Goal: Information Seeking & Learning: Learn about a topic

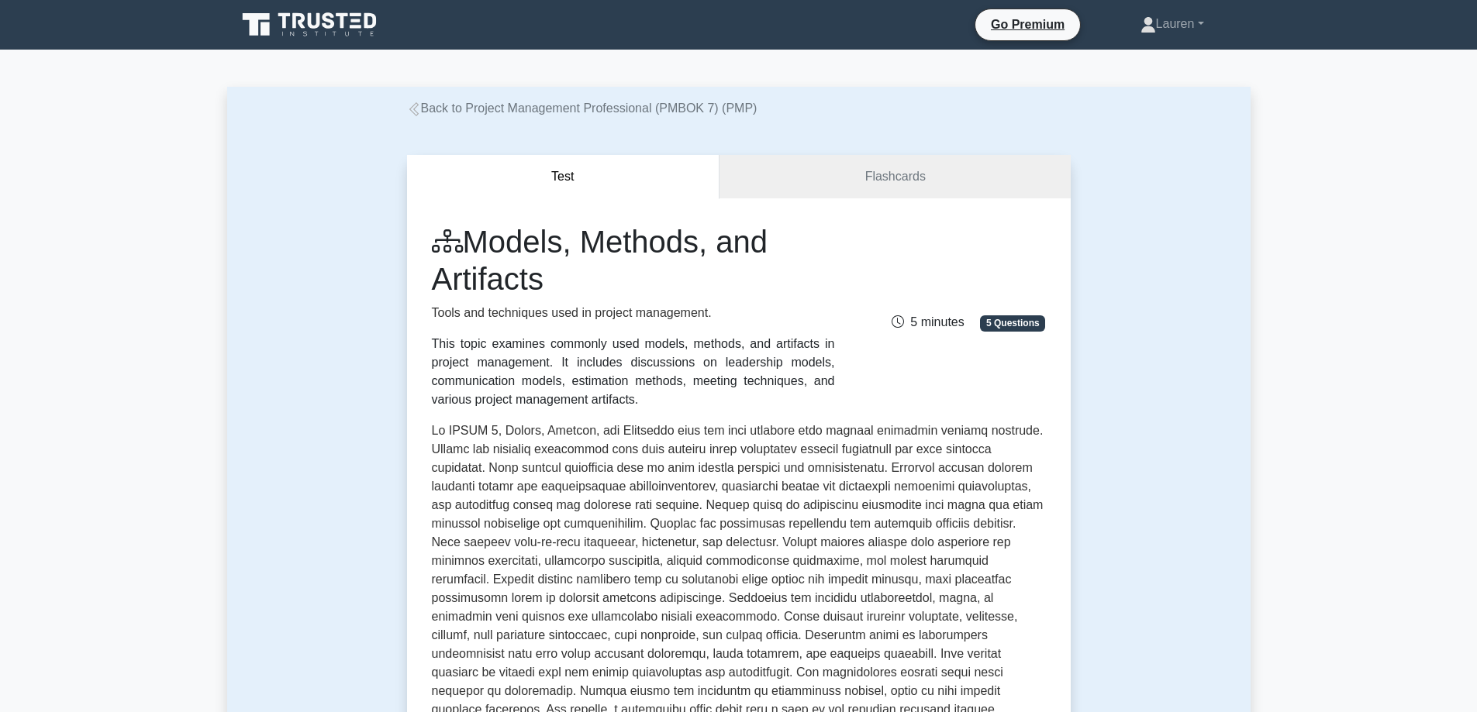
click at [410, 109] on icon at bounding box center [412, 109] width 9 height 14
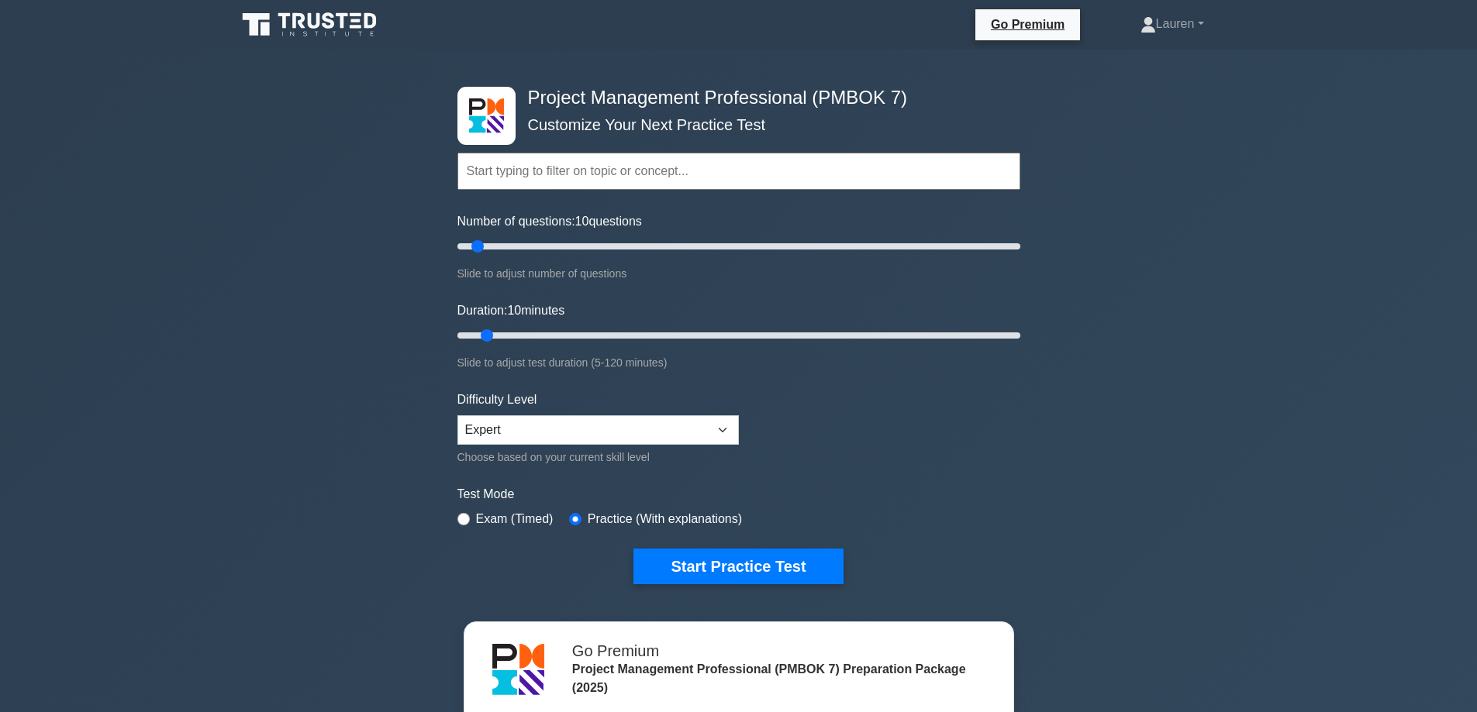
click at [495, 170] on input "text" at bounding box center [738, 171] width 563 height 37
paste input "Mentor relevant stakeholders"
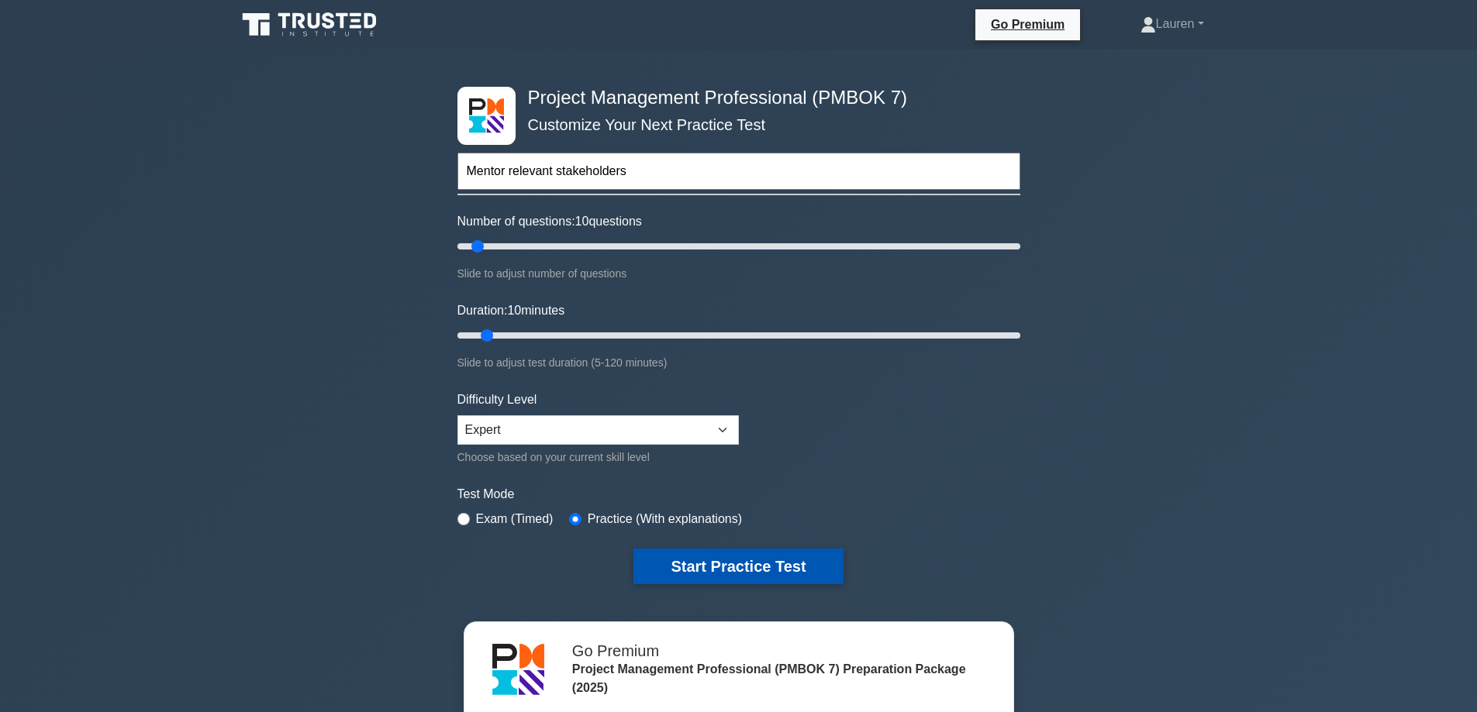
type input "Mentor relevant stakeholders"
click at [728, 567] on button "Start Practice Test" at bounding box center [737, 567] width 209 height 36
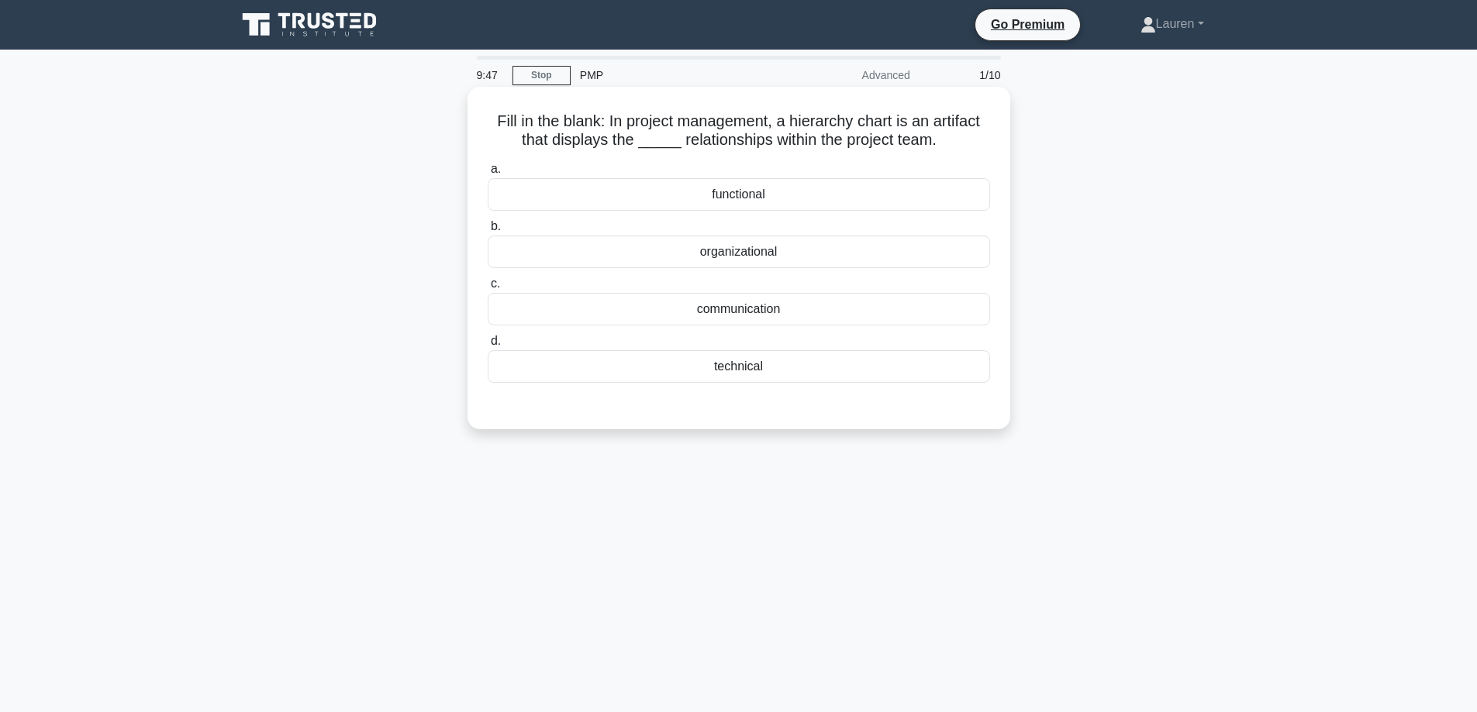
click at [733, 261] on div "organizational" at bounding box center [739, 252] width 502 height 33
click at [488, 232] on input "b. organizational" at bounding box center [488, 227] width 0 height 10
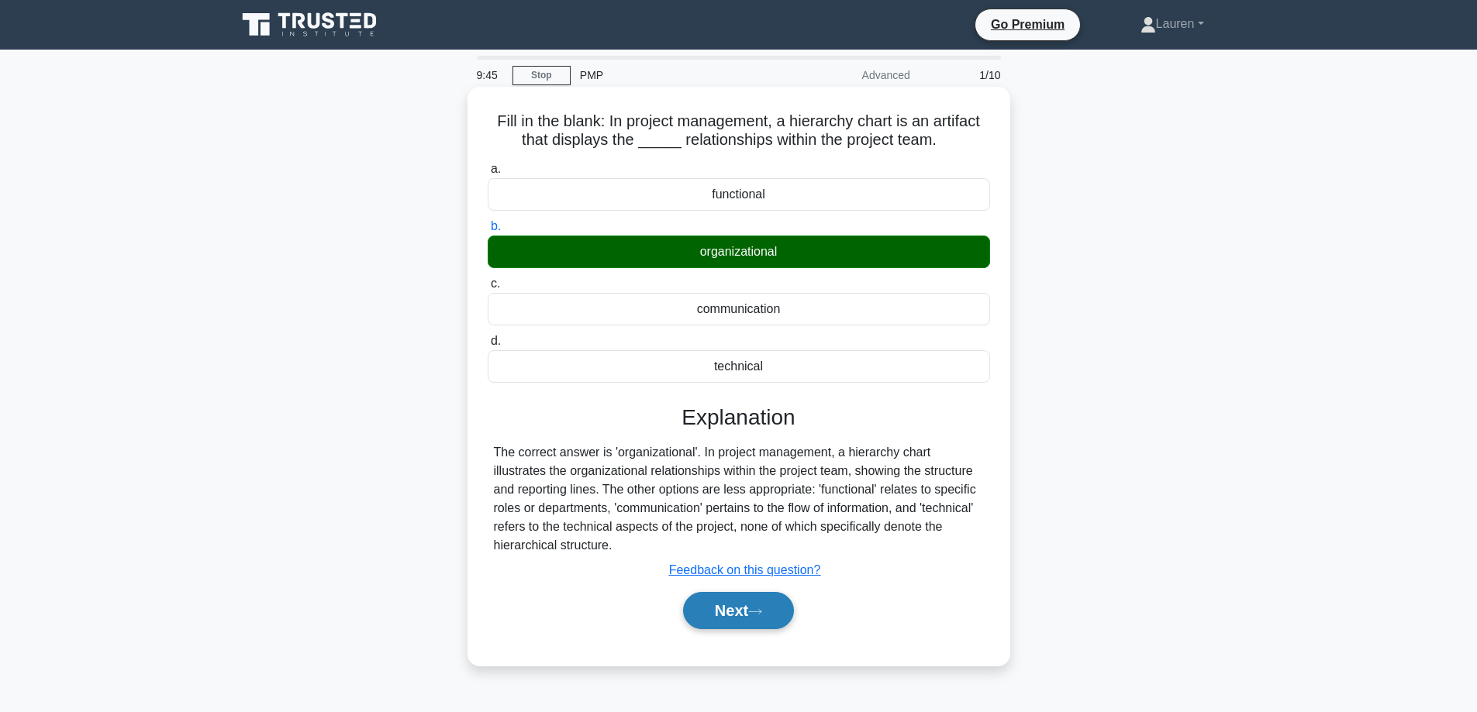
click at [713, 616] on button "Next" at bounding box center [738, 610] width 111 height 37
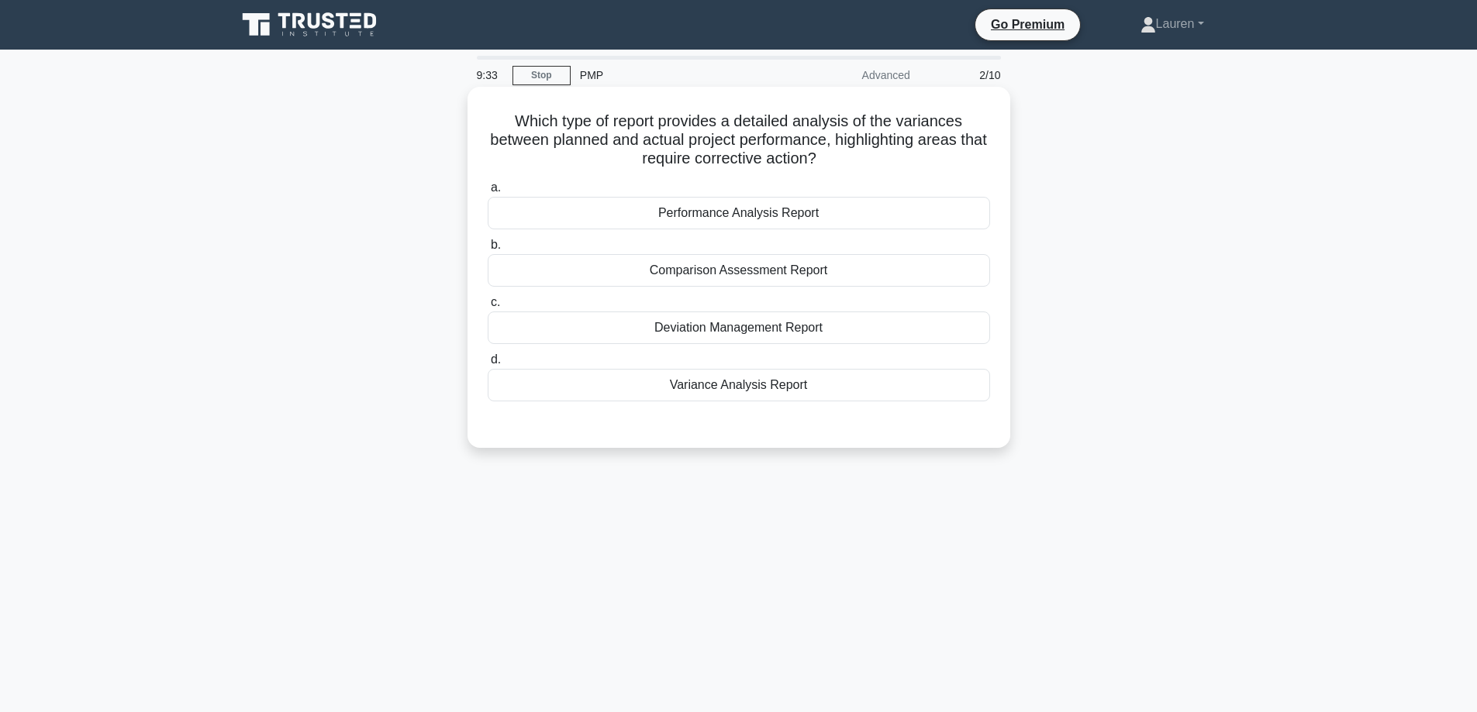
click at [781, 215] on div "Performance Analysis Report" at bounding box center [739, 213] width 502 height 33
click at [488, 193] on input "a. Performance Analysis Report" at bounding box center [488, 188] width 0 height 10
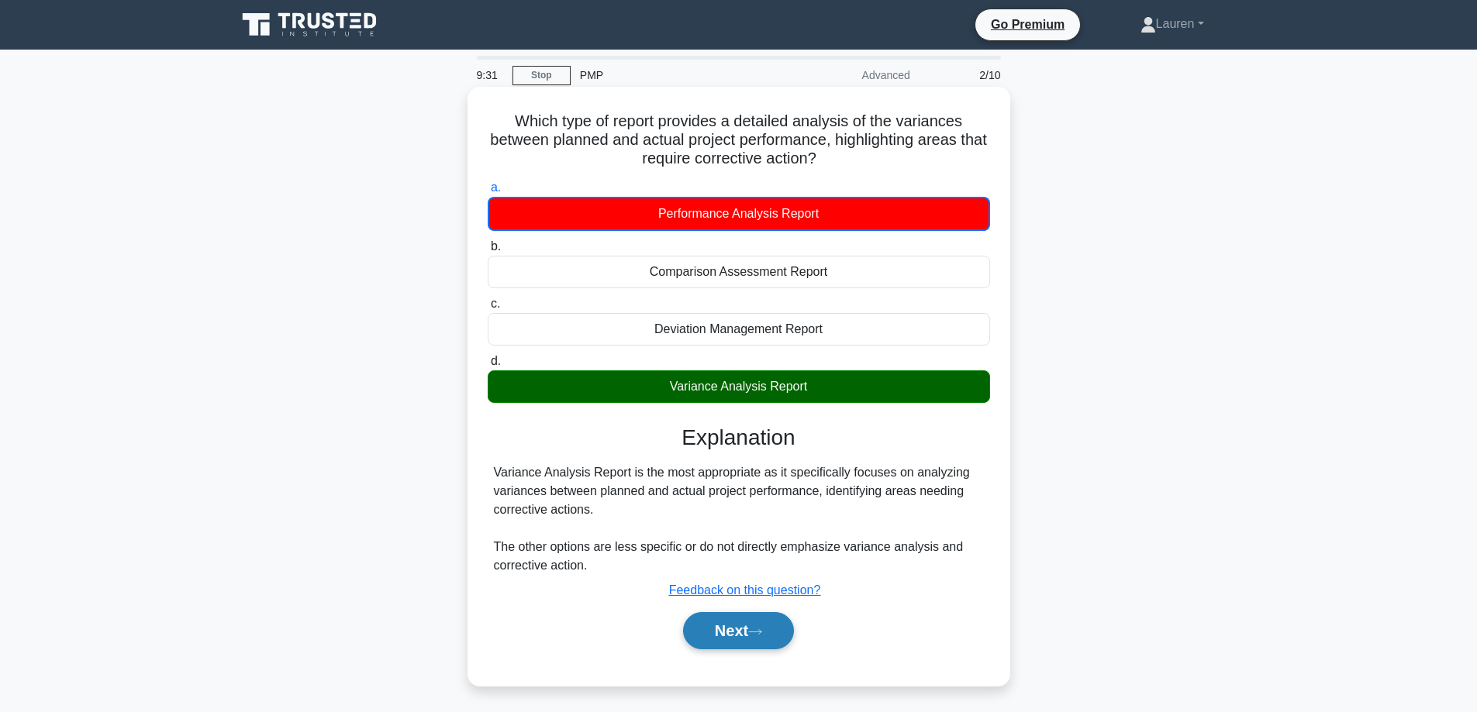
click at [724, 625] on button "Next" at bounding box center [738, 630] width 111 height 37
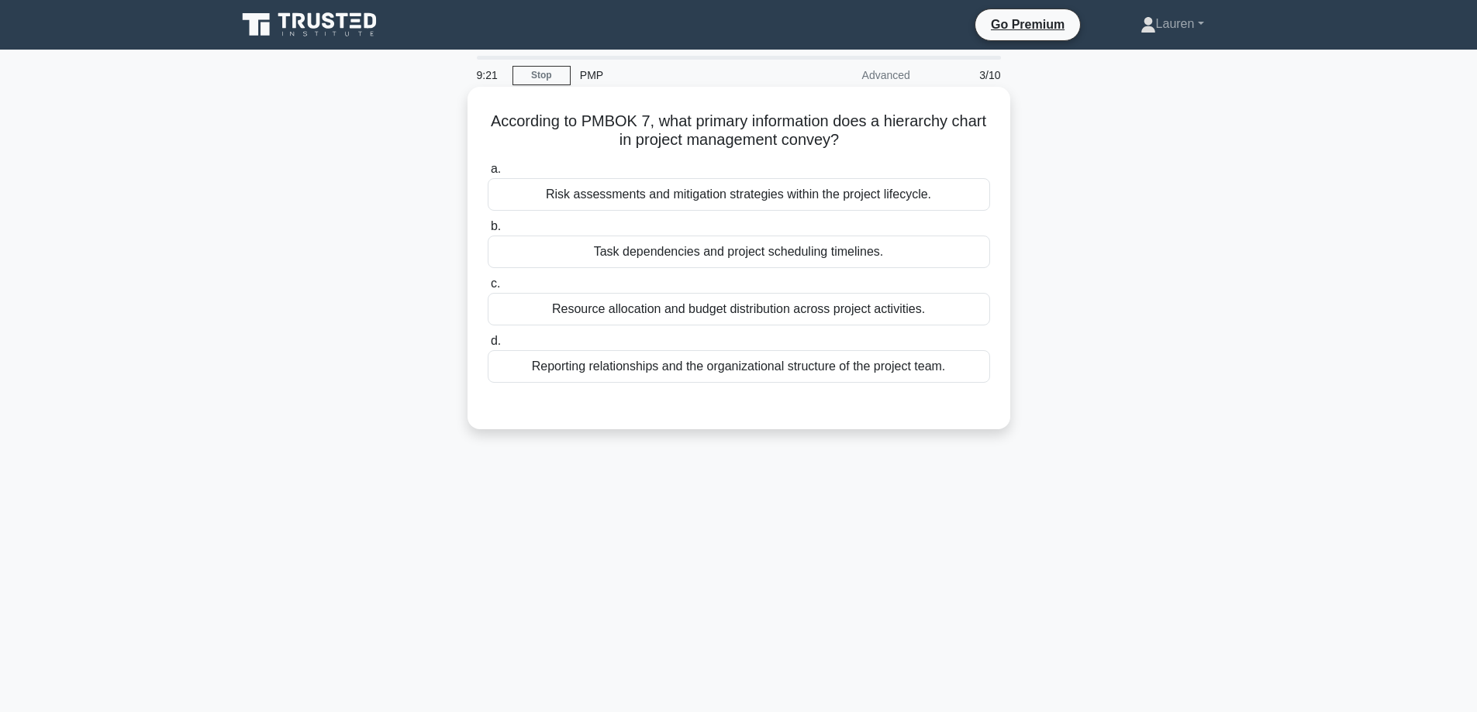
click at [905, 362] on div "Reporting relationships and the organizational structure of the project team." at bounding box center [739, 366] width 502 height 33
click at [488, 346] on input "d. Reporting relationships and the organizational structure of the project team." at bounding box center [488, 341] width 0 height 10
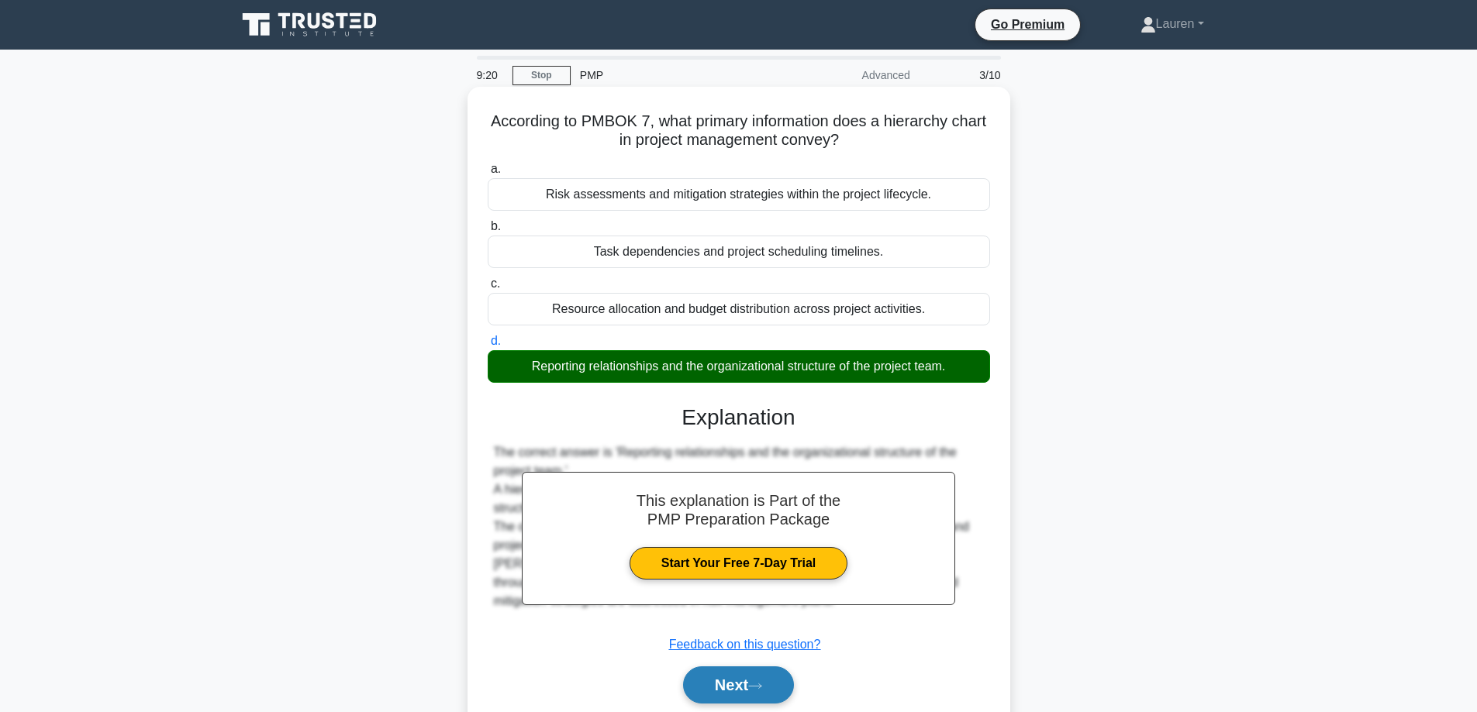
click at [733, 681] on button "Next" at bounding box center [738, 685] width 111 height 37
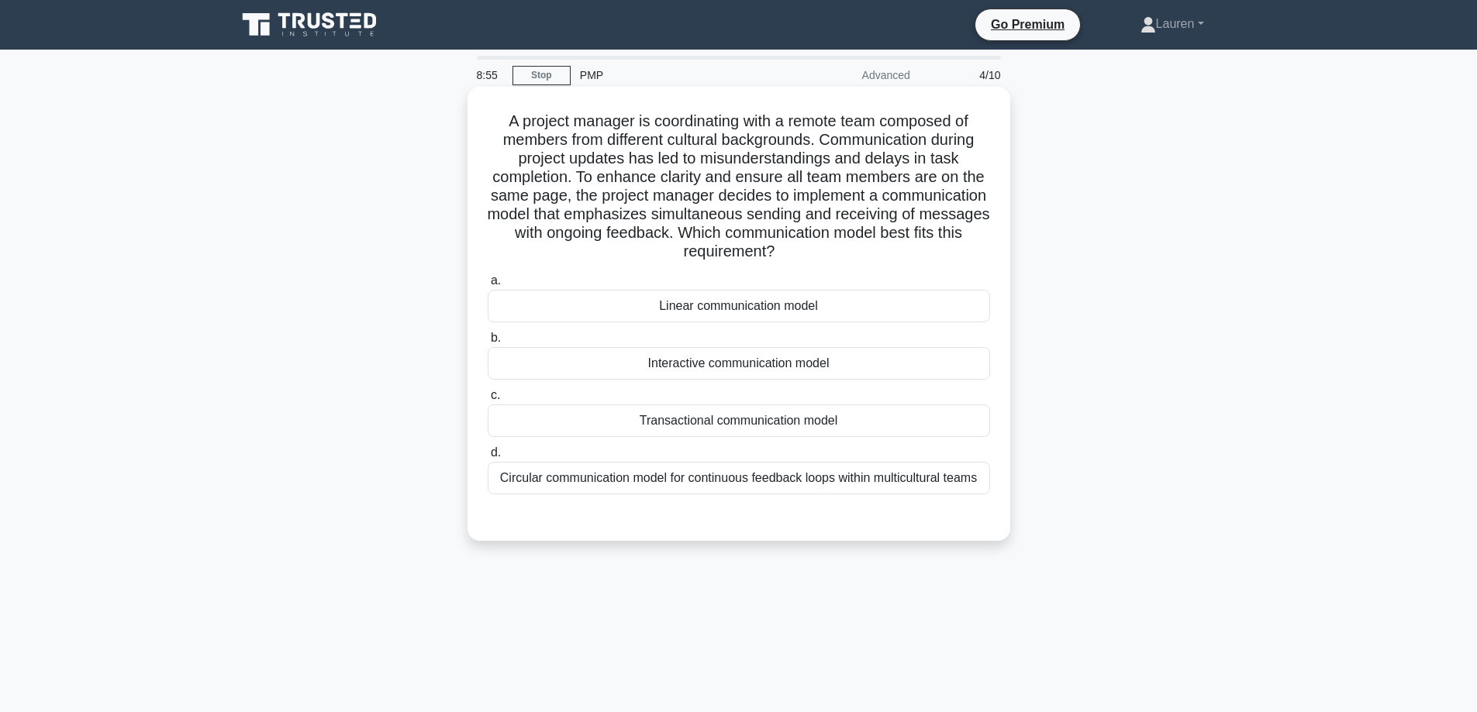
click at [738, 364] on div "Interactive communication model" at bounding box center [739, 363] width 502 height 33
click at [488, 343] on input "b. Interactive communication model" at bounding box center [488, 338] width 0 height 10
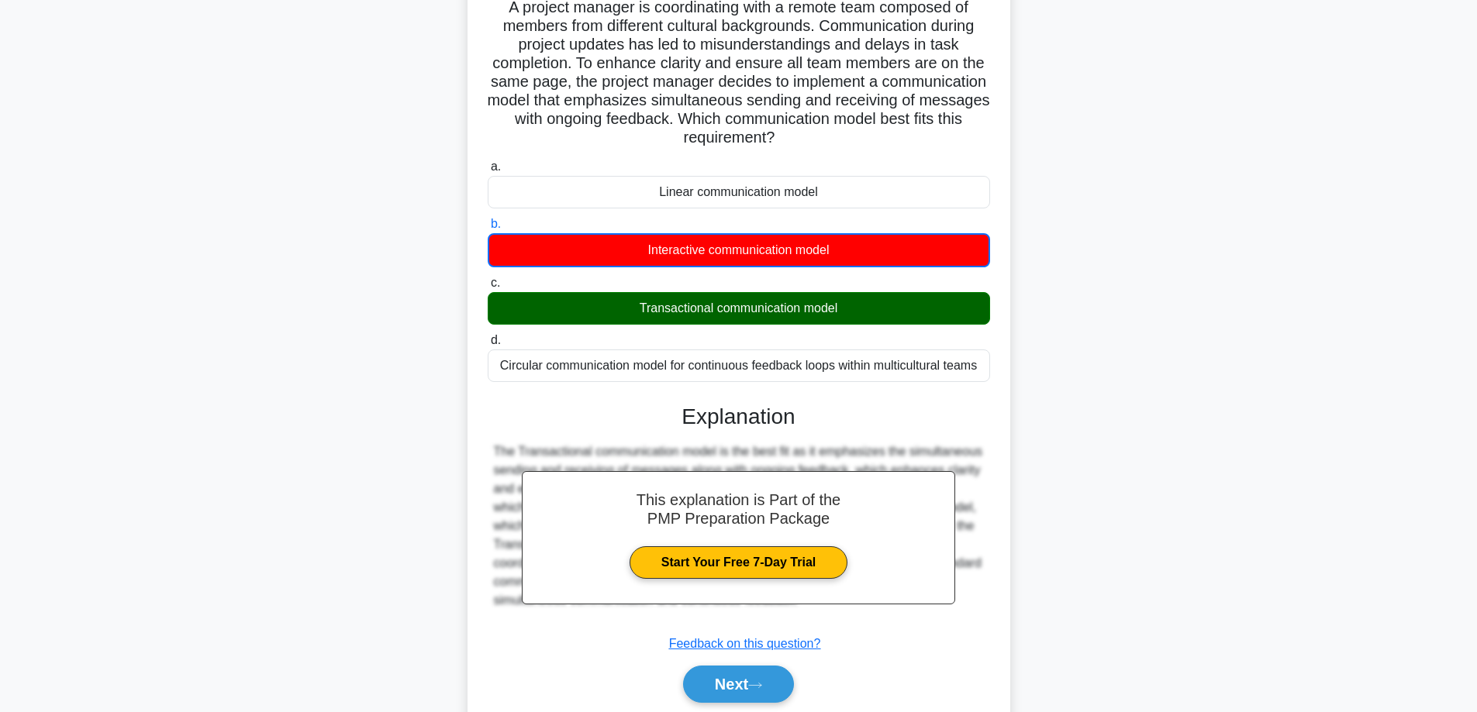
scroll to position [171, 0]
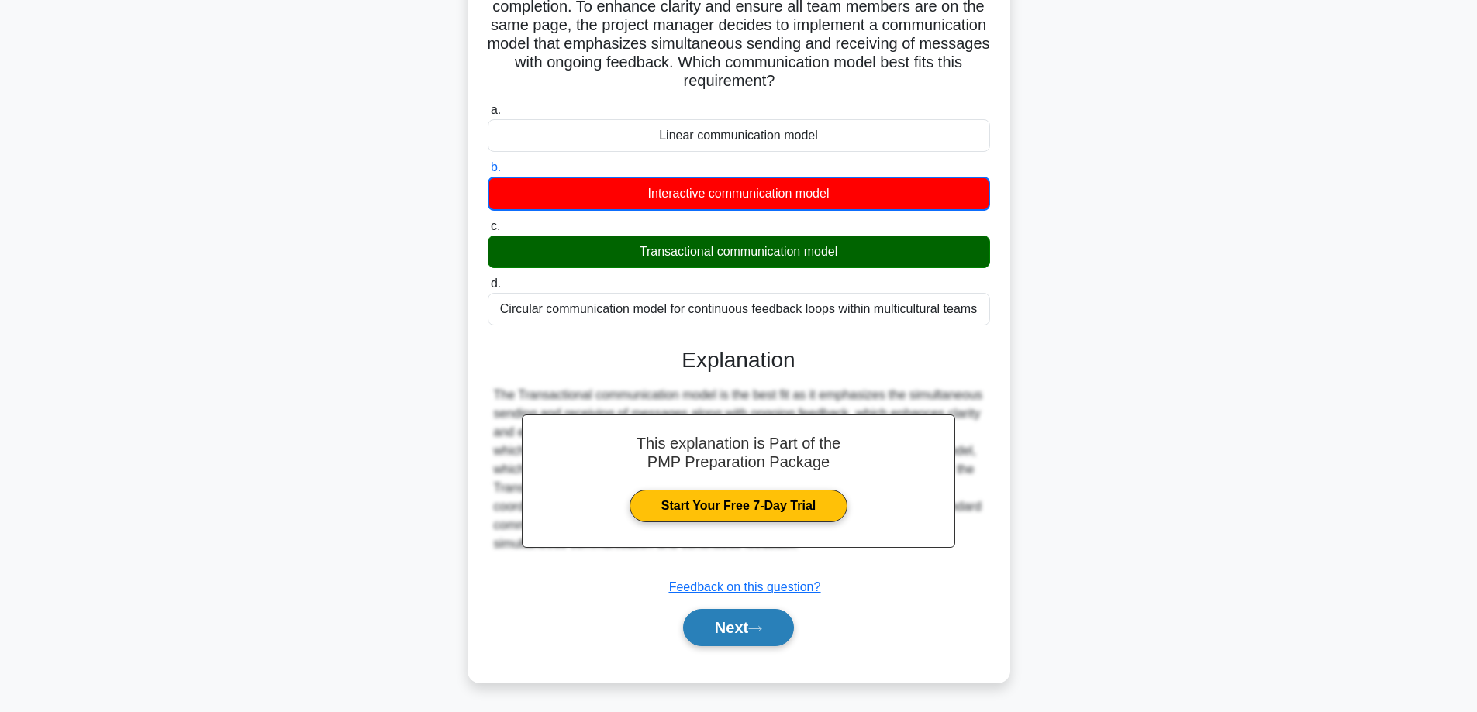
click at [737, 631] on button "Next" at bounding box center [738, 627] width 111 height 37
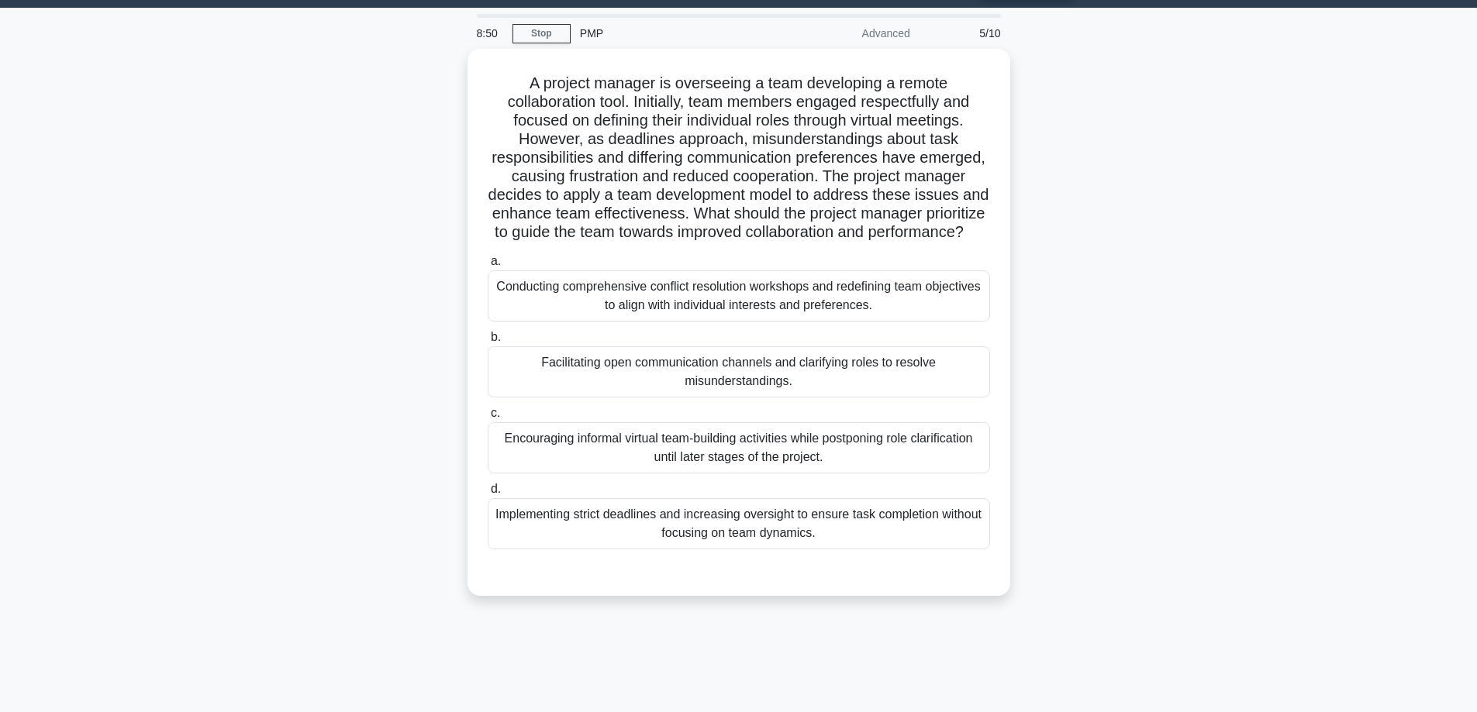
scroll to position [22, 0]
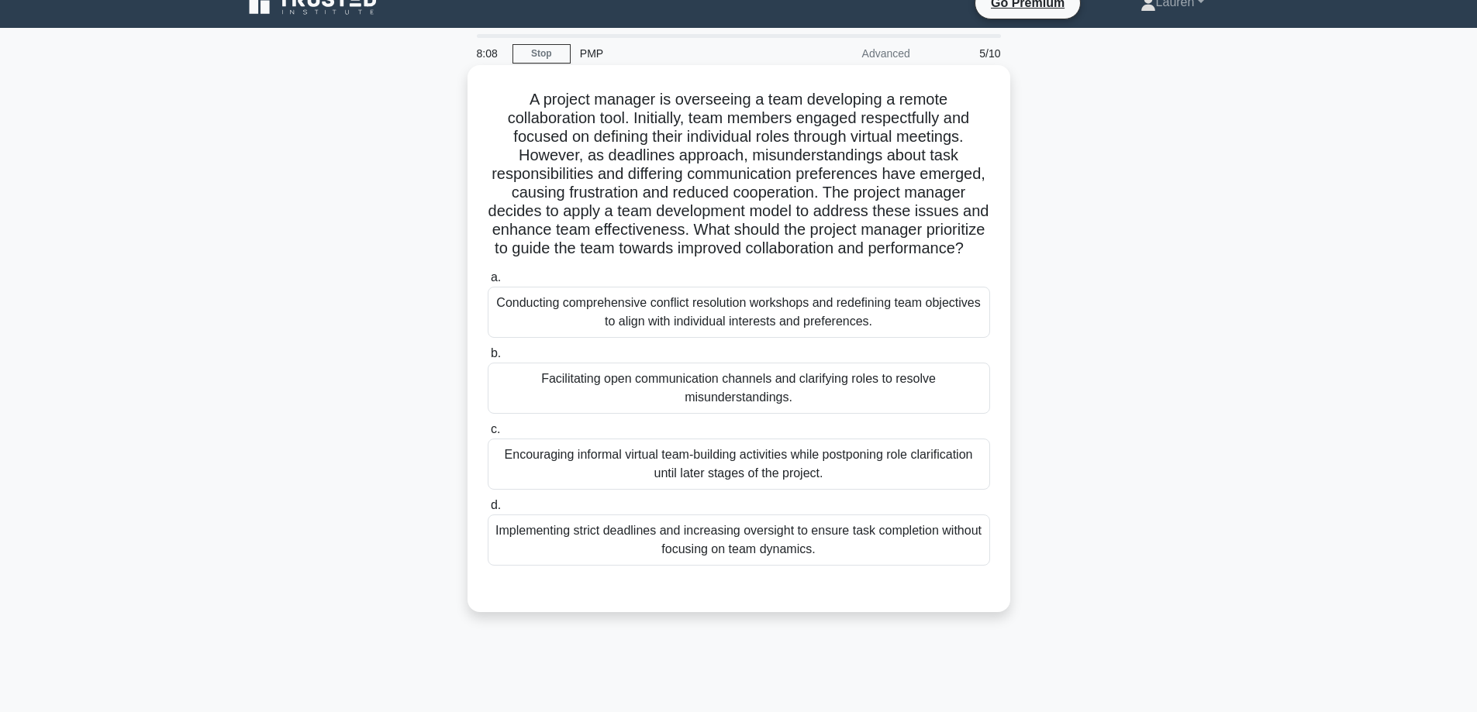
click at [565, 397] on div "Facilitating open communication channels and clarifying roles to resolve misund…" at bounding box center [739, 388] width 502 height 51
click at [488, 359] on input "b. Facilitating open communication channels and clarifying roles to resolve mis…" at bounding box center [488, 354] width 0 height 10
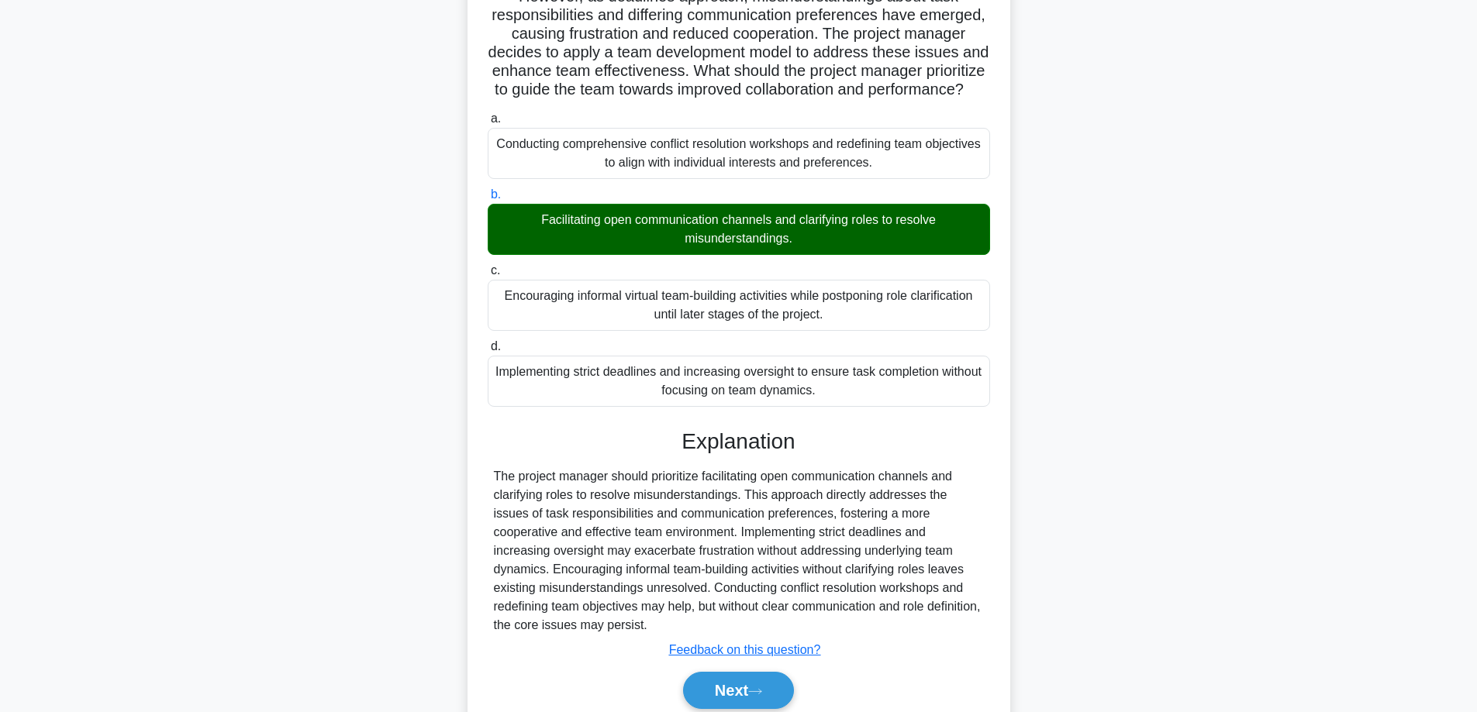
scroll to position [263, 0]
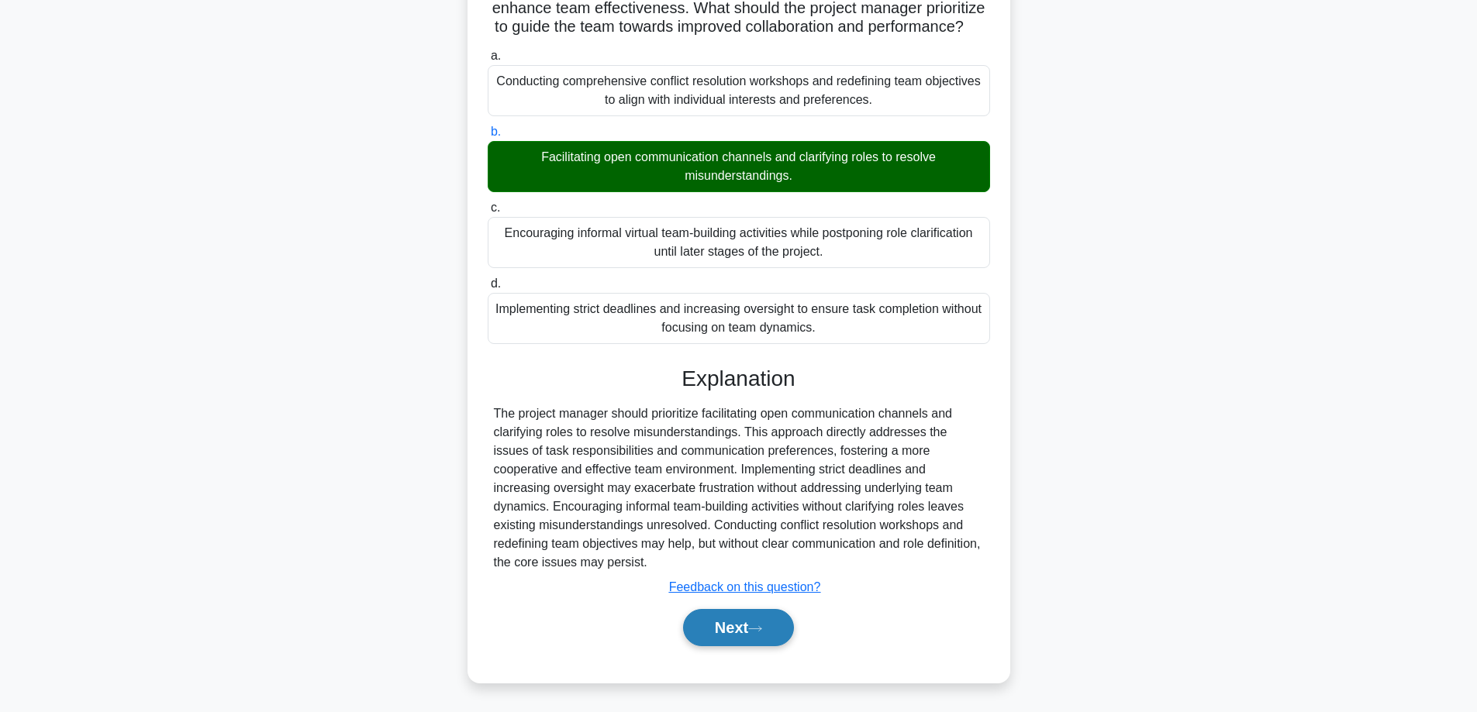
click at [725, 628] on button "Next" at bounding box center [738, 627] width 111 height 37
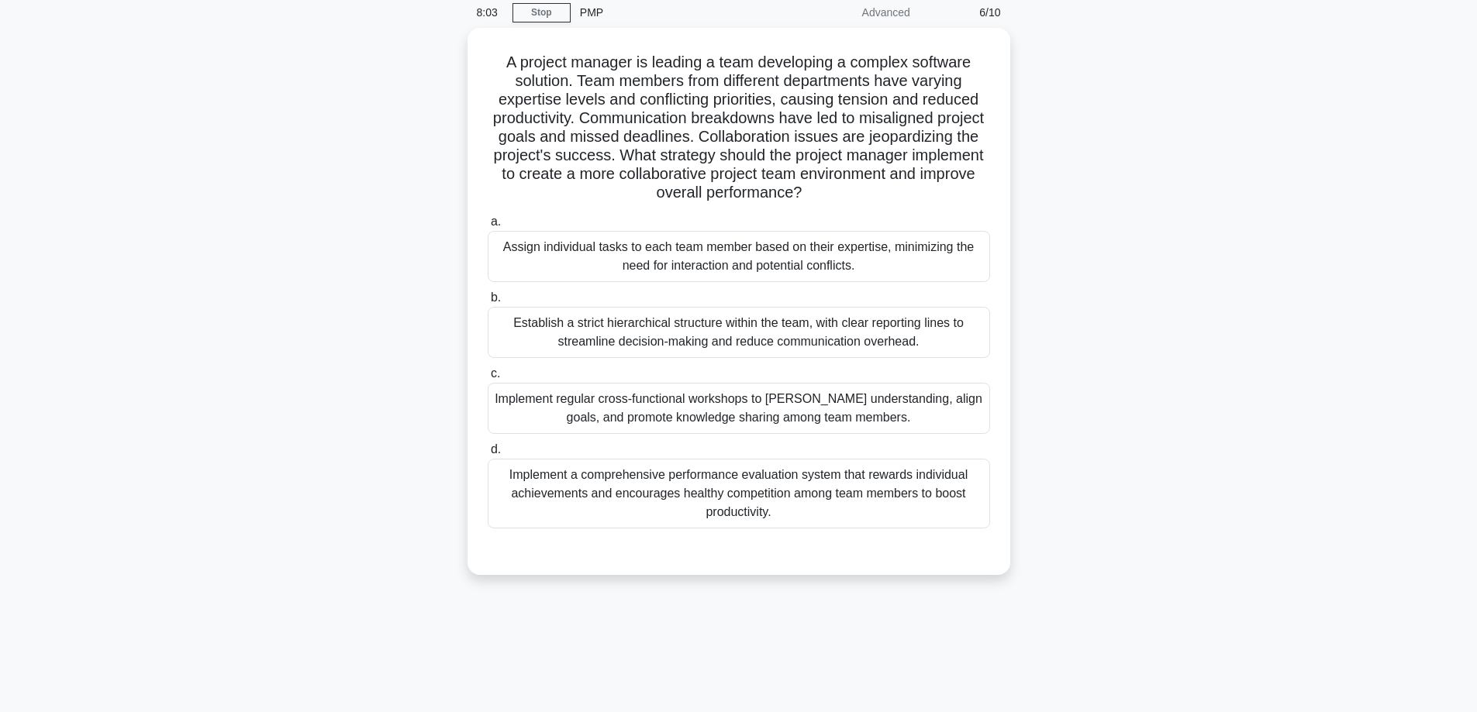
scroll to position [47, 0]
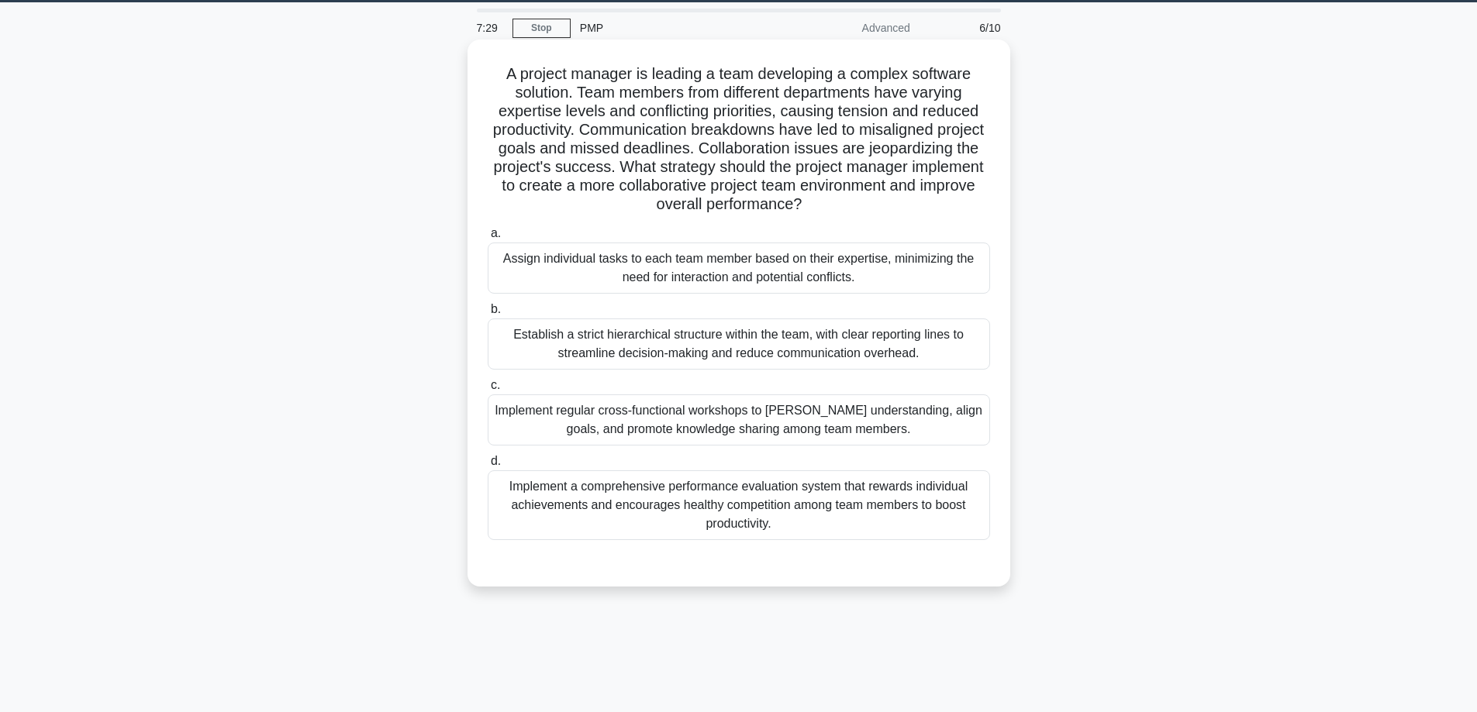
click at [570, 424] on div "Implement regular cross-functional workshops to foster understanding, align goa…" at bounding box center [739, 420] width 502 height 51
click at [488, 391] on input "c. Implement regular cross-functional workshops to foster understanding, align …" at bounding box center [488, 386] width 0 height 10
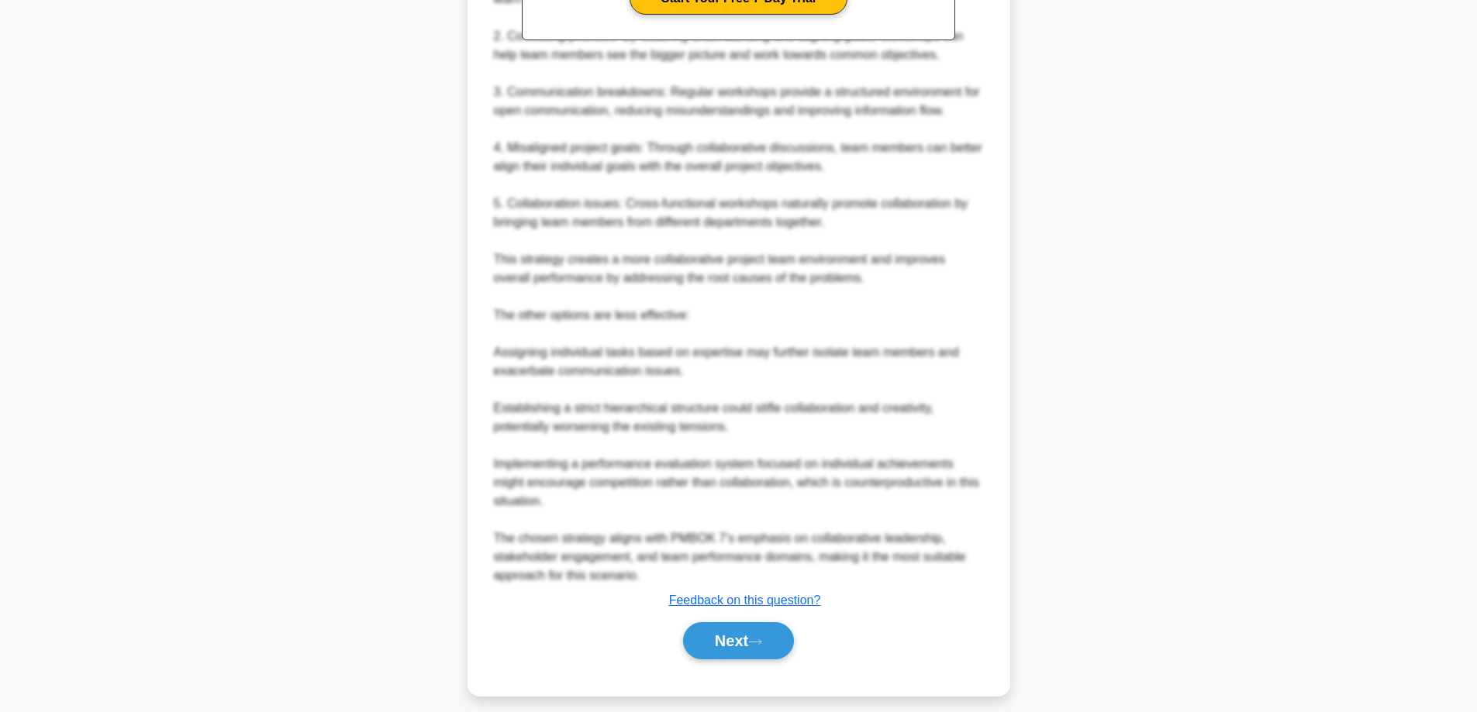
scroll to position [784, 0]
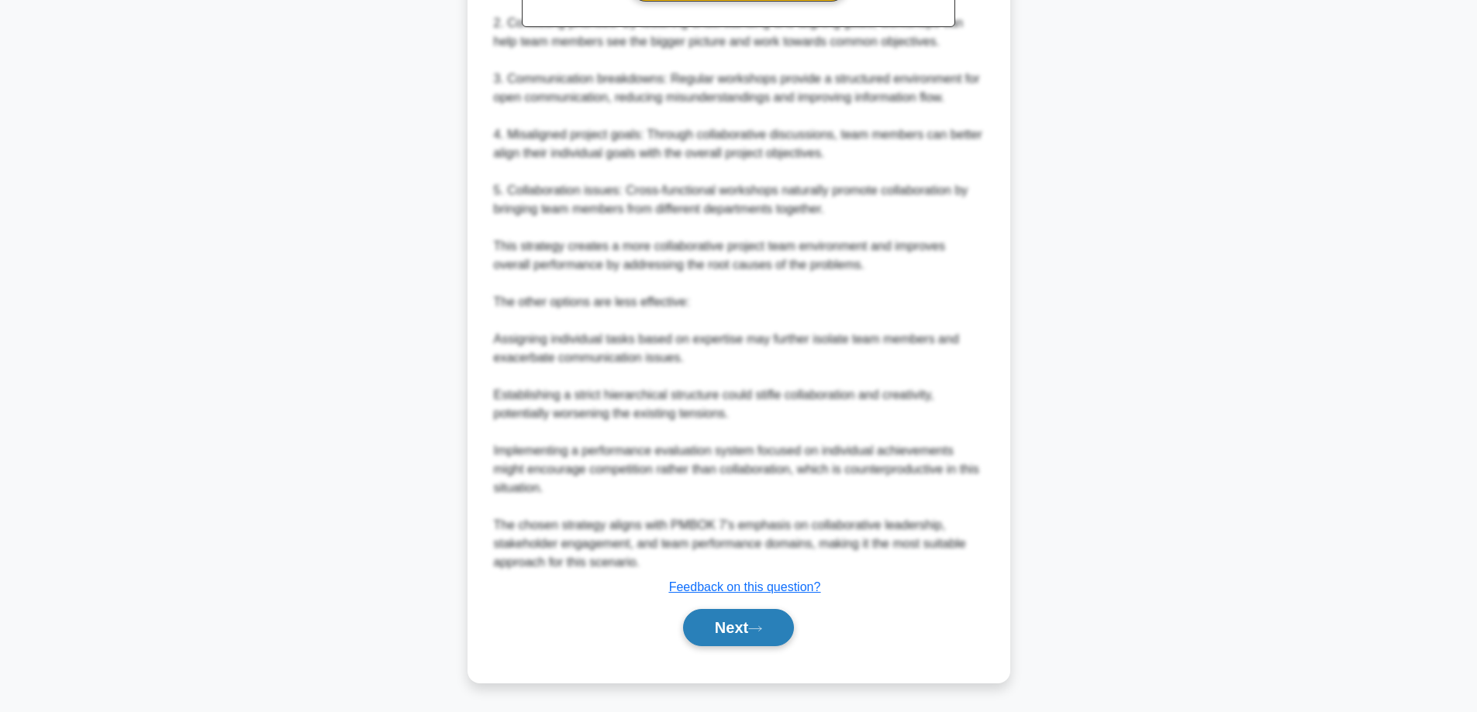
click at [728, 619] on button "Next" at bounding box center [738, 627] width 111 height 37
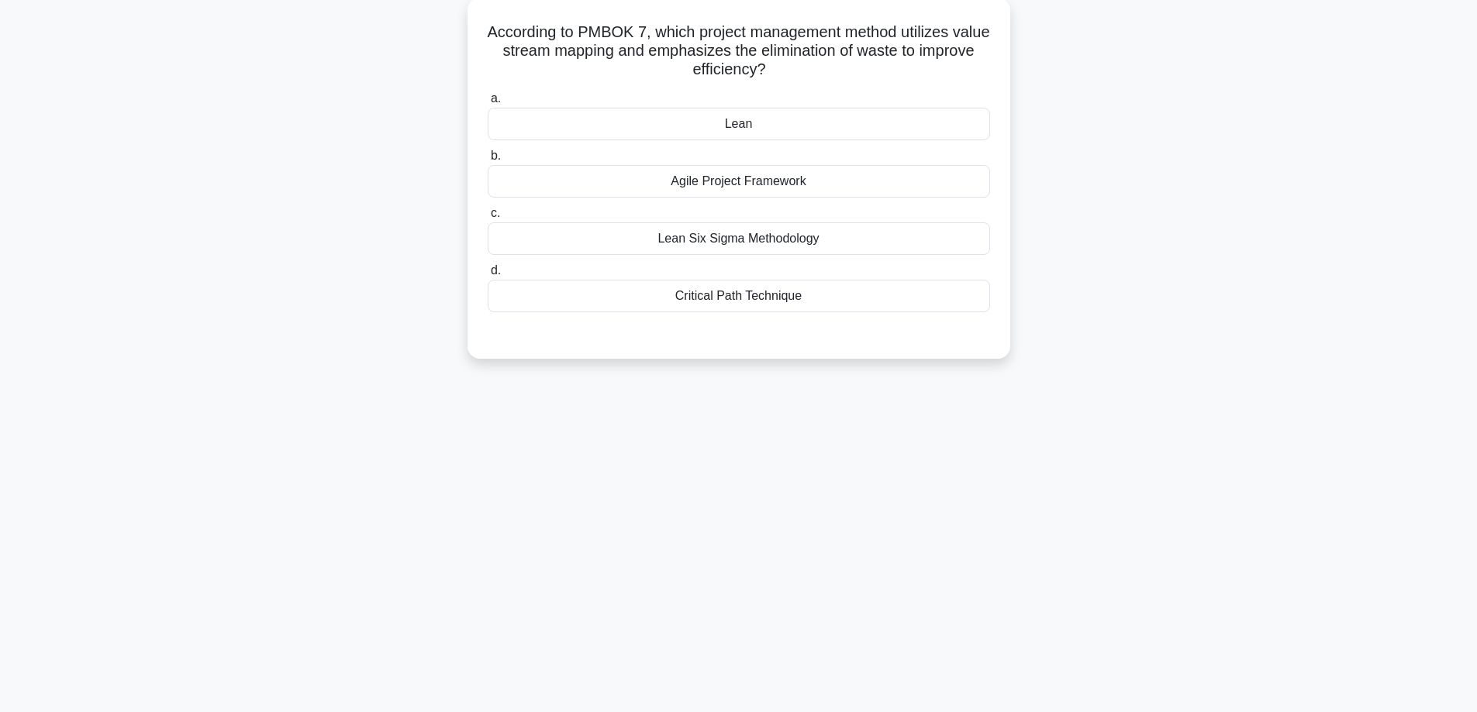
scroll to position [22, 0]
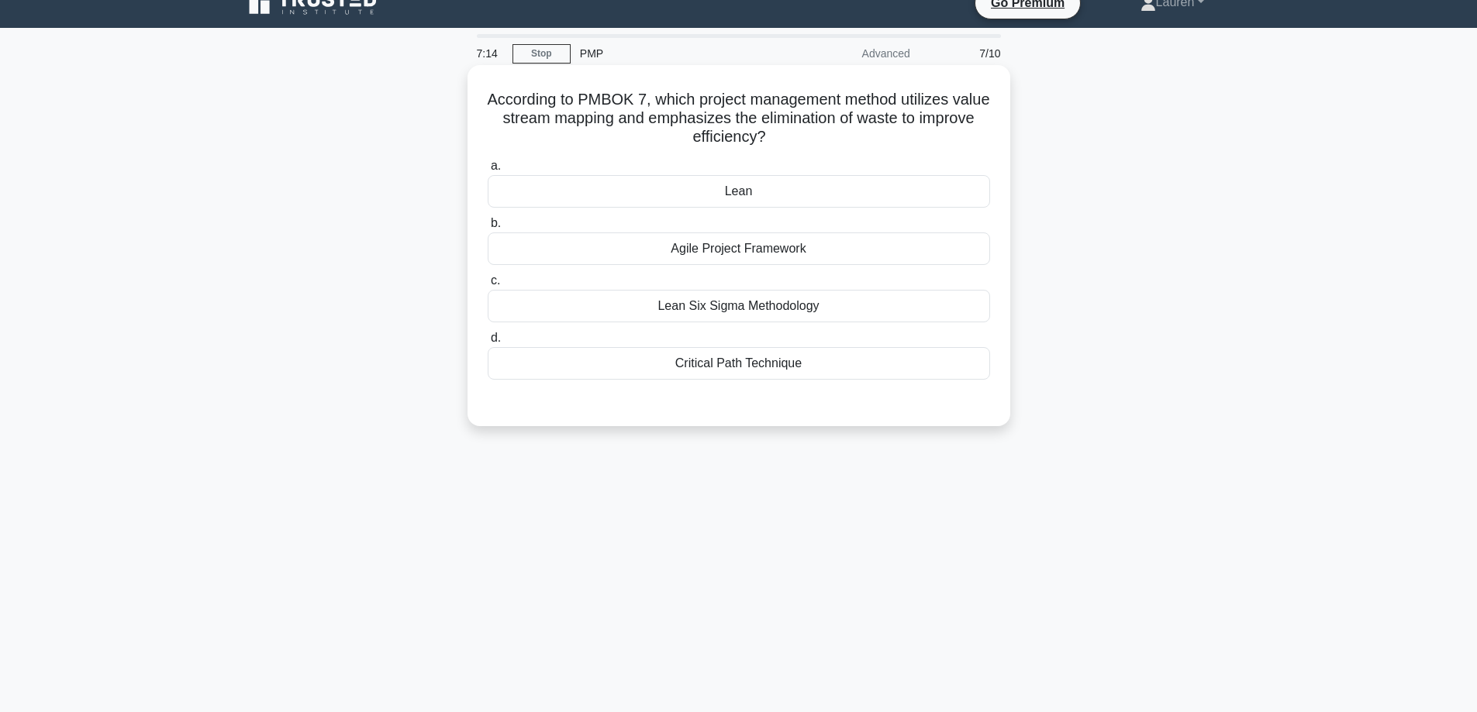
click at [760, 197] on div "Lean" at bounding box center [739, 191] width 502 height 33
click at [488, 171] on input "a. Lean" at bounding box center [488, 166] width 0 height 10
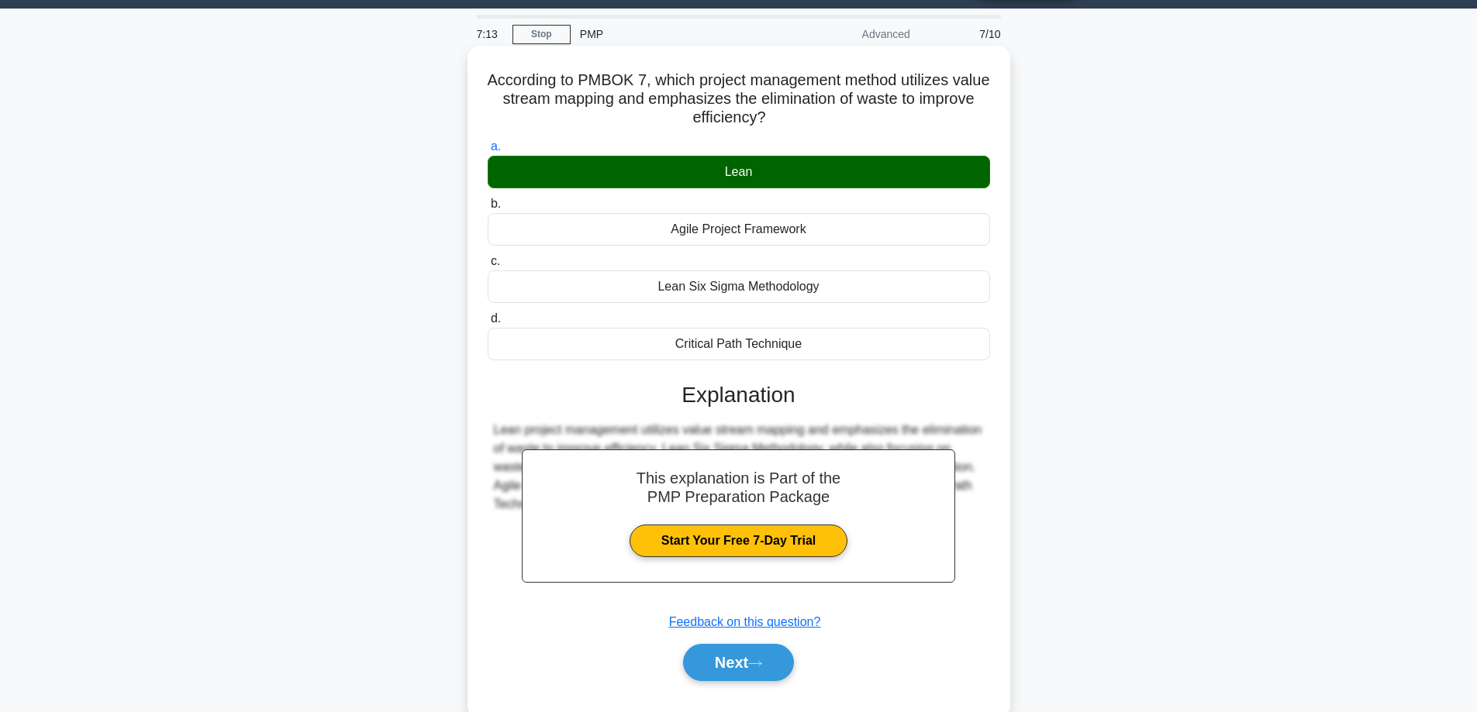
scroll to position [47, 0]
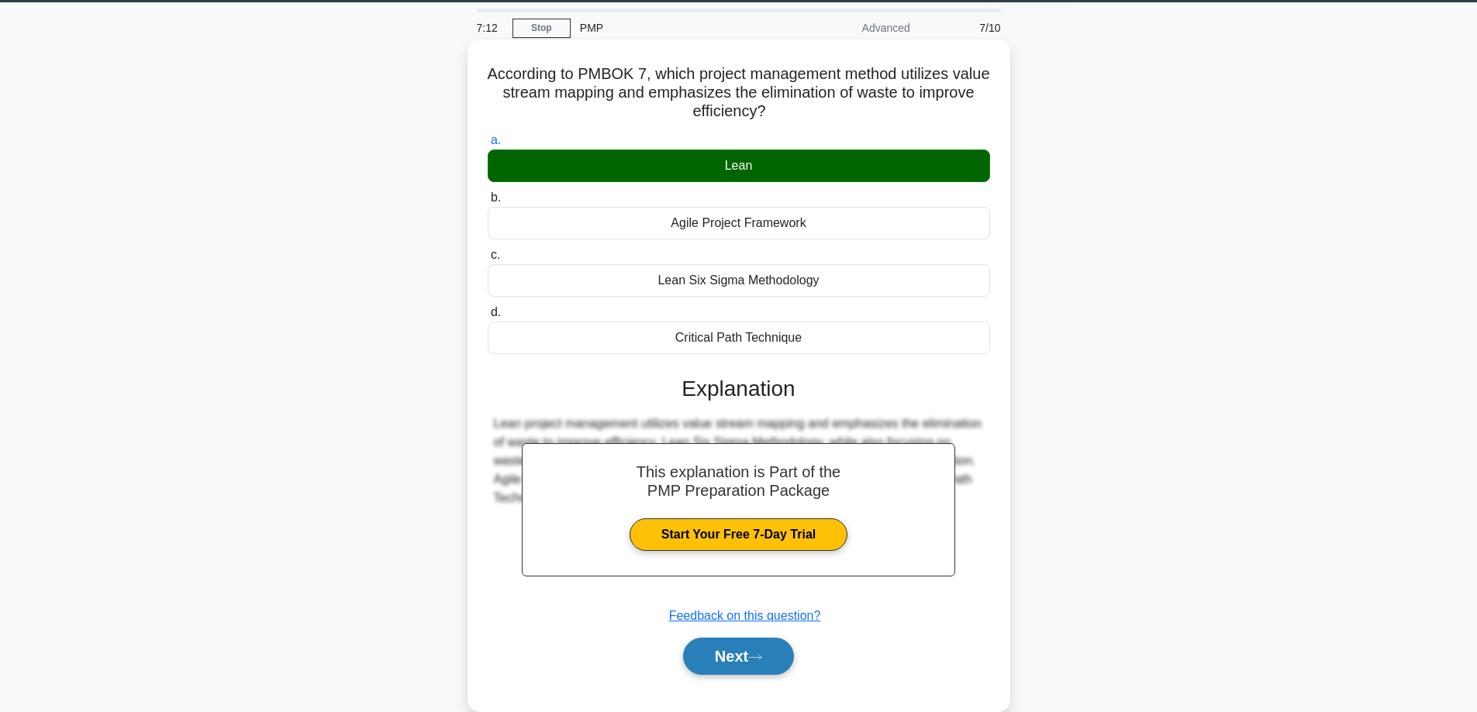
click at [716, 664] on button "Next" at bounding box center [738, 656] width 111 height 37
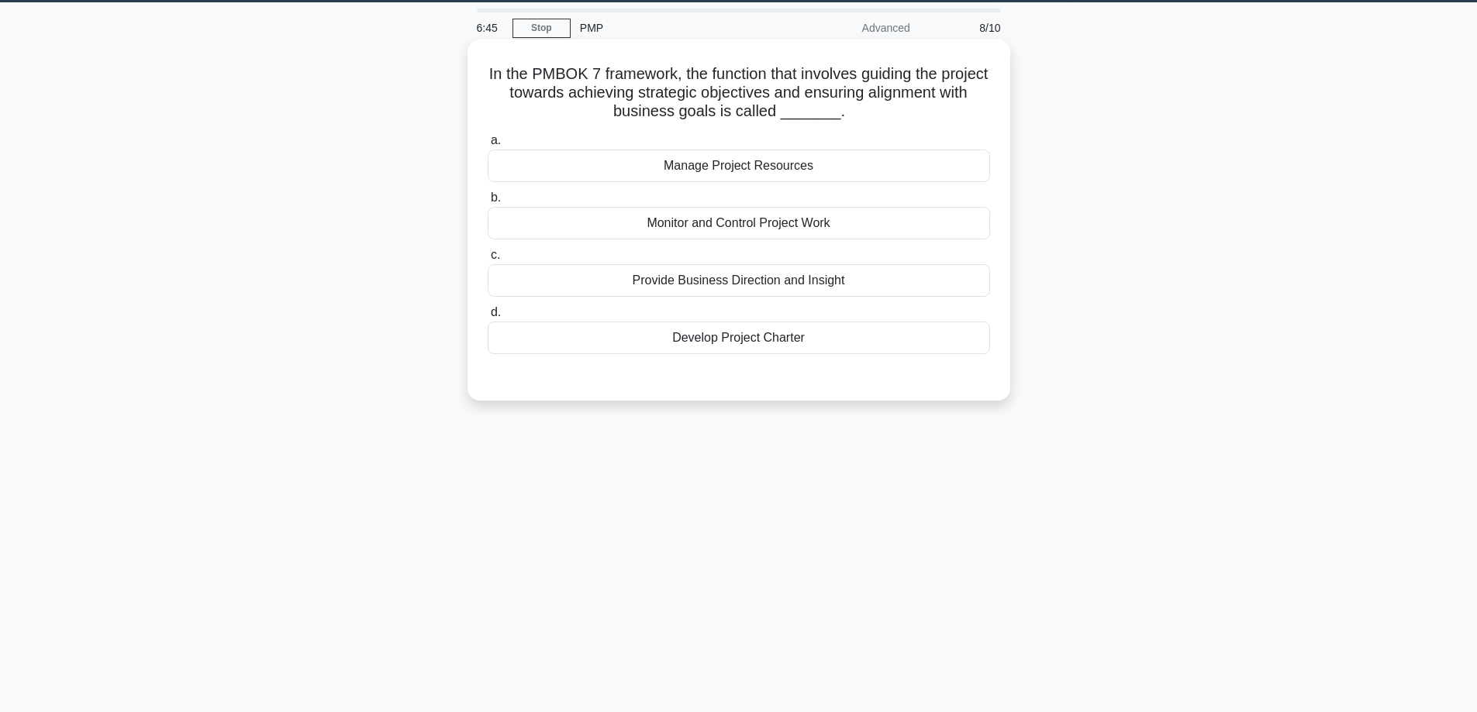
click at [836, 281] on div "Provide Business Direction and Insight" at bounding box center [739, 280] width 502 height 33
click at [488, 260] on input "c. Provide Business Direction and Insight" at bounding box center [488, 255] width 0 height 10
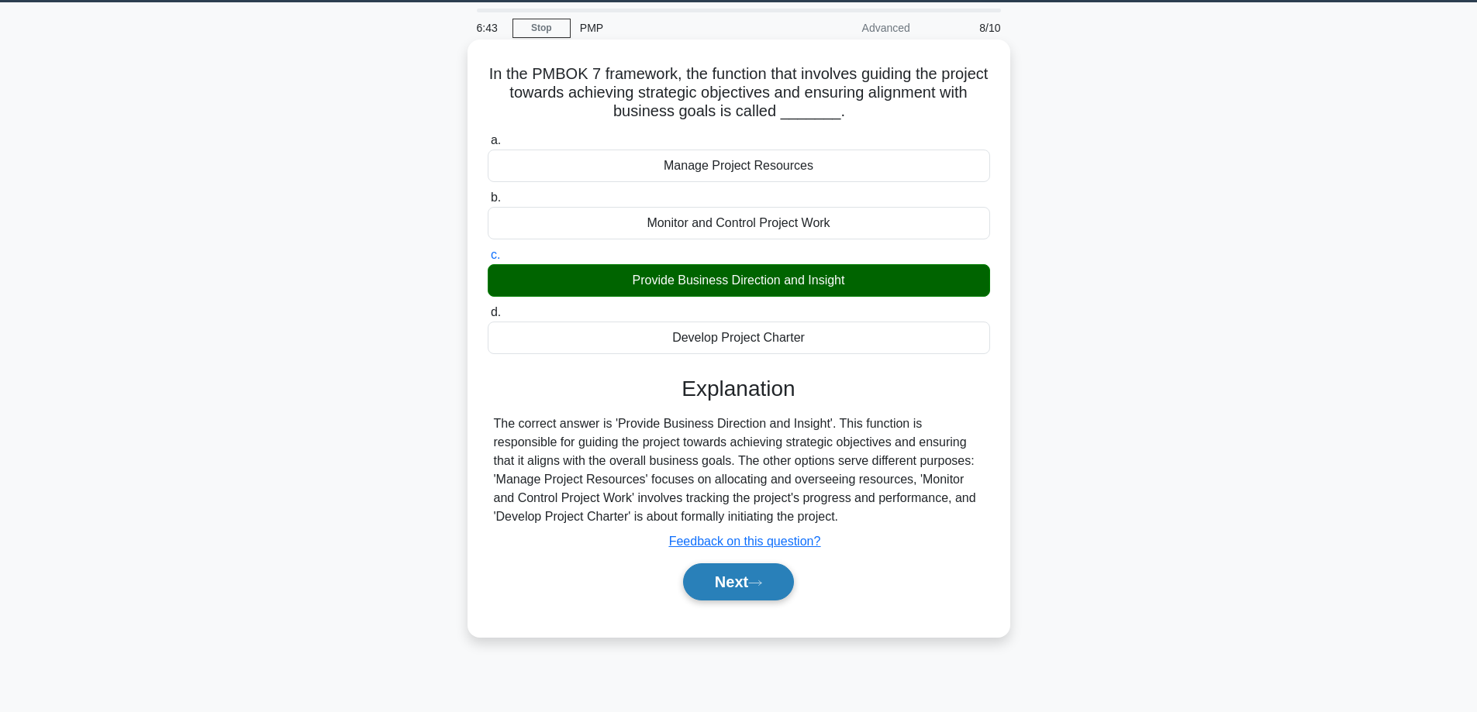
click at [742, 581] on button "Next" at bounding box center [738, 581] width 111 height 37
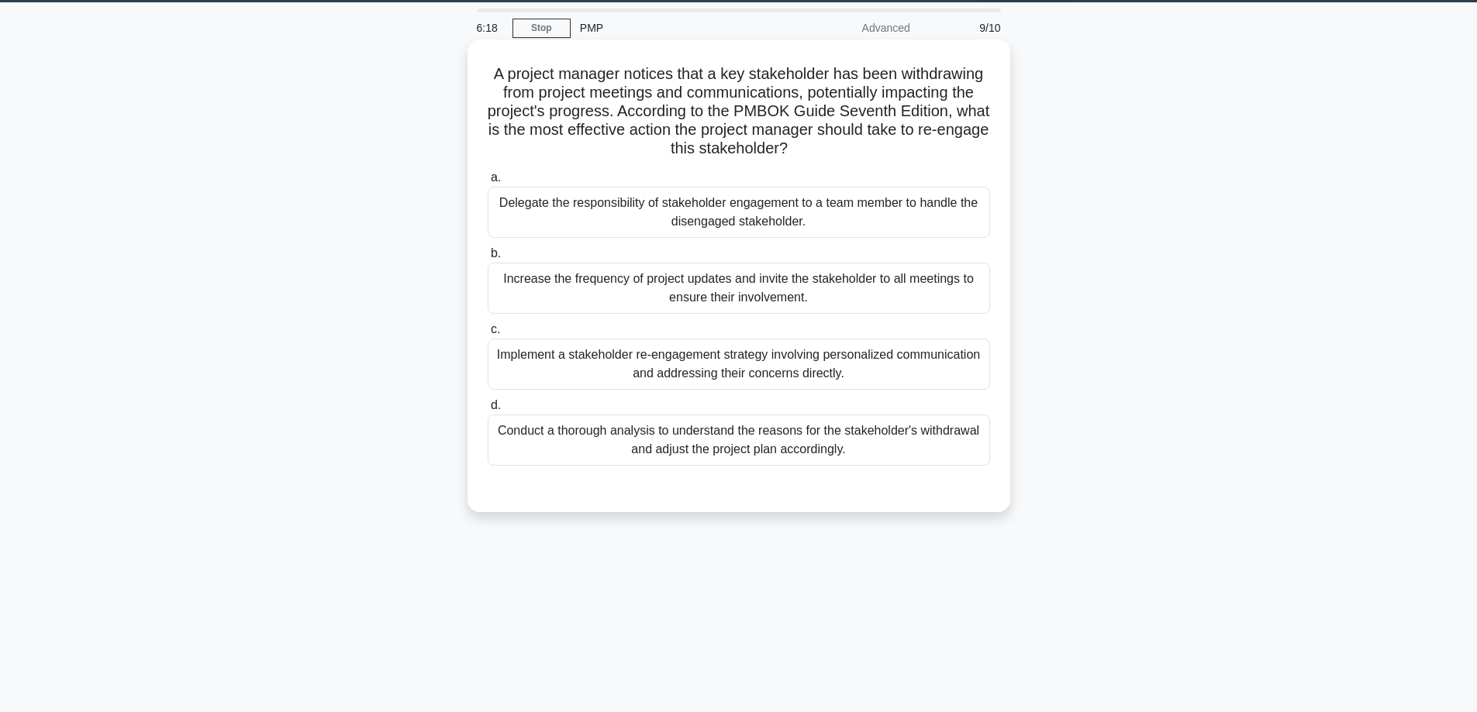
click at [791, 366] on div "Implement a stakeholder re-engagement strategy involving personalized communica…" at bounding box center [739, 364] width 502 height 51
click at [488, 335] on input "c. Implement a stakeholder re-engagement strategy involving personalized commun…" at bounding box center [488, 330] width 0 height 10
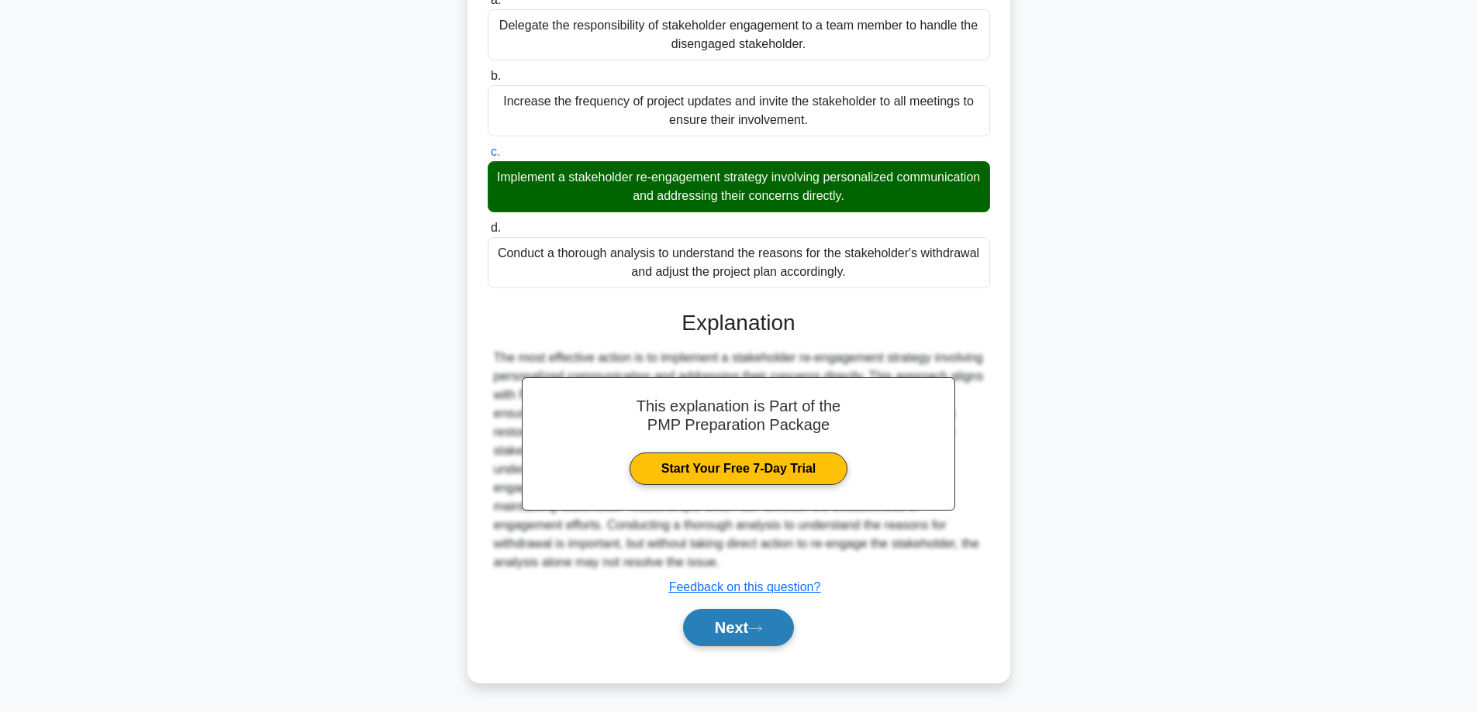
click at [739, 623] on button "Next" at bounding box center [738, 627] width 111 height 37
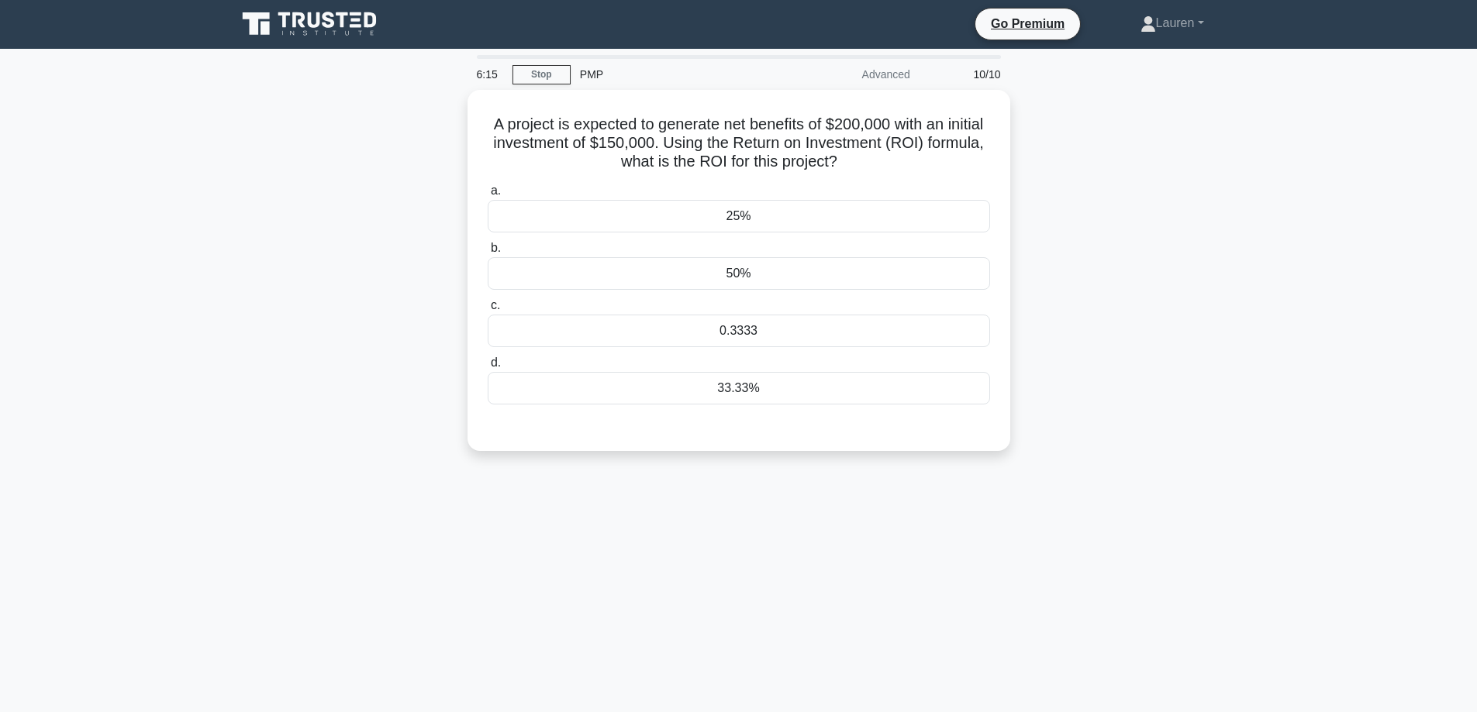
scroll to position [0, 0]
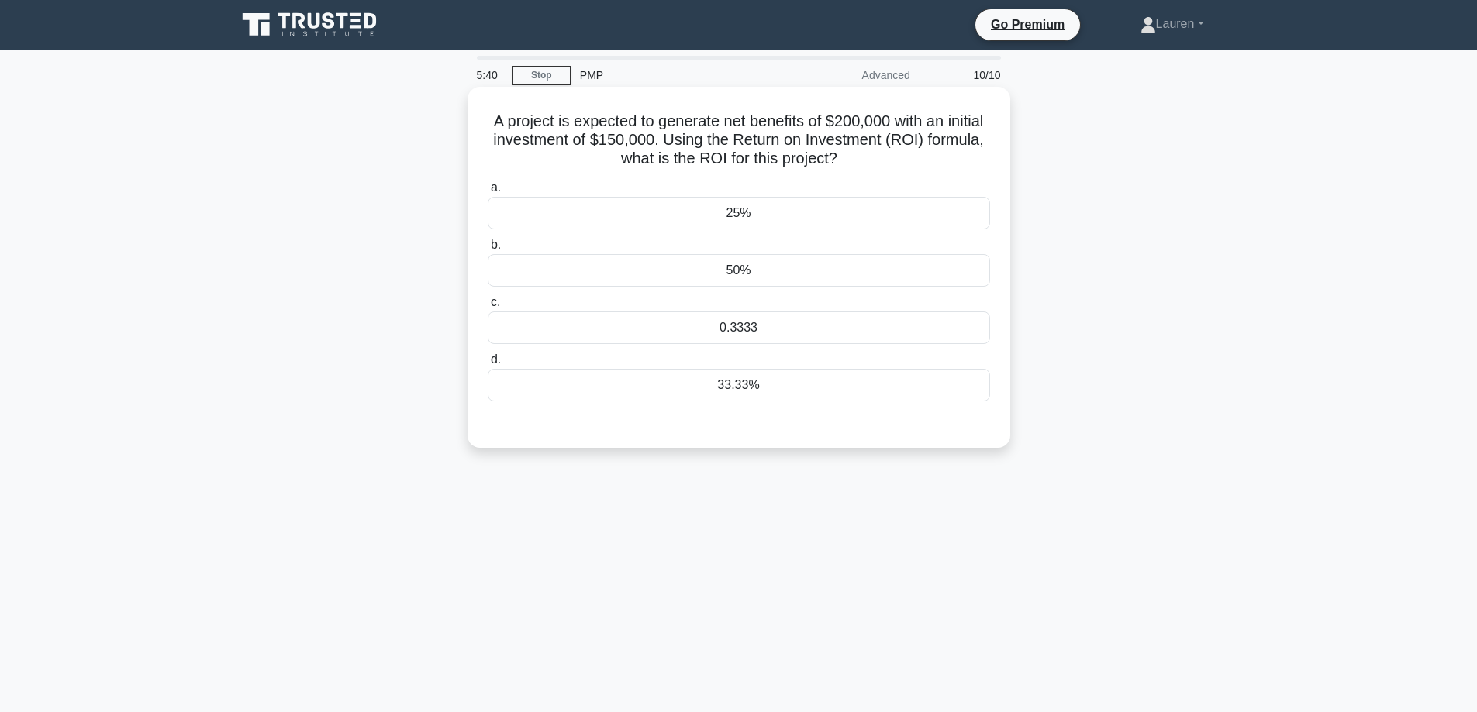
click at [757, 216] on div "25%" at bounding box center [739, 213] width 502 height 33
click at [488, 193] on input "a. 25%" at bounding box center [488, 188] width 0 height 10
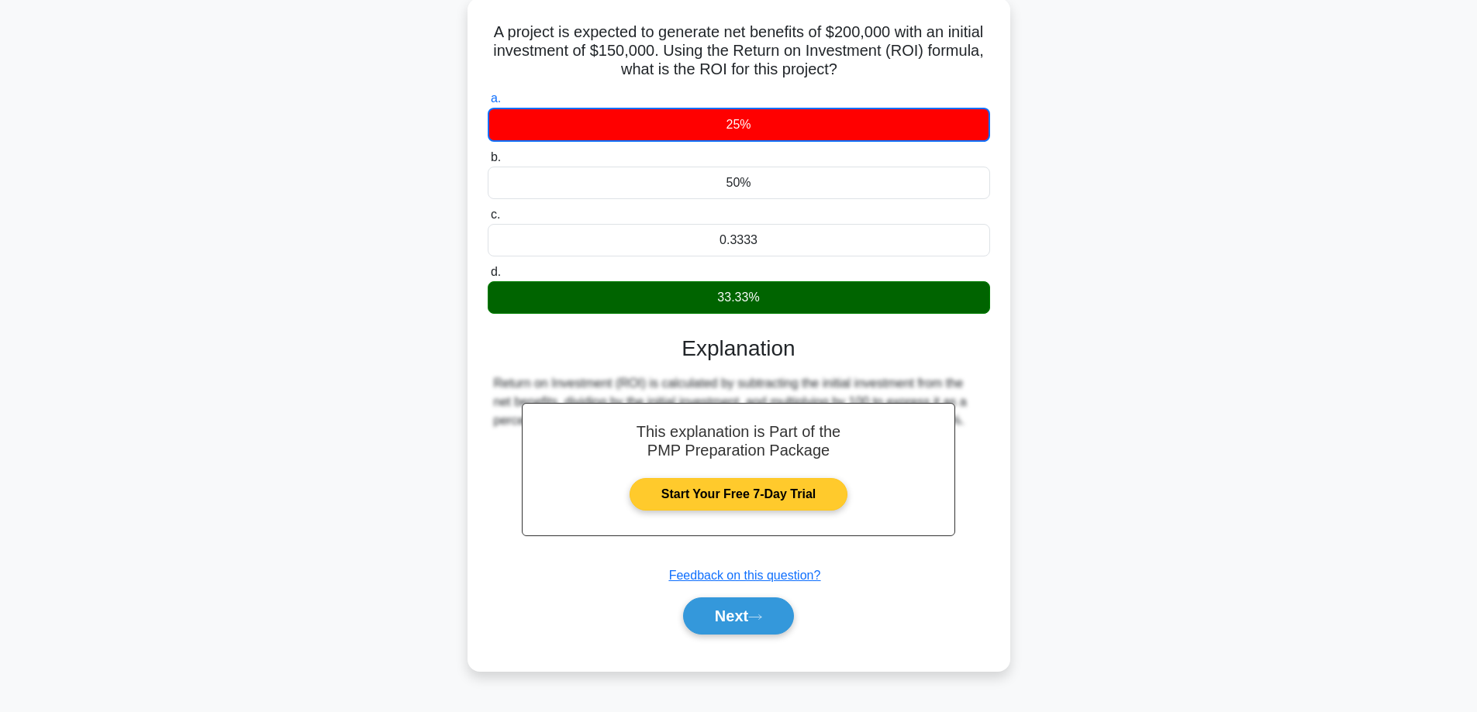
scroll to position [103, 0]
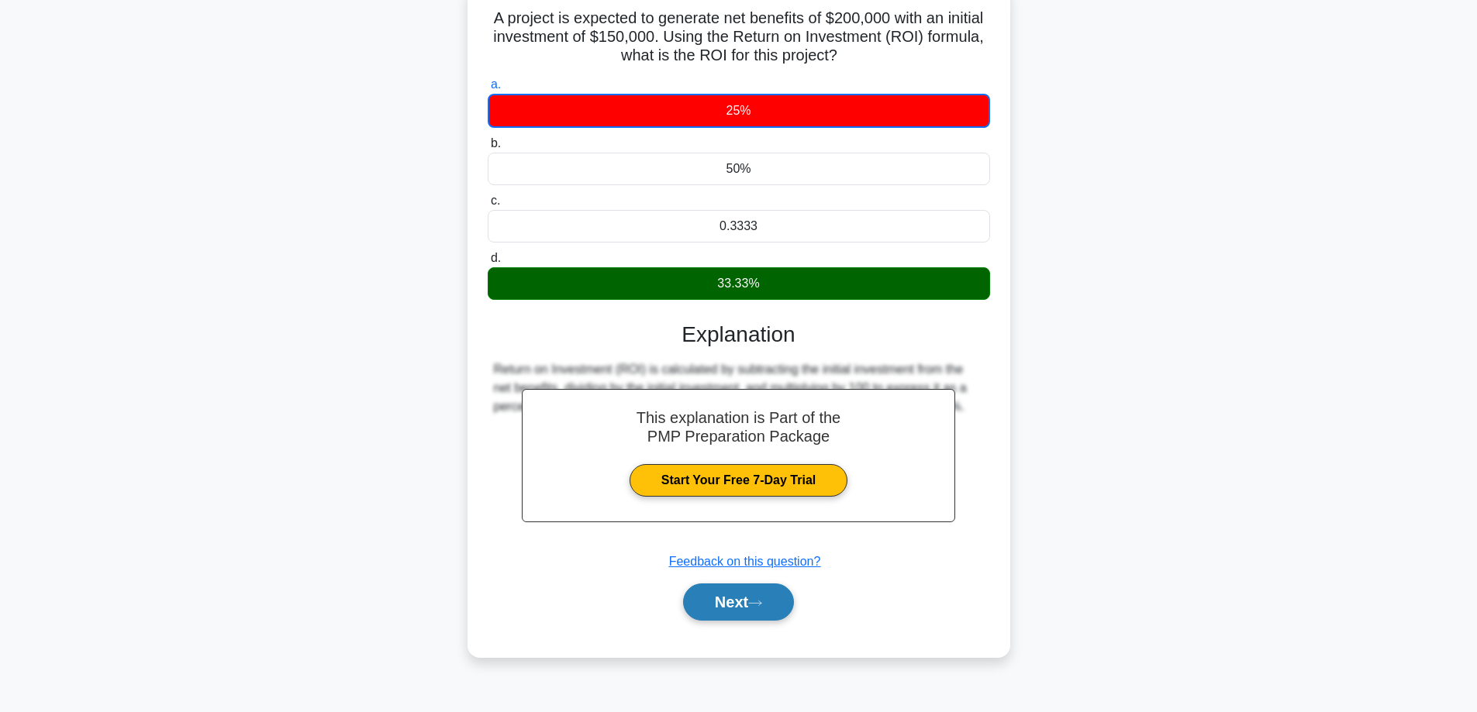
click at [746, 600] on button "Next" at bounding box center [738, 602] width 111 height 37
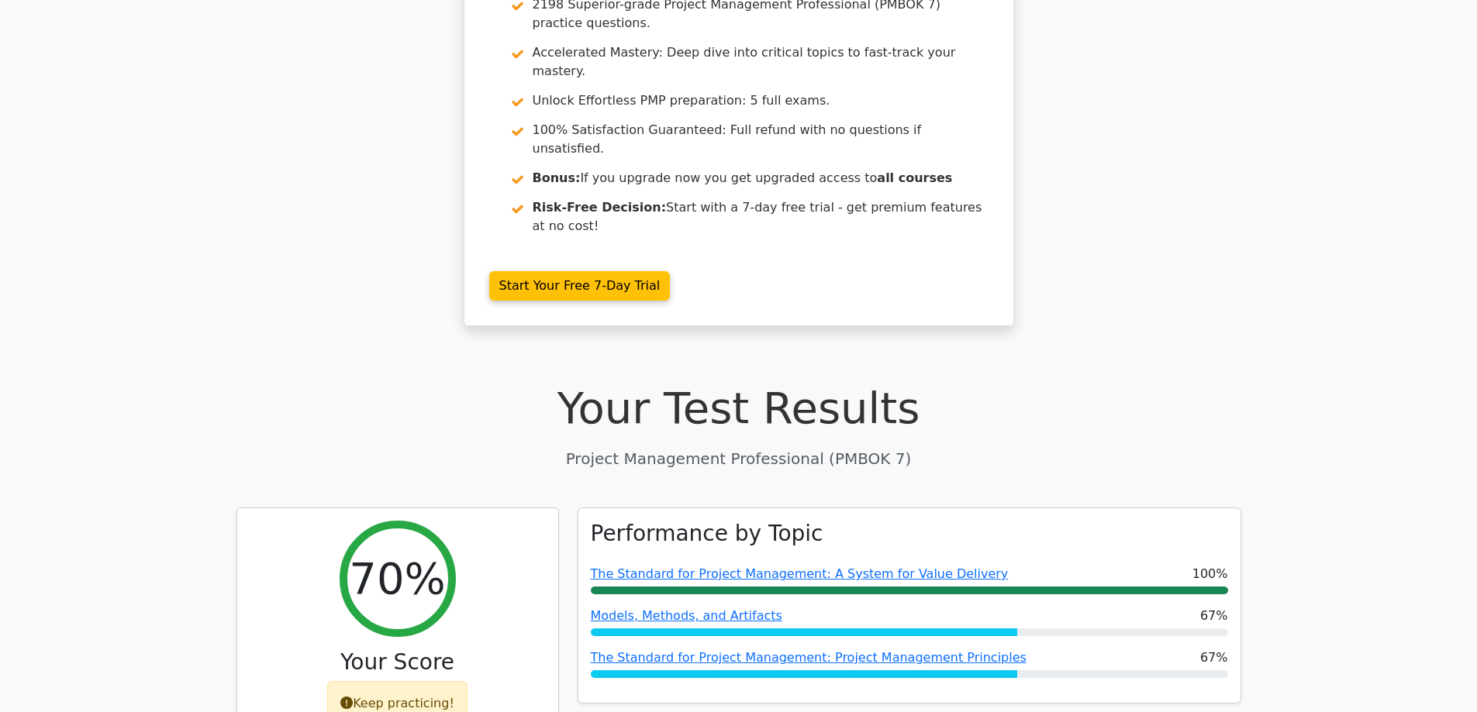
scroll to position [207, 0]
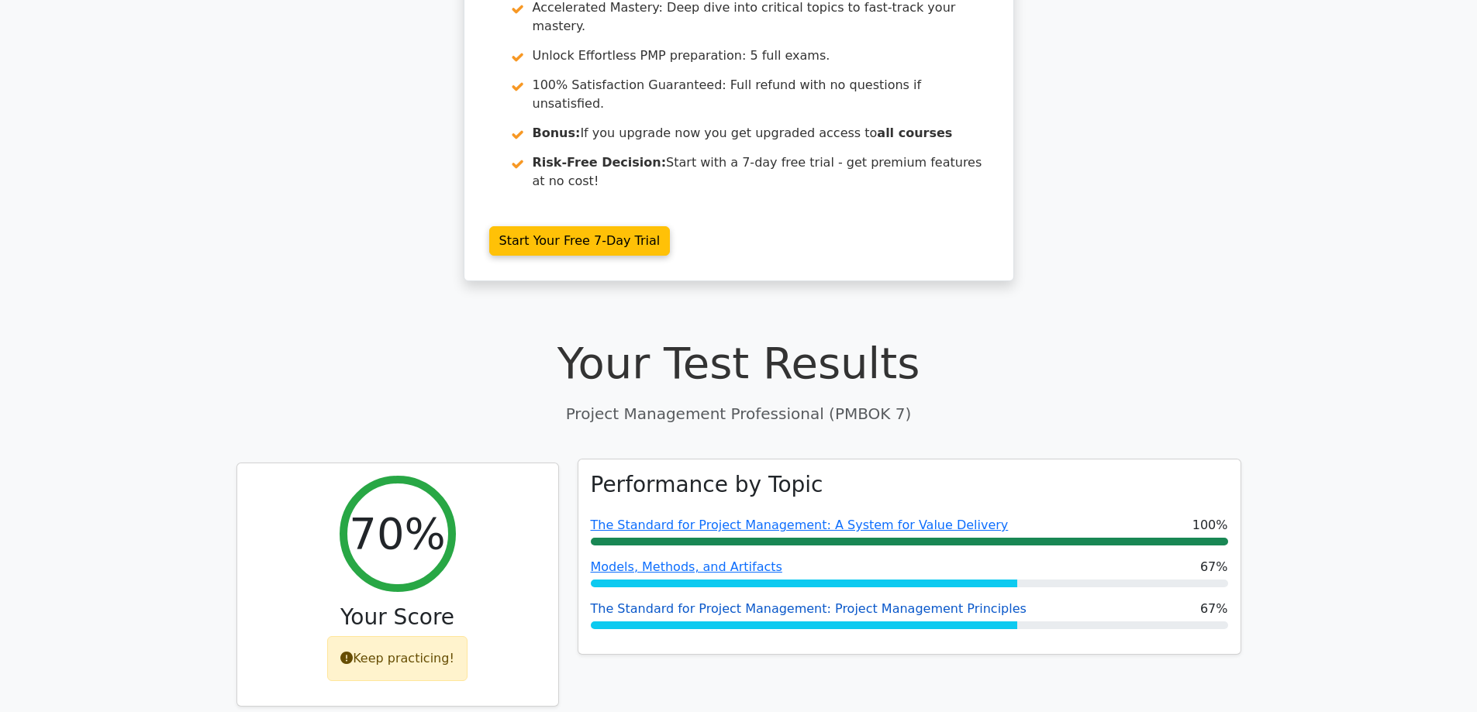
click at [868, 601] on link "The Standard for Project Management: Project Management Principles" at bounding box center [809, 608] width 436 height 15
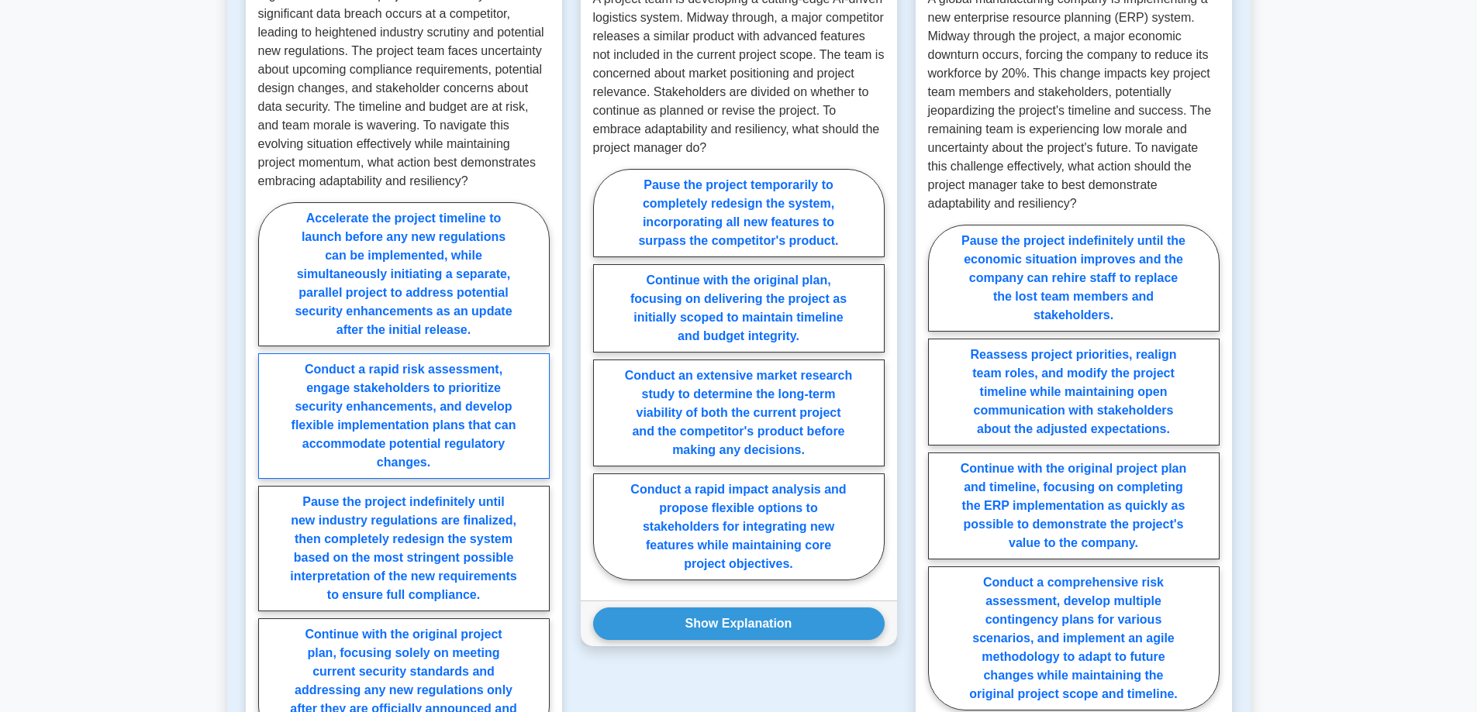
scroll to position [1395, 0]
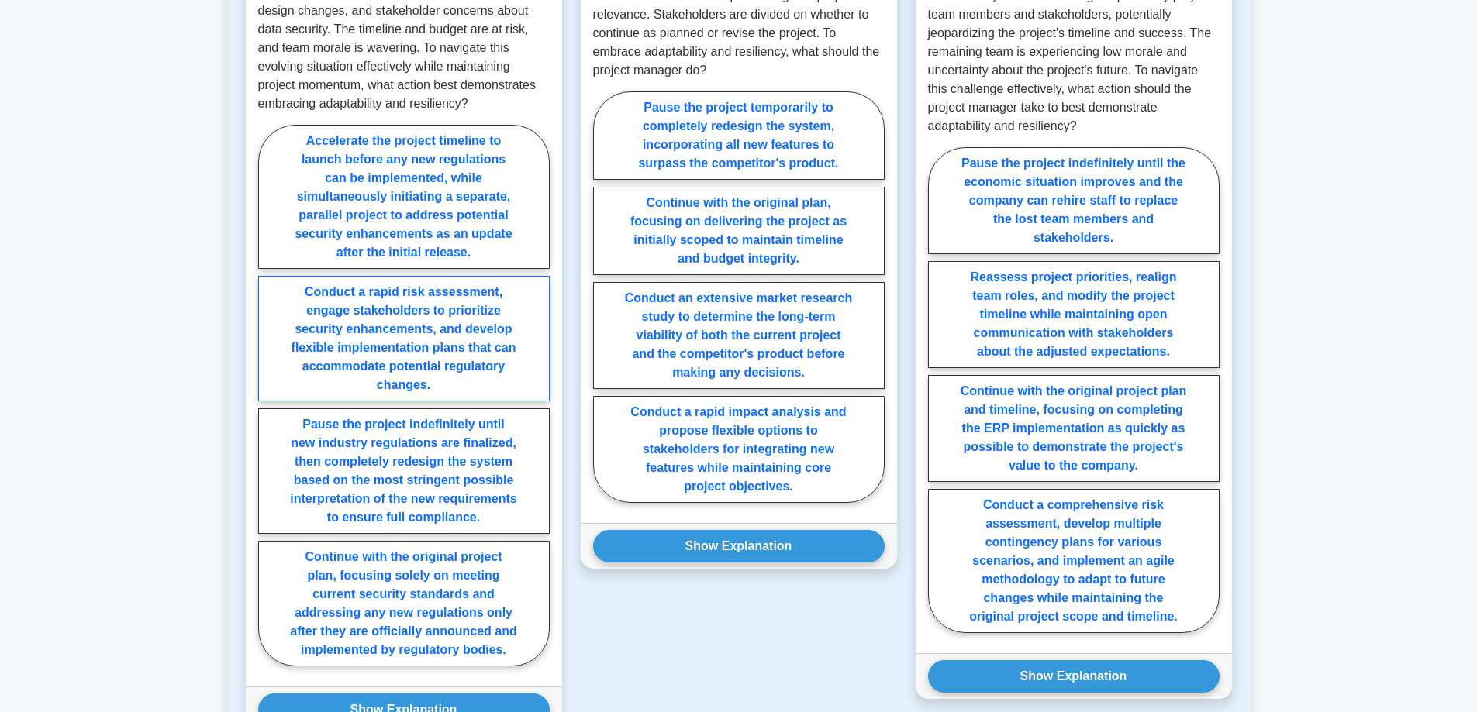
click at [317, 337] on label "Conduct a rapid risk assessment, engage stakeholders to prioritize security enh…" at bounding box center [403, 339] width 291 height 126
click at [268, 395] on input "Conduct a rapid risk assessment, engage stakeholders to prioritize security enh…" at bounding box center [263, 400] width 10 height 10
radio input "true"
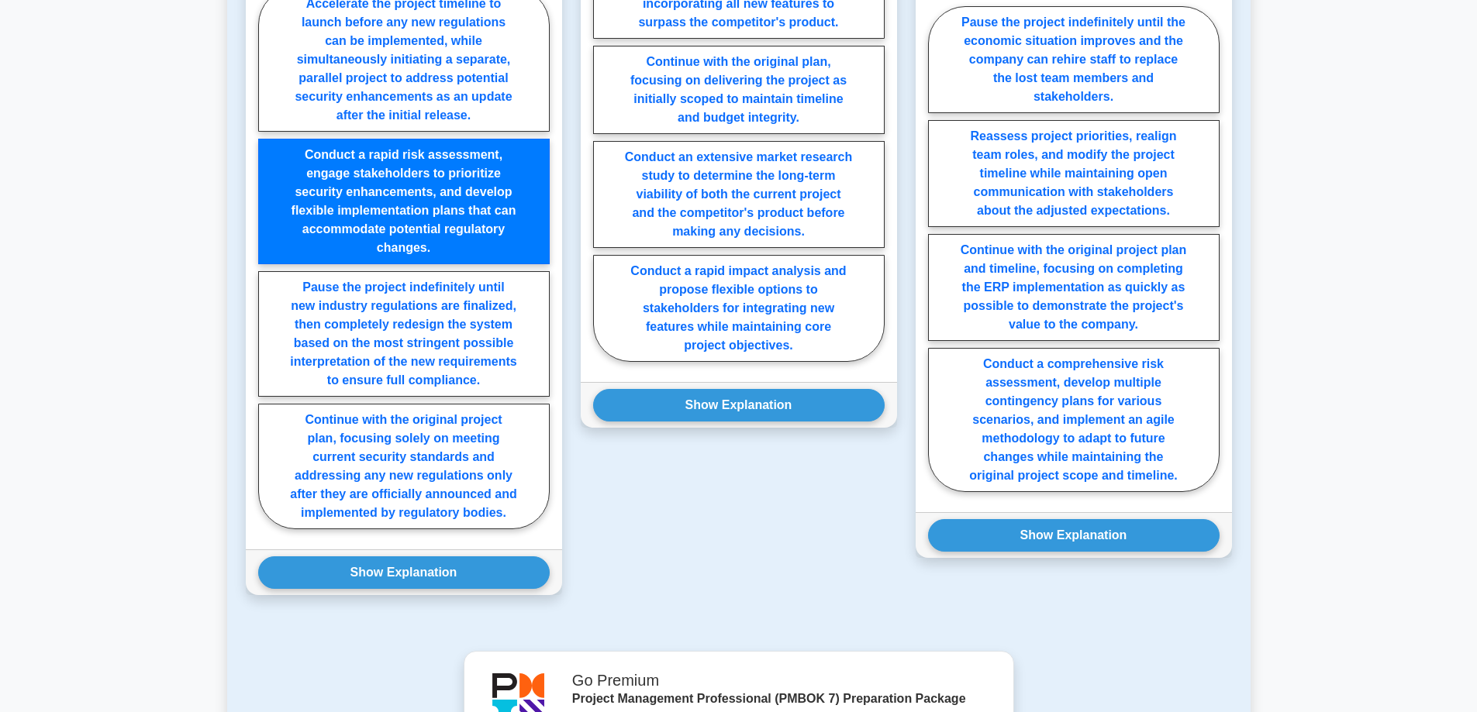
scroll to position [1525, 0]
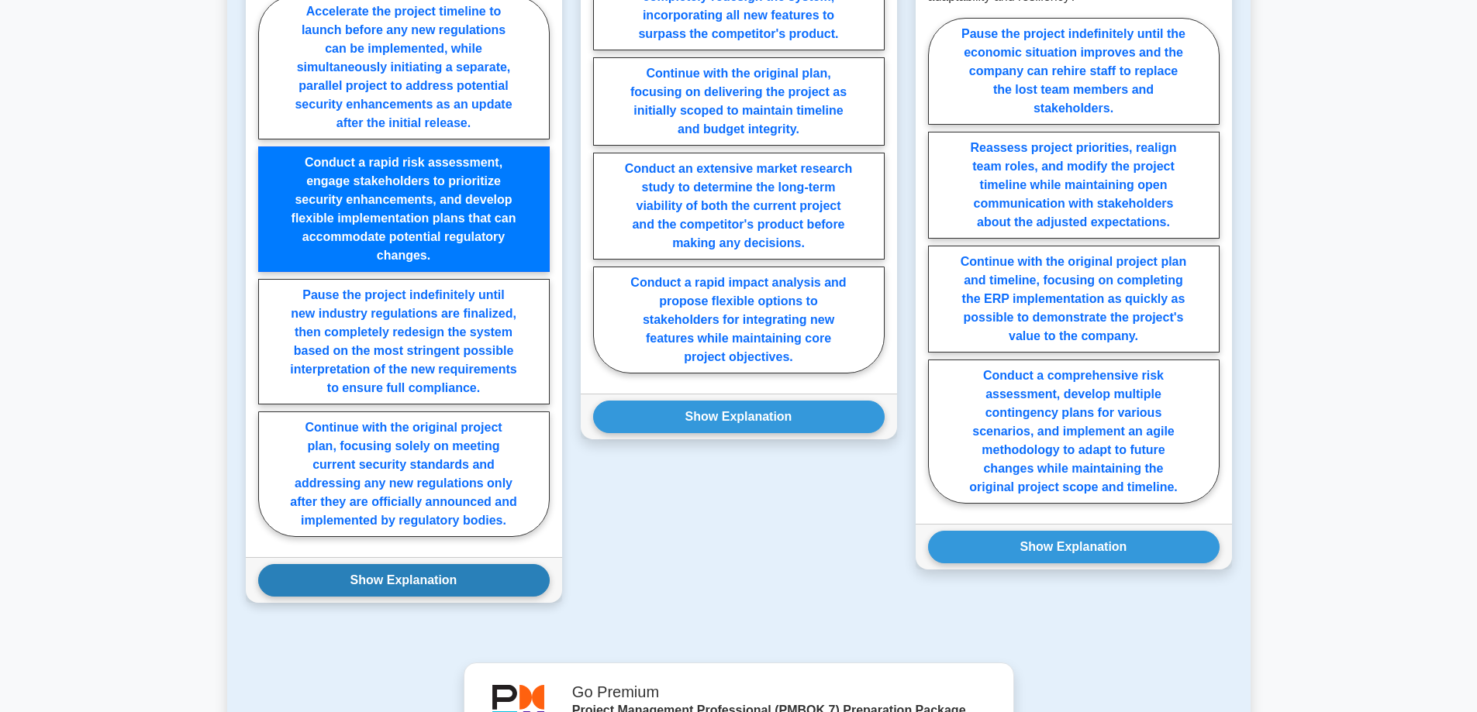
click at [337, 573] on button "Show Explanation" at bounding box center [403, 580] width 291 height 33
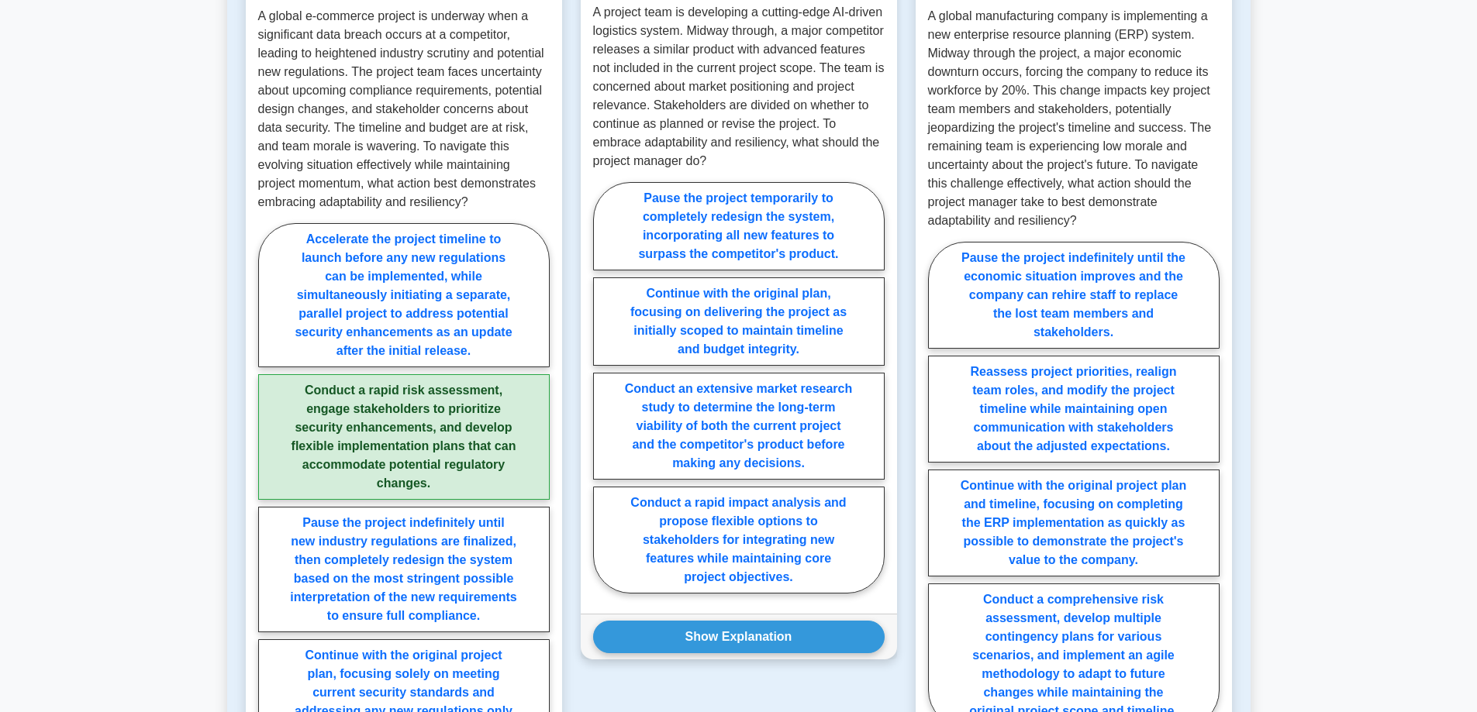
scroll to position [1318, 0]
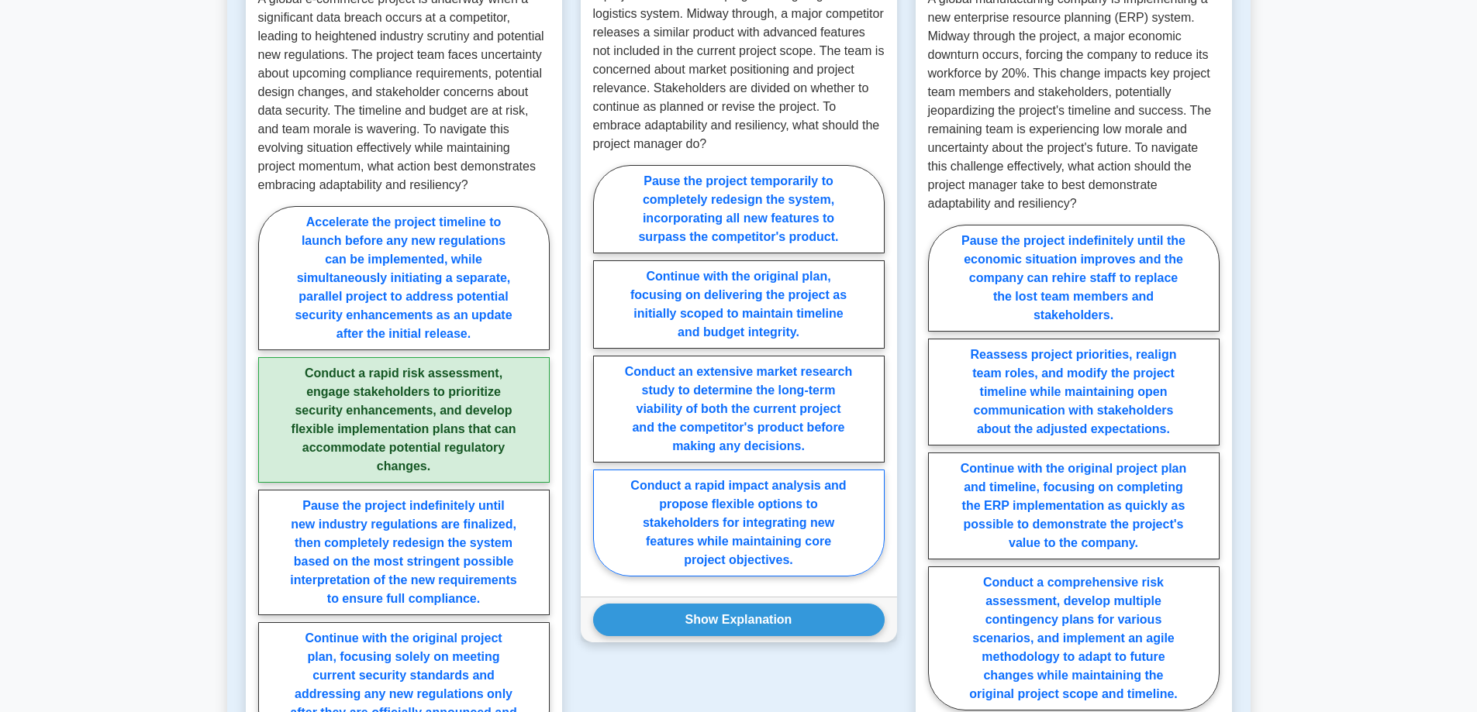
click at [697, 515] on label "Conduct a rapid impact analysis and propose flexible options to stakeholders fo…" at bounding box center [738, 523] width 291 height 107
click at [603, 381] on input "Conduct a rapid impact analysis and propose flexible options to stakeholders fo…" at bounding box center [598, 375] width 10 height 10
radio input "true"
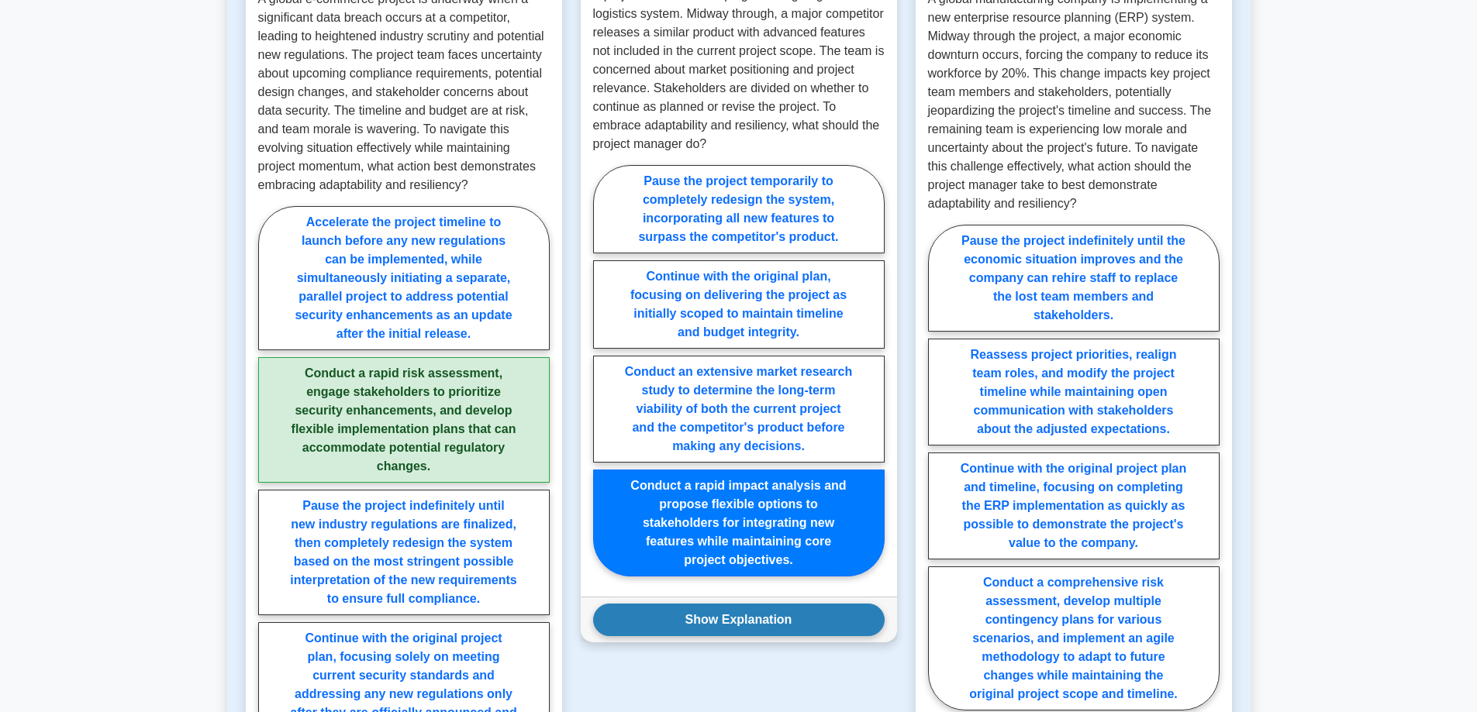
click at [670, 618] on button "Show Explanation" at bounding box center [738, 620] width 291 height 33
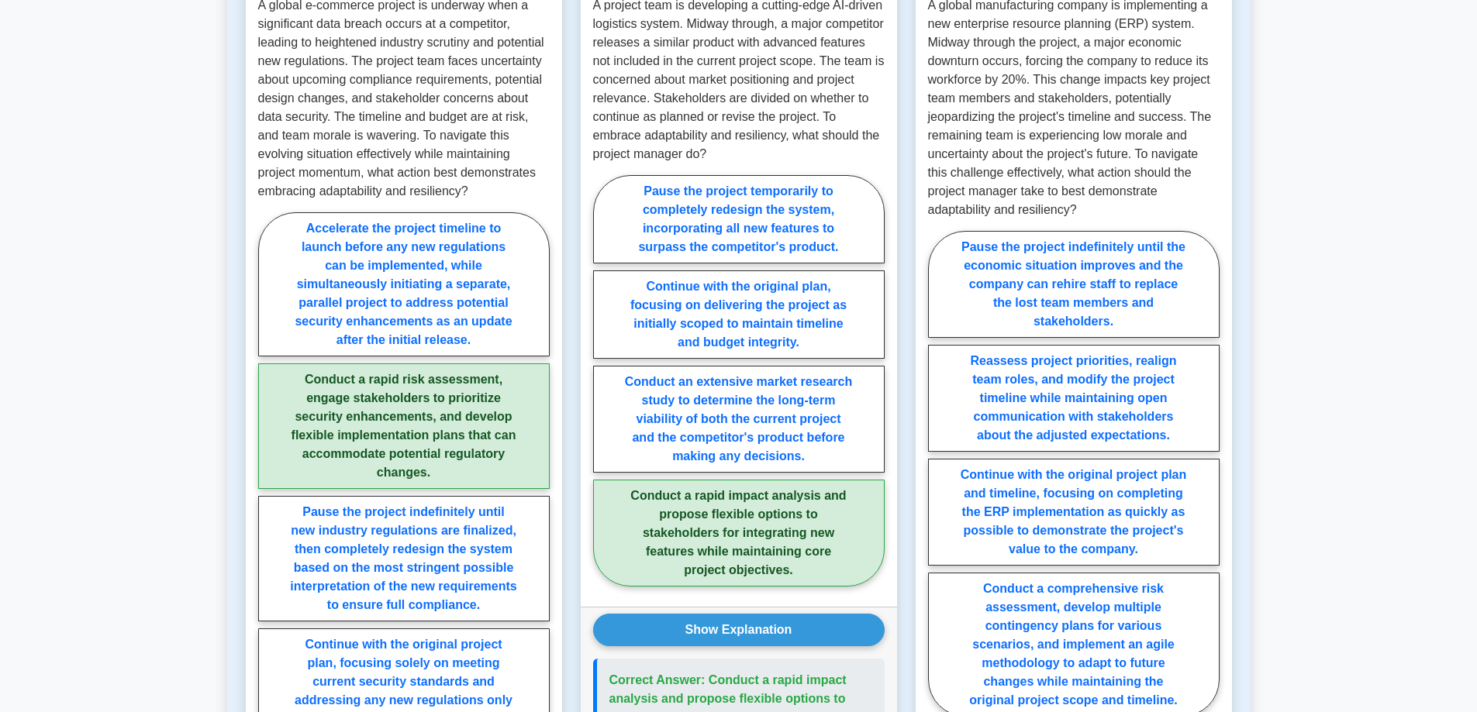
scroll to position [1343, 0]
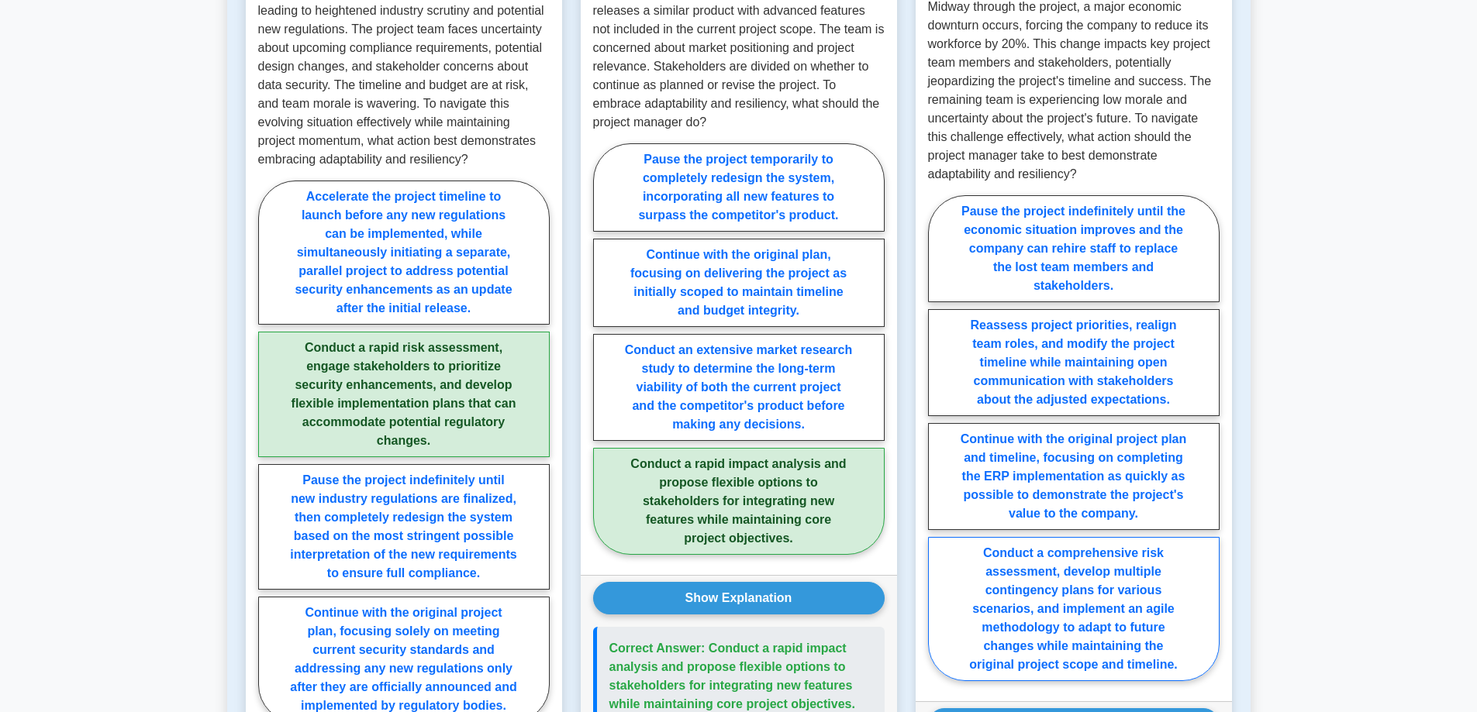
click at [1039, 594] on label "Conduct a comprehensive risk assessment, develop multiple contingency plans for…" at bounding box center [1073, 609] width 291 height 144
click at [938, 448] on input "Conduct a comprehensive risk assessment, develop multiple contingency plans for…" at bounding box center [933, 443] width 10 height 10
radio input "true"
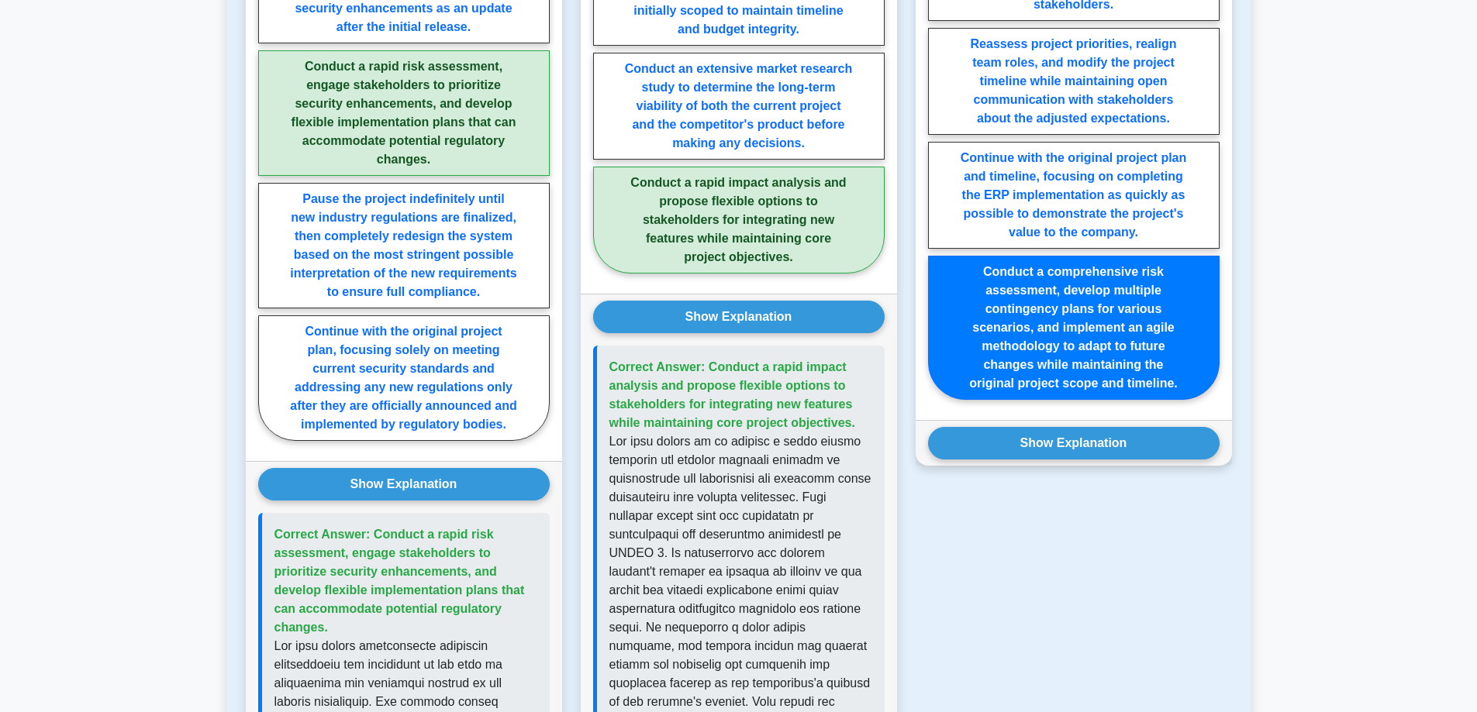
scroll to position [1628, 0]
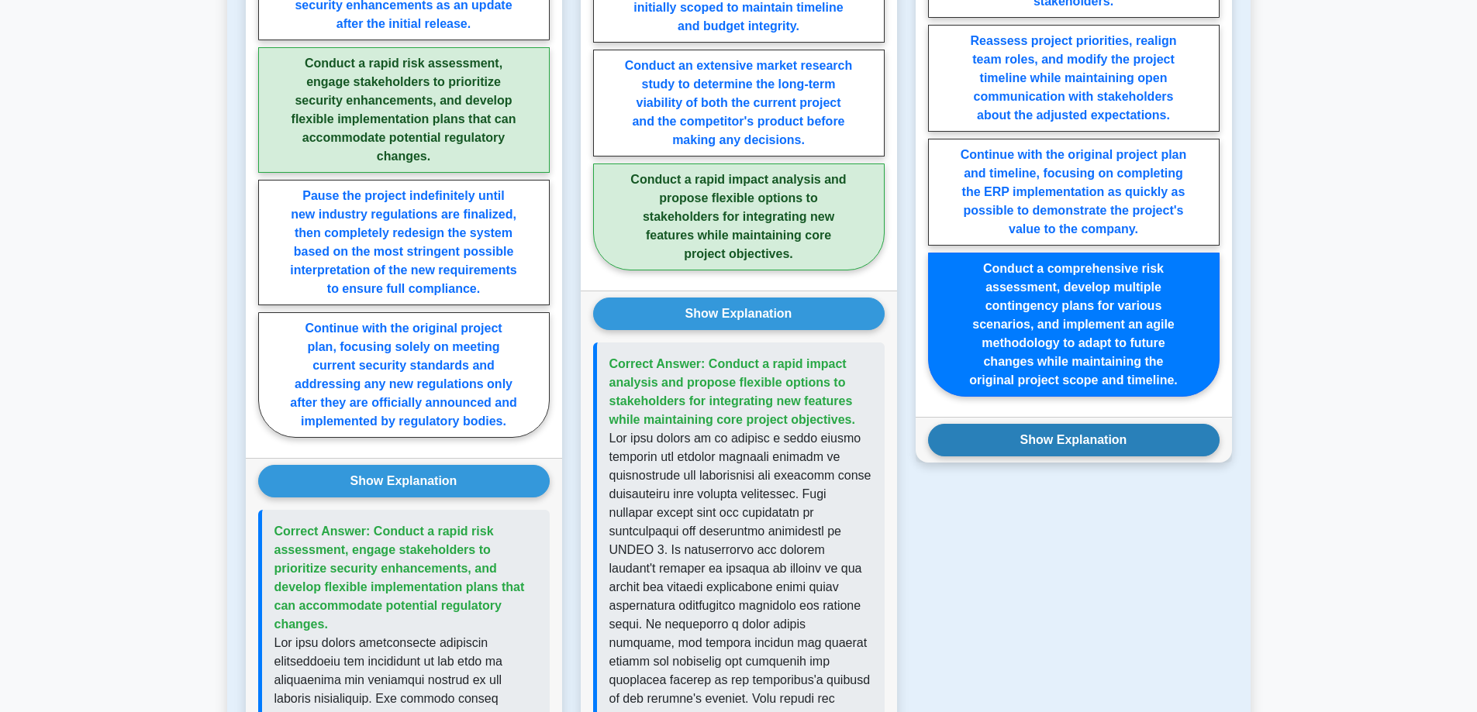
click at [977, 438] on button "Show Explanation" at bounding box center [1073, 440] width 291 height 33
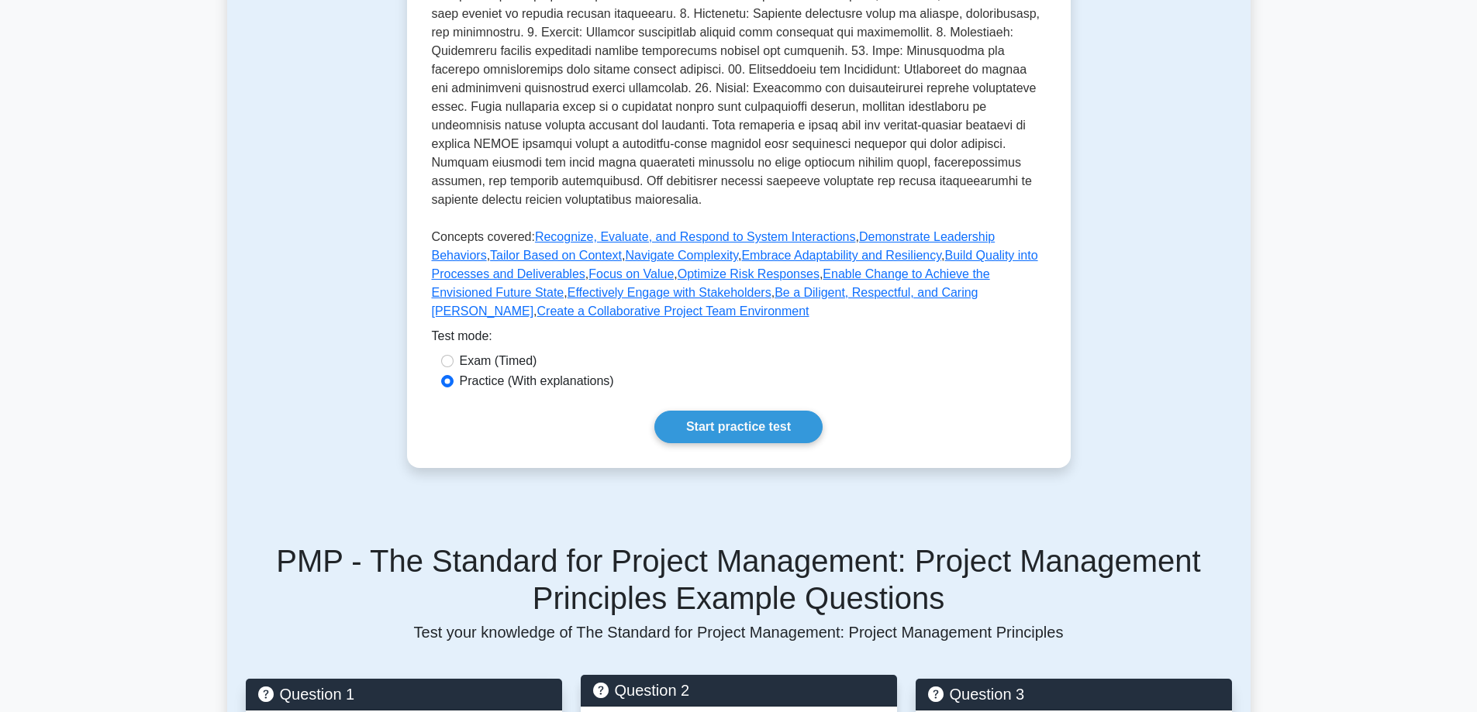
scroll to position [568, 0]
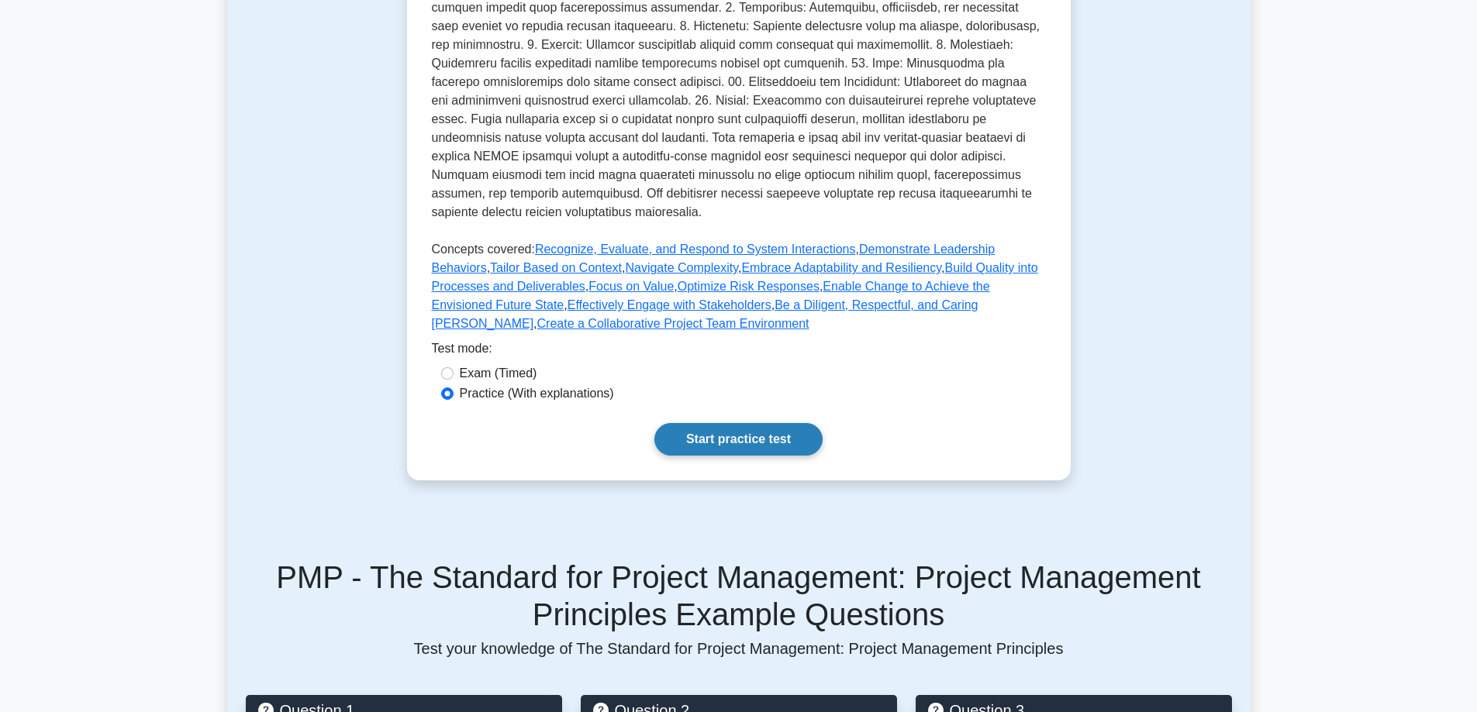
click at [740, 436] on link "Start practice test" at bounding box center [738, 439] width 168 height 33
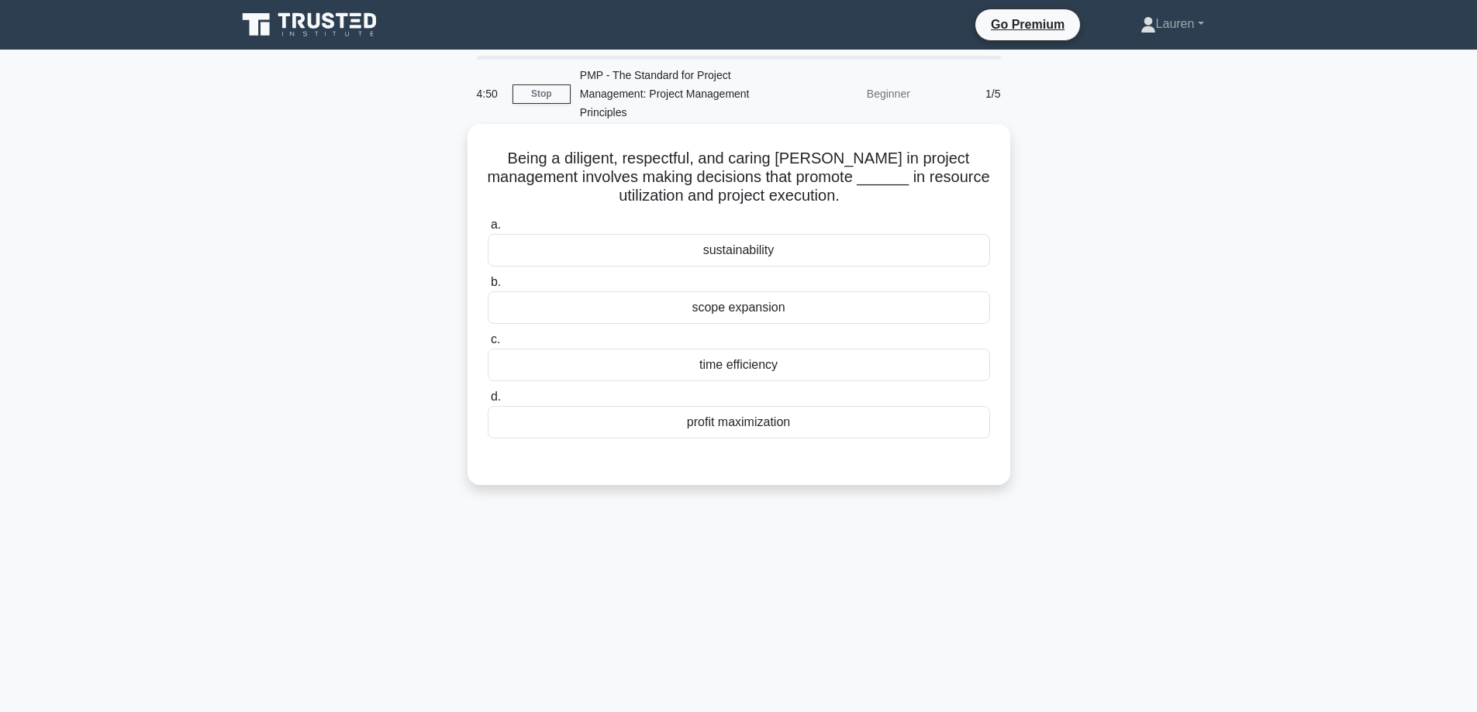
click at [771, 255] on div "sustainability" at bounding box center [739, 250] width 502 height 33
click at [488, 230] on input "a. sustainability" at bounding box center [488, 225] width 0 height 10
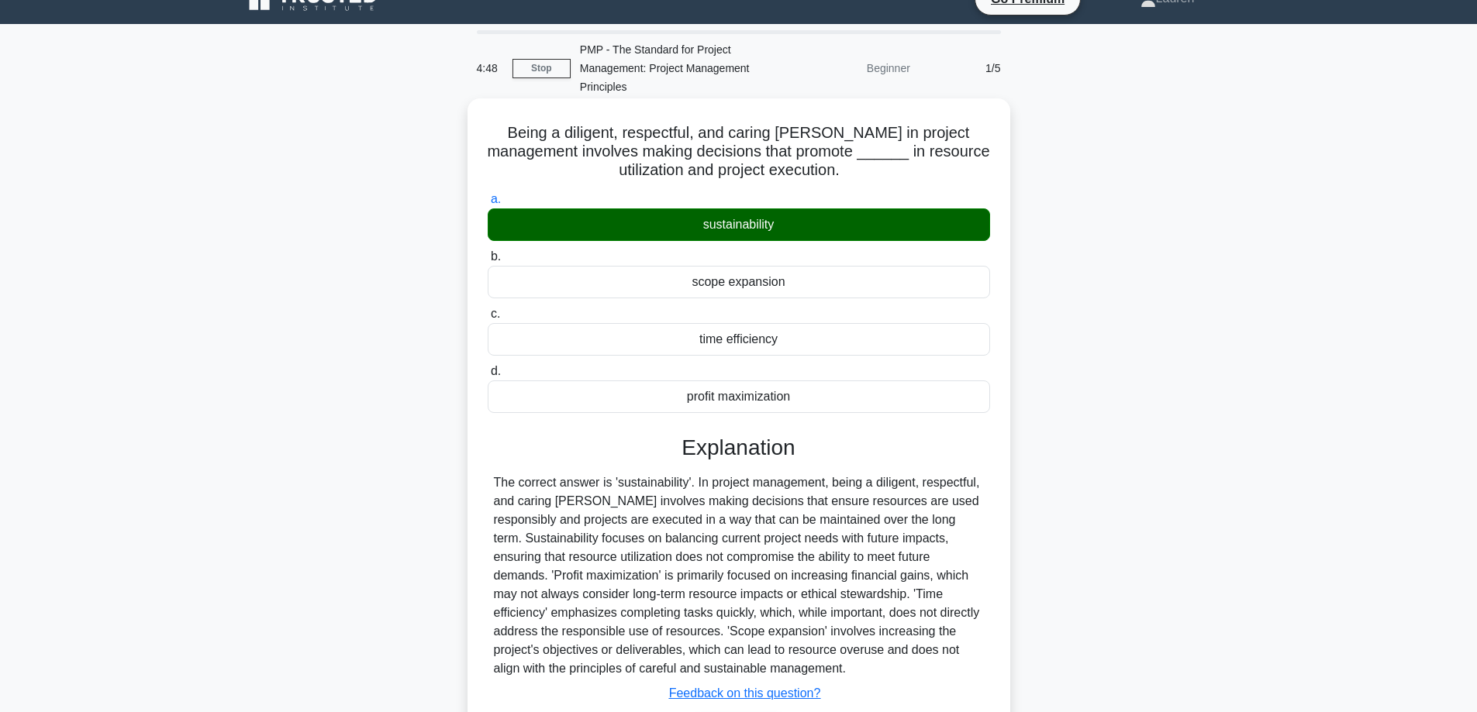
scroll to position [133, 0]
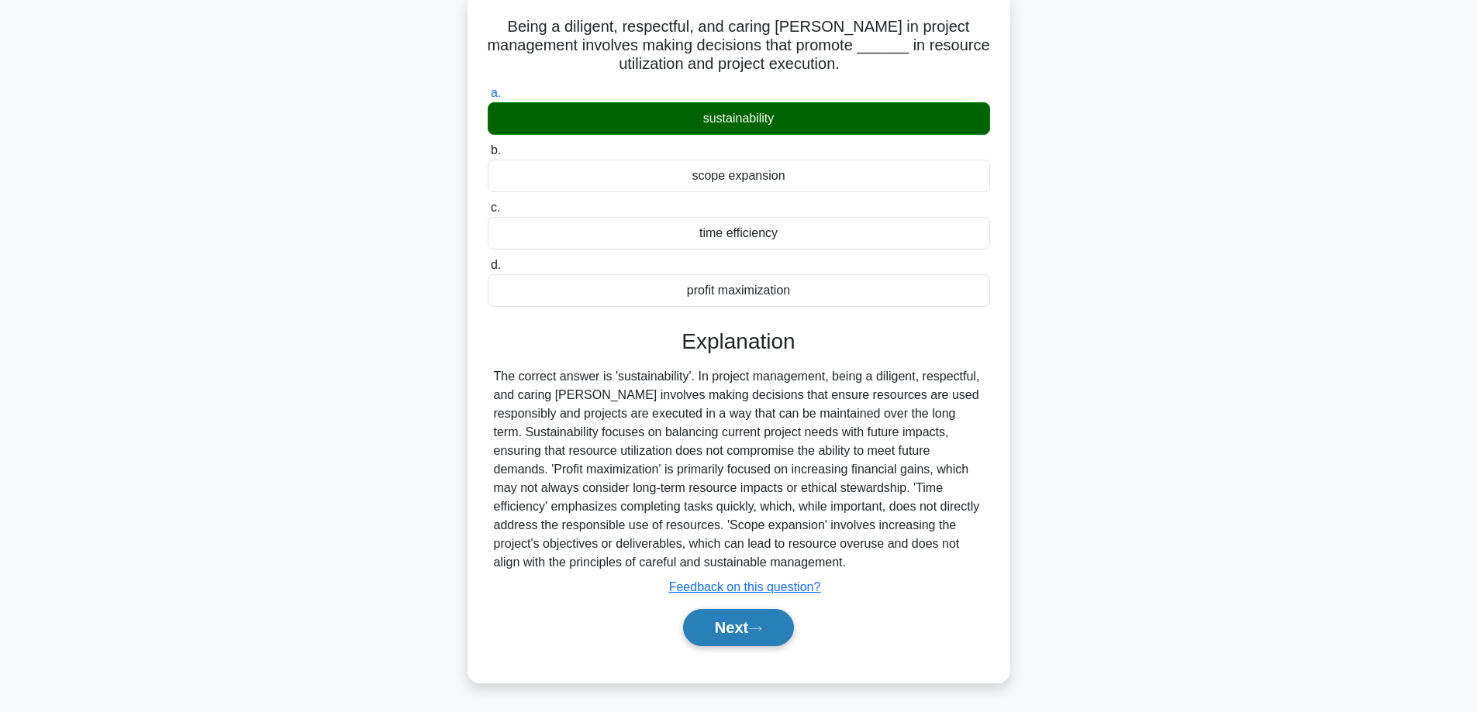
click at [737, 633] on button "Next" at bounding box center [738, 627] width 111 height 37
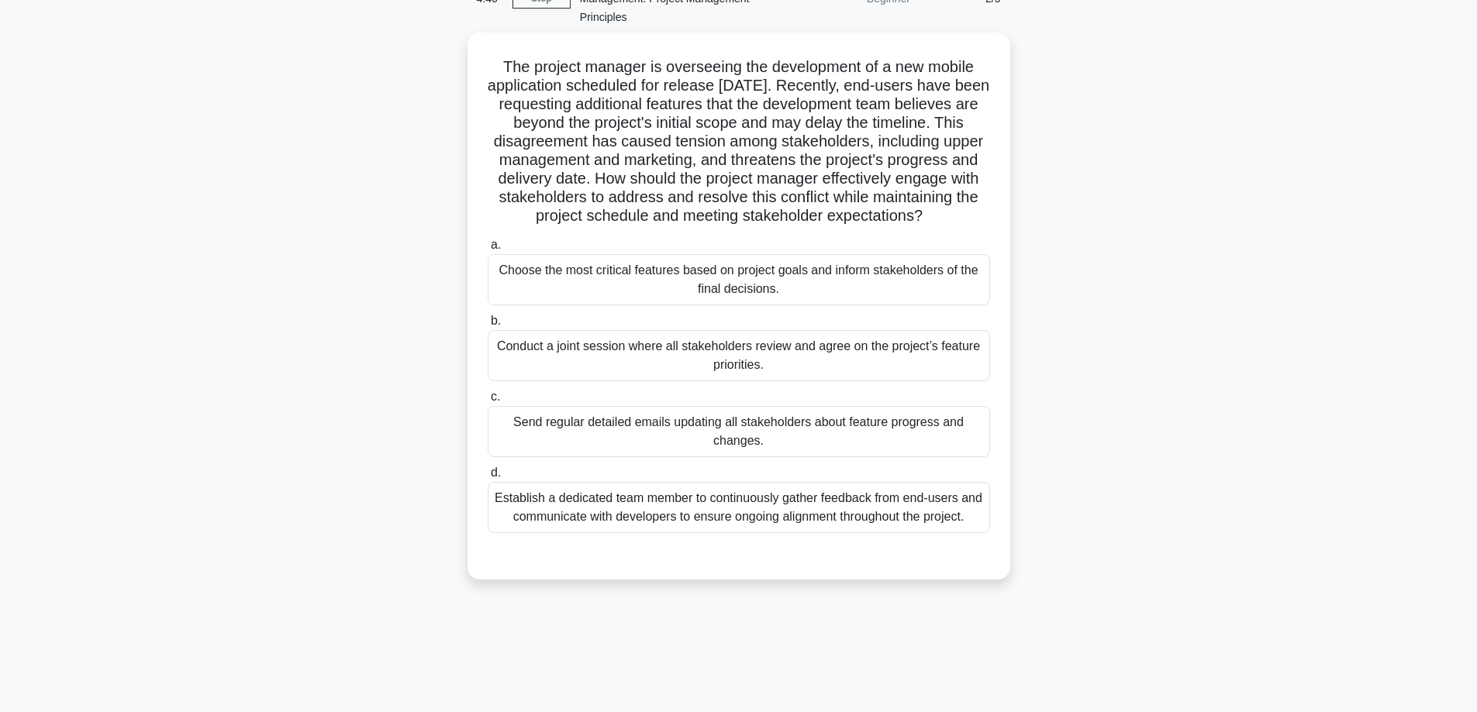
scroll to position [73, 0]
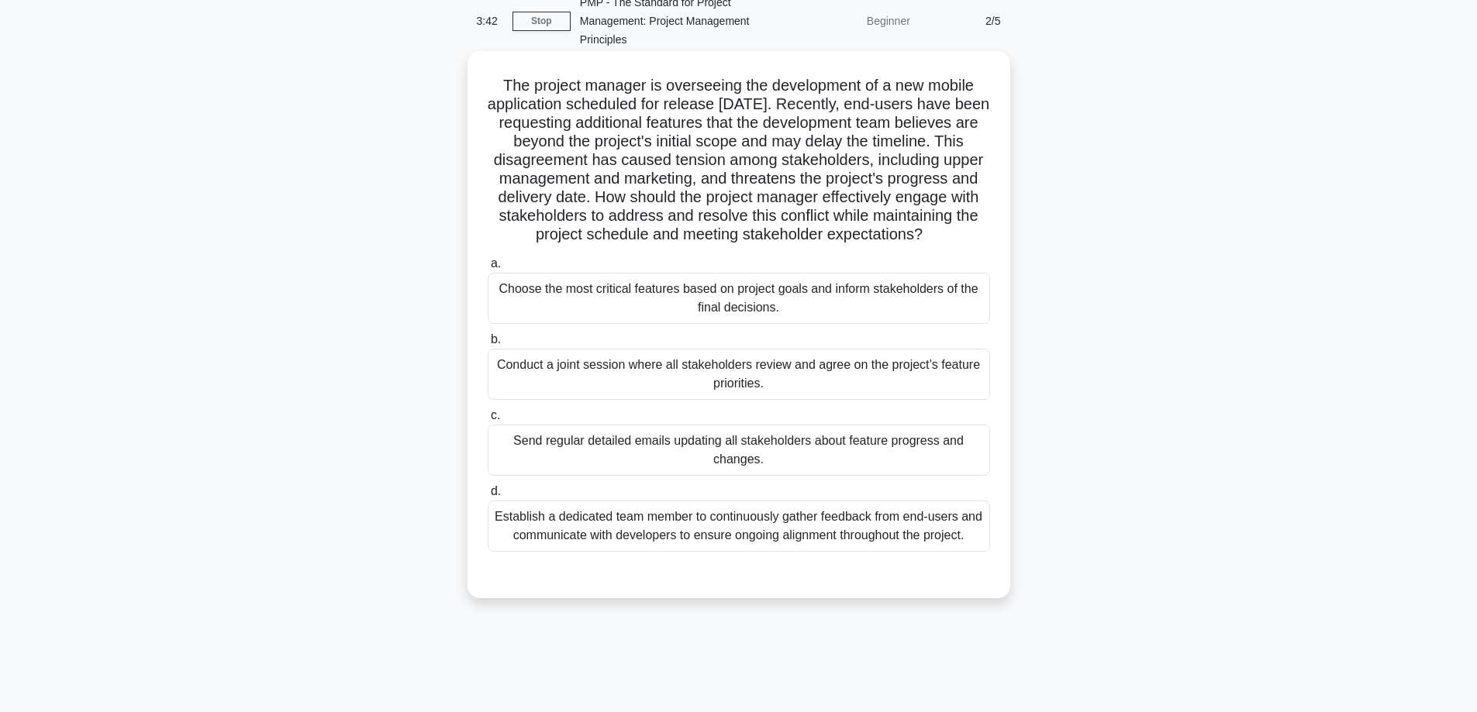
click at [636, 396] on div "Conduct a joint session where all stakeholders review and agree on the project’…" at bounding box center [739, 374] width 502 height 51
click at [488, 345] on input "b. Conduct a joint session where all stakeholders review and agree on the proje…" at bounding box center [488, 340] width 0 height 10
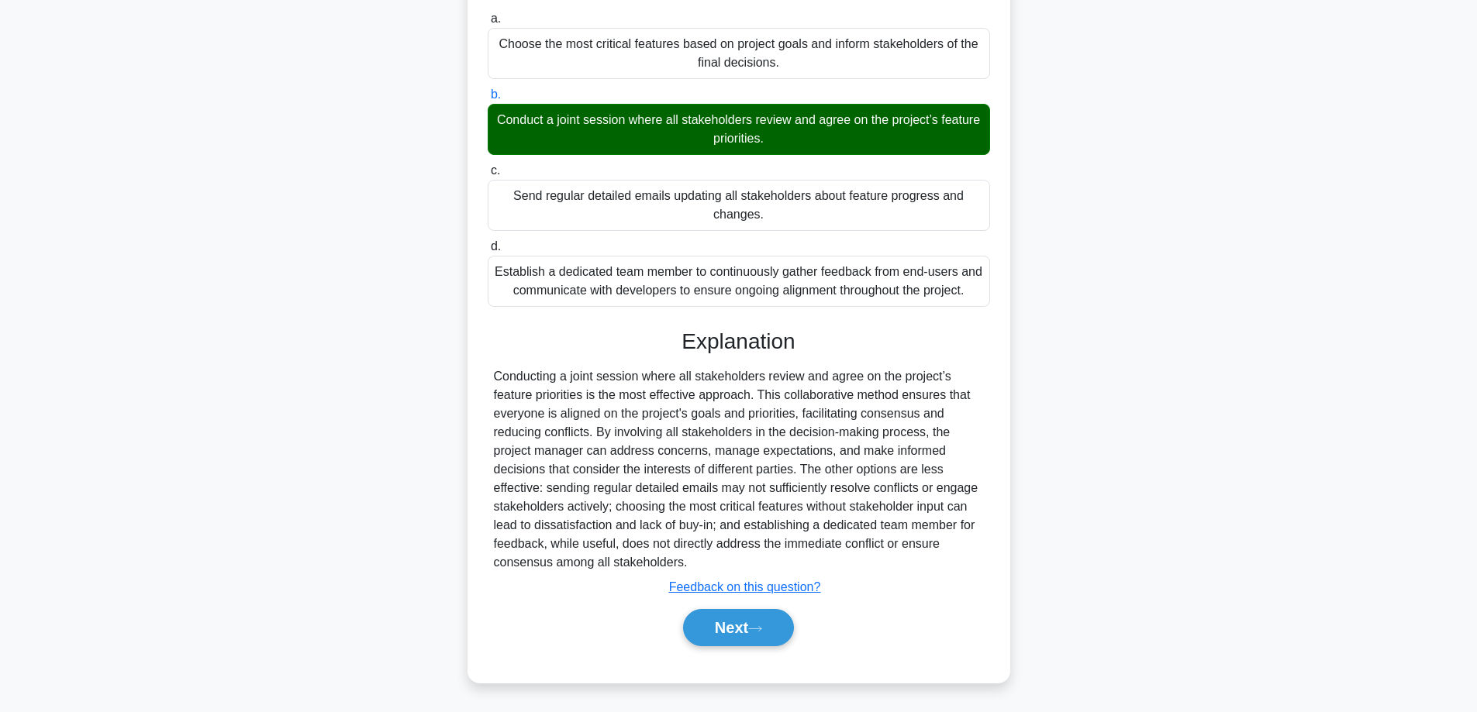
scroll to position [332, 0]
click at [731, 632] on button "Next" at bounding box center [738, 627] width 111 height 37
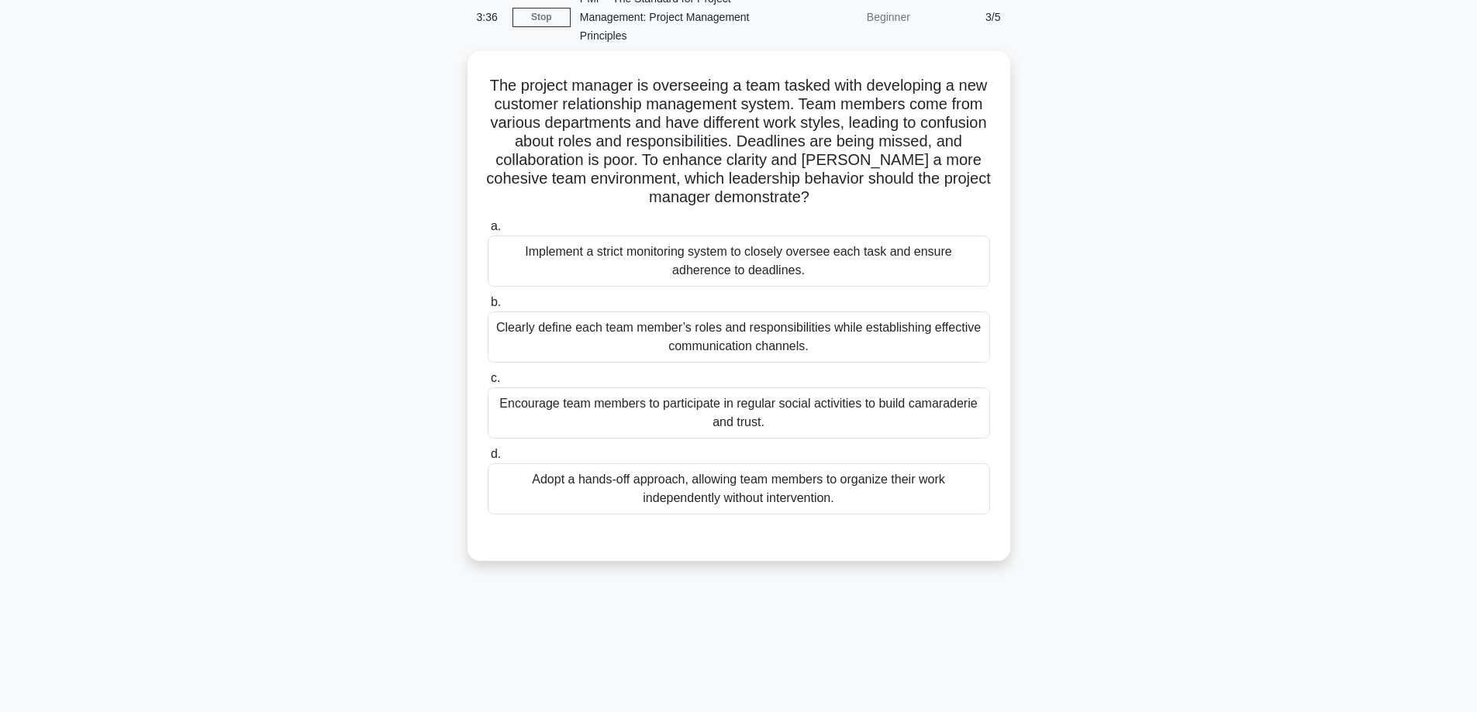
scroll to position [73, 0]
click at [570, 413] on div "Encourage team members to participate in regular social activities to build cam…" at bounding box center [739, 413] width 502 height 51
click at [488, 384] on input "c. Encourage team members to participate in regular social activities to build …" at bounding box center [488, 379] width 0 height 10
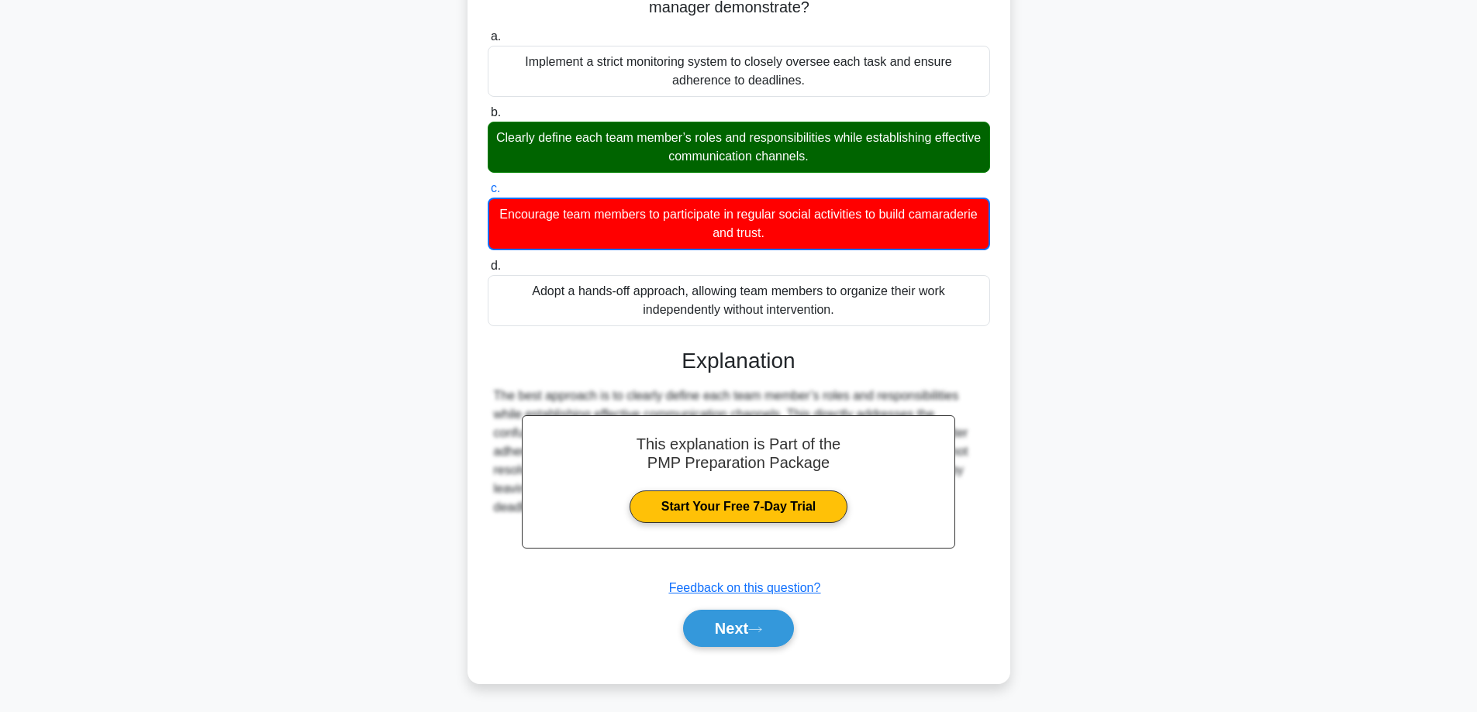
scroll to position [264, 0]
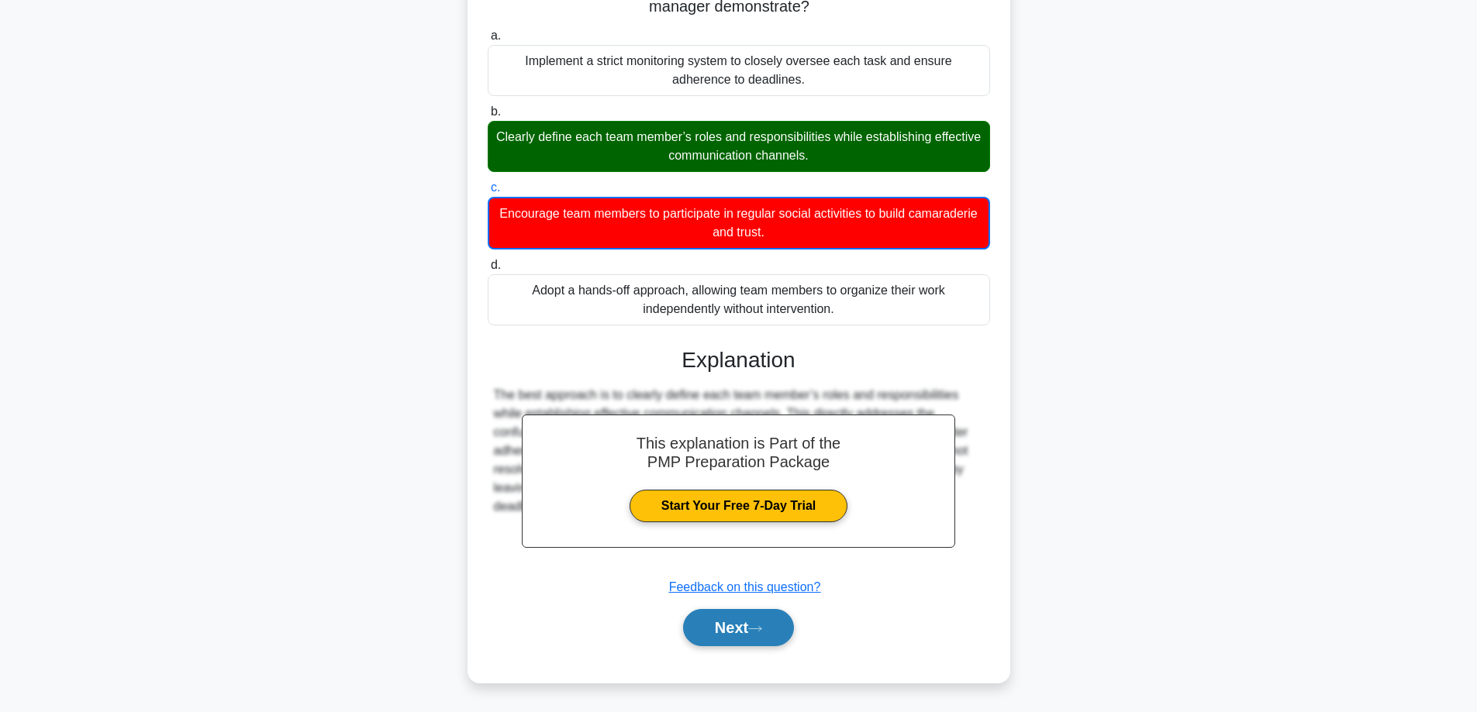
click at [750, 625] on button "Next" at bounding box center [738, 627] width 111 height 37
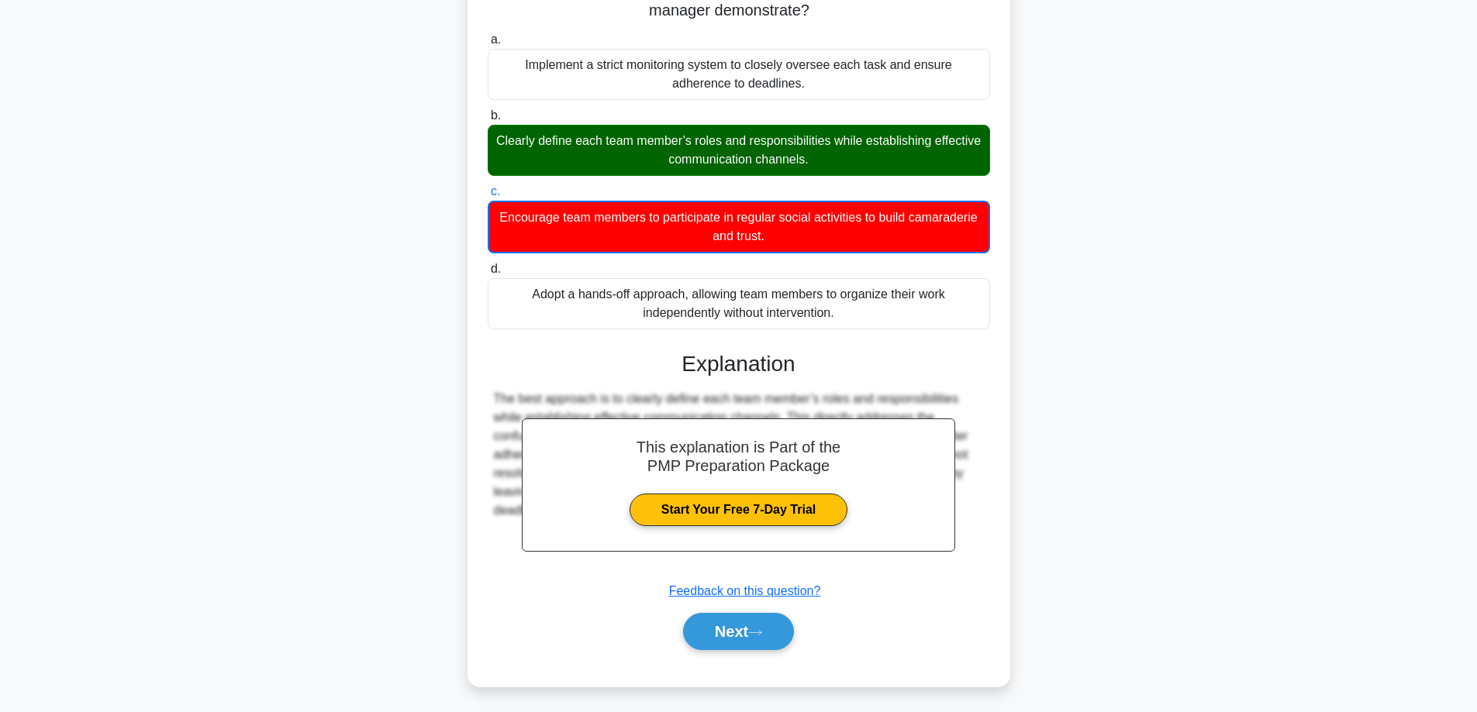
scroll to position [125, 0]
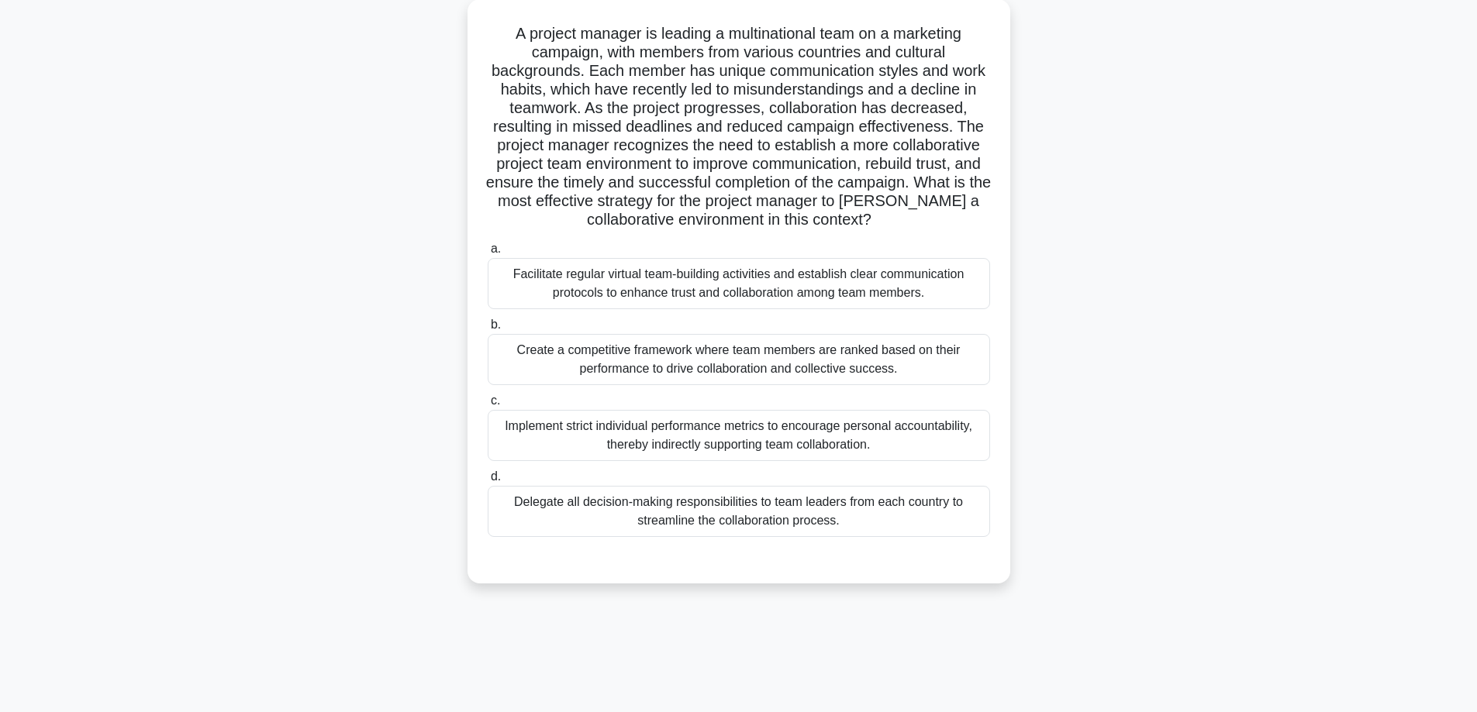
click at [680, 285] on div "Facilitate regular virtual team-building activities and establish clear communi…" at bounding box center [739, 283] width 502 height 51
click at [488, 254] on input "a. Facilitate regular virtual team-building activities and establish clear comm…" at bounding box center [488, 249] width 0 height 10
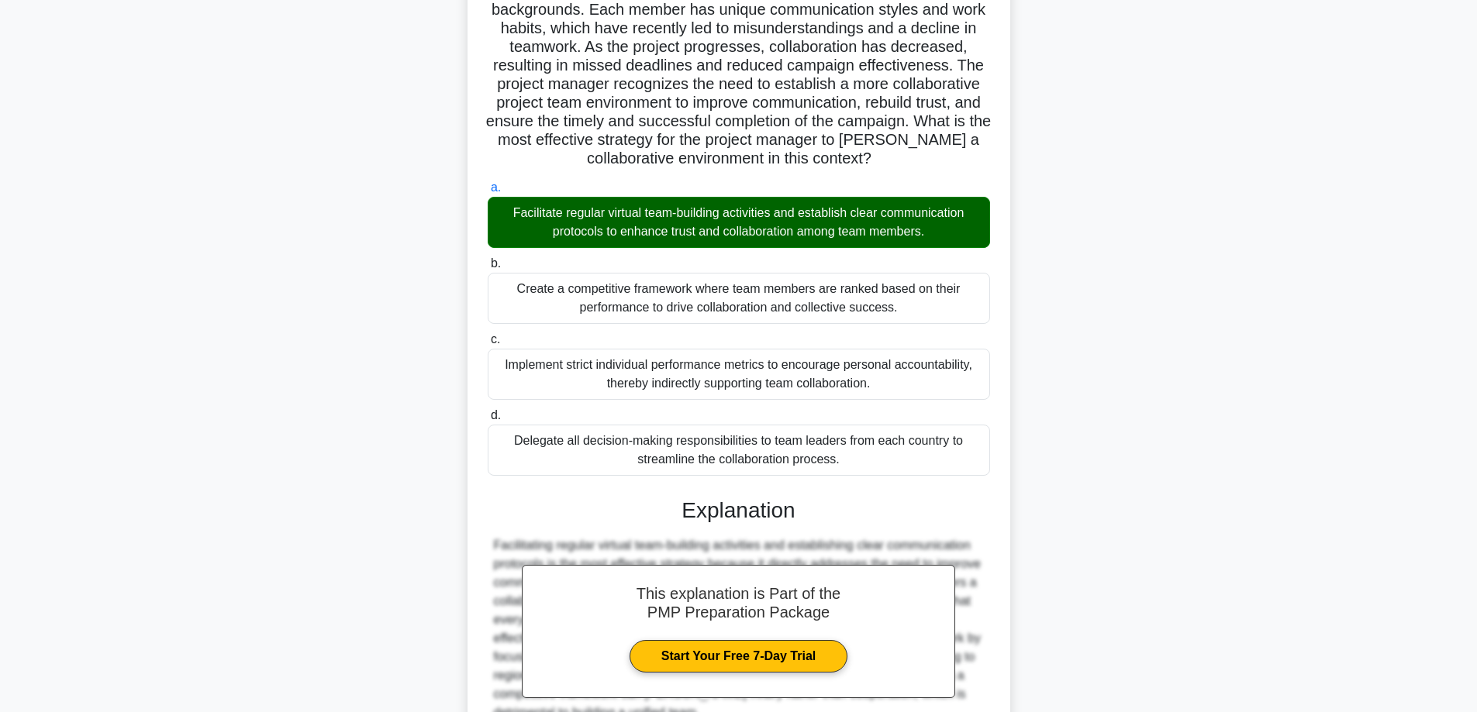
scroll to position [337, 0]
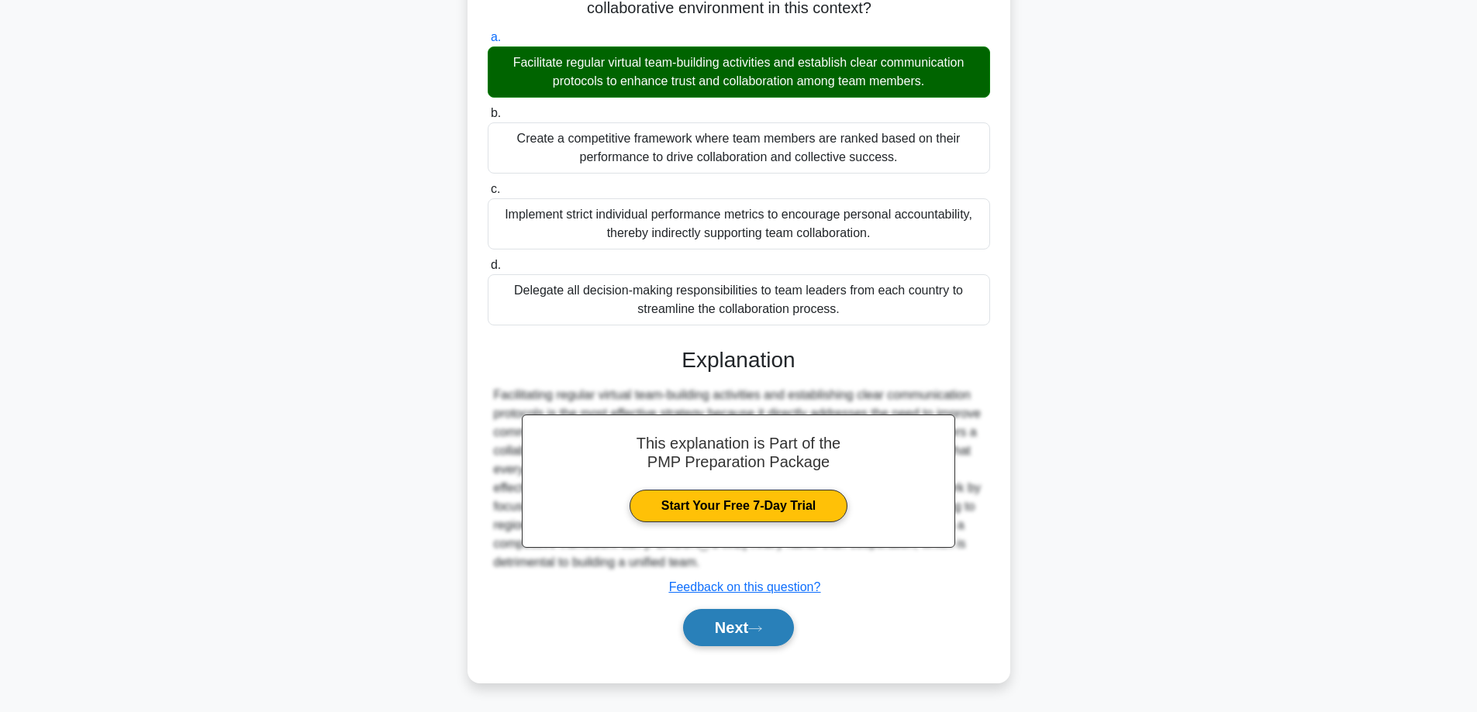
click at [707, 632] on button "Next" at bounding box center [738, 627] width 111 height 37
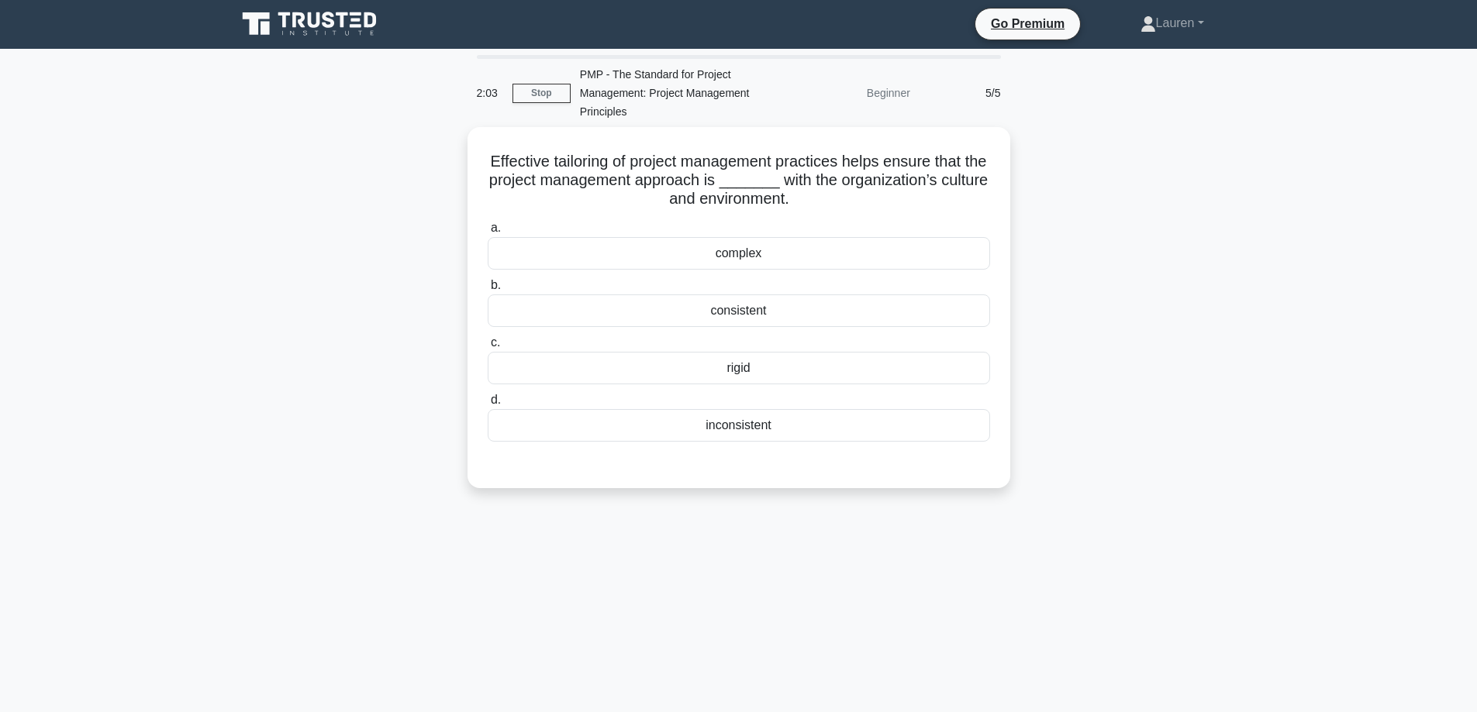
scroll to position [0, 0]
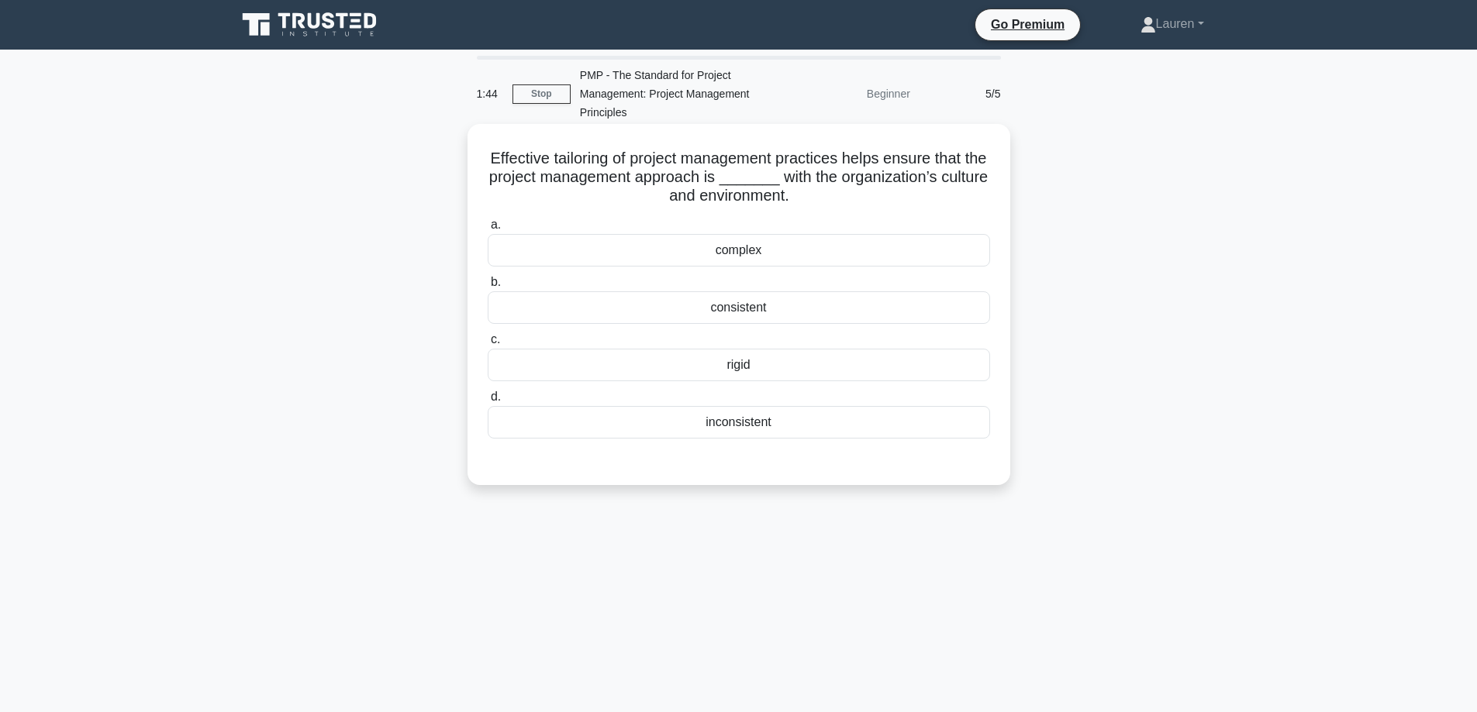
click at [745, 307] on div "consistent" at bounding box center [739, 307] width 502 height 33
click at [488, 288] on input "b. consistent" at bounding box center [488, 282] width 0 height 10
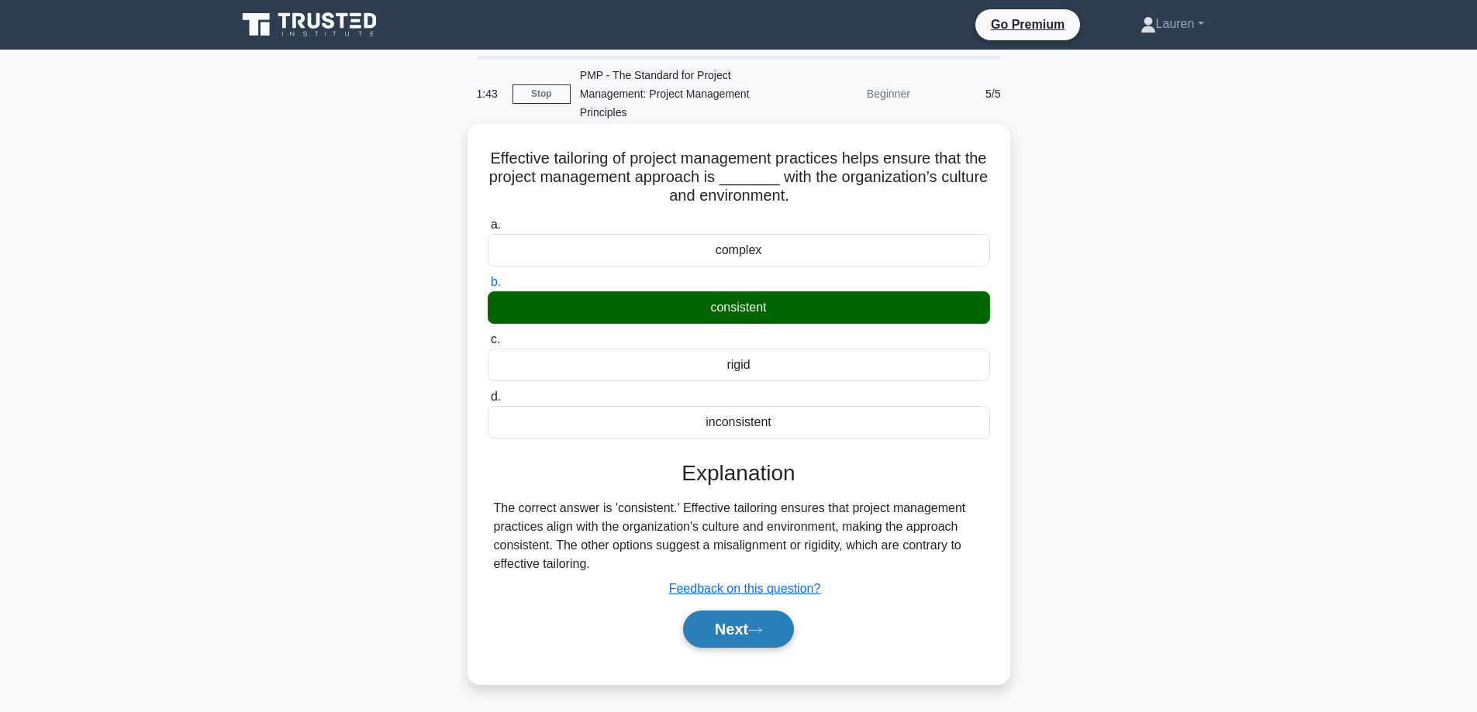
click at [723, 634] on button "Next" at bounding box center [738, 629] width 111 height 37
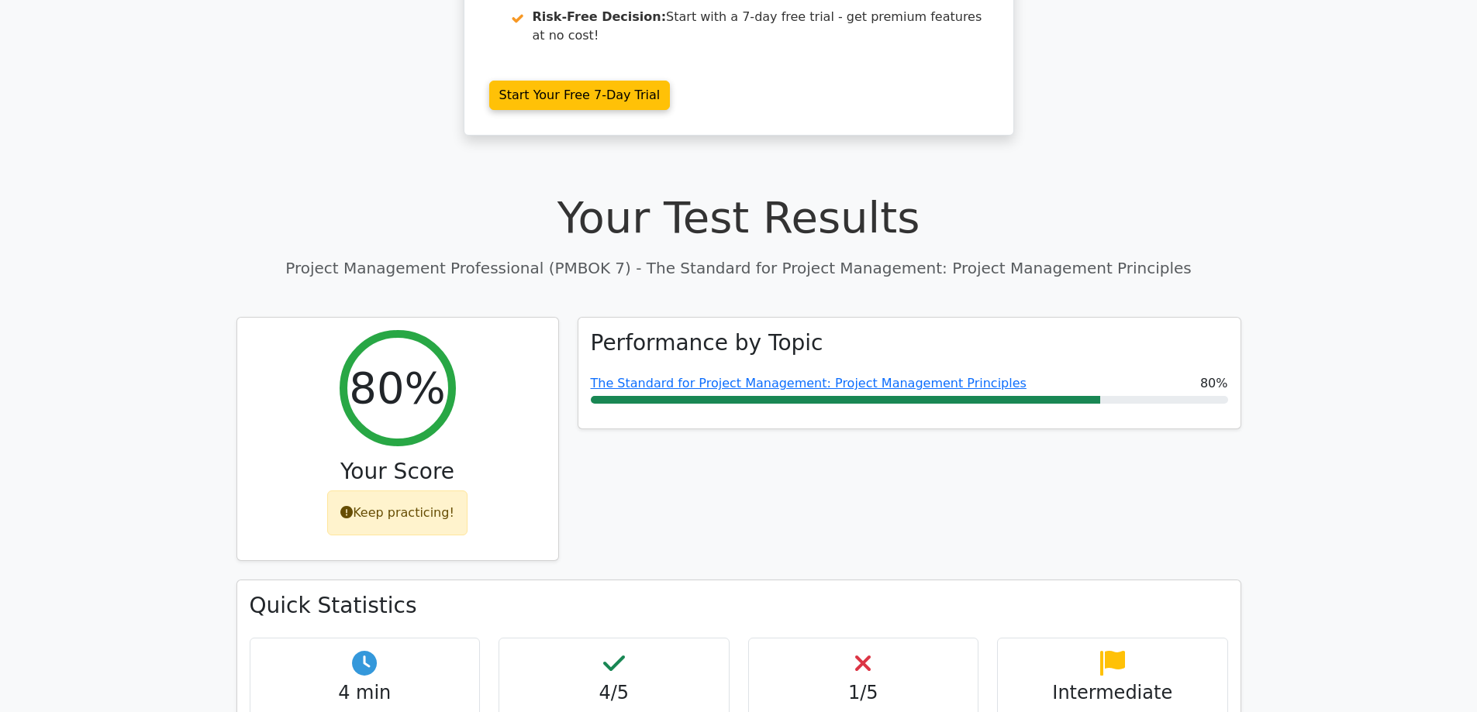
scroll to position [362, 0]
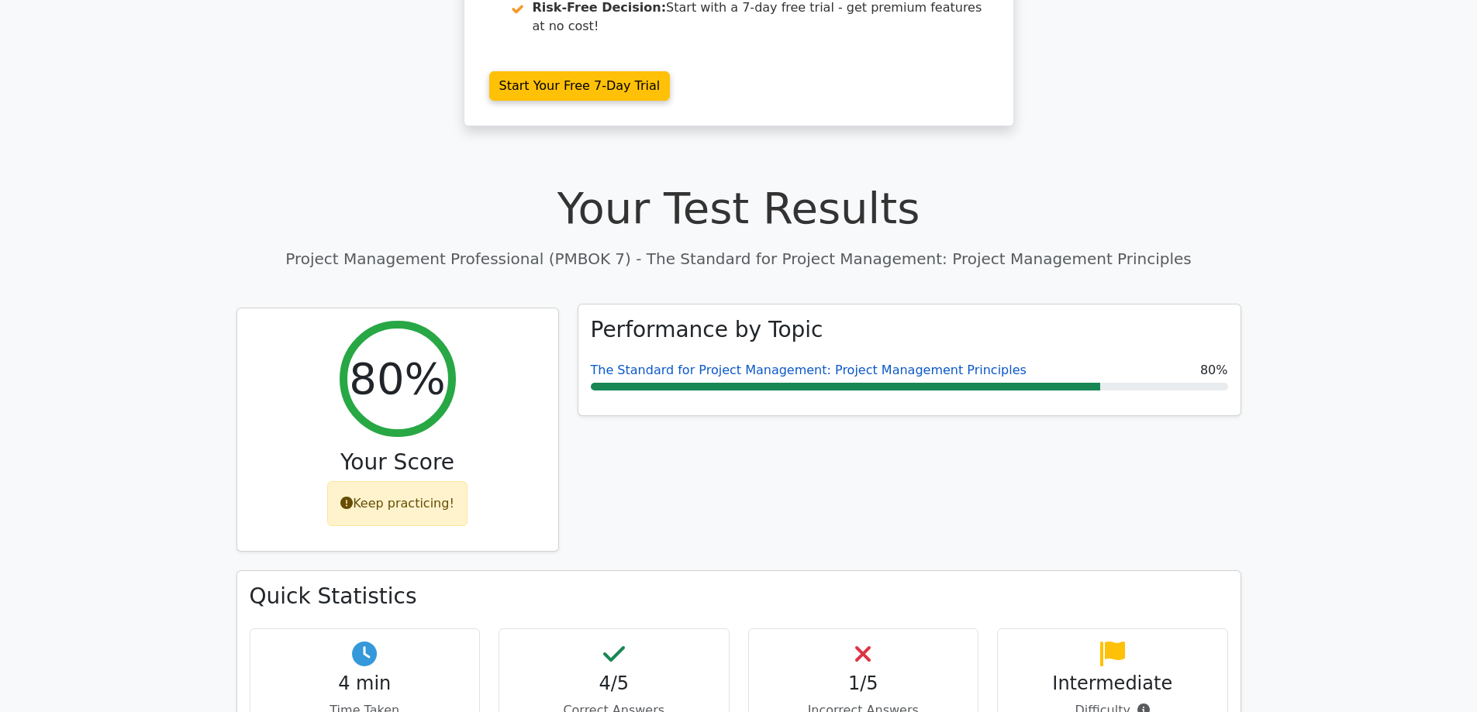
click at [829, 363] on link "The Standard for Project Management: Project Management Principles" at bounding box center [809, 370] width 436 height 15
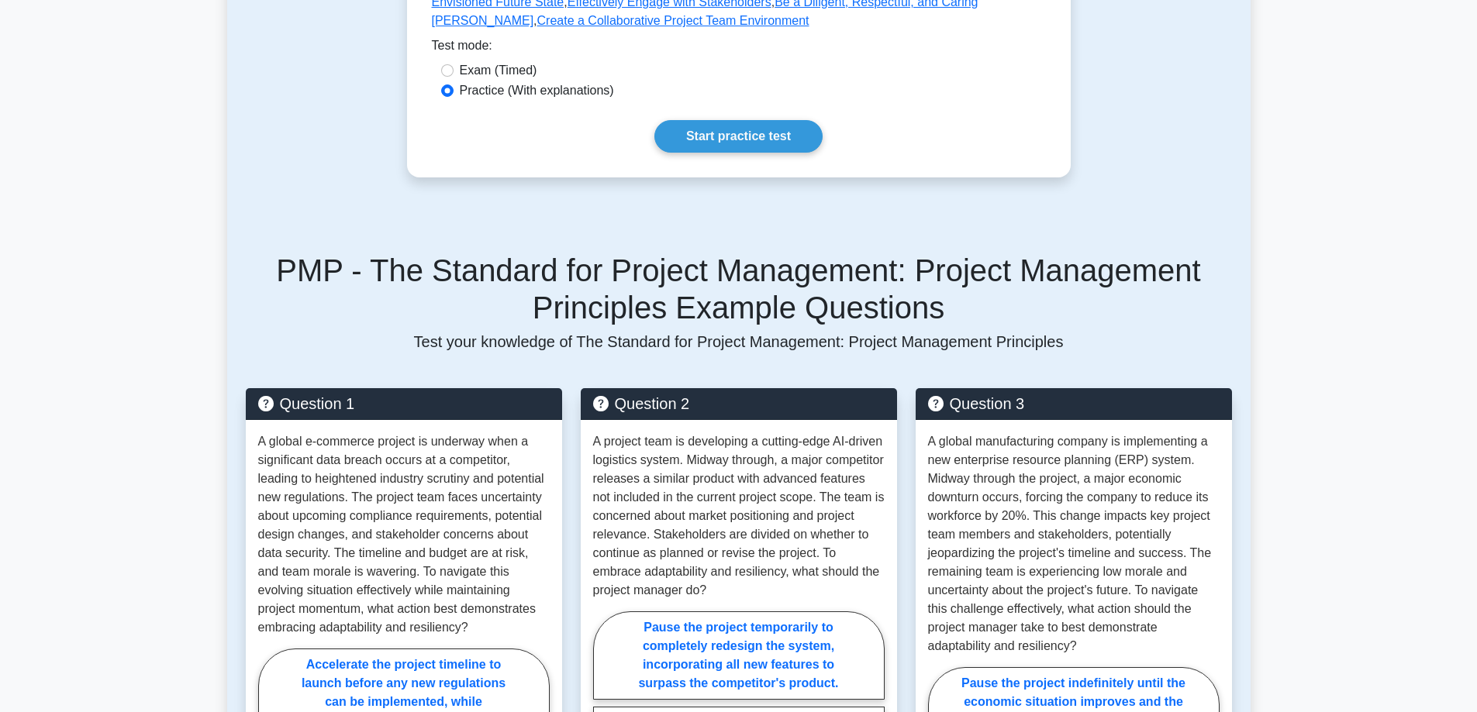
scroll to position [853, 0]
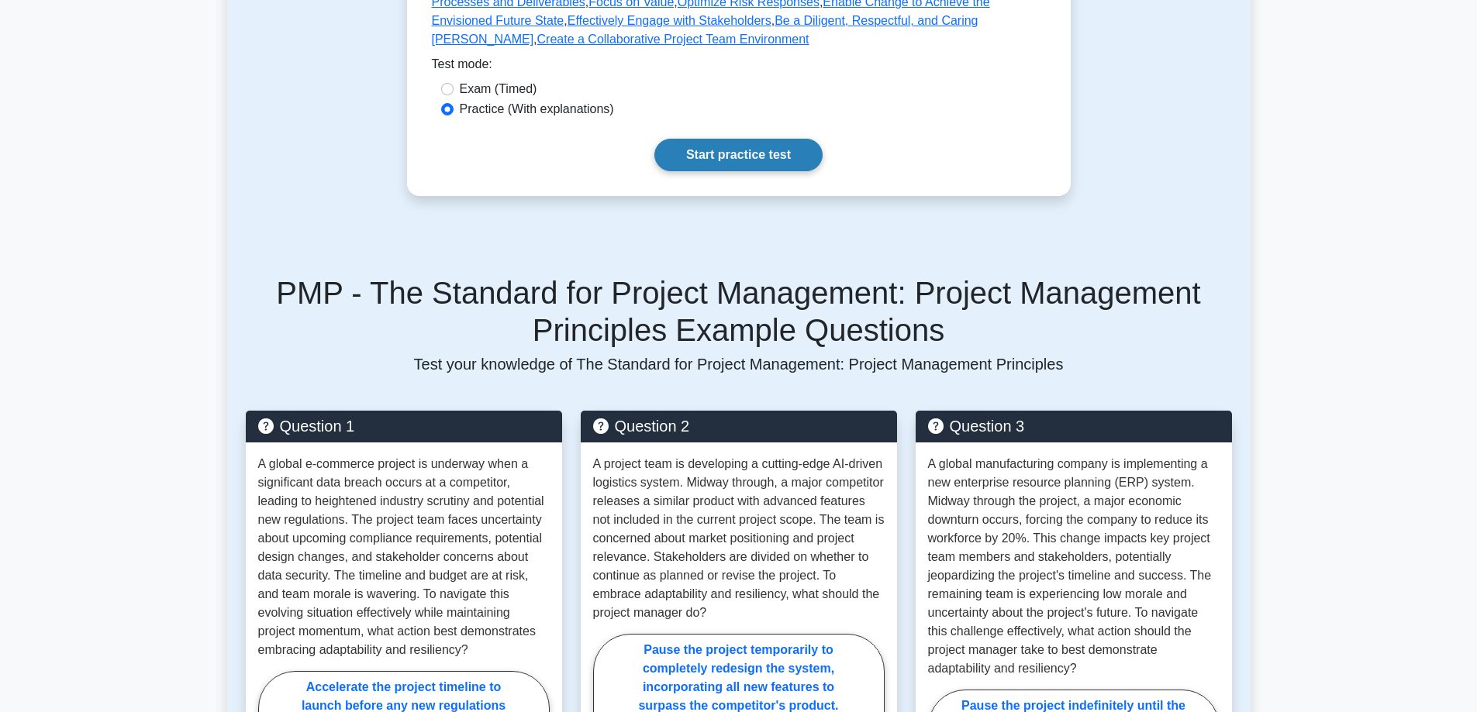
click at [763, 153] on link "Start practice test" at bounding box center [738, 155] width 168 height 33
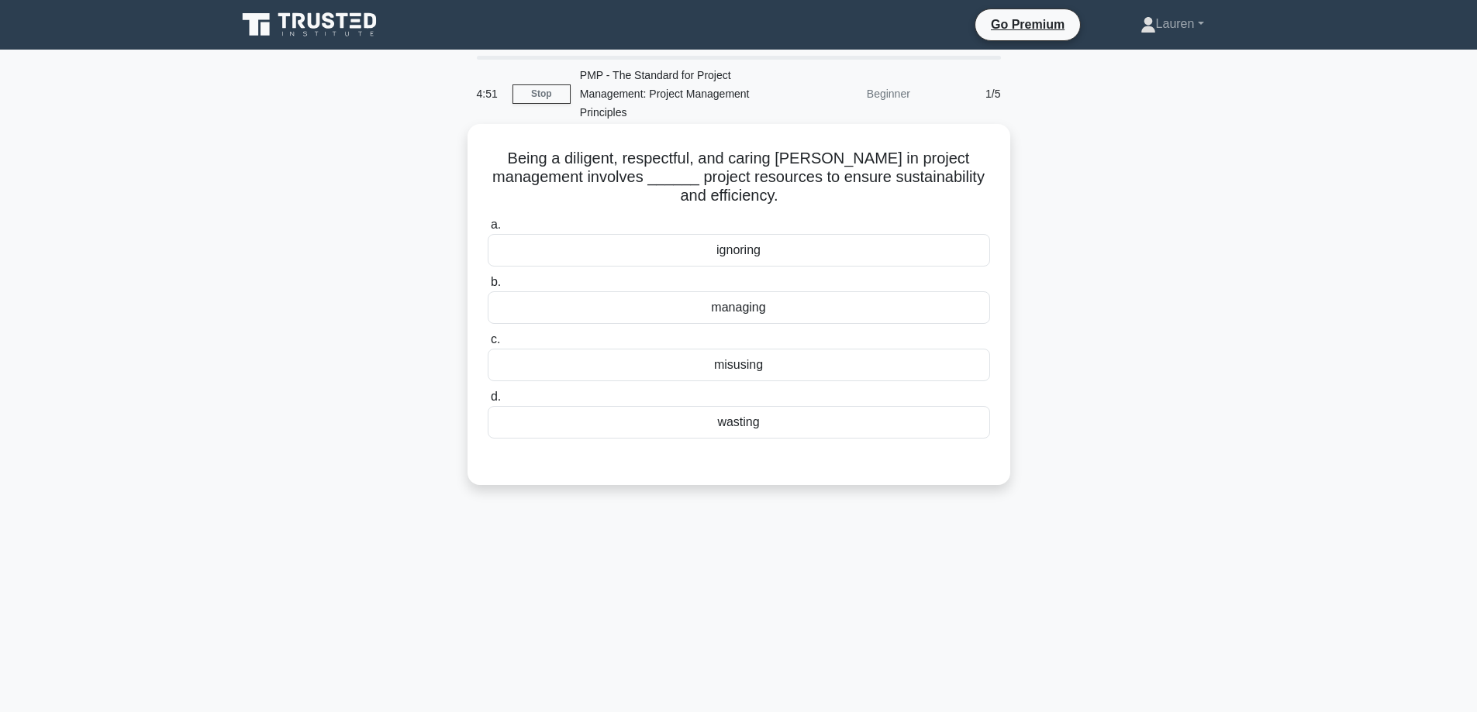
click at [756, 306] on div "managing" at bounding box center [739, 307] width 502 height 33
click at [488, 288] on input "b. managing" at bounding box center [488, 282] width 0 height 10
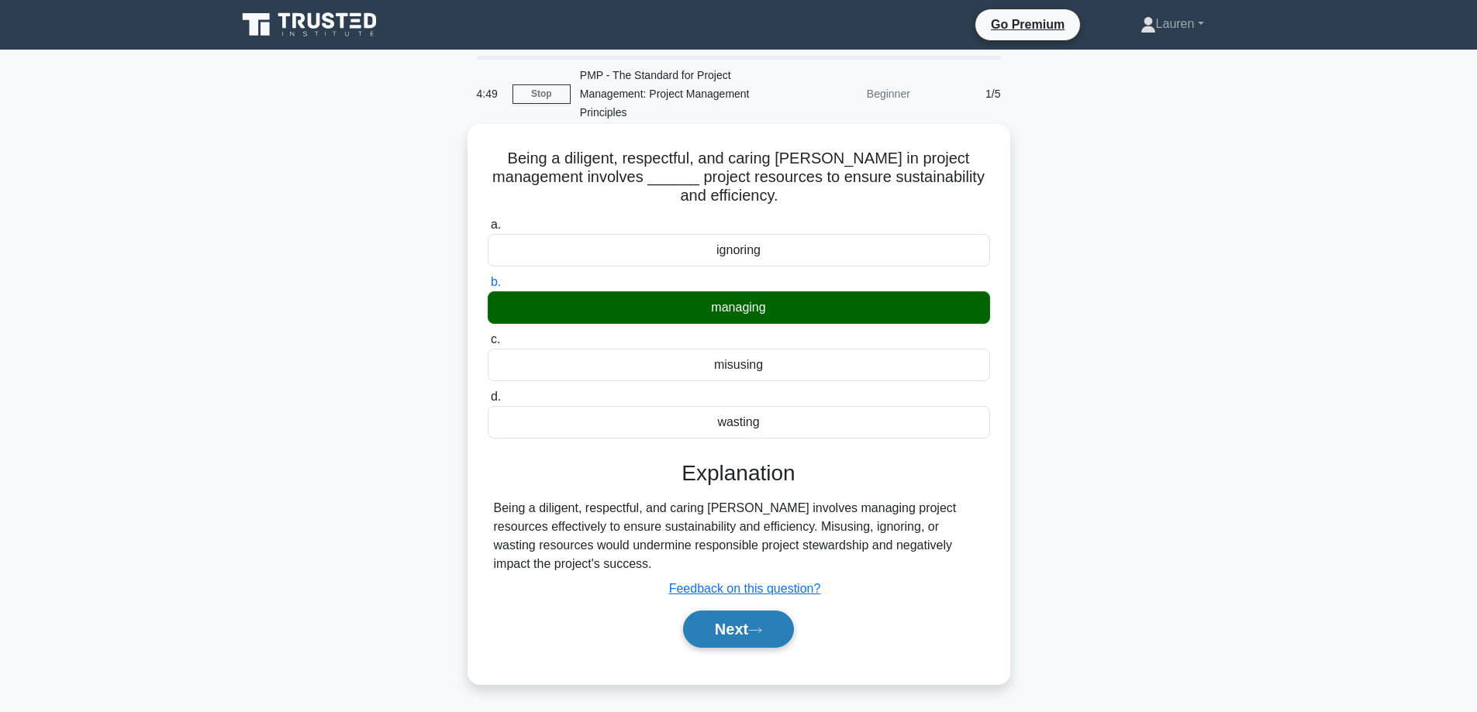
click at [750, 625] on button "Next" at bounding box center [738, 629] width 111 height 37
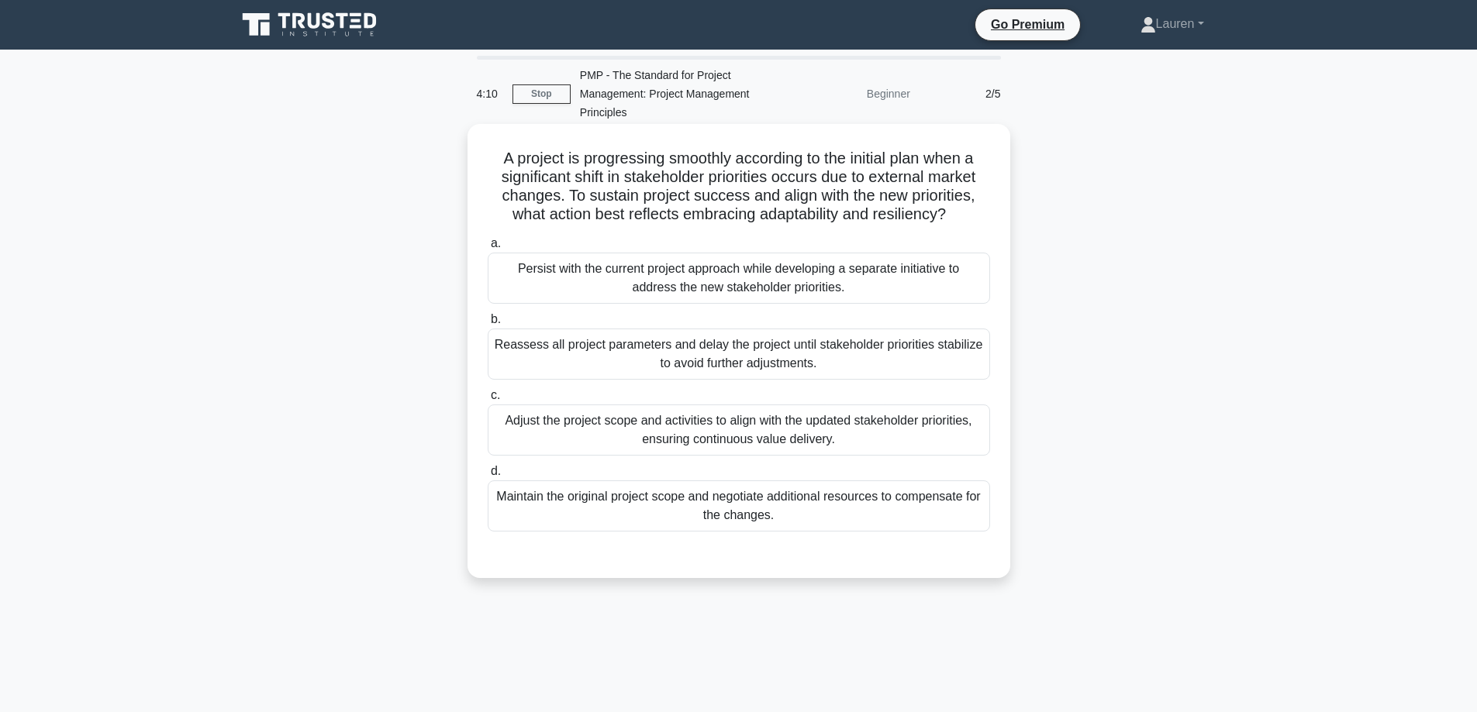
click at [769, 353] on div "Reassess all project parameters and delay the project until stakeholder priorit…" at bounding box center [739, 354] width 502 height 51
click at [488, 325] on input "b. Reassess all project parameters and delay the project until stakeholder prio…" at bounding box center [488, 320] width 0 height 10
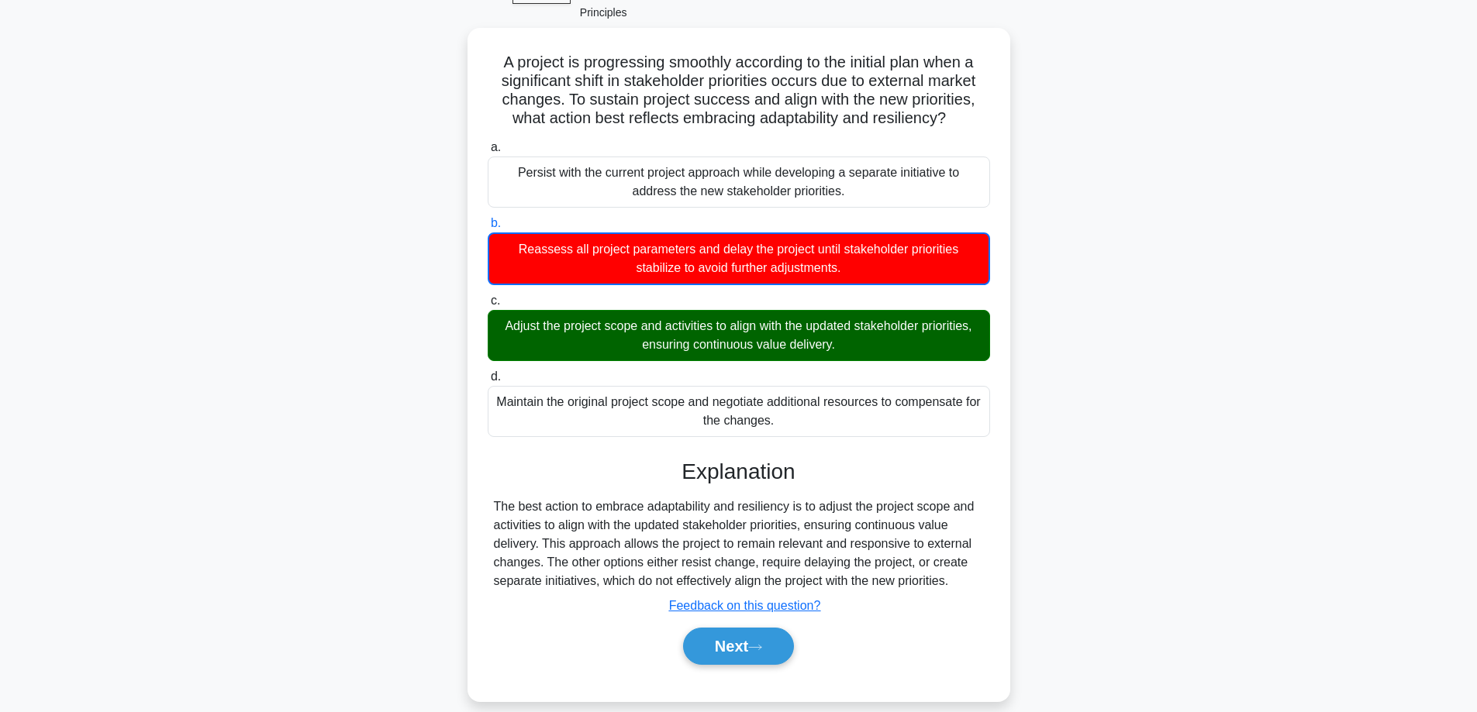
scroll to position [125, 0]
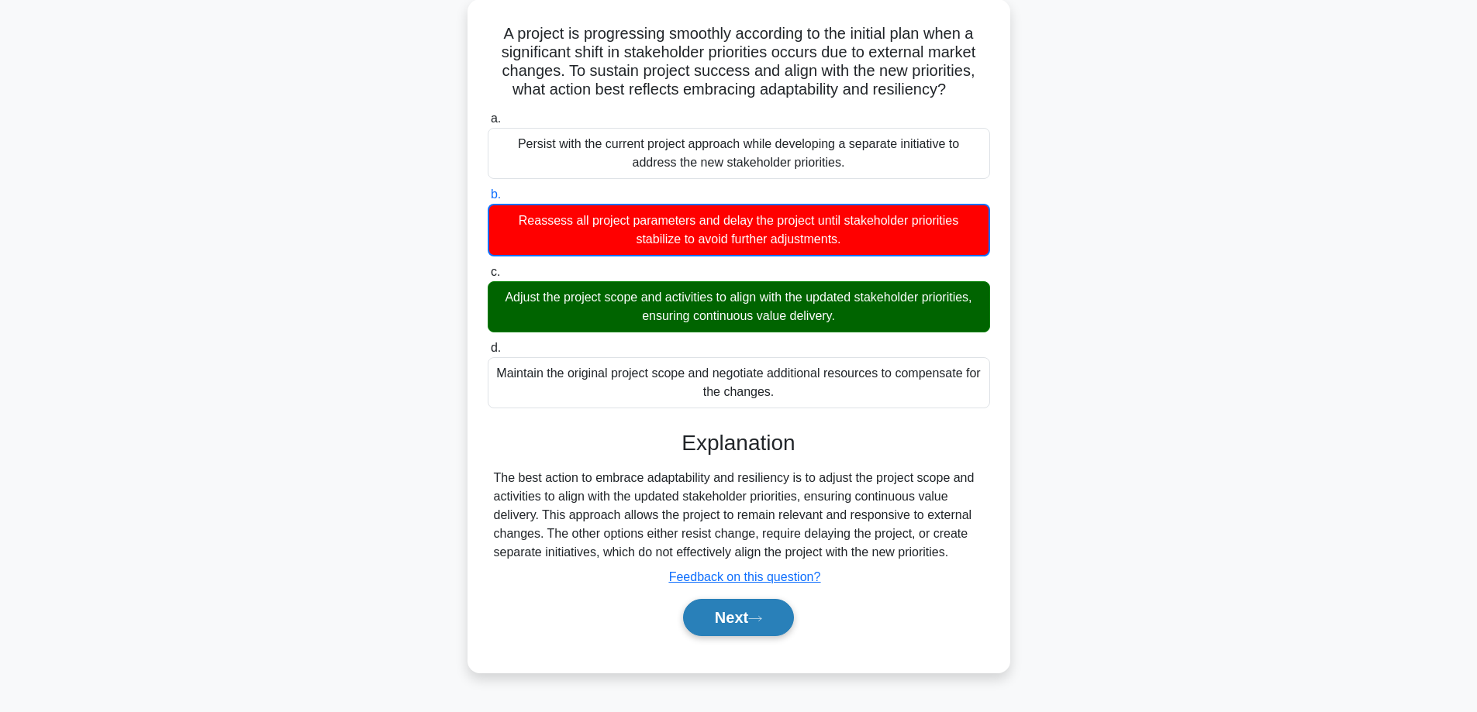
click at [725, 619] on button "Next" at bounding box center [738, 617] width 111 height 37
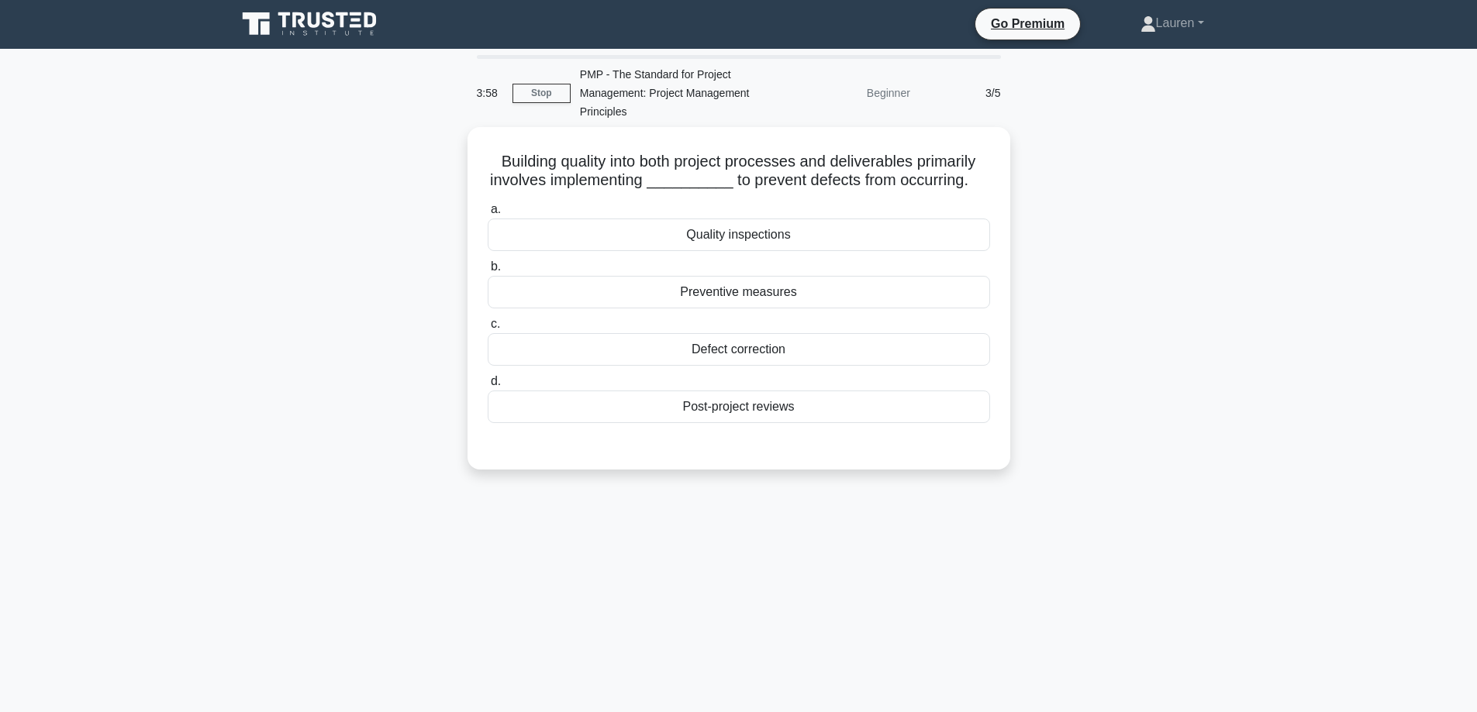
scroll to position [0, 0]
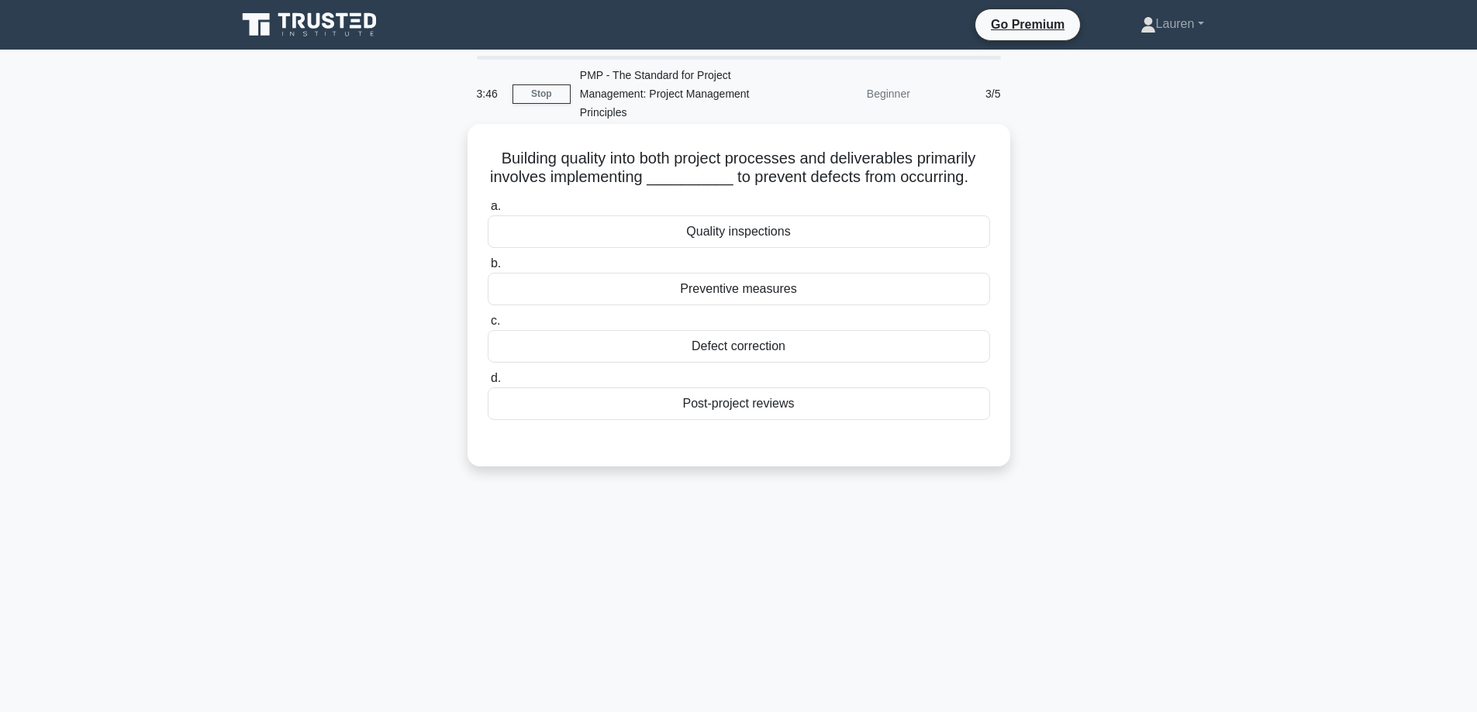
click at [713, 286] on div "Preventive measures" at bounding box center [739, 289] width 502 height 33
click at [488, 269] on input "b. Preventive measures" at bounding box center [488, 264] width 0 height 10
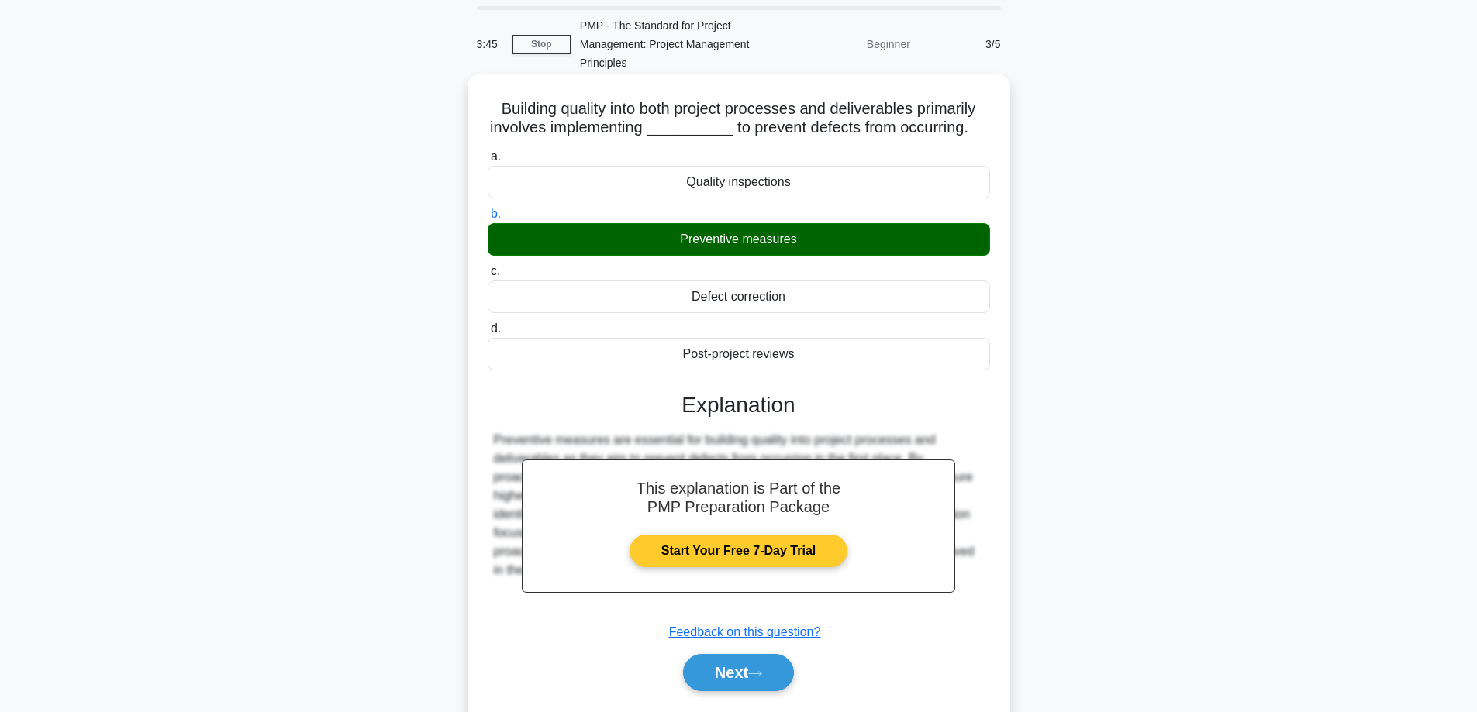
scroll to position [125, 0]
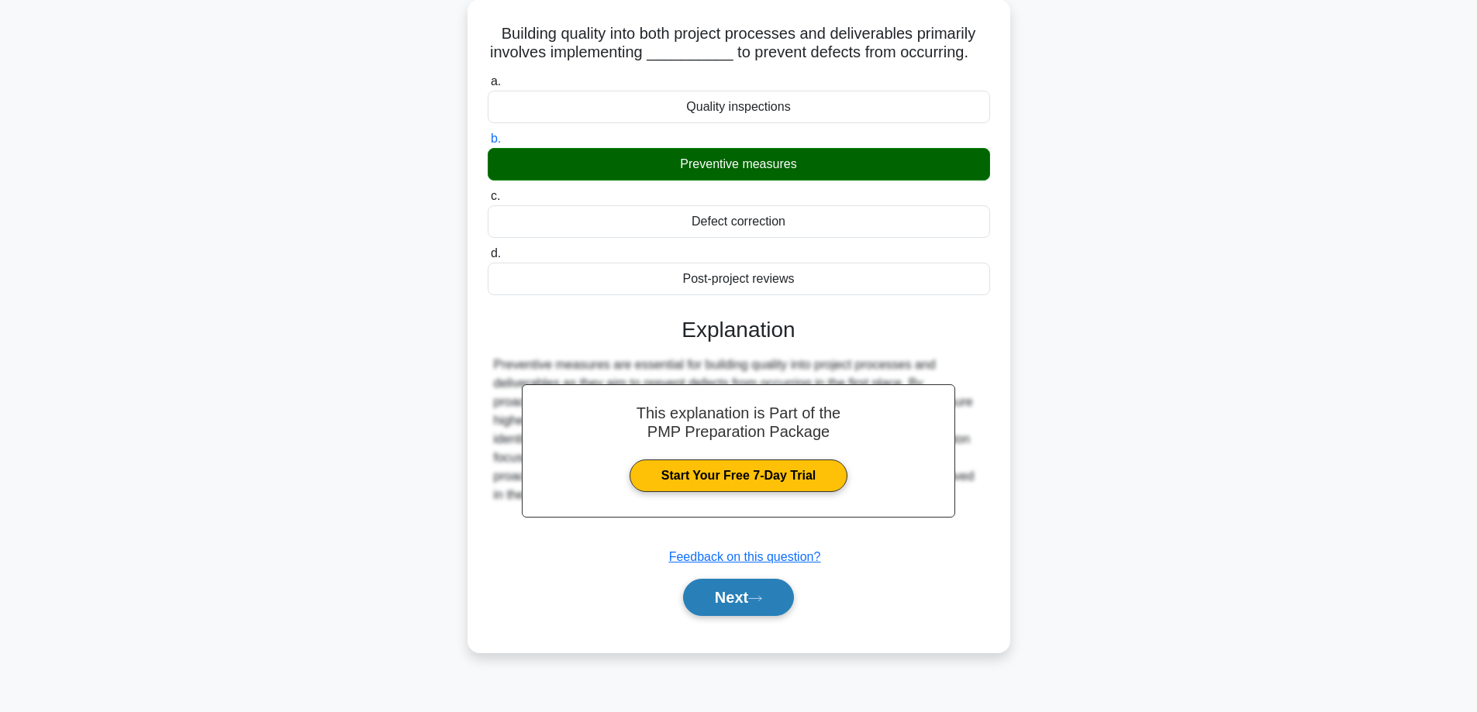
click at [734, 601] on button "Next" at bounding box center [738, 597] width 111 height 37
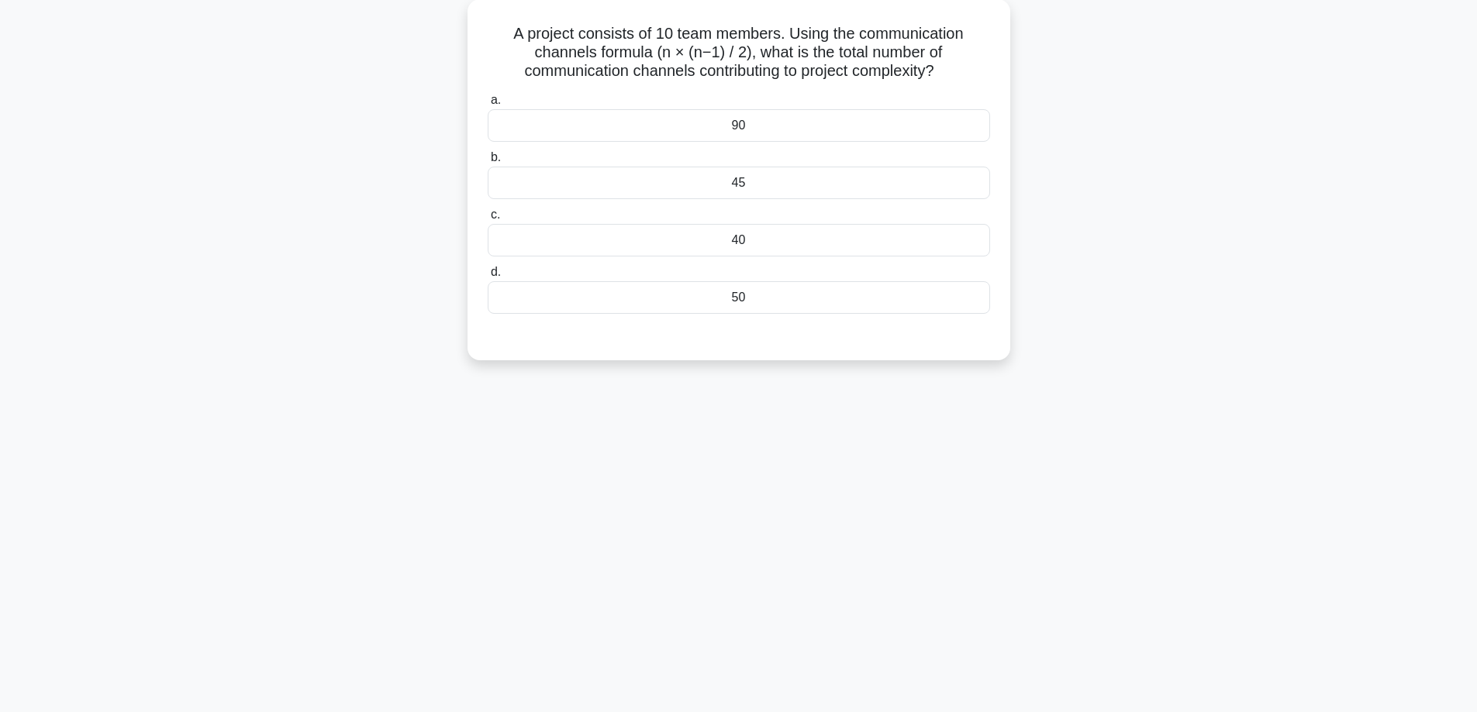
click at [732, 183] on div "45" at bounding box center [739, 183] width 502 height 33
click at [488, 163] on input "b. 45" at bounding box center [488, 158] width 0 height 10
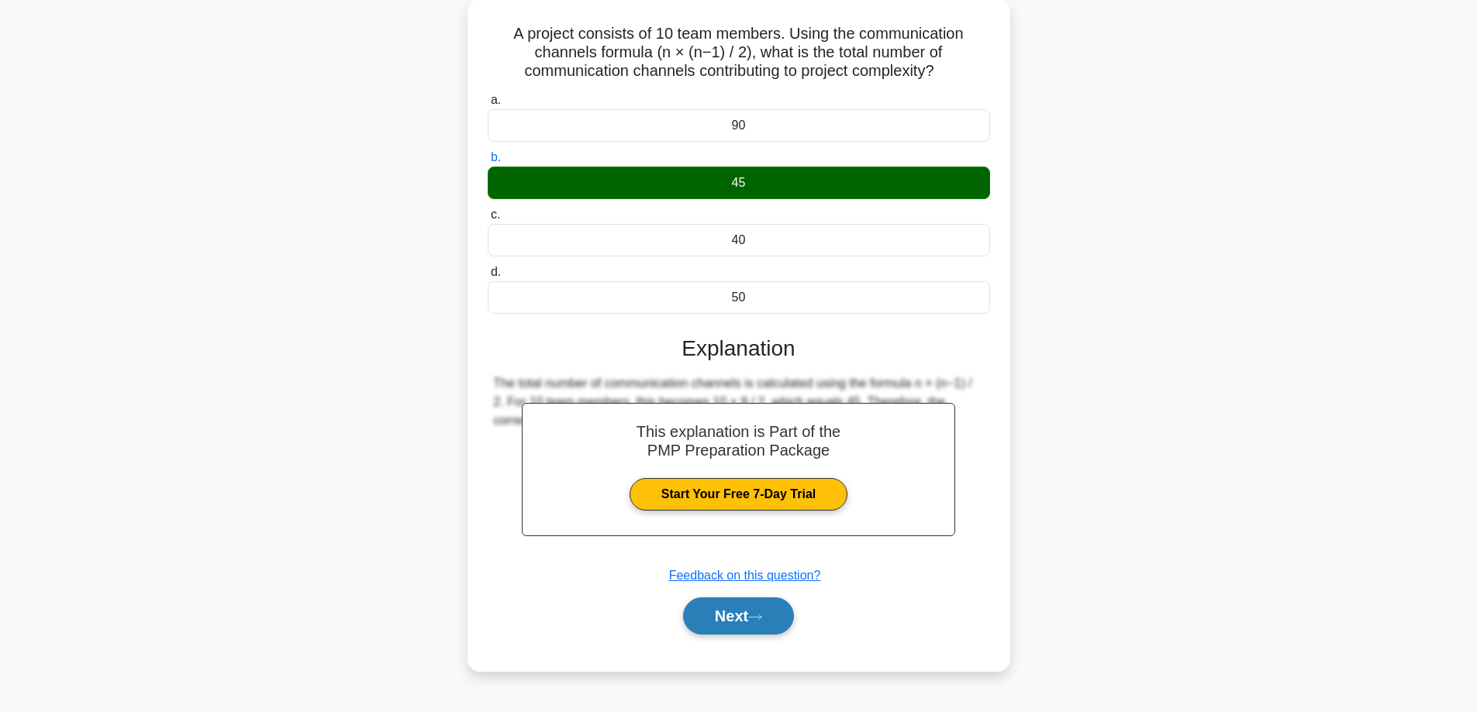
click at [741, 622] on button "Next" at bounding box center [738, 616] width 111 height 37
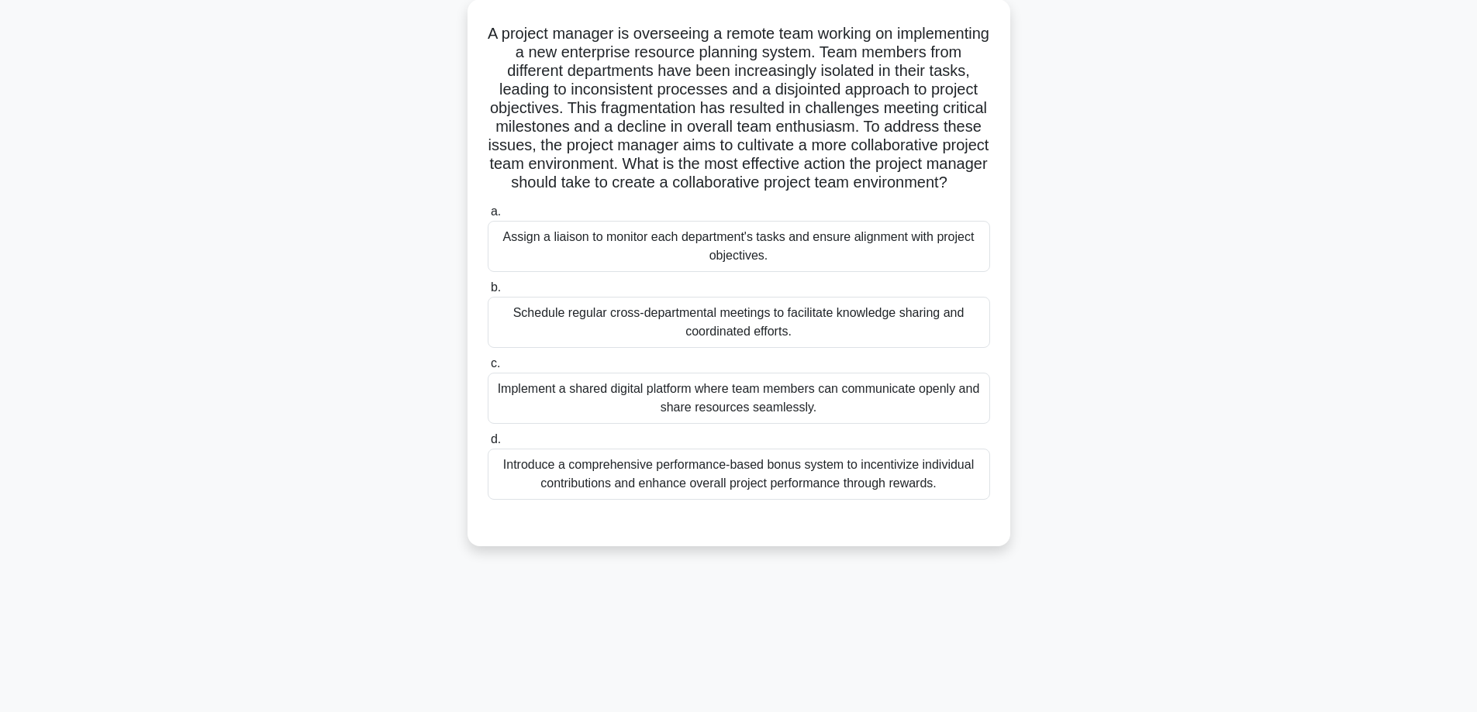
click at [709, 341] on div "Schedule regular cross-departmental meetings to facilitate knowledge sharing an…" at bounding box center [739, 322] width 502 height 51
click at [488, 293] on input "b. Schedule regular cross-departmental meetings to facilitate knowledge sharing…" at bounding box center [488, 288] width 0 height 10
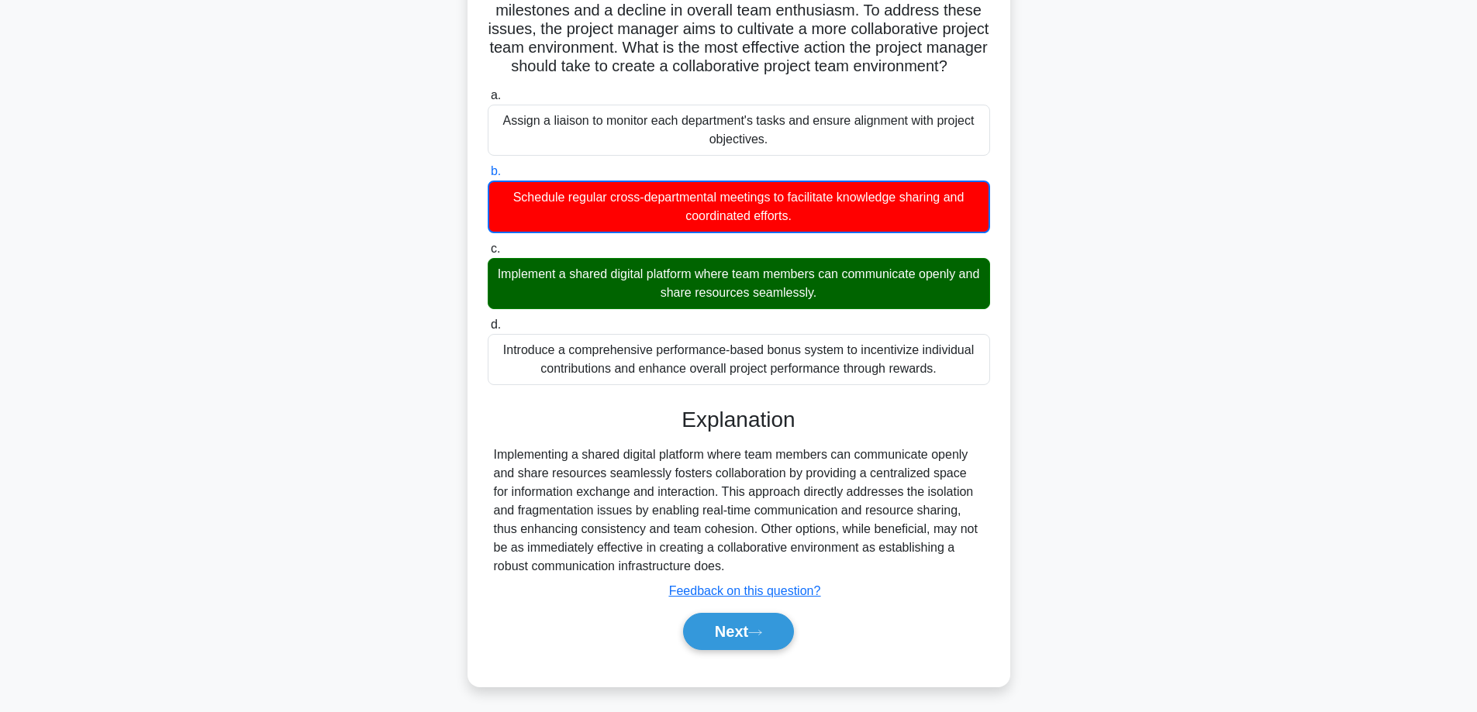
scroll to position [264, 0]
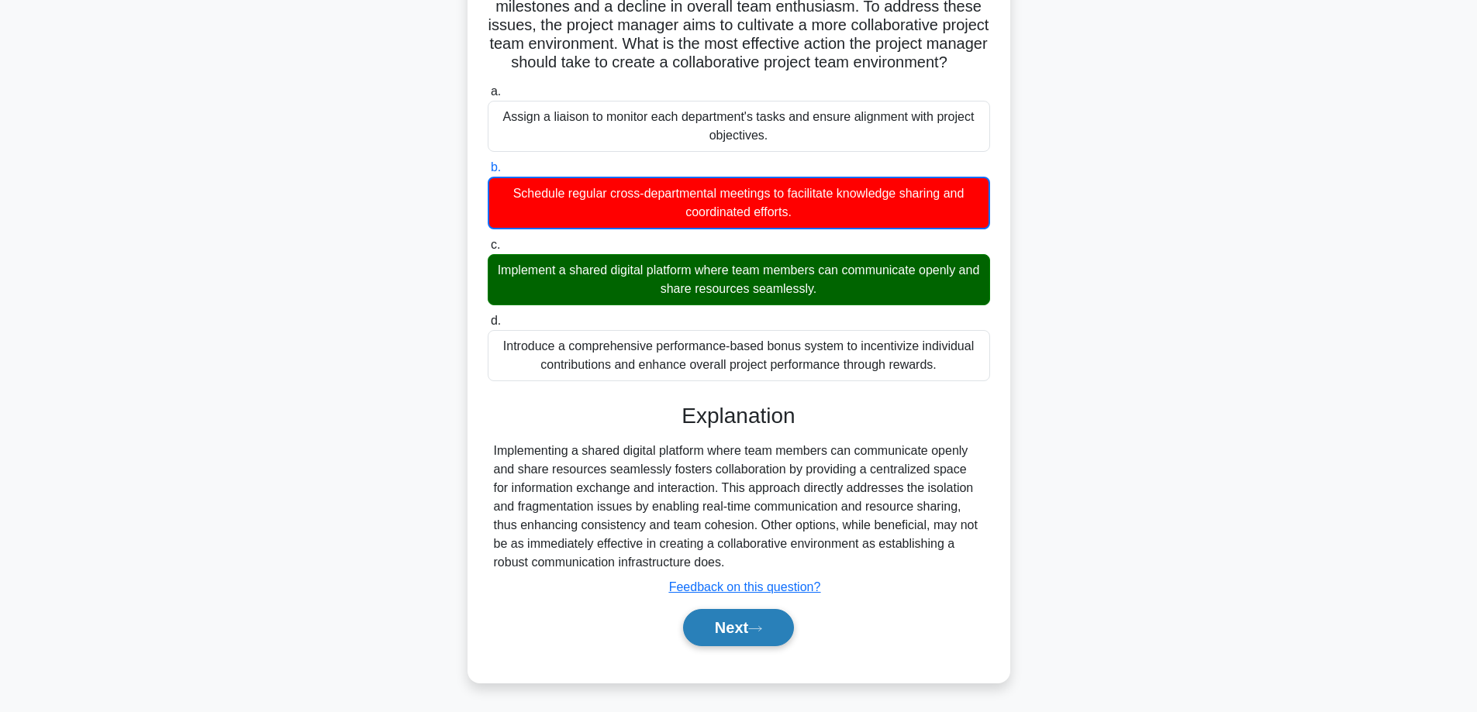
click at [716, 625] on button "Next" at bounding box center [738, 627] width 111 height 37
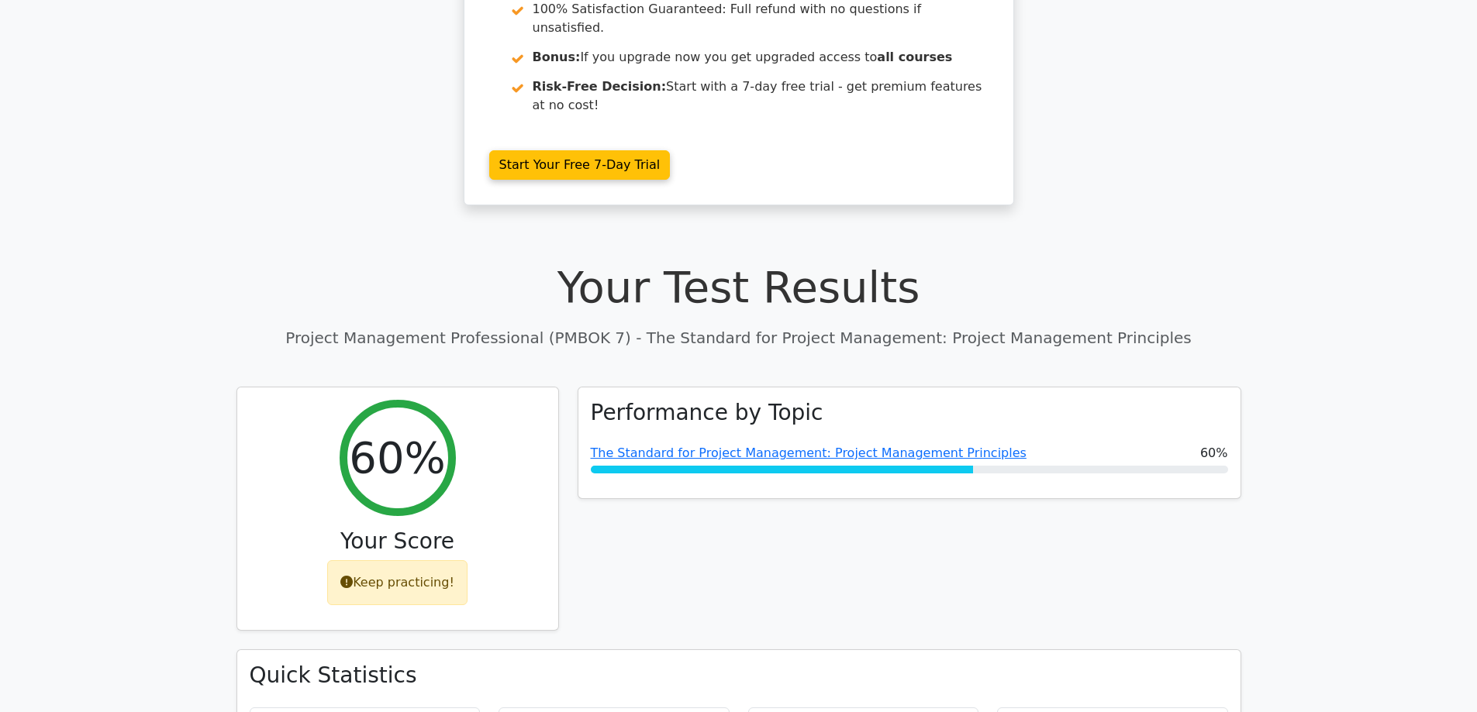
scroll to position [336, 0]
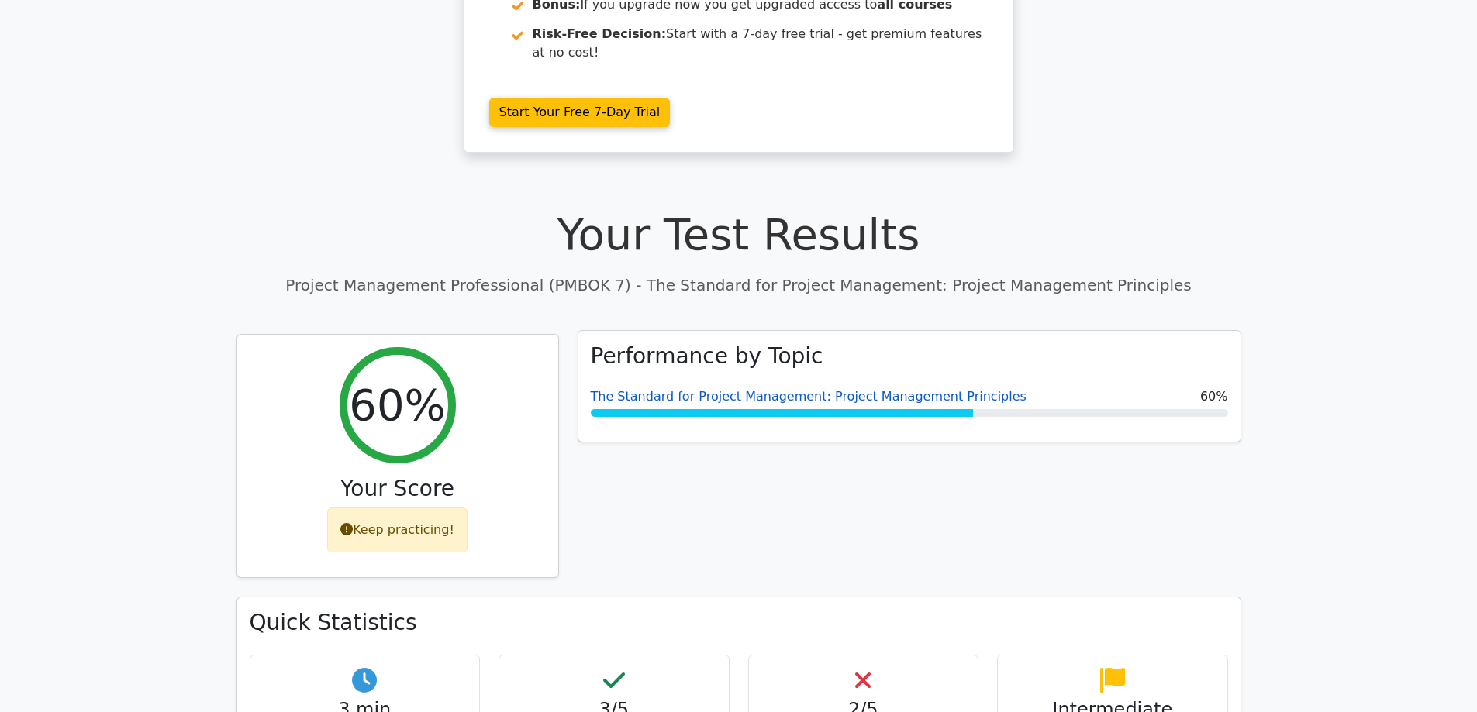
click at [893, 389] on link "The Standard for Project Management: Project Management Principles" at bounding box center [809, 396] width 436 height 15
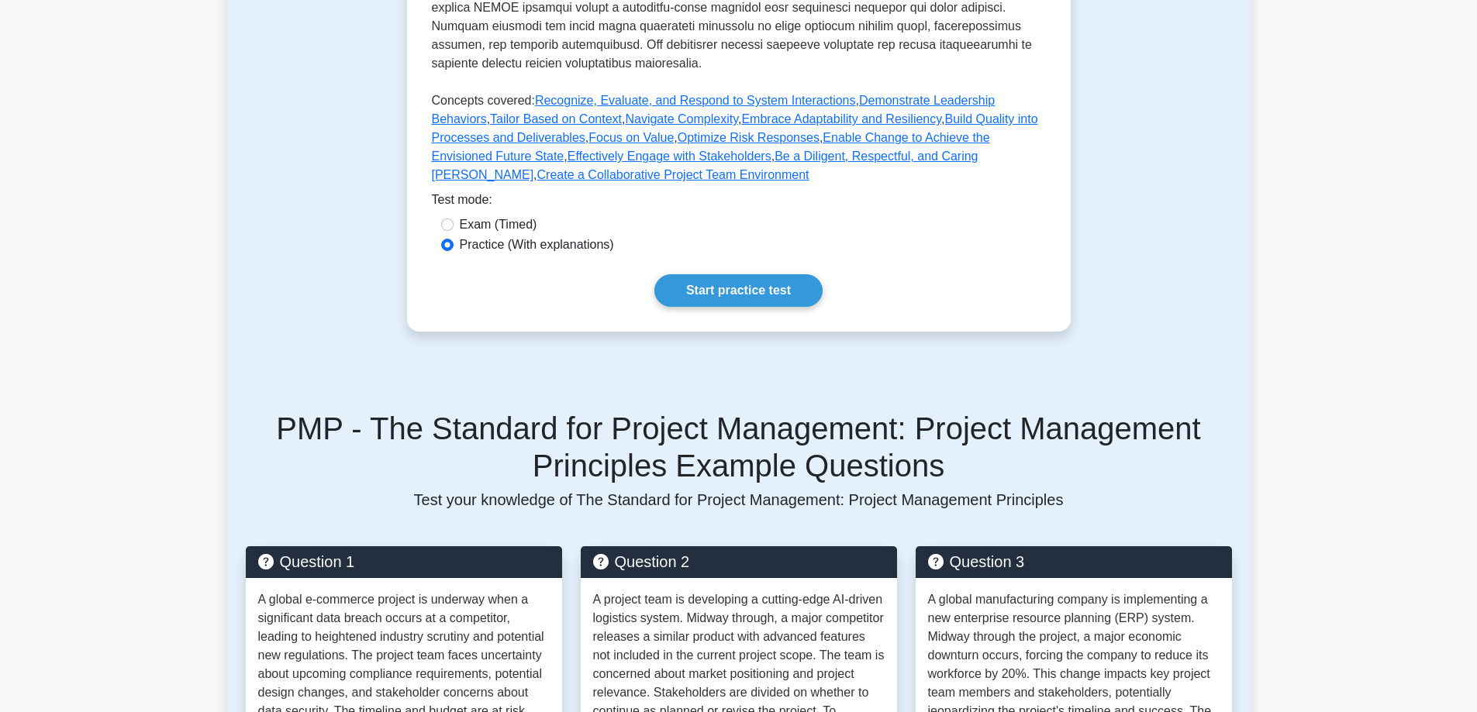
scroll to position [723, 0]
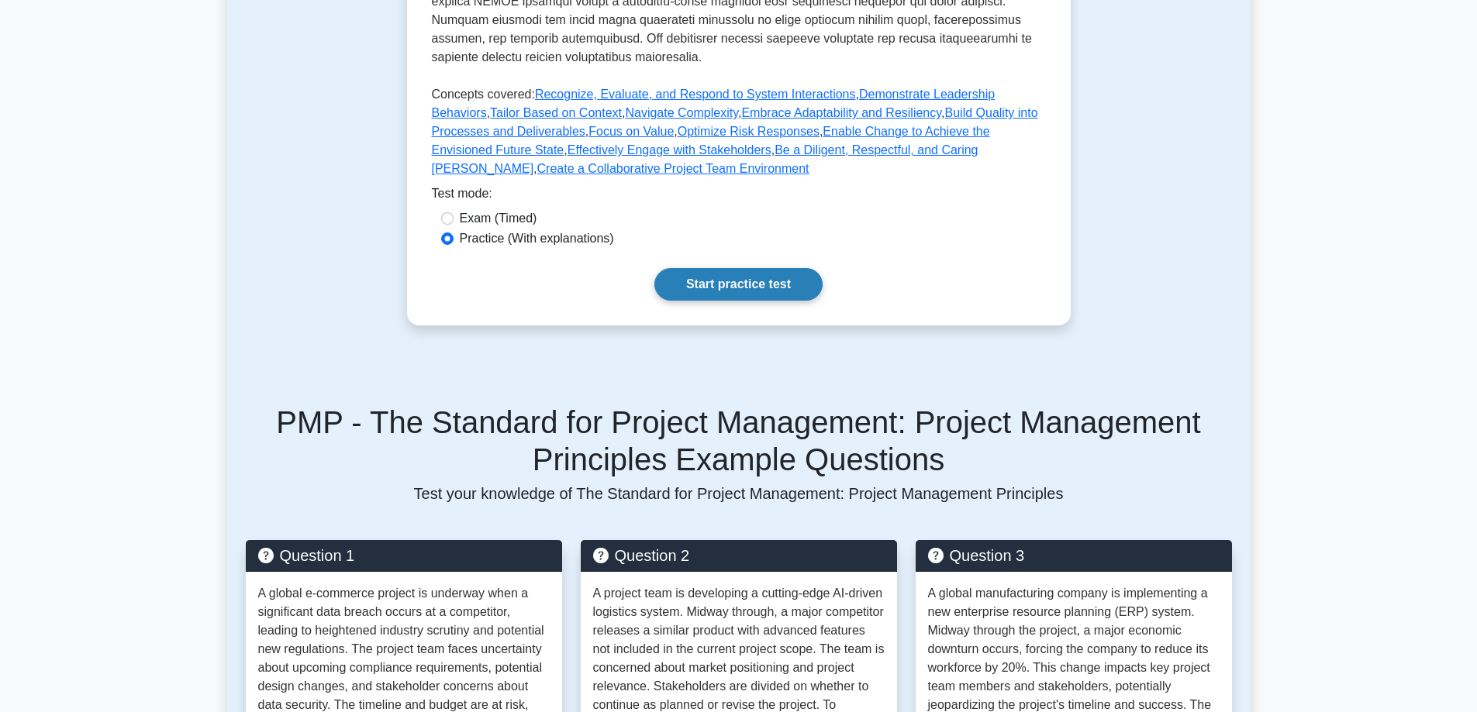
click at [763, 287] on link "Start practice test" at bounding box center [738, 284] width 168 height 33
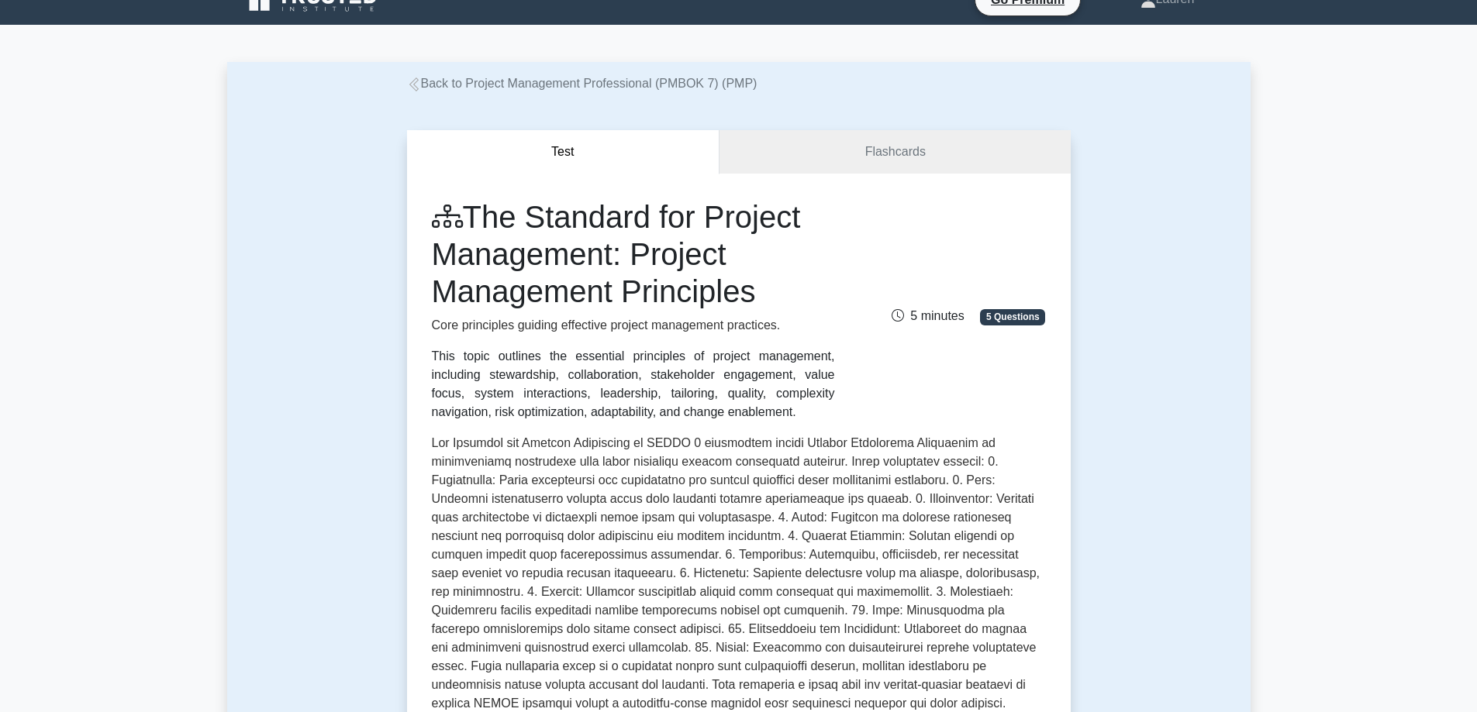
scroll to position [0, 0]
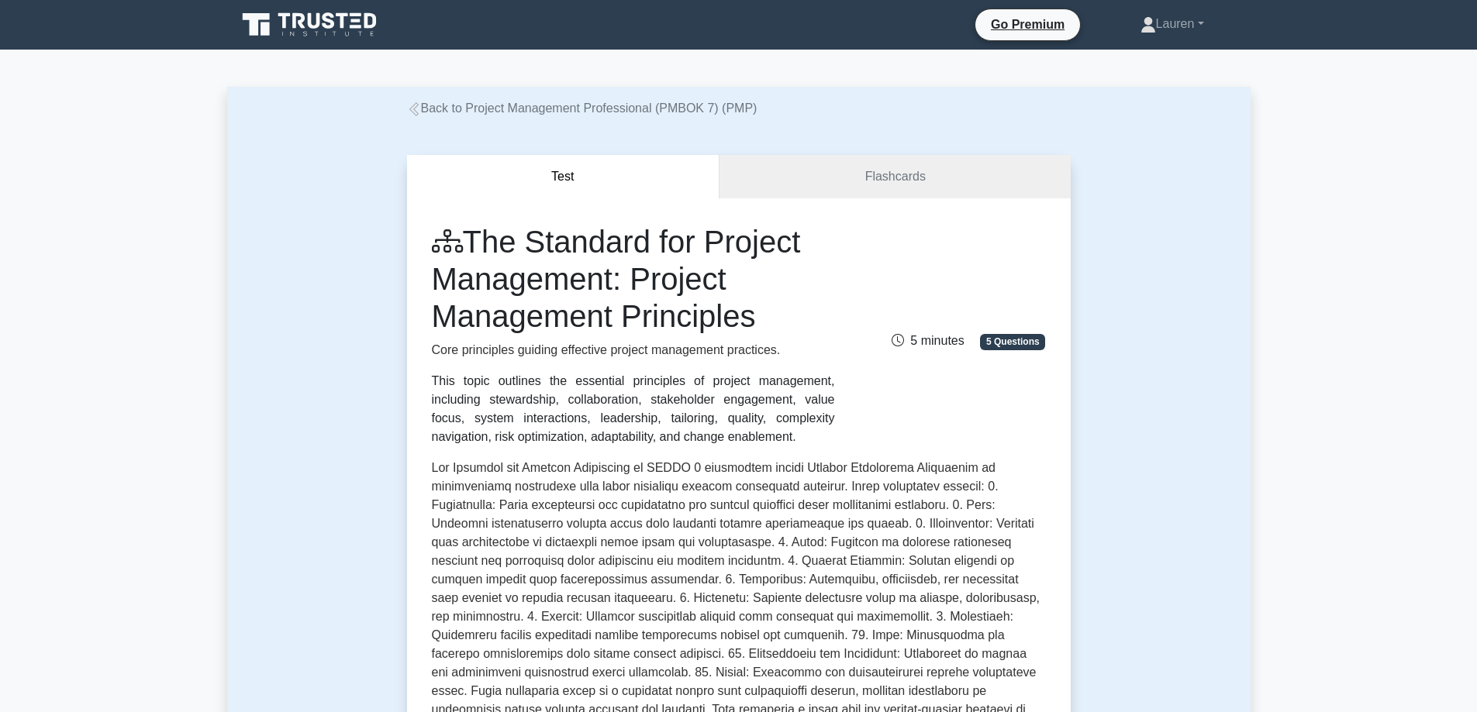
click at [474, 106] on link "Back to Project Management Professional (PMBOK 7) (PMP)" at bounding box center [582, 108] width 350 height 13
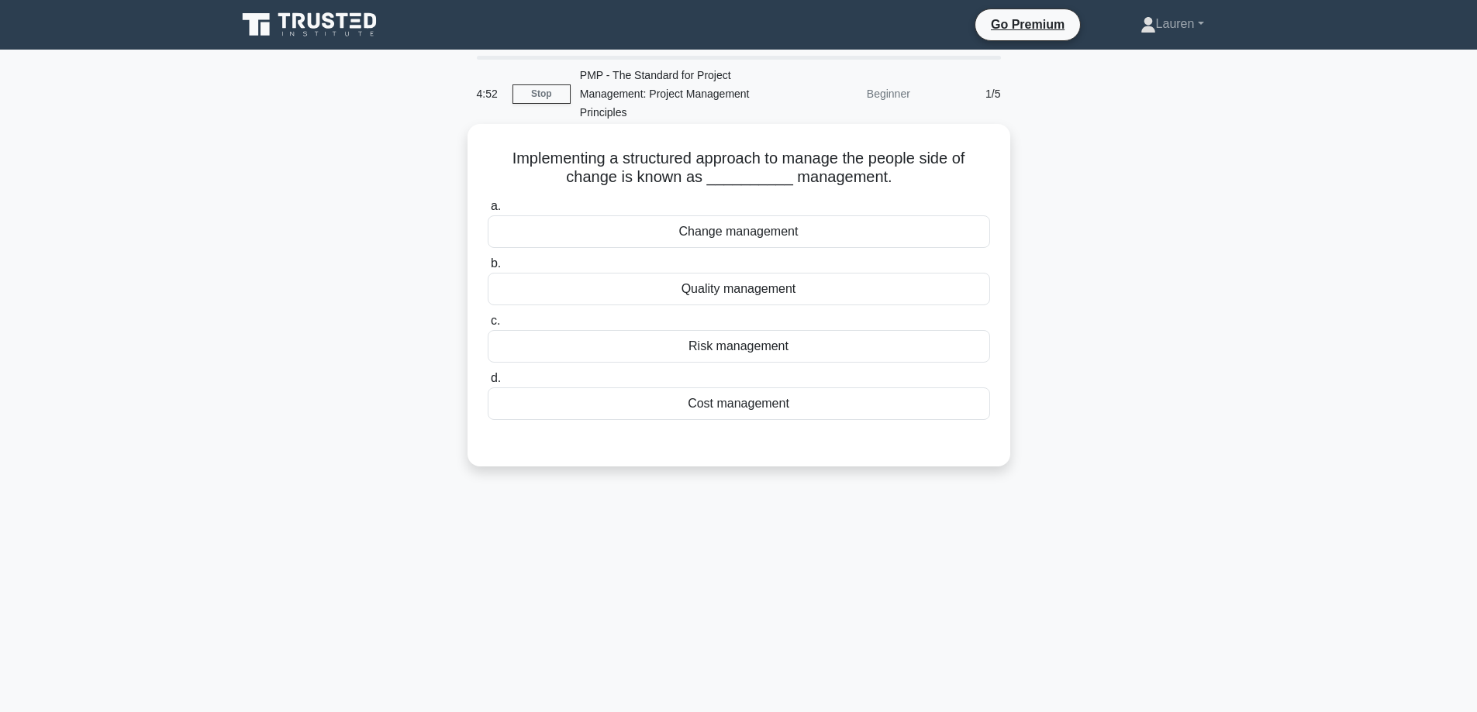
click at [714, 240] on div "Change management" at bounding box center [739, 231] width 502 height 33
click at [488, 212] on input "a. Change management" at bounding box center [488, 207] width 0 height 10
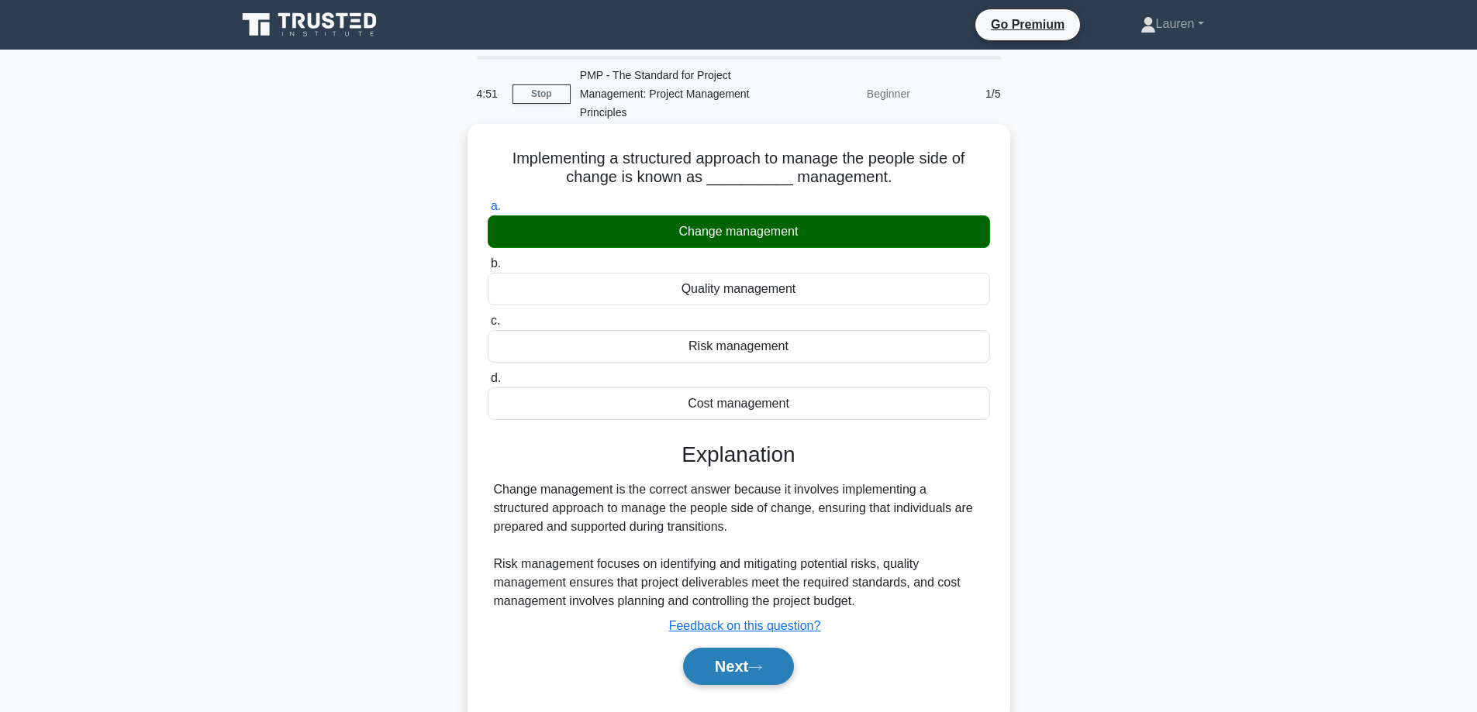
click at [752, 653] on button "Next" at bounding box center [738, 666] width 111 height 37
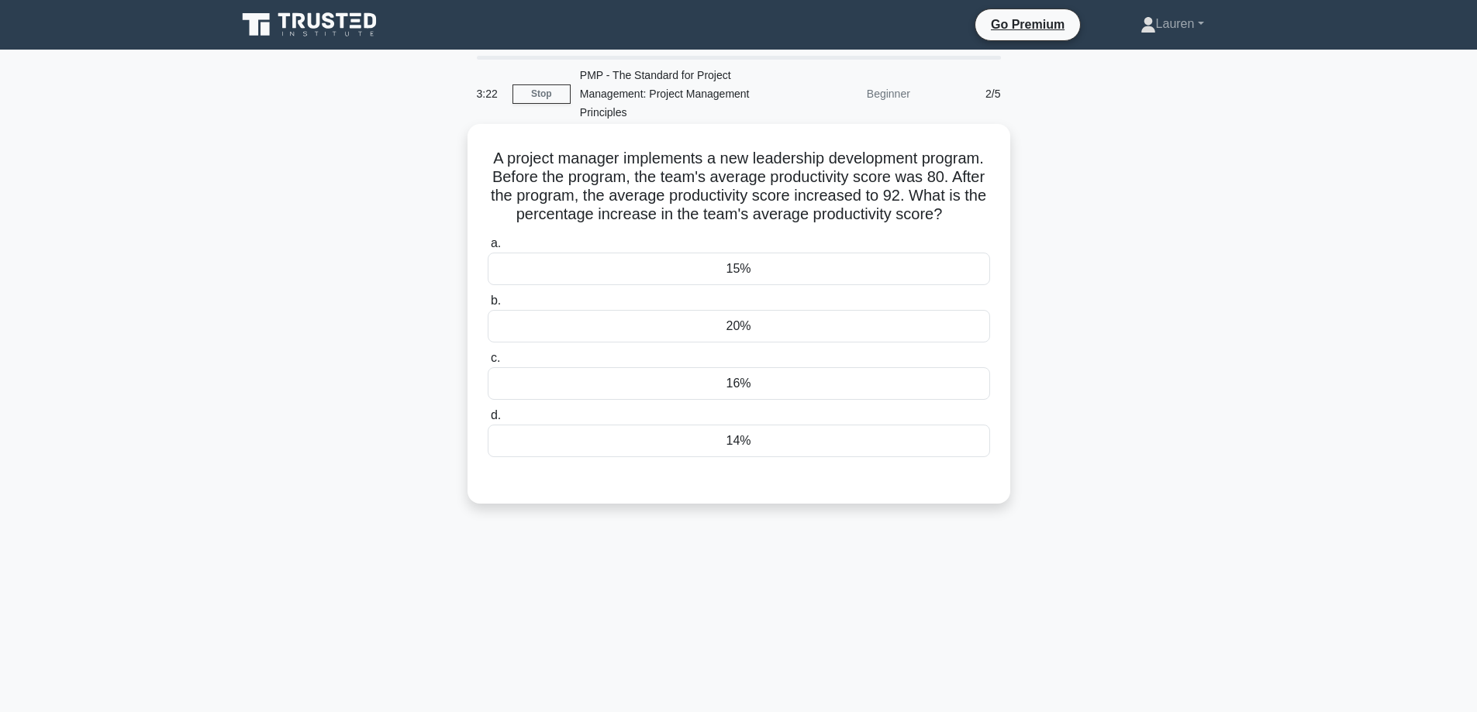
click at [781, 343] on div "20%" at bounding box center [739, 326] width 502 height 33
click at [488, 306] on input "b. 20%" at bounding box center [488, 301] width 0 height 10
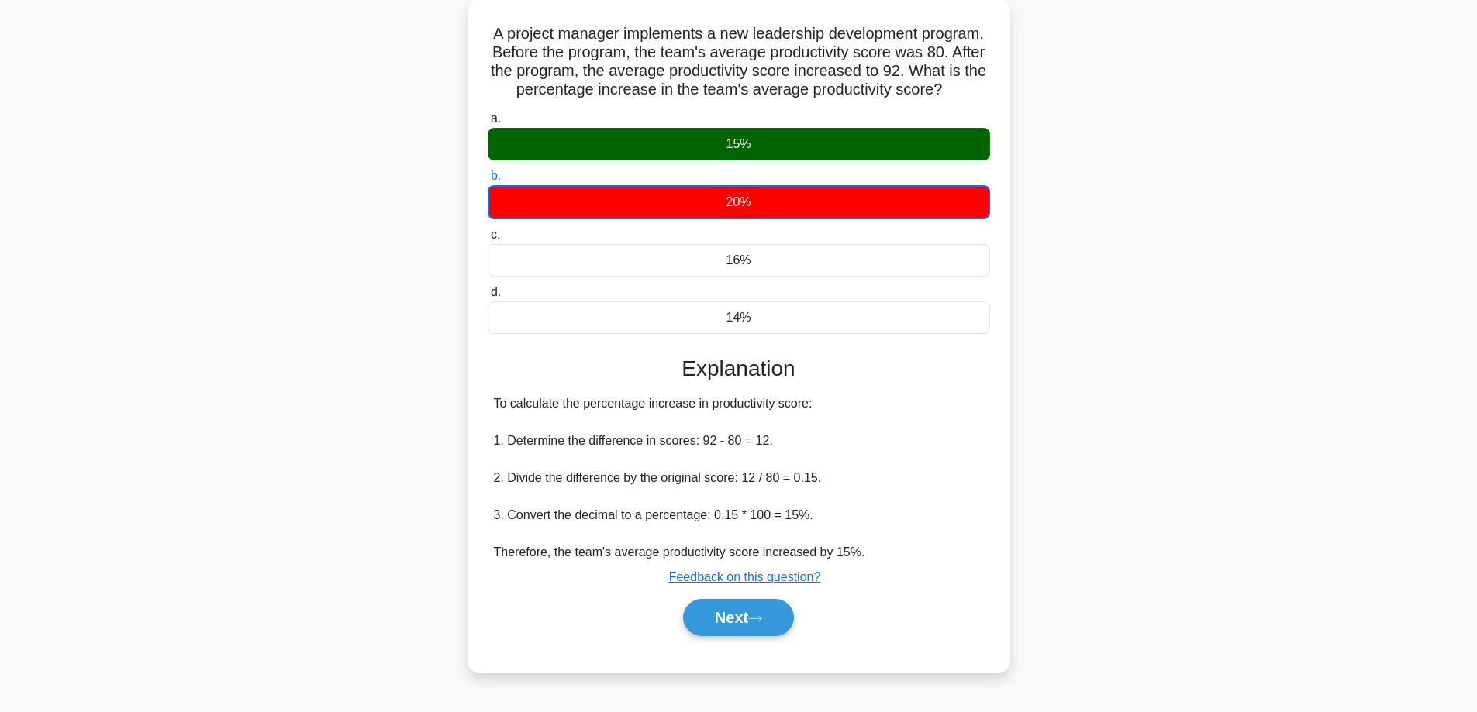
scroll to position [134, 0]
click at [729, 629] on button "Next" at bounding box center [738, 617] width 111 height 37
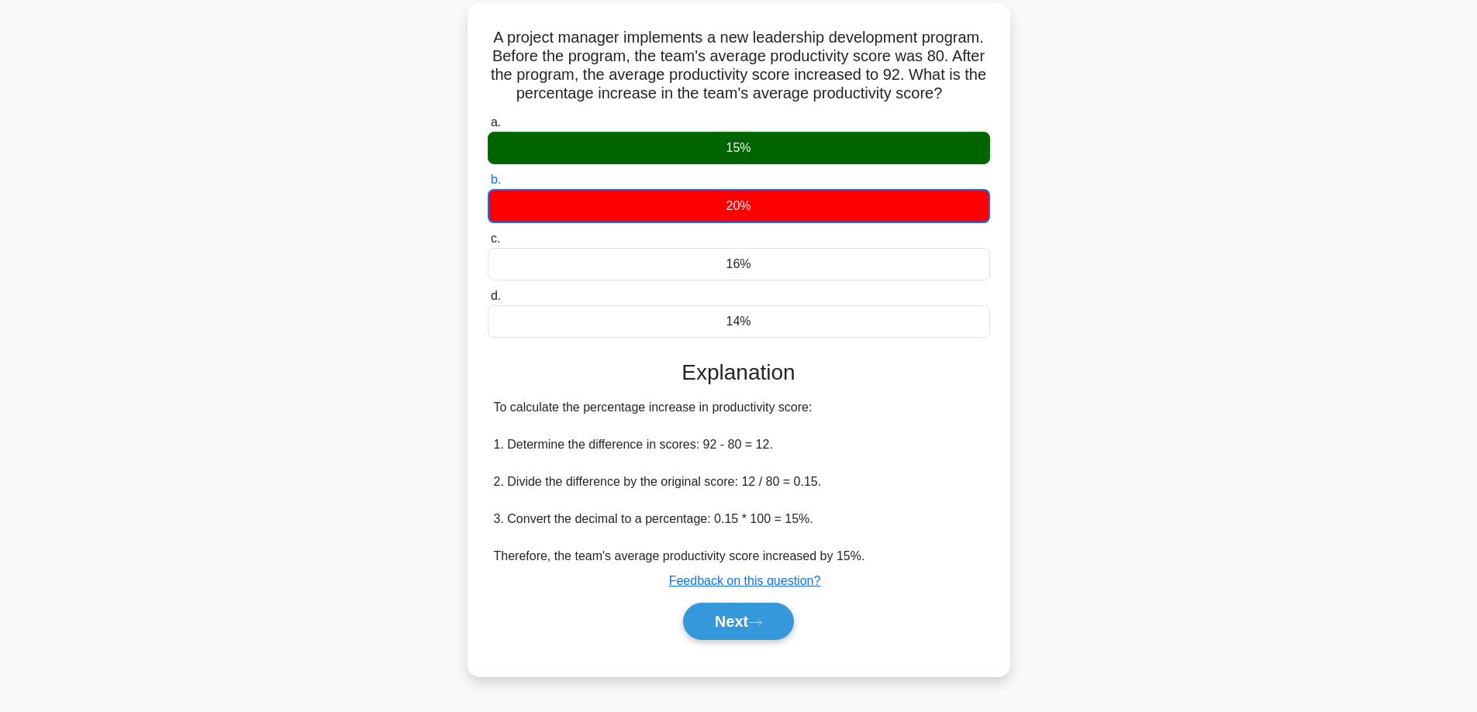
scroll to position [125, 0]
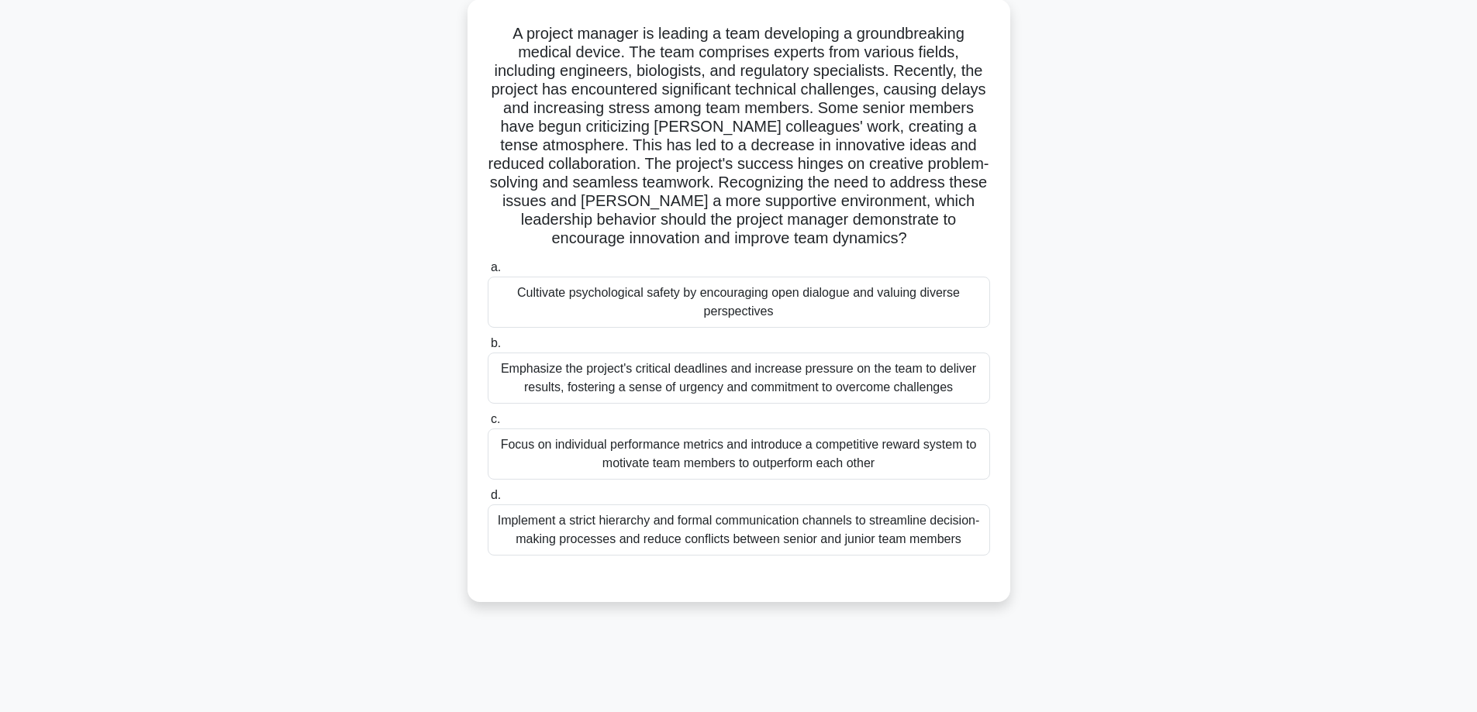
click at [622, 303] on div "Cultivate psychological safety by encouraging open dialogue and valuing diverse…" at bounding box center [739, 302] width 502 height 51
click at [488, 273] on input "a. Cultivate psychological safety by encouraging open dialogue and valuing dive…" at bounding box center [488, 268] width 0 height 10
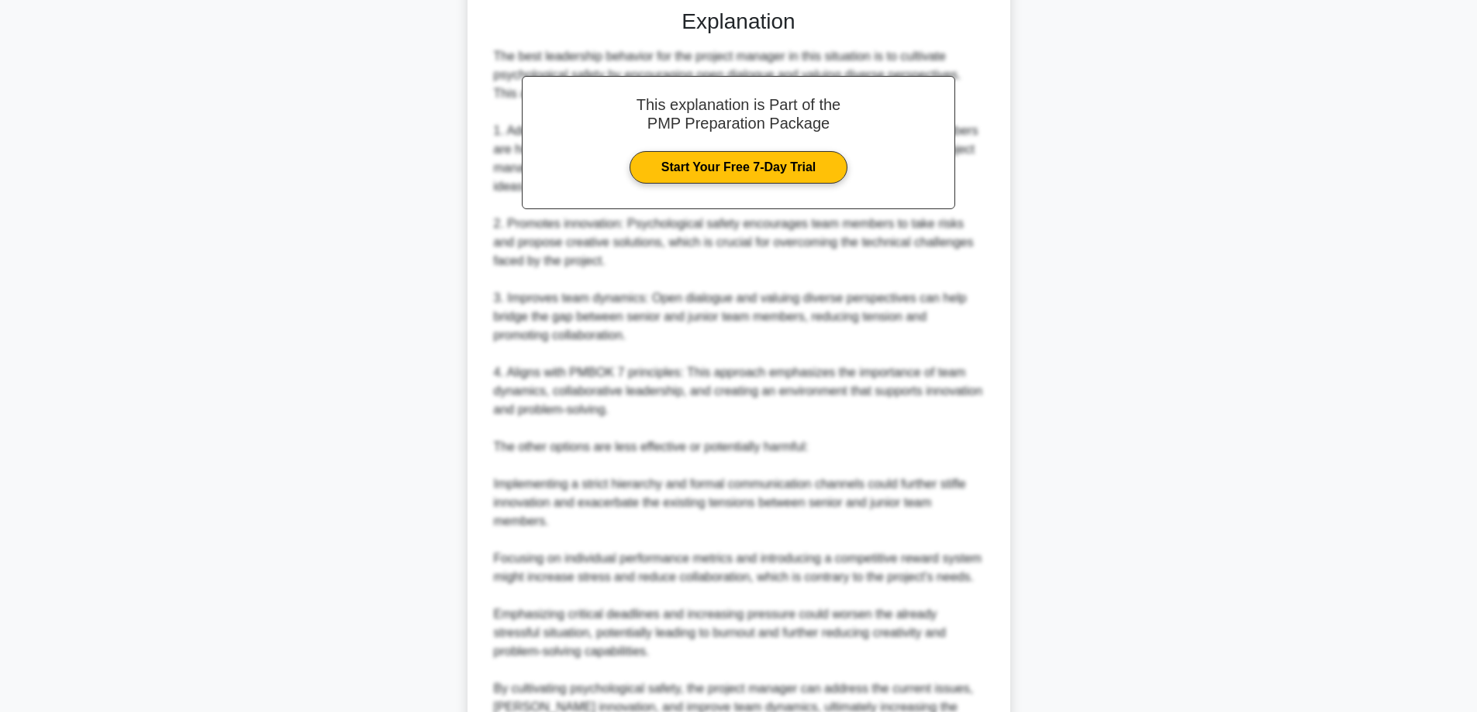
scroll to position [858, 0]
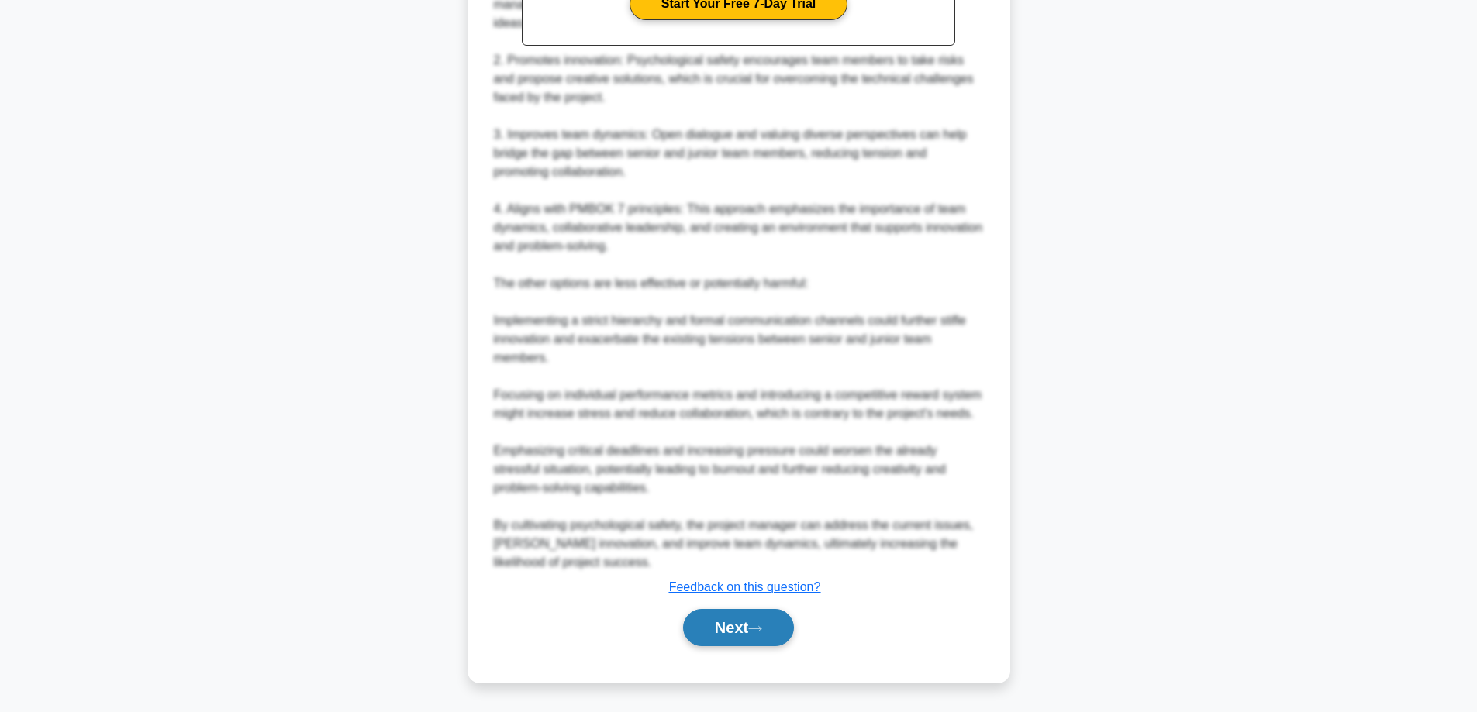
click at [723, 629] on button "Next" at bounding box center [738, 627] width 111 height 37
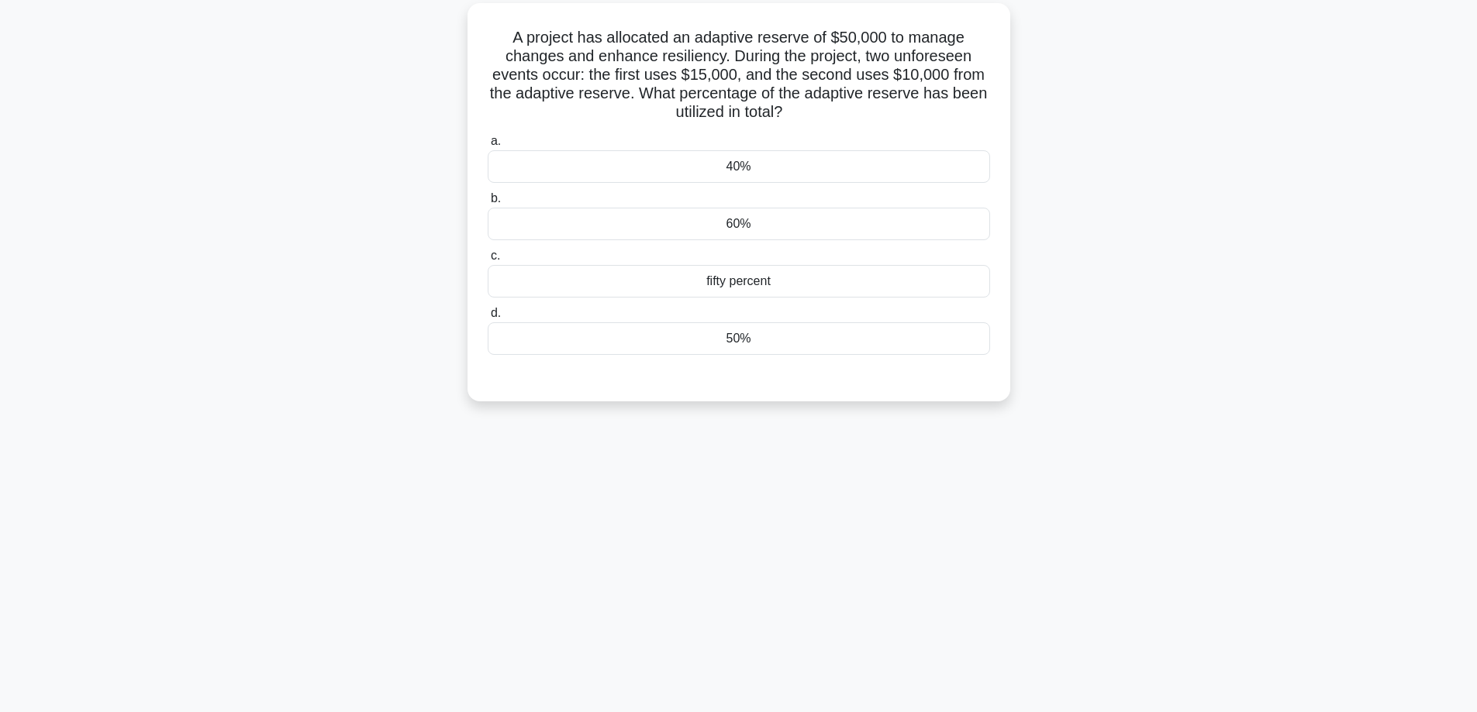
scroll to position [125, 0]
click at [732, 333] on div "50%" at bounding box center [739, 335] width 502 height 33
click at [488, 315] on input "d. 50%" at bounding box center [488, 310] width 0 height 10
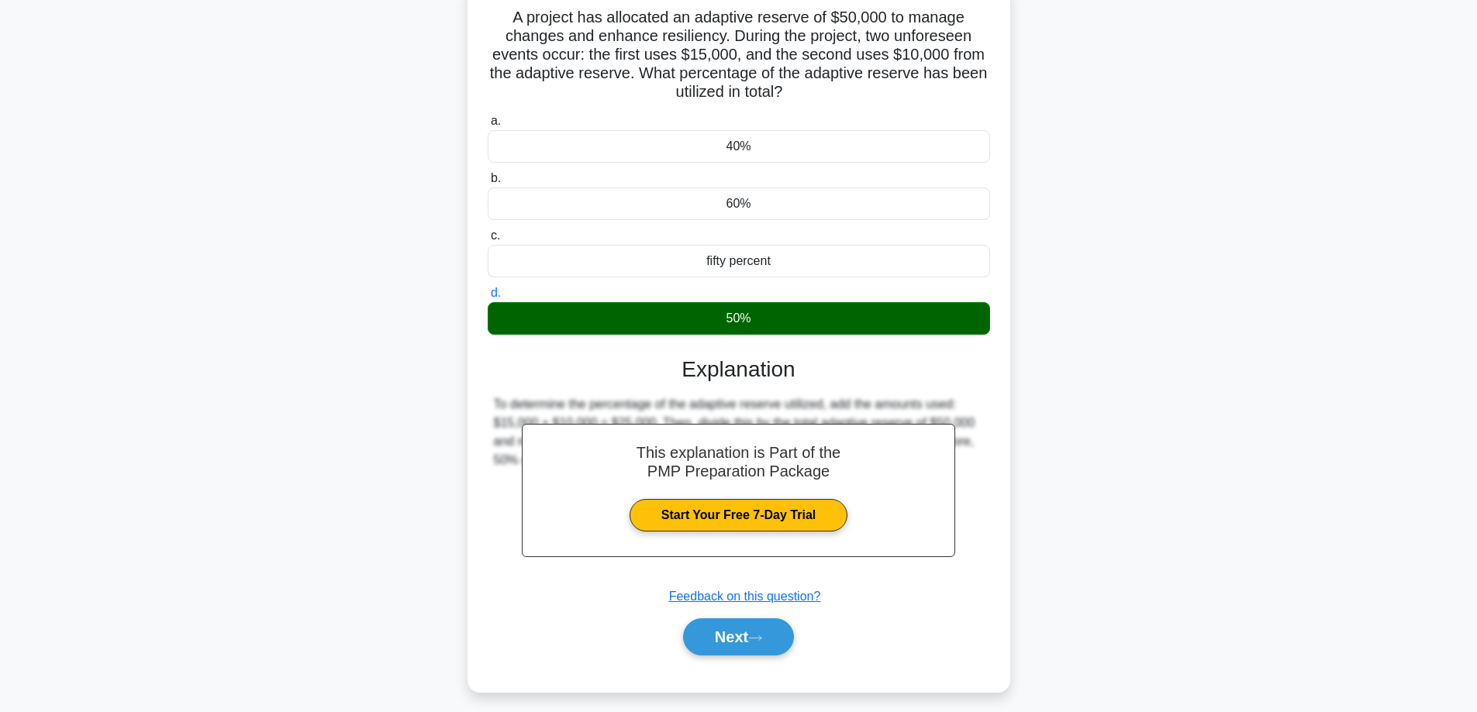
scroll to position [151, 0]
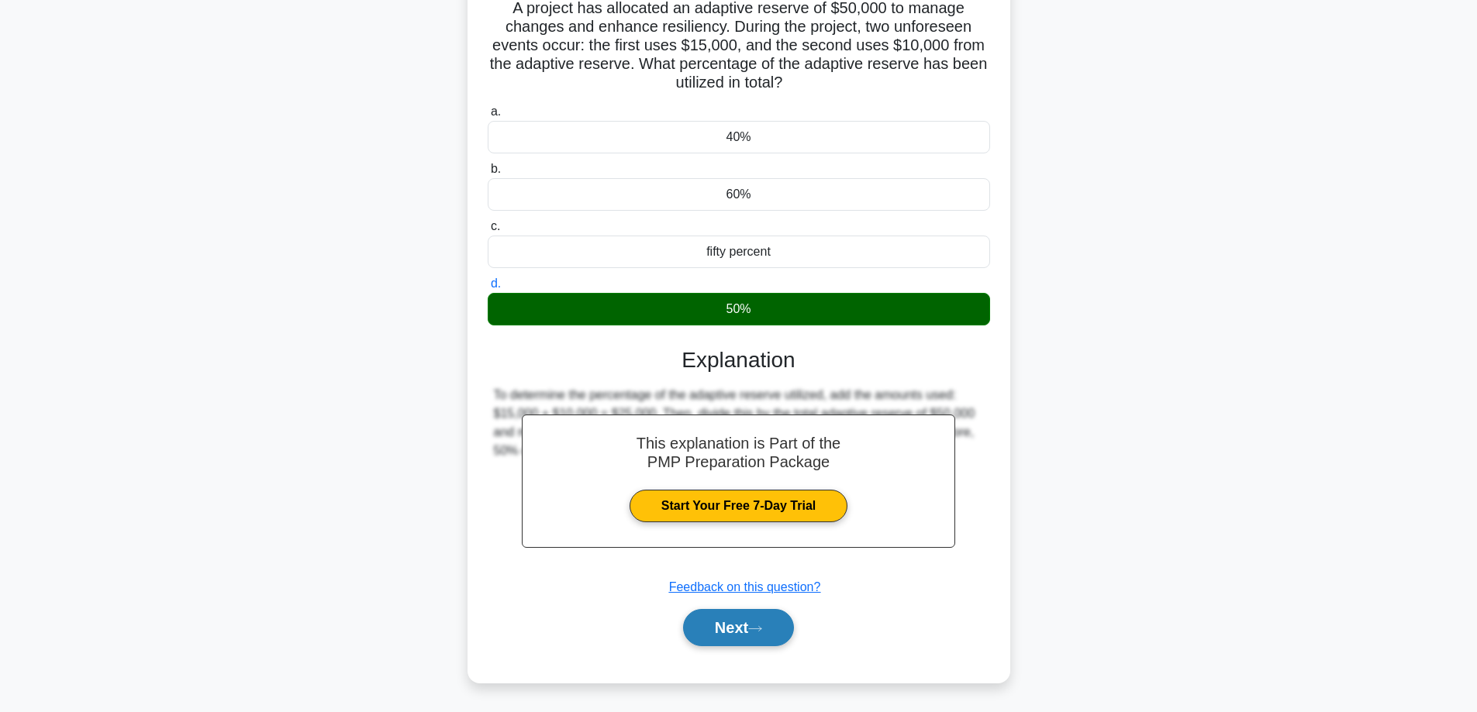
click at [725, 641] on button "Next" at bounding box center [738, 627] width 111 height 37
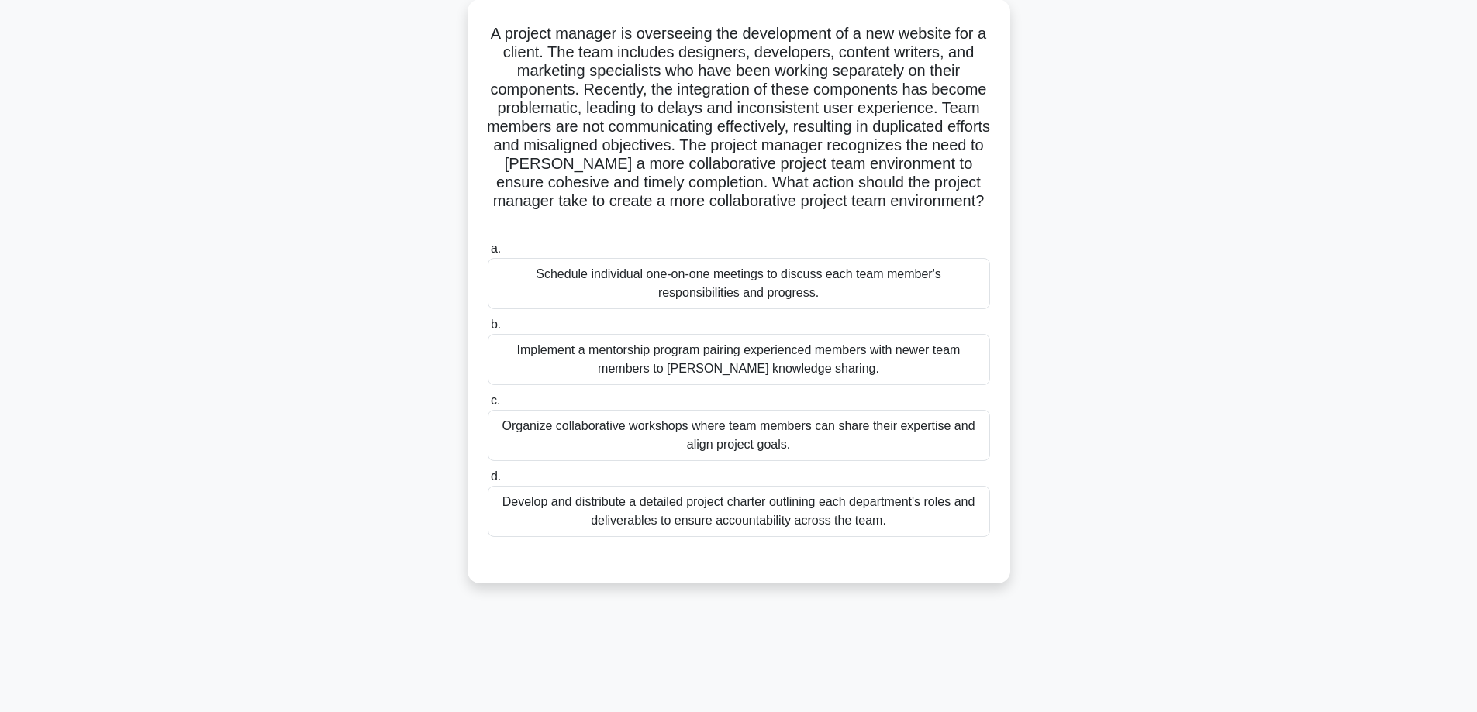
click at [699, 421] on div "Organize collaborative workshops where team members can share their expertise a…" at bounding box center [739, 435] width 502 height 51
click at [488, 406] on input "c. Organize collaborative workshops where team members can share their expertis…" at bounding box center [488, 401] width 0 height 10
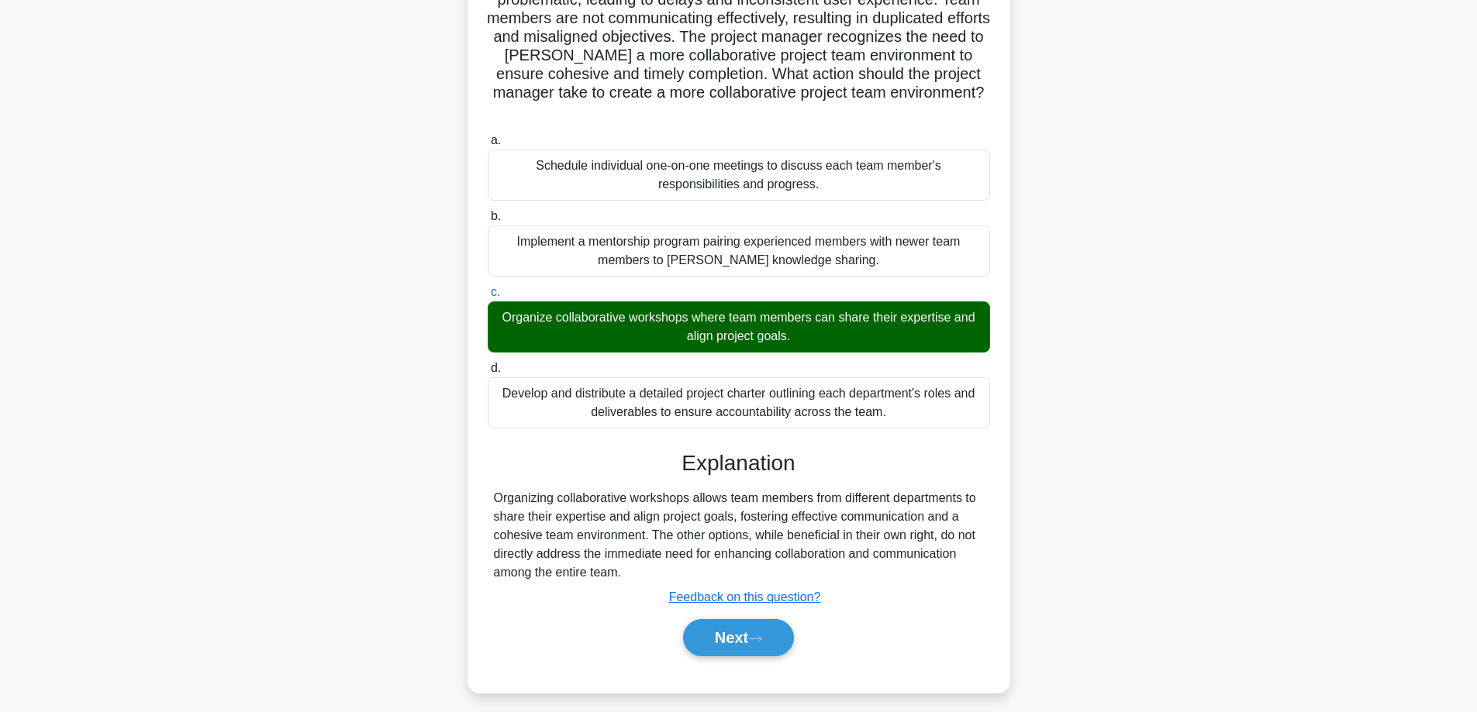
scroll to position [244, 0]
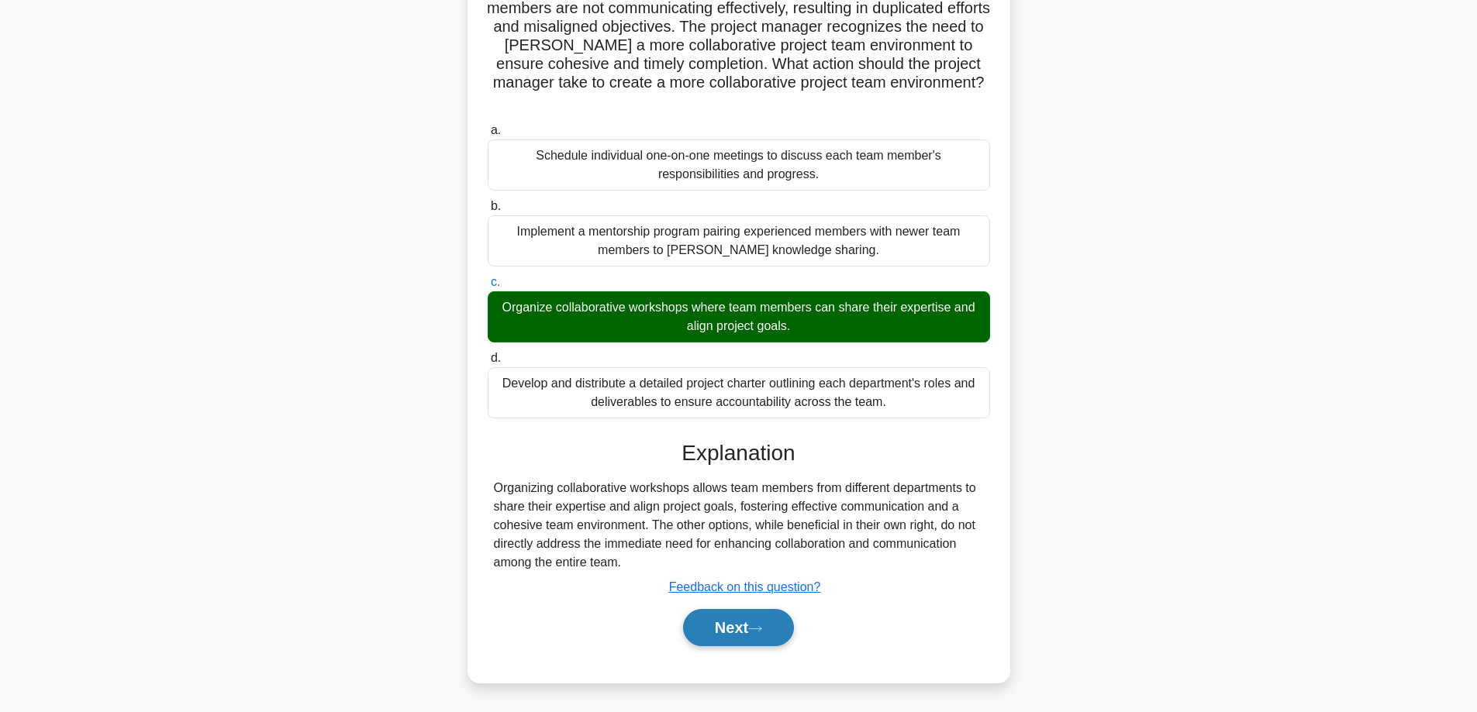
click at [736, 629] on button "Next" at bounding box center [738, 627] width 111 height 37
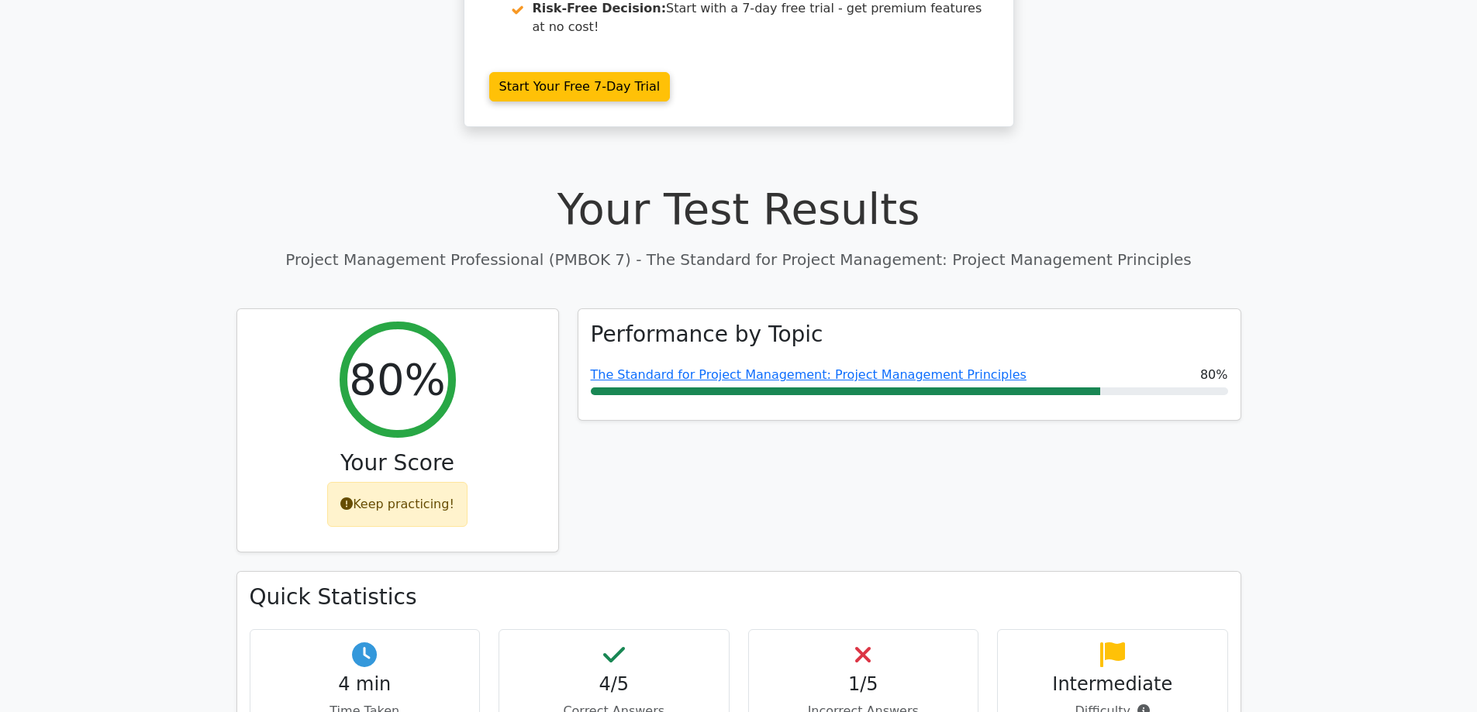
scroll to position [362, 0]
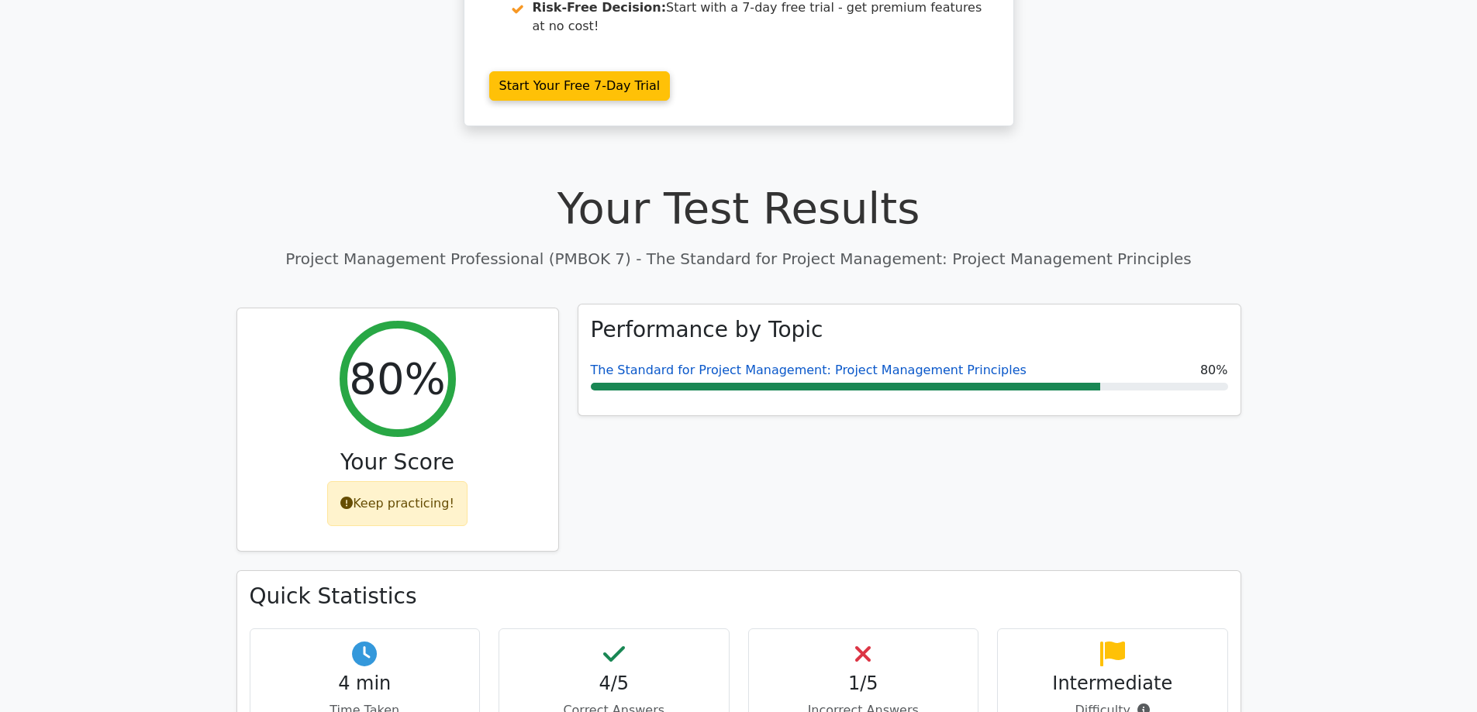
click at [739, 363] on link "The Standard for Project Management: Project Management Principles" at bounding box center [809, 370] width 436 height 15
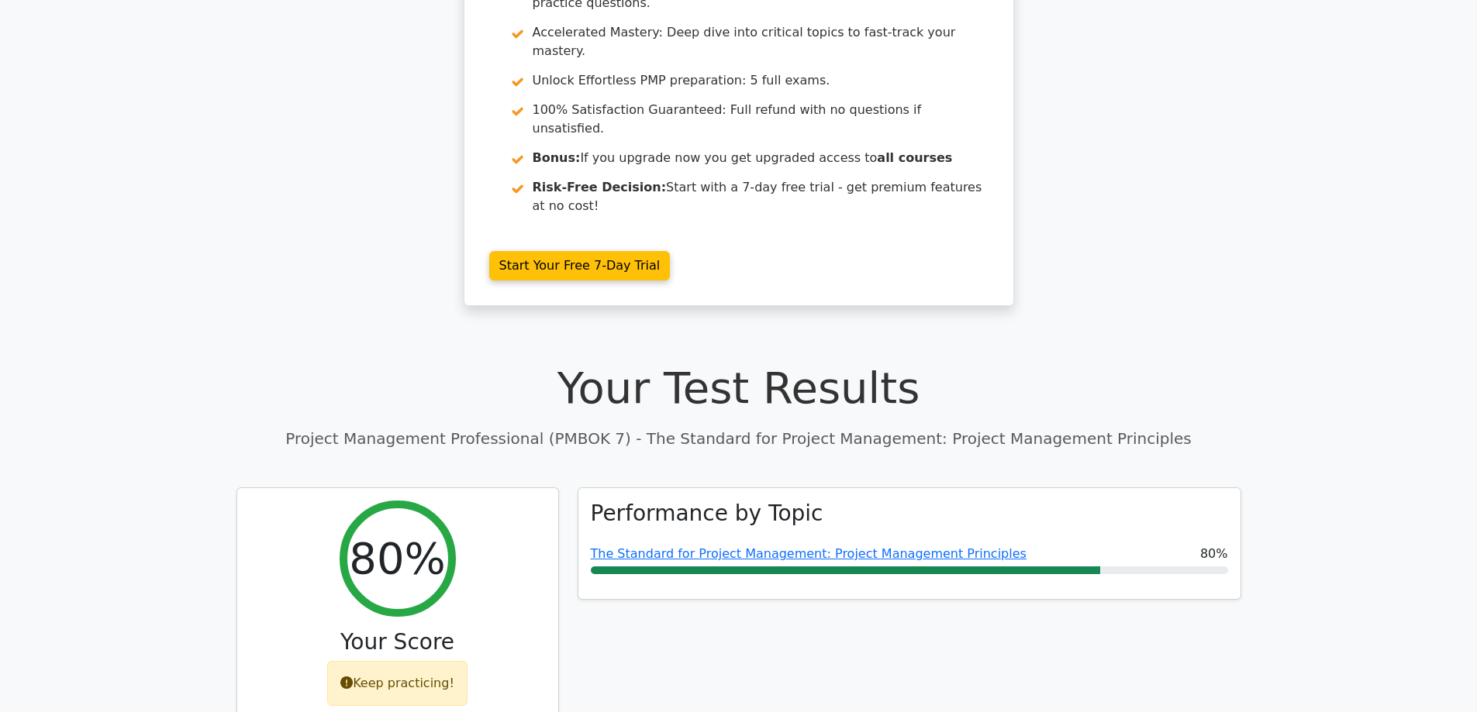
scroll to position [181, 0]
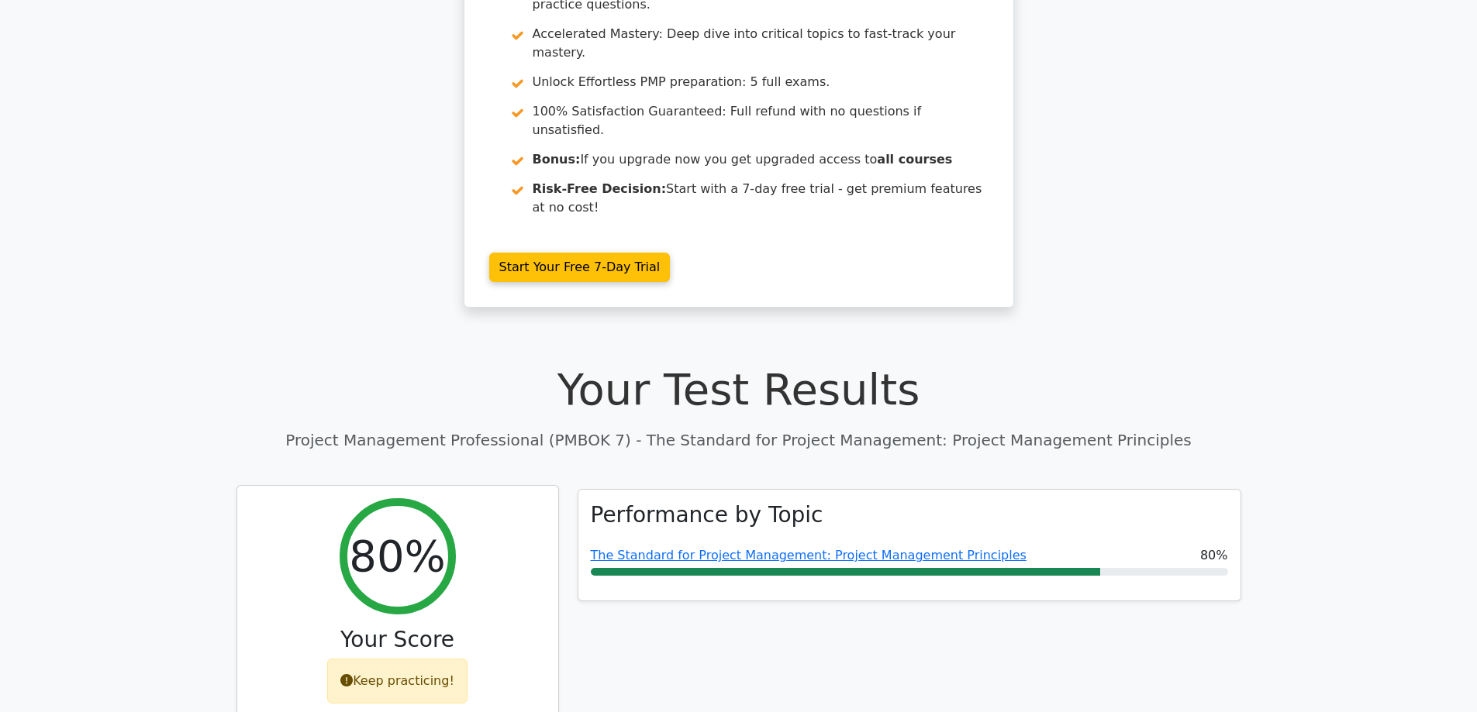
click at [380, 659] on div "Keep practicing!" at bounding box center [397, 681] width 140 height 45
click at [377, 498] on div "80%" at bounding box center [397, 556] width 116 height 116
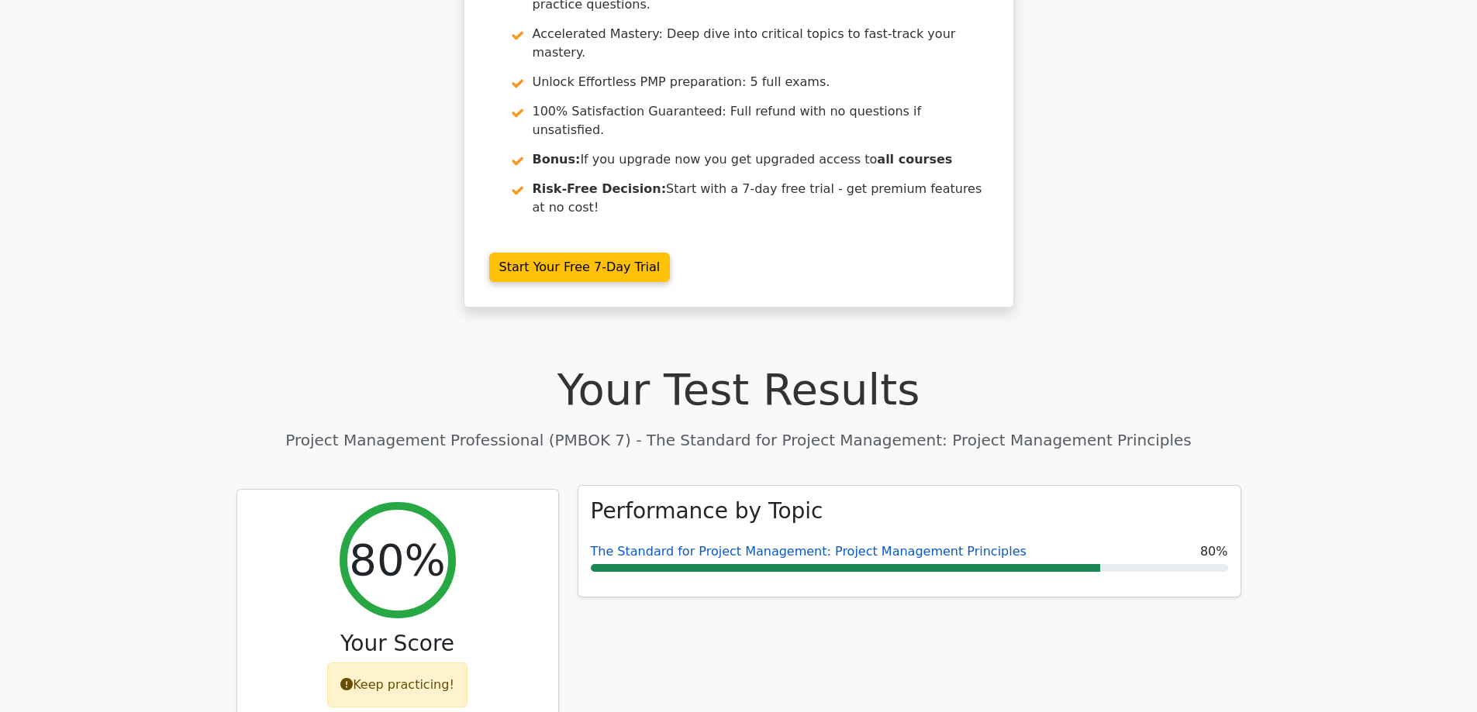
click at [747, 544] on link "The Standard for Project Management: Project Management Principles" at bounding box center [809, 551] width 436 height 15
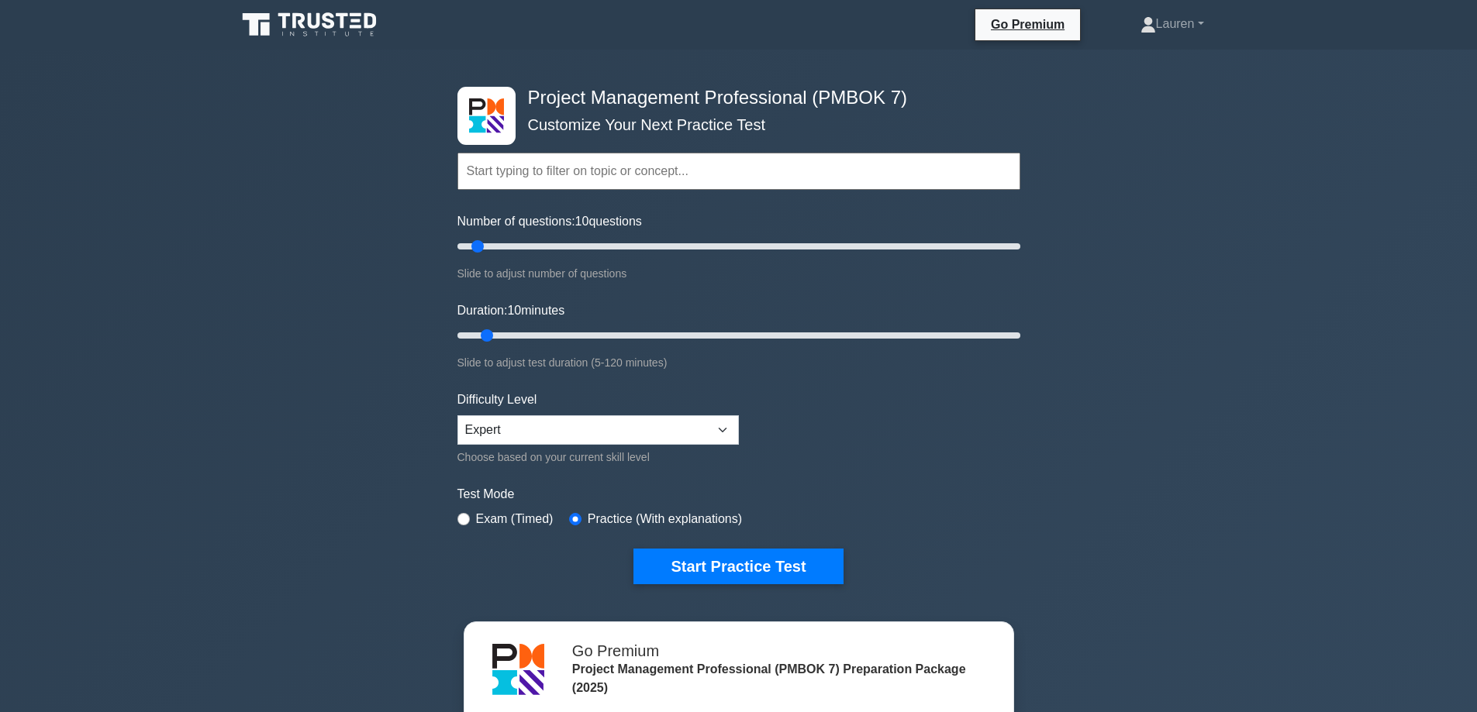
click at [477, 165] on input "text" at bounding box center [738, 171] width 563 height 37
paste input "Build shared understanding"
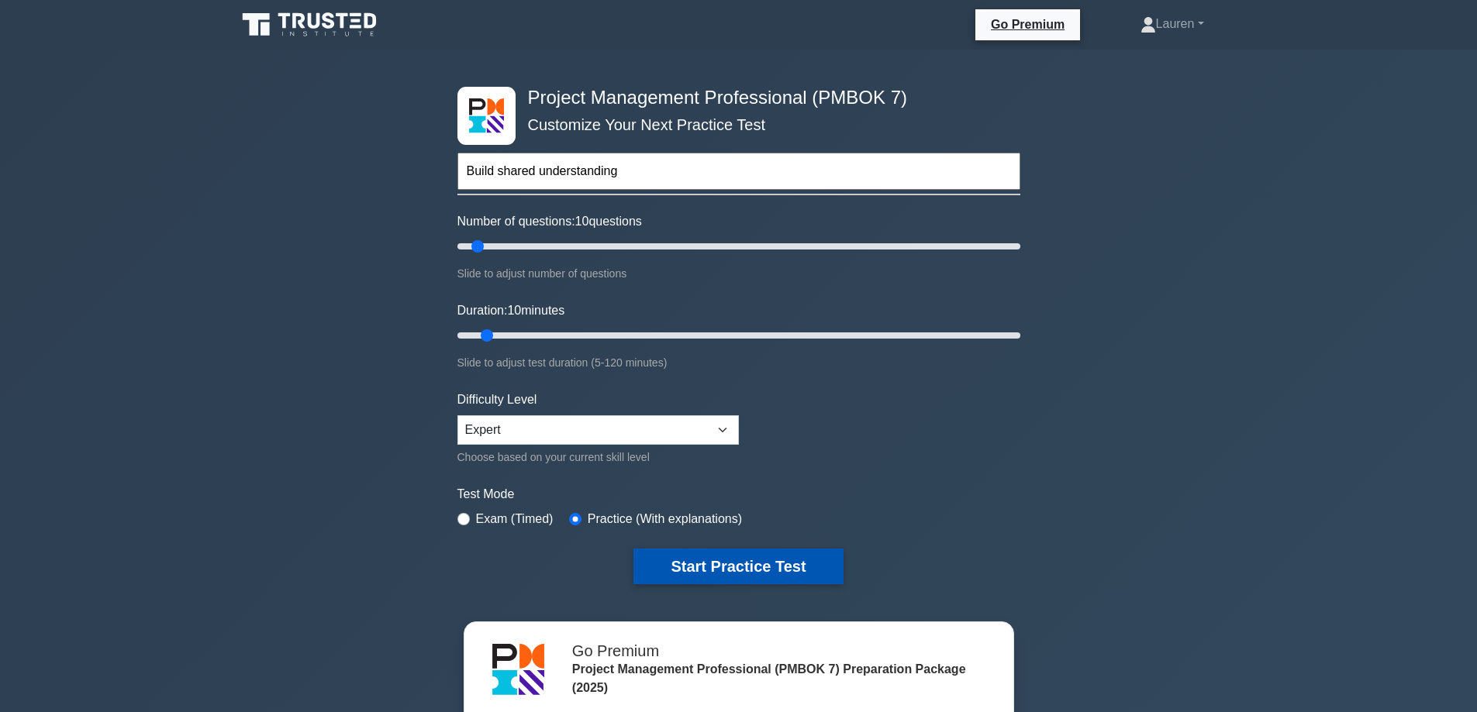
type input "Build shared understanding"
click at [707, 560] on button "Start Practice Test" at bounding box center [737, 567] width 209 height 36
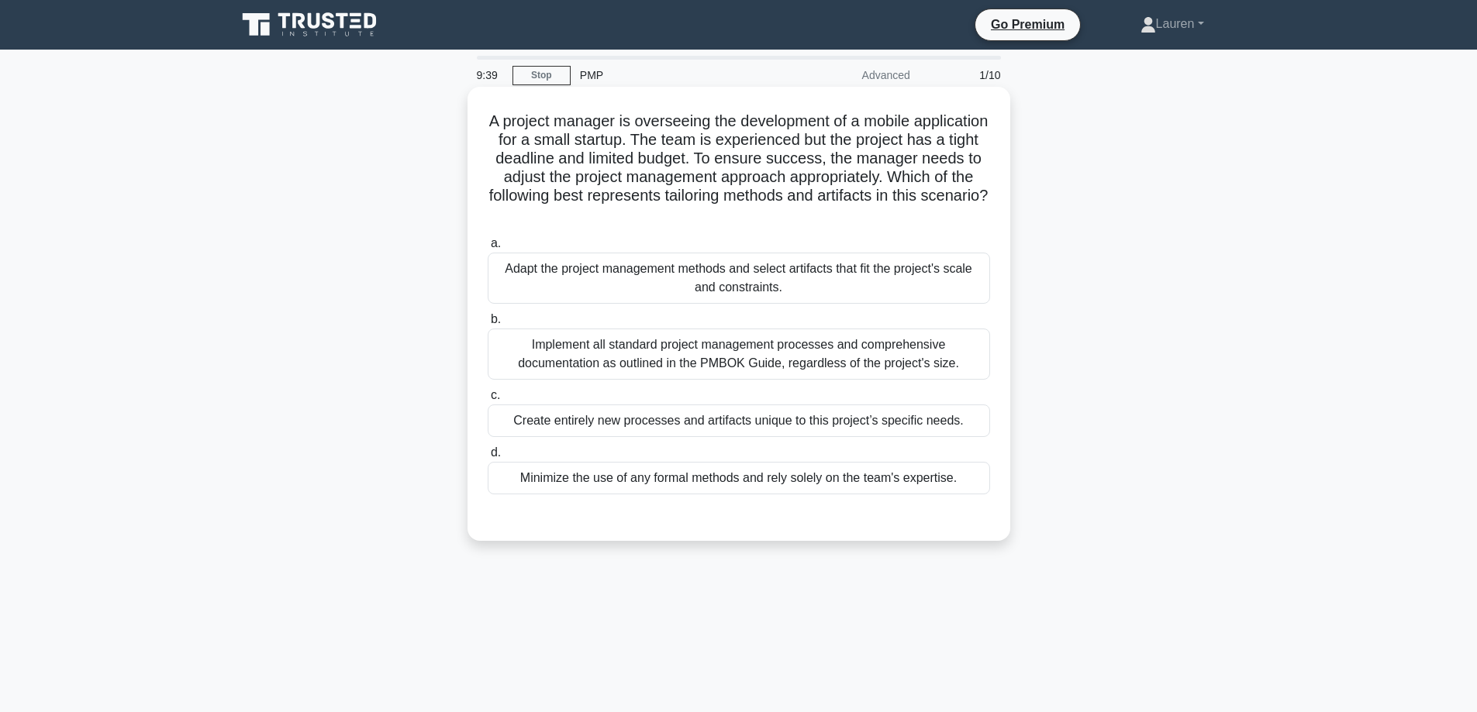
click at [771, 275] on div "Adapt the project management methods and select artifacts that fit the project'…" at bounding box center [739, 278] width 502 height 51
click at [488, 249] on input "a. Adapt the project management methods and select artifacts that fit the proje…" at bounding box center [488, 244] width 0 height 10
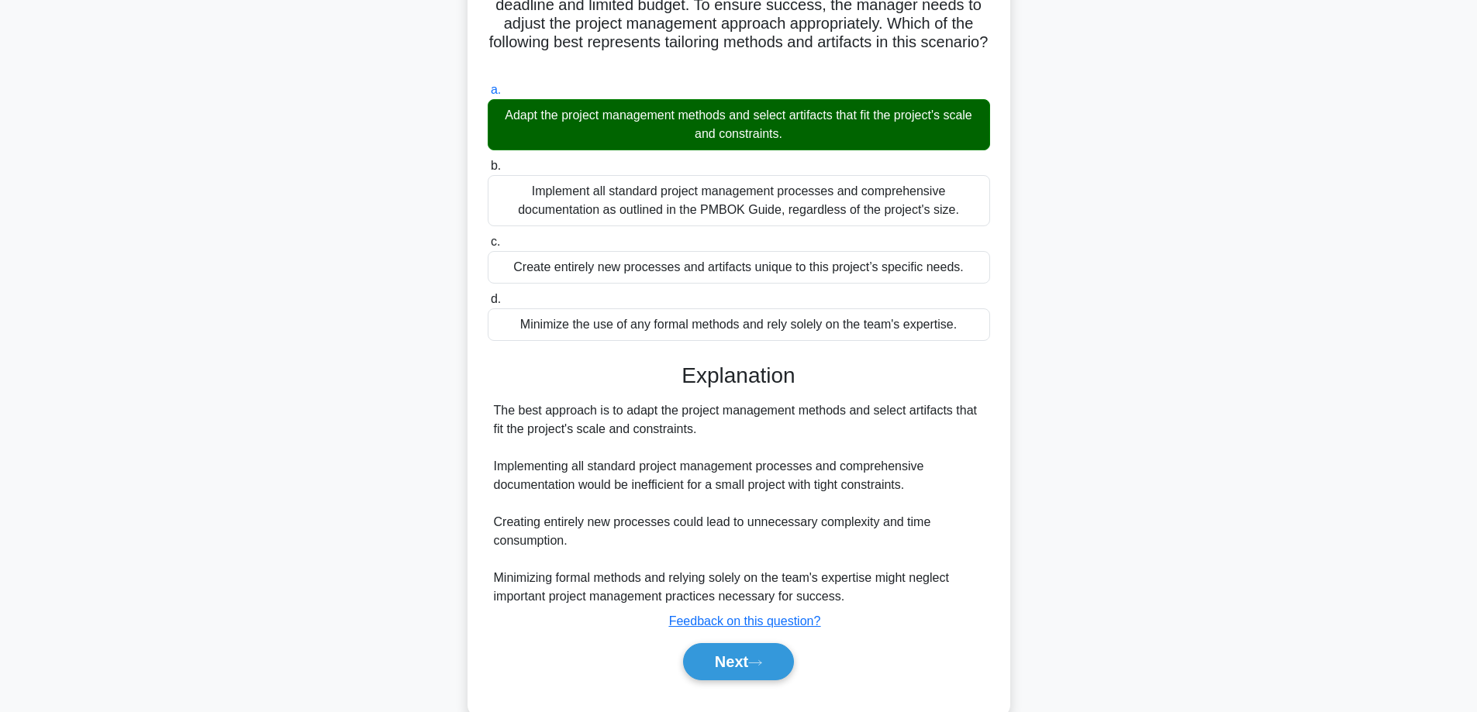
scroll to position [181, 0]
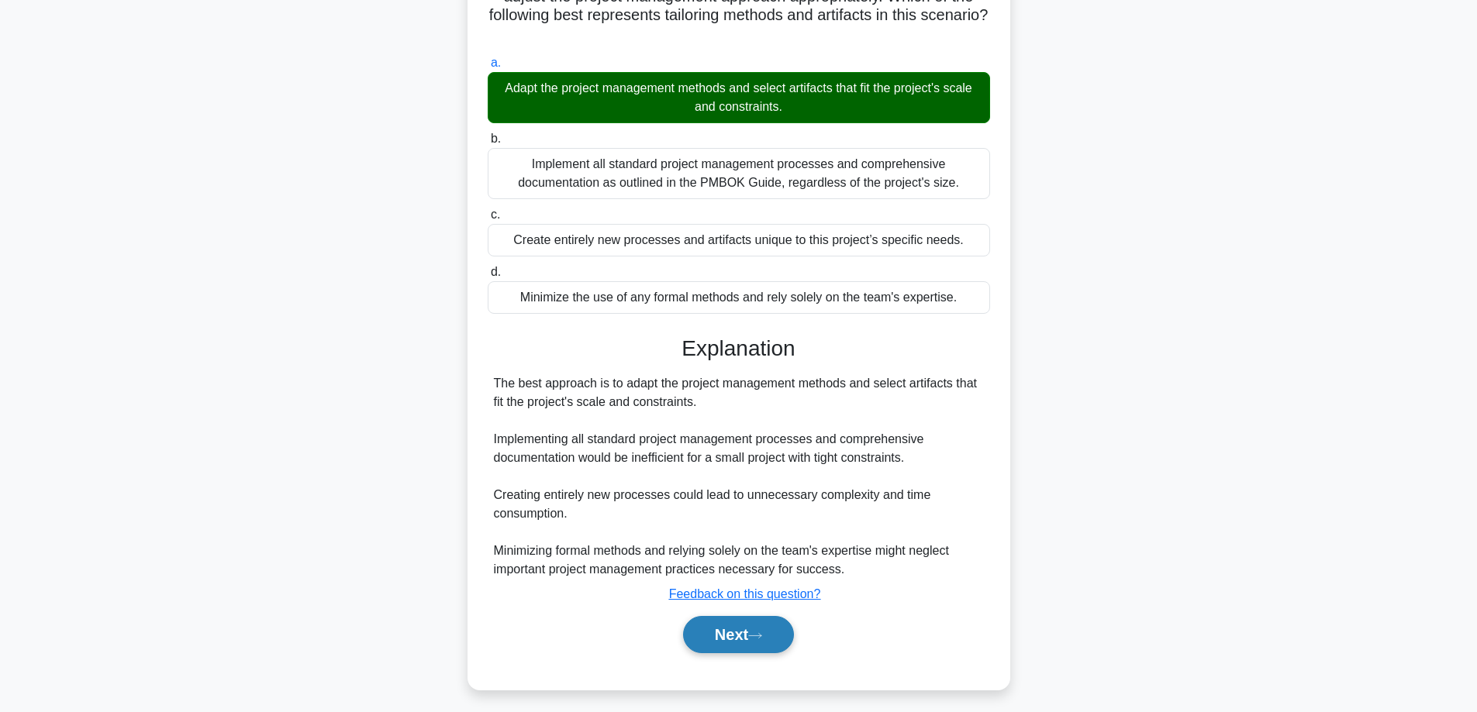
click at [752, 635] on button "Next" at bounding box center [738, 634] width 111 height 37
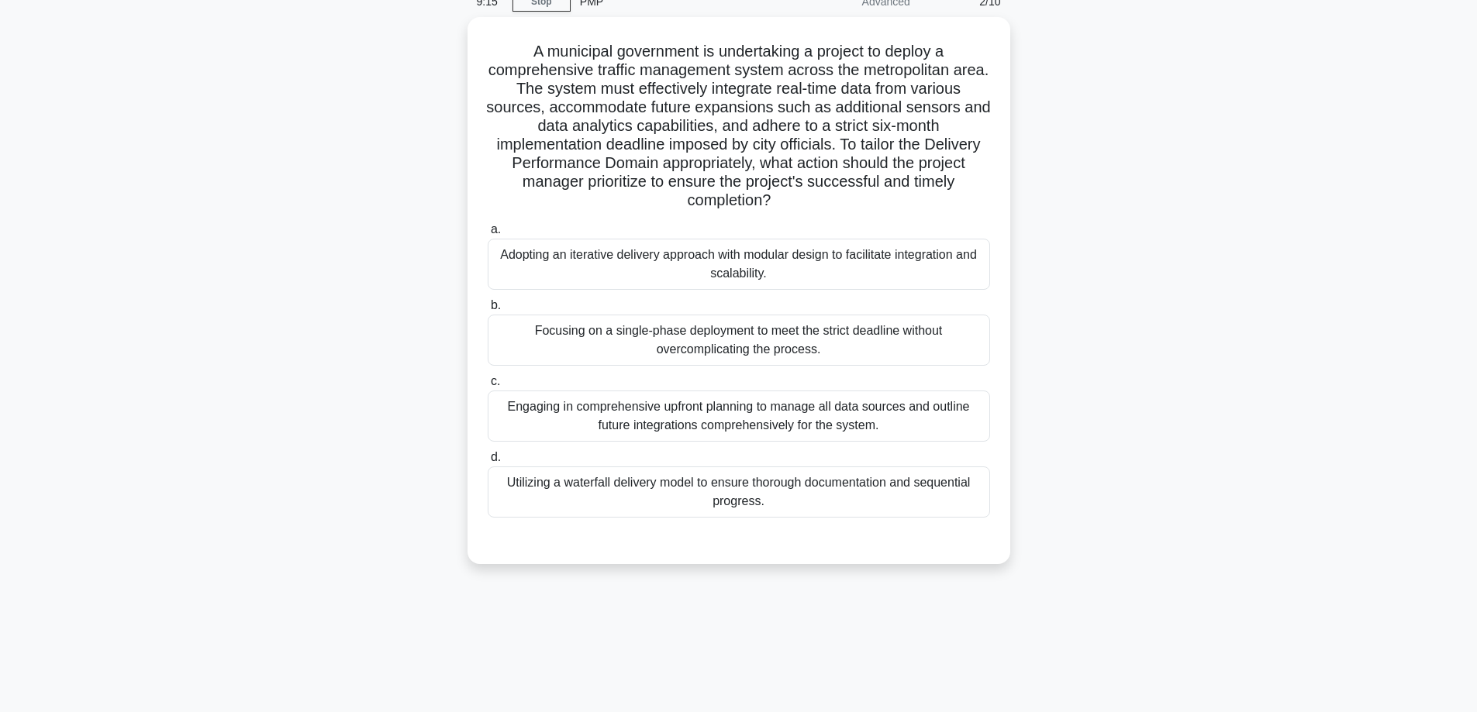
scroll to position [73, 0]
click at [664, 257] on div "Adopting an iterative delivery approach with modular design to facilitate integ…" at bounding box center [739, 261] width 502 height 51
click at [488, 232] on input "a. Adopting an iterative delivery approach with modular design to facilitate in…" at bounding box center [488, 227] width 0 height 10
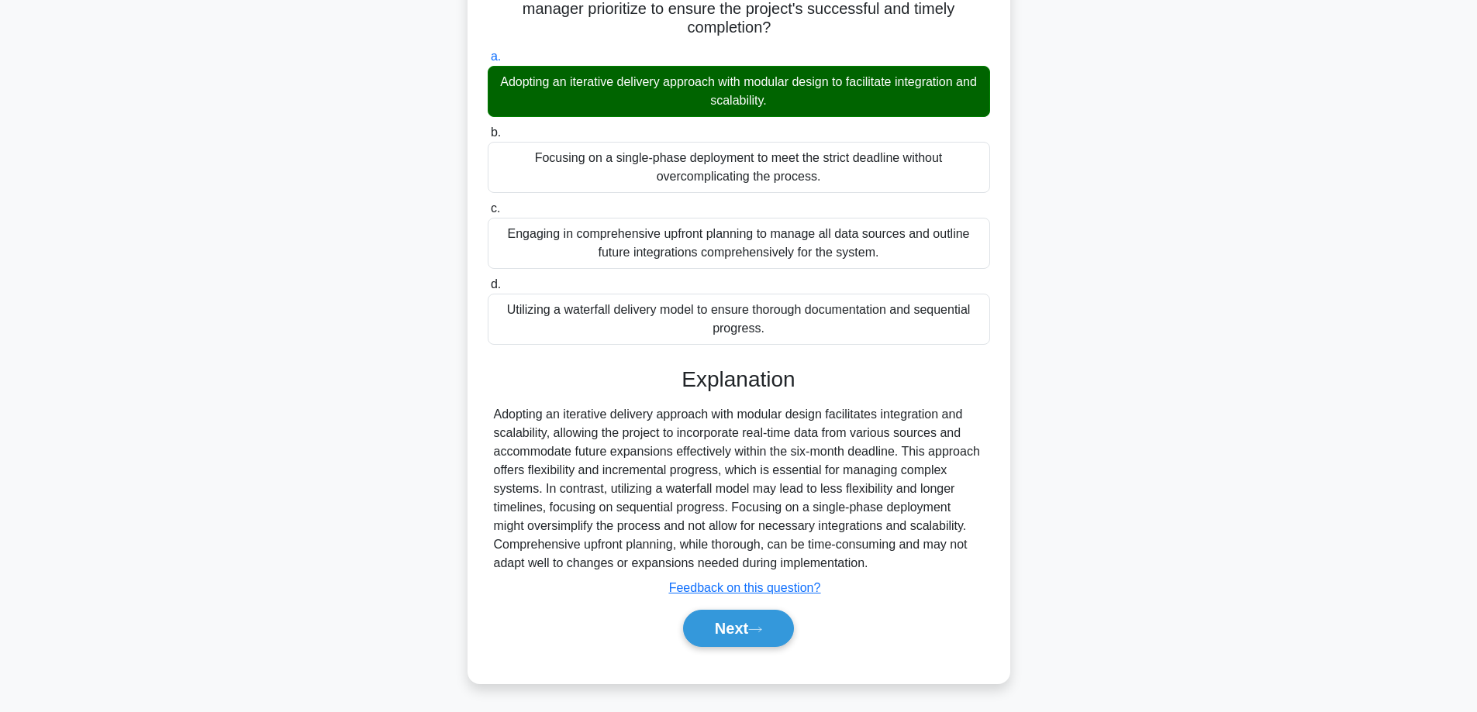
scroll to position [244, 0]
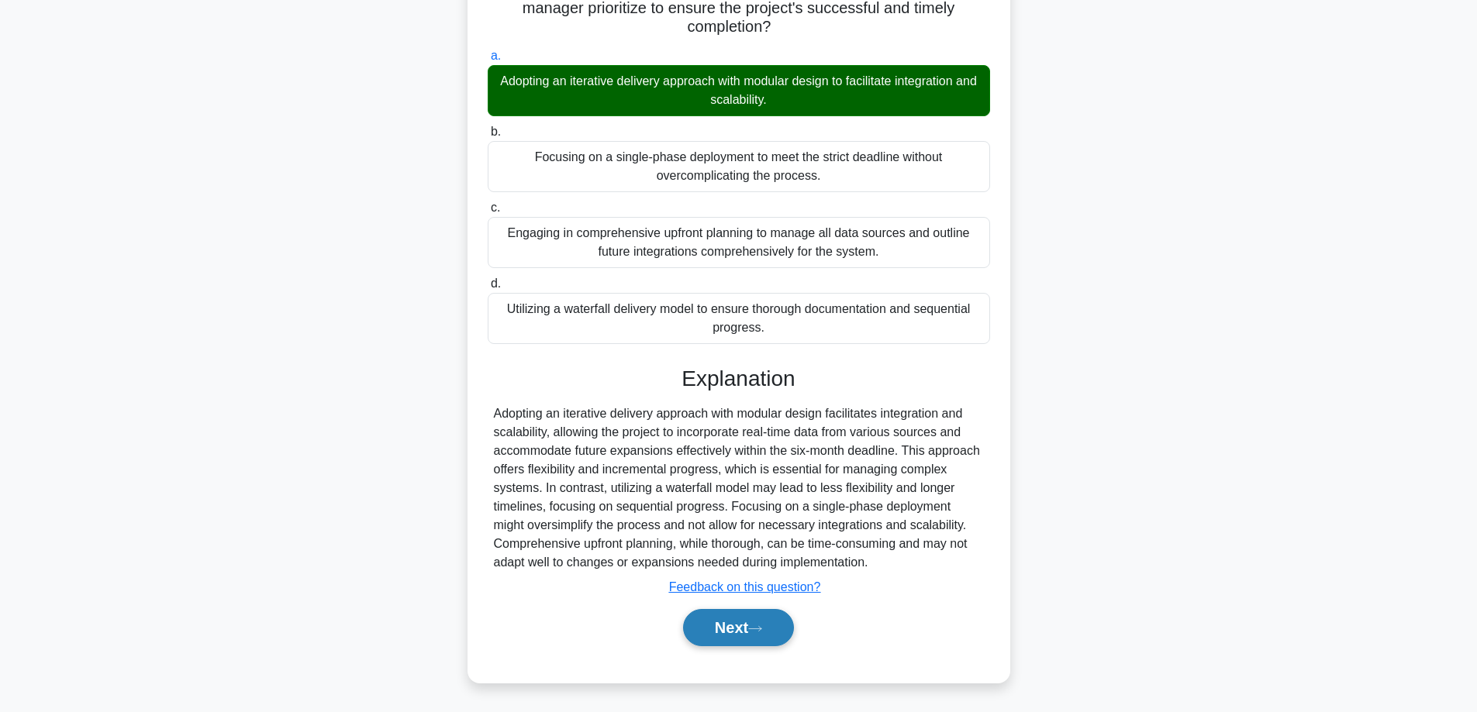
click at [733, 620] on button "Next" at bounding box center [738, 627] width 111 height 37
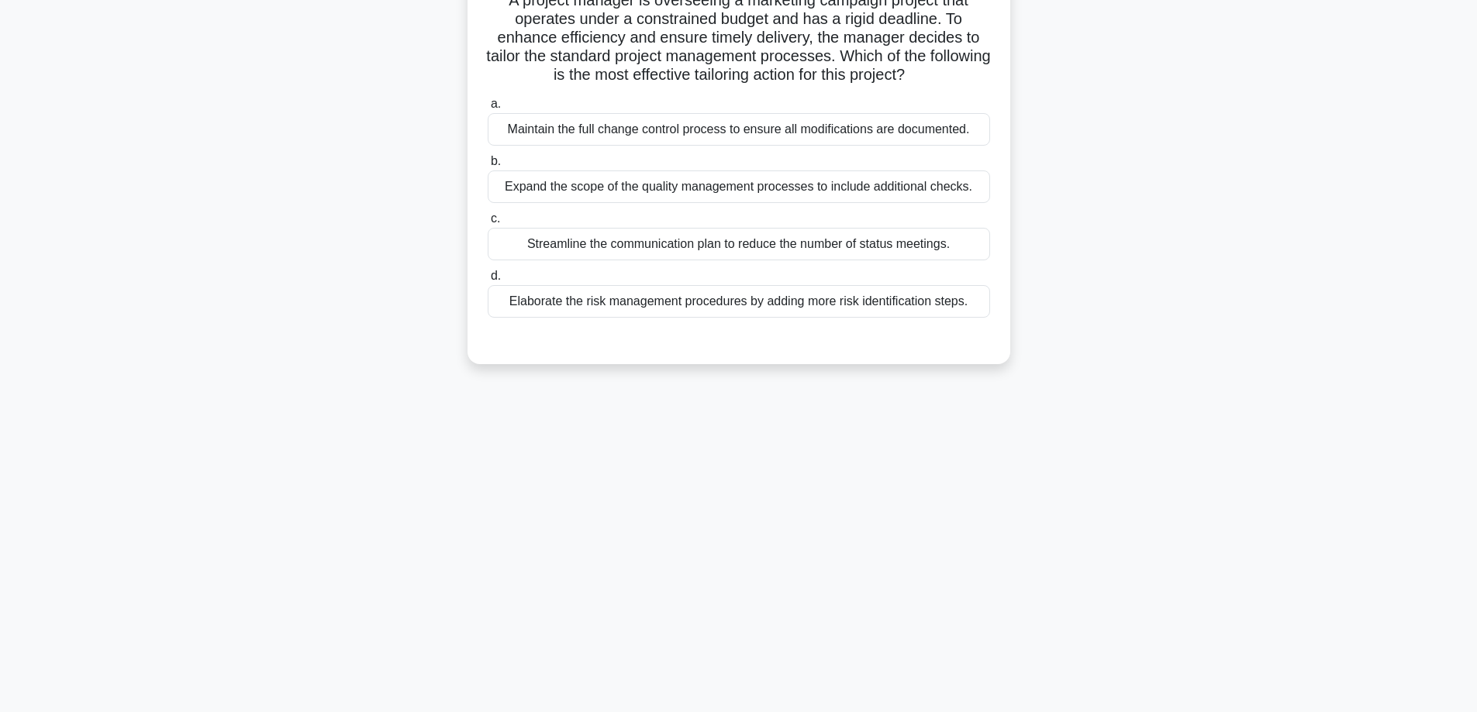
scroll to position [99, 0]
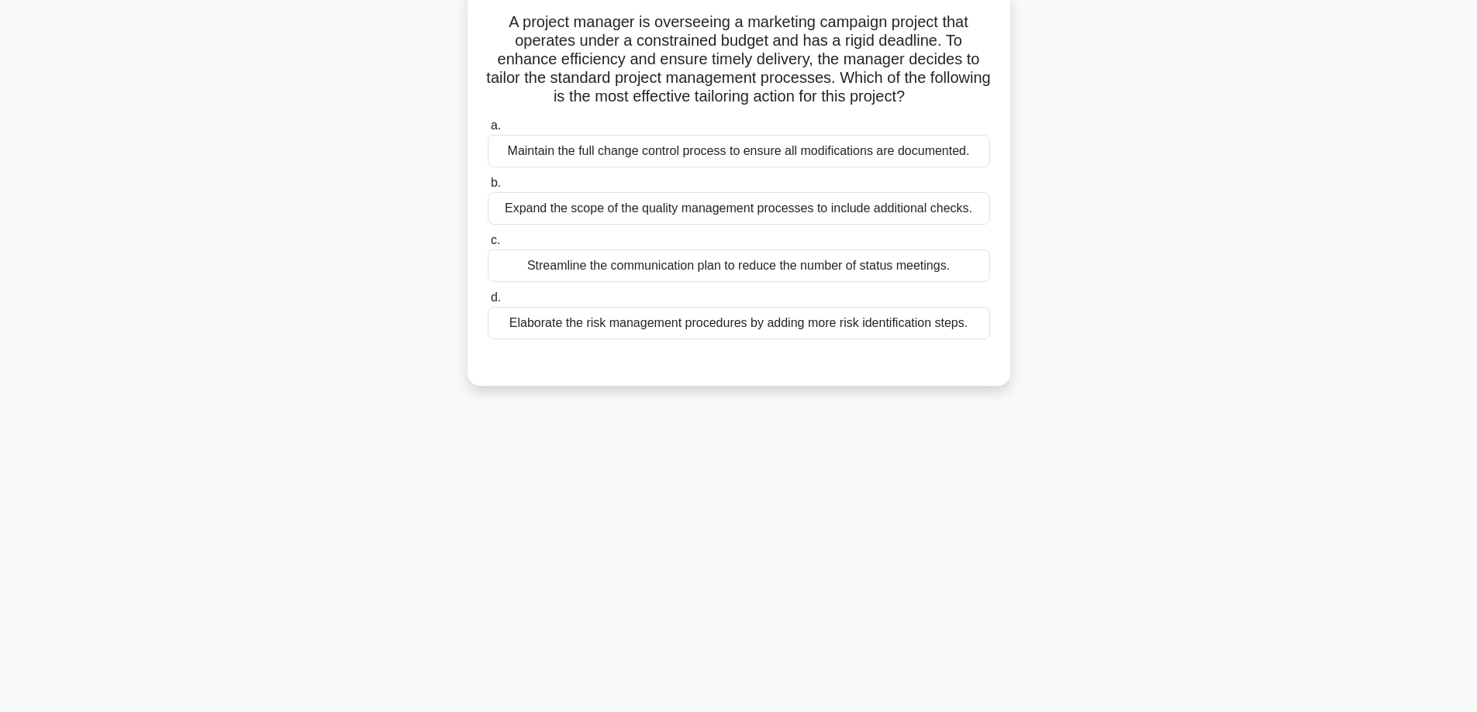
click at [678, 271] on div "Streamline the communication plan to reduce the number of status meetings." at bounding box center [739, 266] width 502 height 33
click at [488, 246] on input "c. Streamline the communication plan to reduce the number of status meetings." at bounding box center [488, 241] width 0 height 10
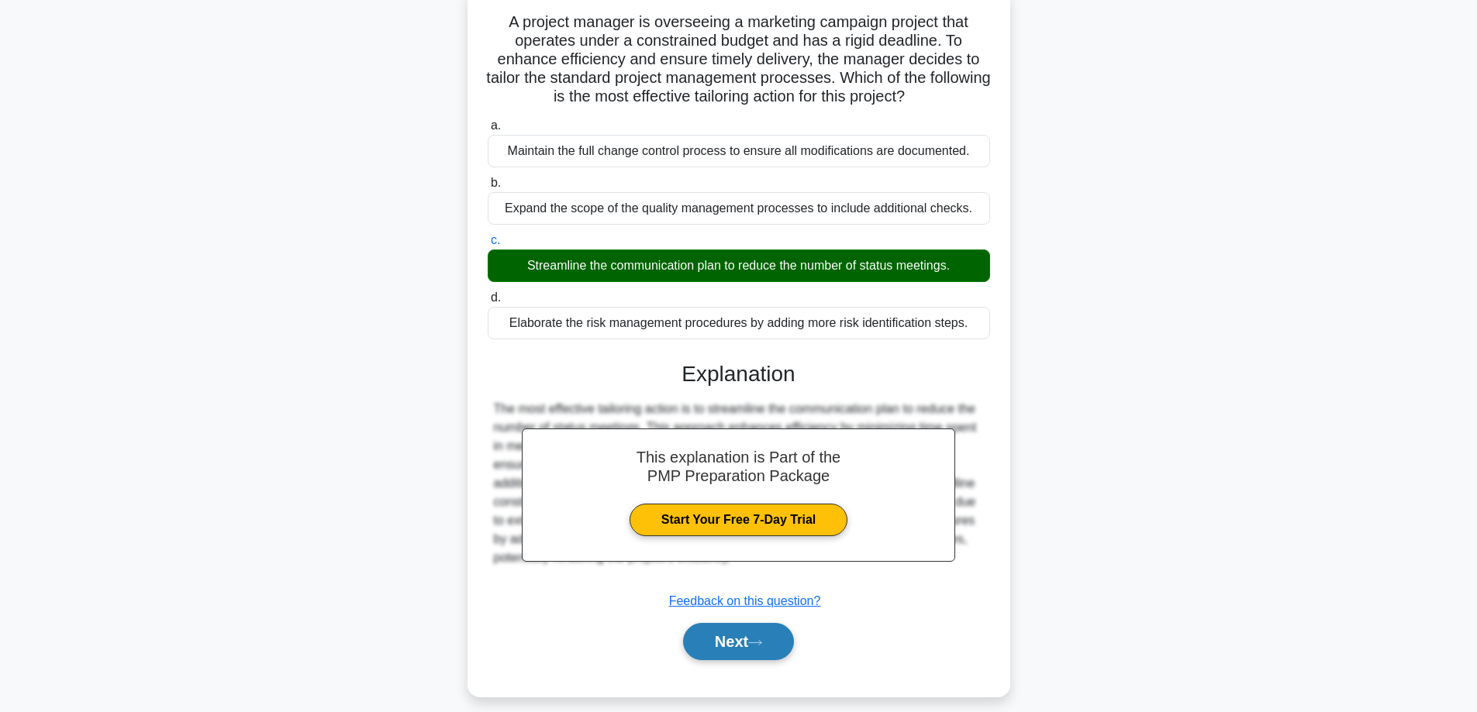
click at [725, 636] on button "Next" at bounding box center [738, 641] width 111 height 37
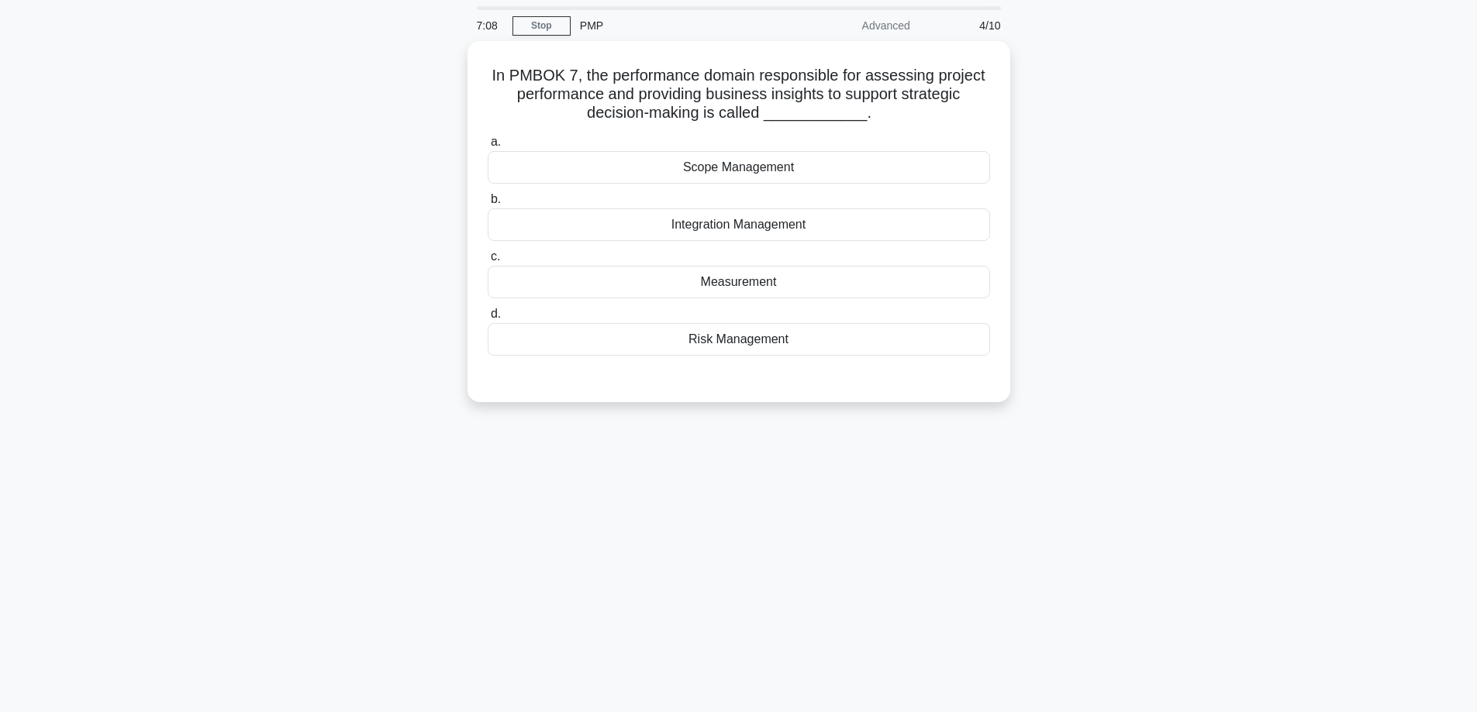
scroll to position [47, 0]
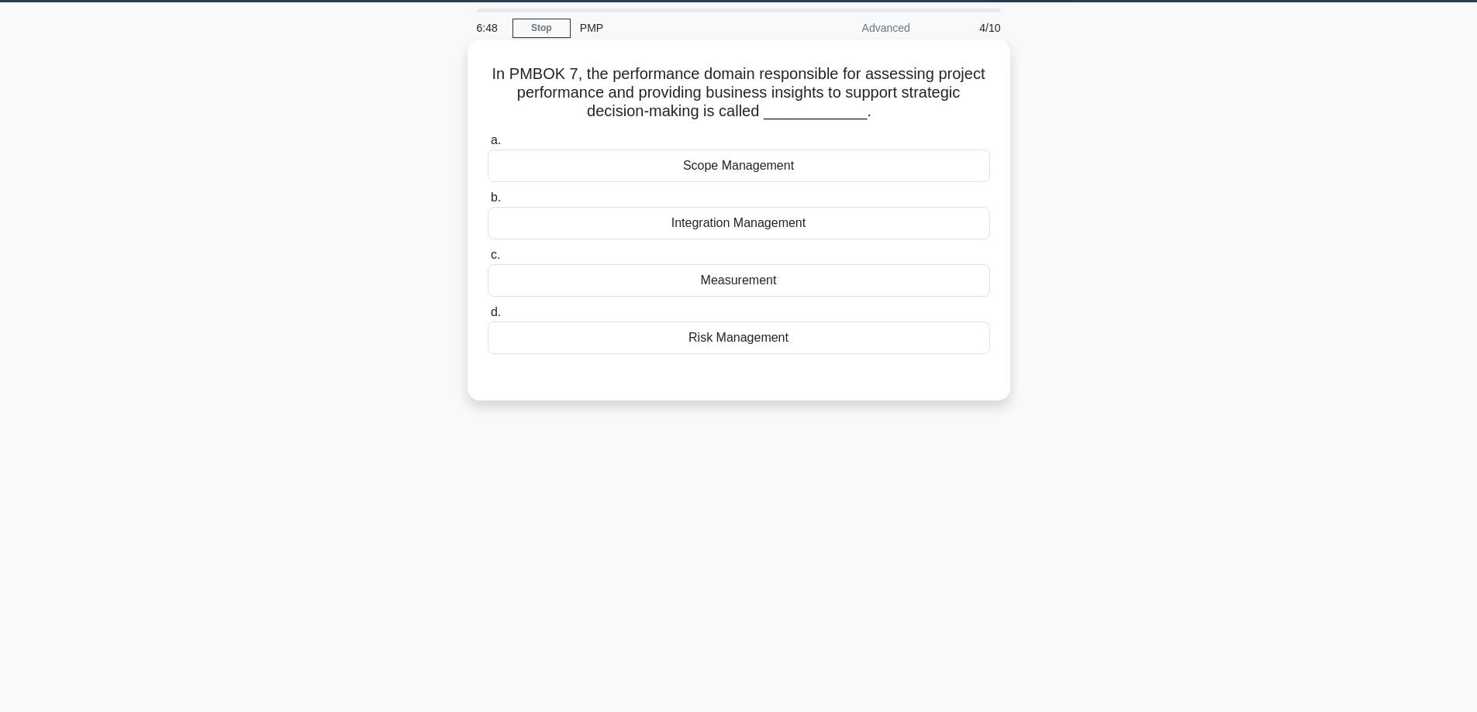
click at [702, 287] on div "Measurement" at bounding box center [739, 280] width 502 height 33
click at [488, 260] on input "c. Measurement" at bounding box center [488, 255] width 0 height 10
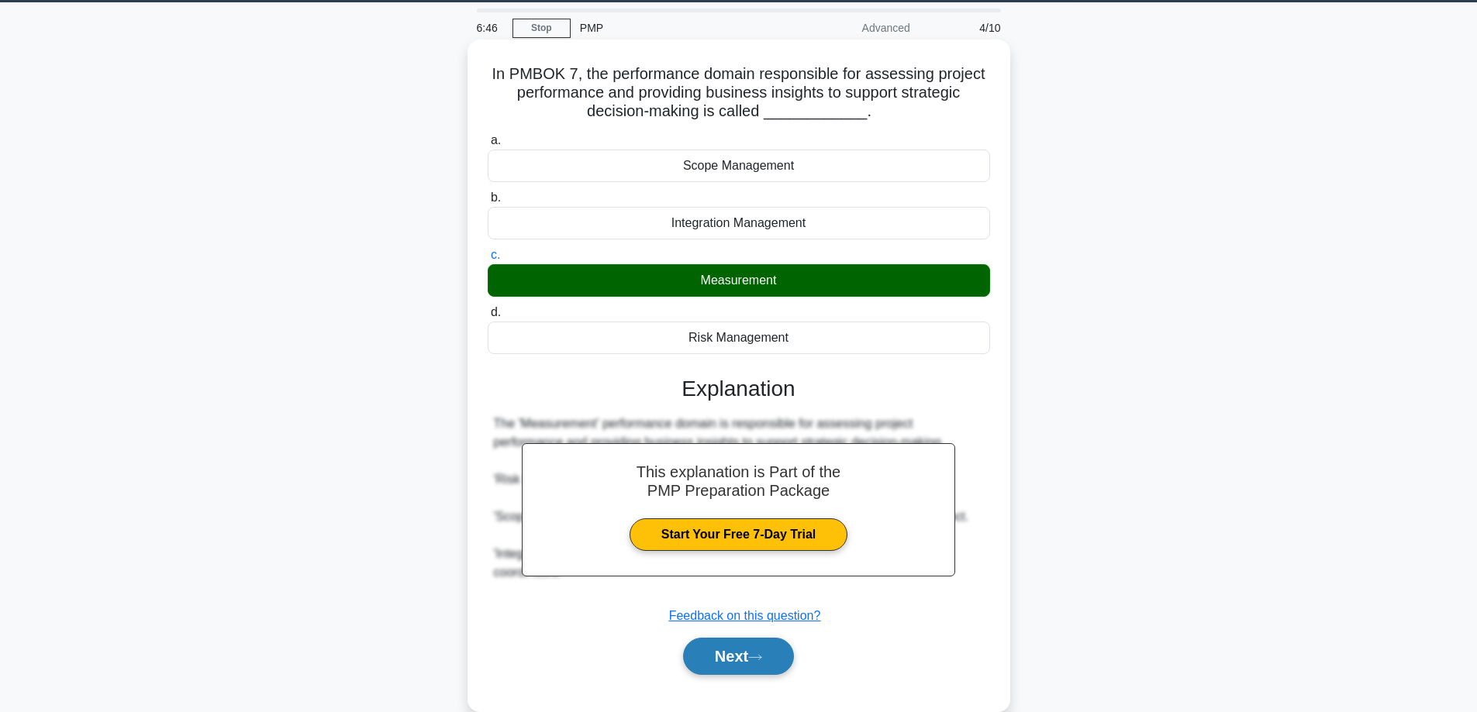
click at [728, 657] on button "Next" at bounding box center [738, 656] width 111 height 37
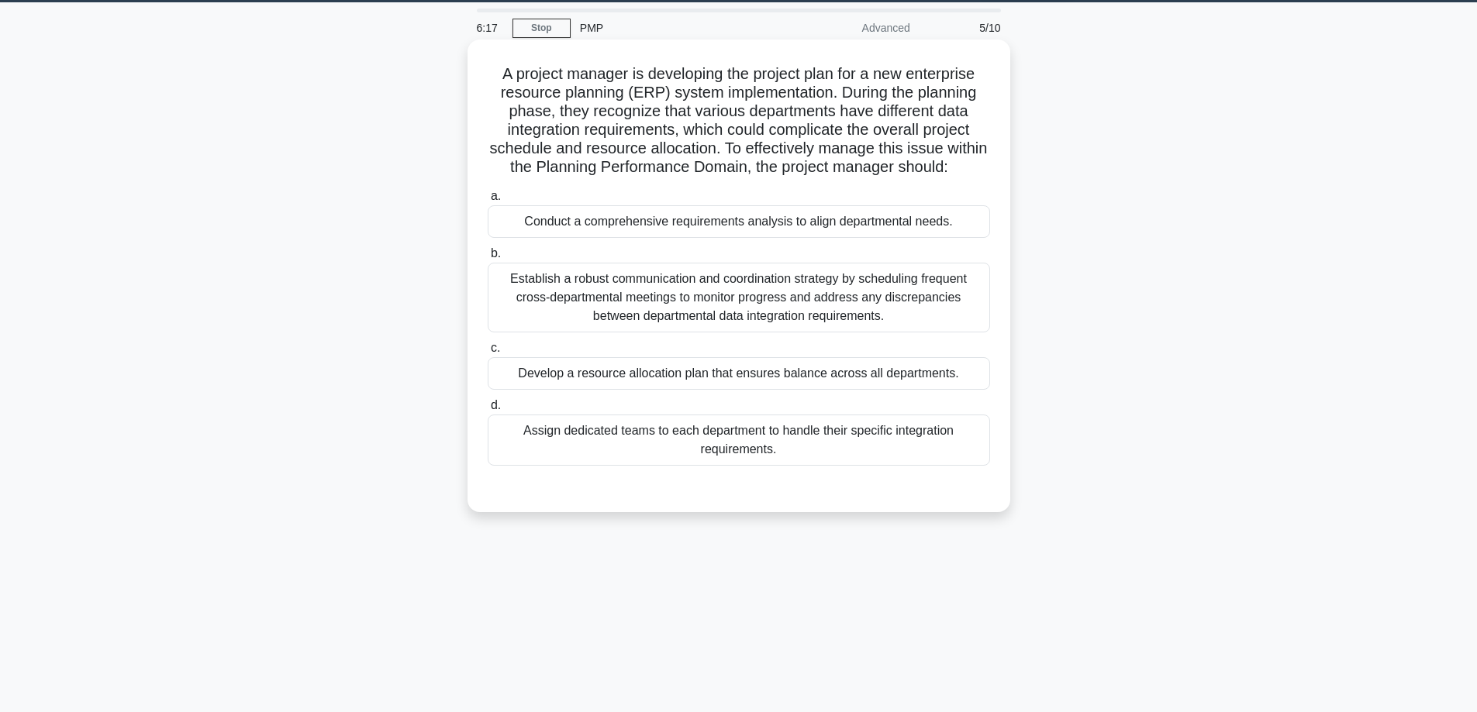
click at [588, 238] on div "Conduct a comprehensive requirements analysis to align departmental needs." at bounding box center [739, 221] width 502 height 33
click at [488, 202] on input "a. Conduct a comprehensive requirements analysis to align departmental needs." at bounding box center [488, 196] width 0 height 10
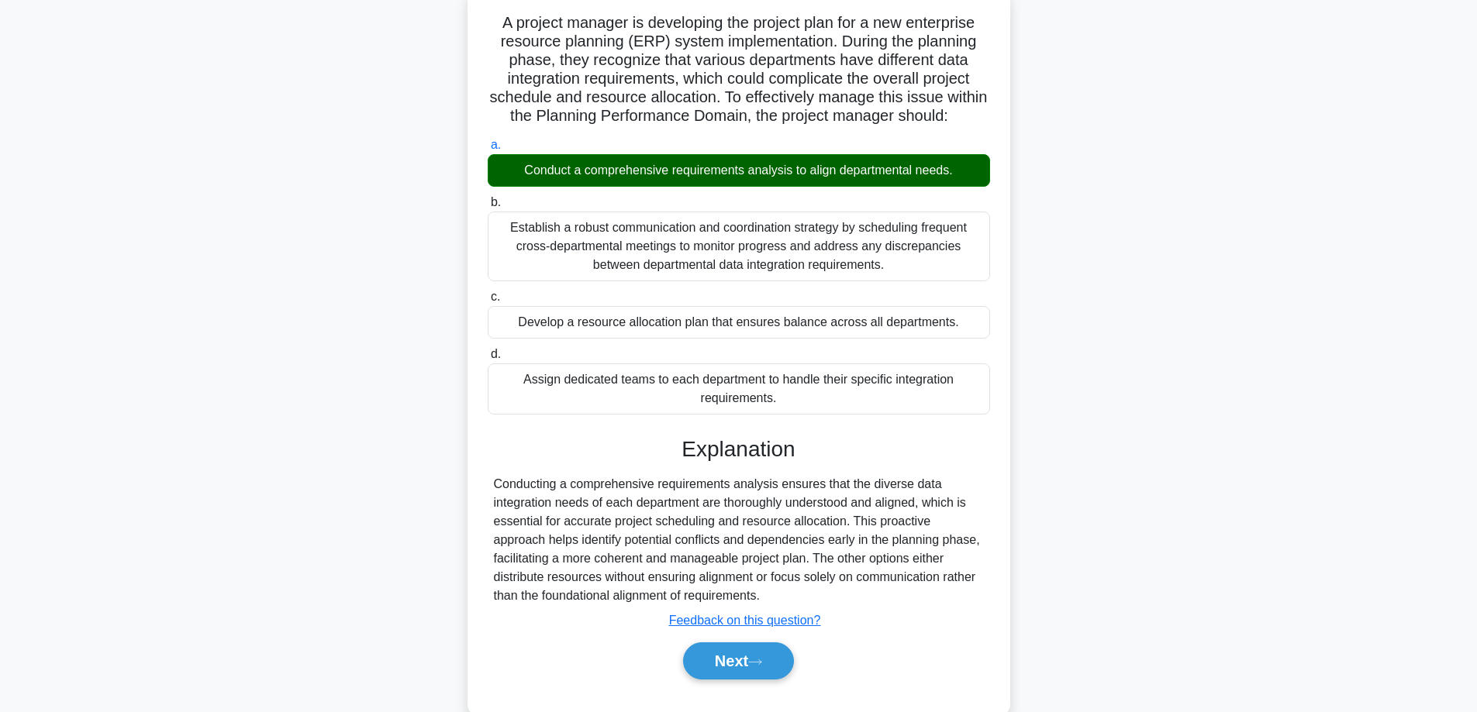
scroll to position [99, 0]
click at [722, 674] on button "Next" at bounding box center [738, 660] width 111 height 37
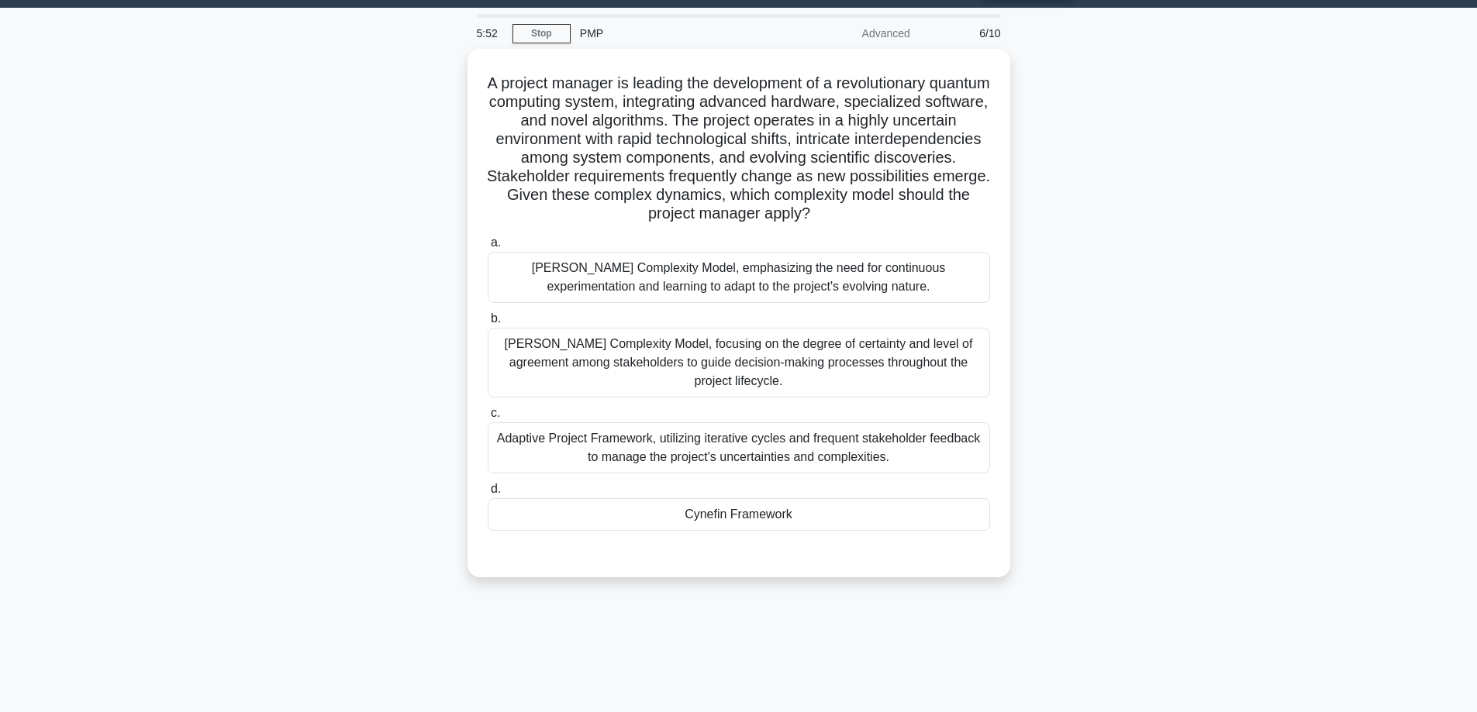
scroll to position [47, 0]
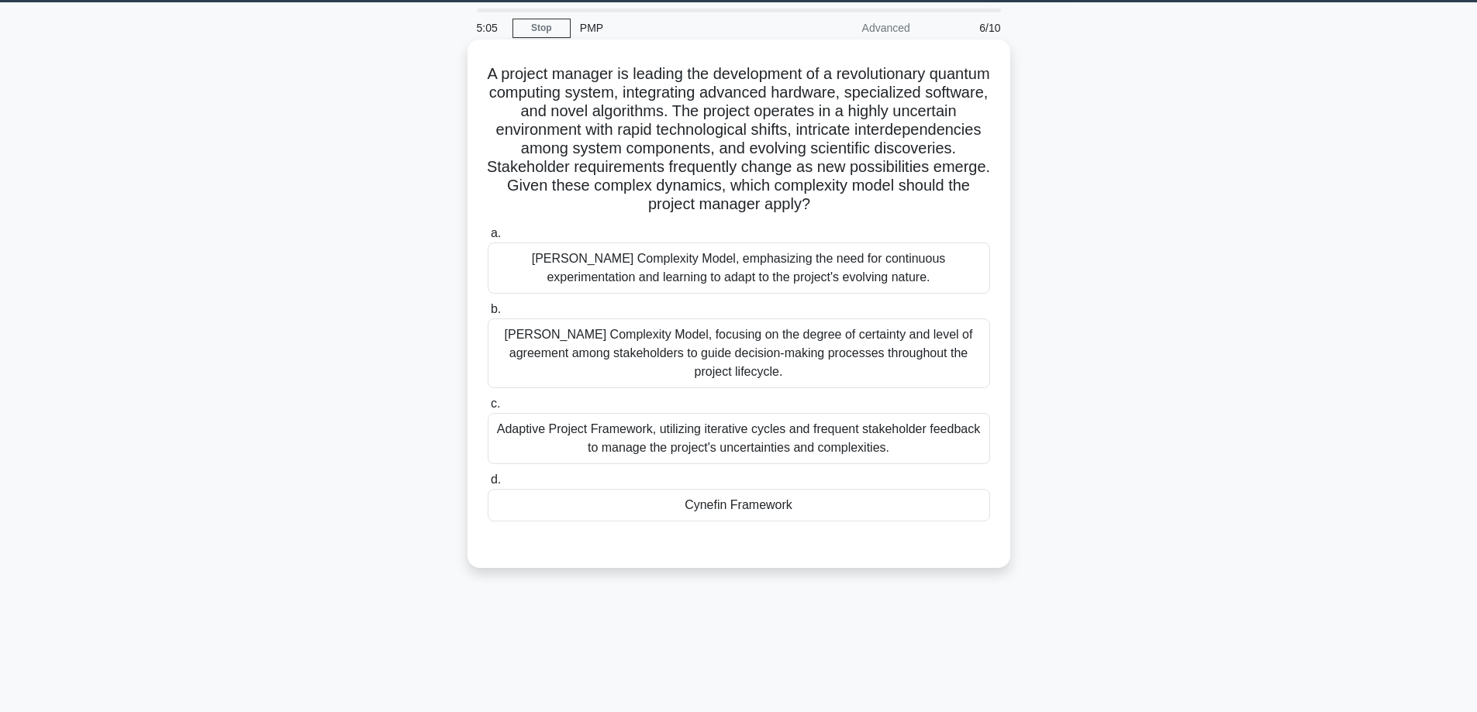
click at [694, 439] on div "Adaptive Project Framework, utilizing iterative cycles and frequent stakeholder…" at bounding box center [739, 438] width 502 height 51
click at [488, 409] on input "c. Adaptive Project Framework, utilizing iterative cycles and frequent stakehol…" at bounding box center [488, 404] width 0 height 10
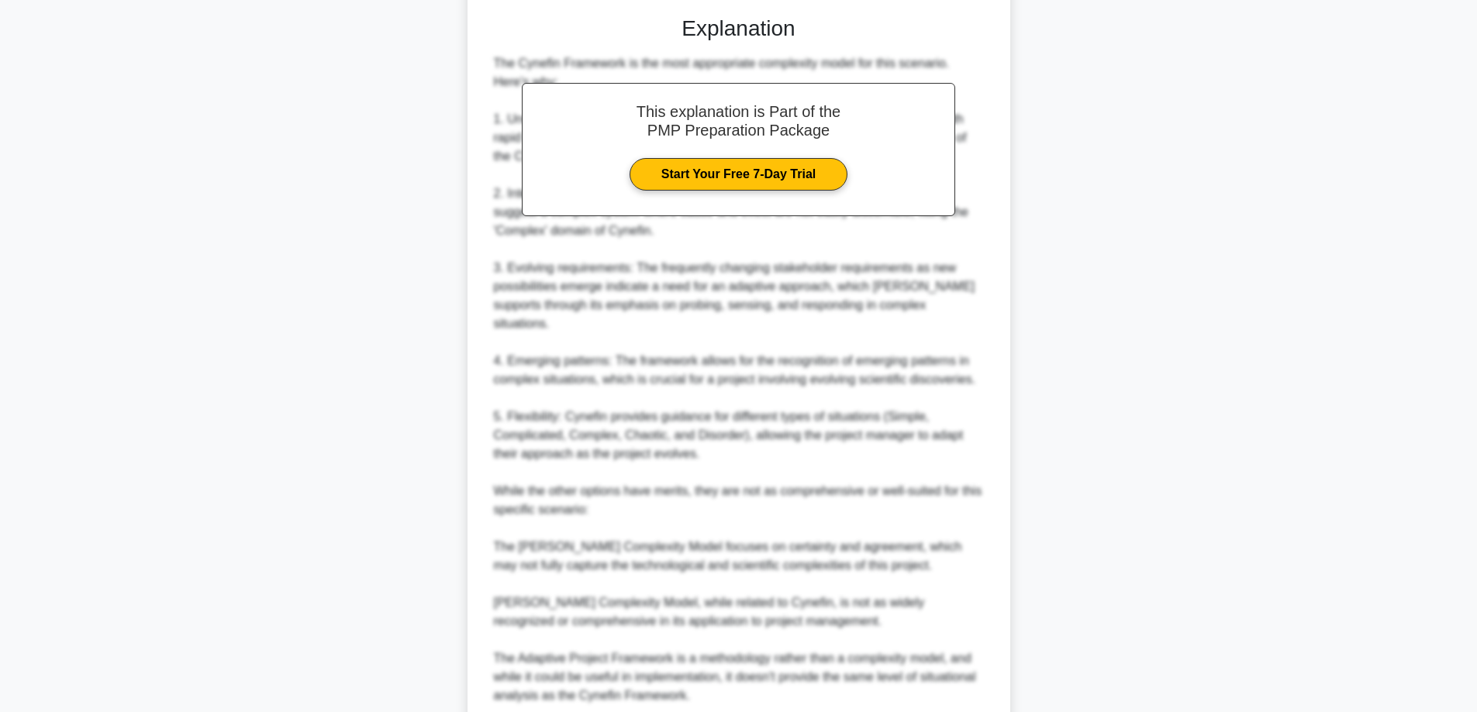
scroll to position [767, 0]
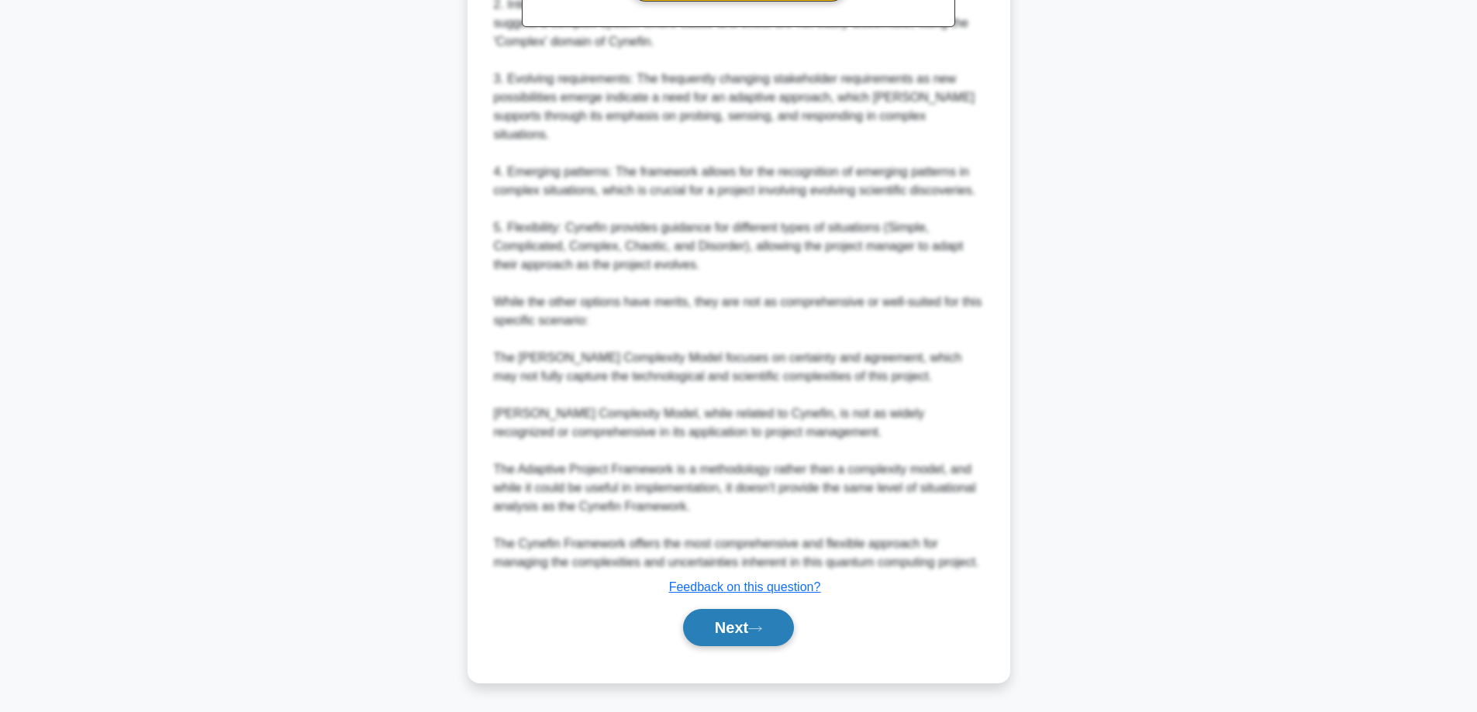
click at [753, 629] on button "Next" at bounding box center [738, 627] width 111 height 37
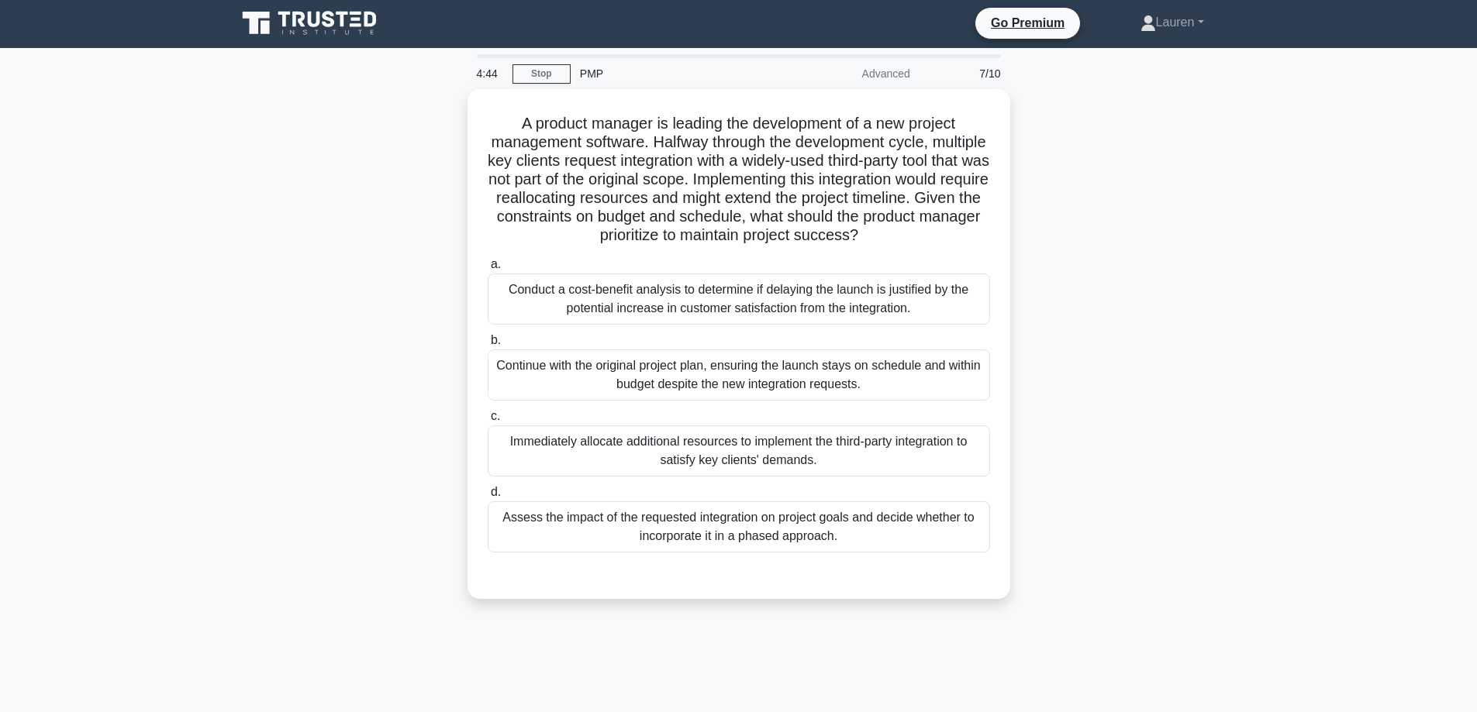
scroll to position [0, 0]
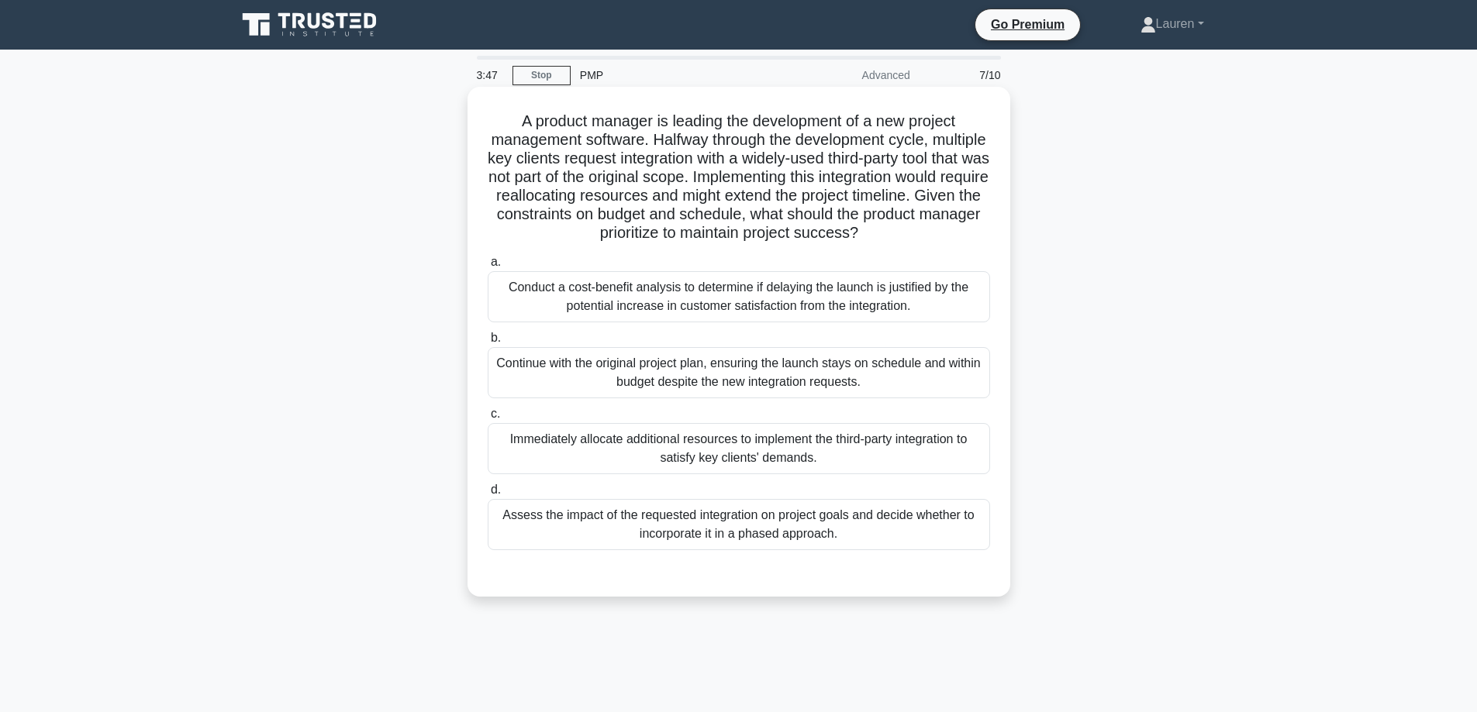
click at [678, 292] on div "Conduct a cost-benefit analysis to determine if delaying the launch is justifie…" at bounding box center [739, 296] width 502 height 51
click at [488, 267] on input "a. Conduct a cost-benefit analysis to determine if delaying the launch is justi…" at bounding box center [488, 262] width 0 height 10
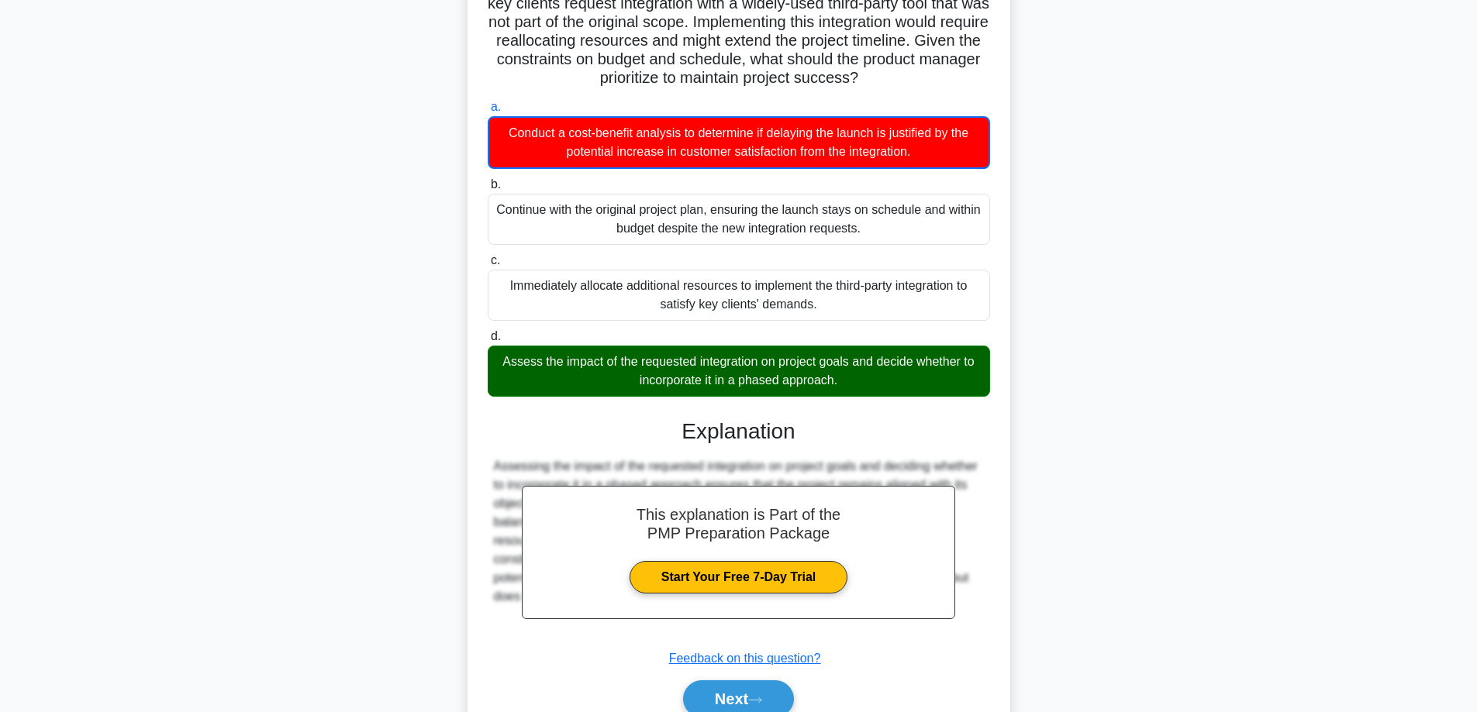
scroll to position [227, 0]
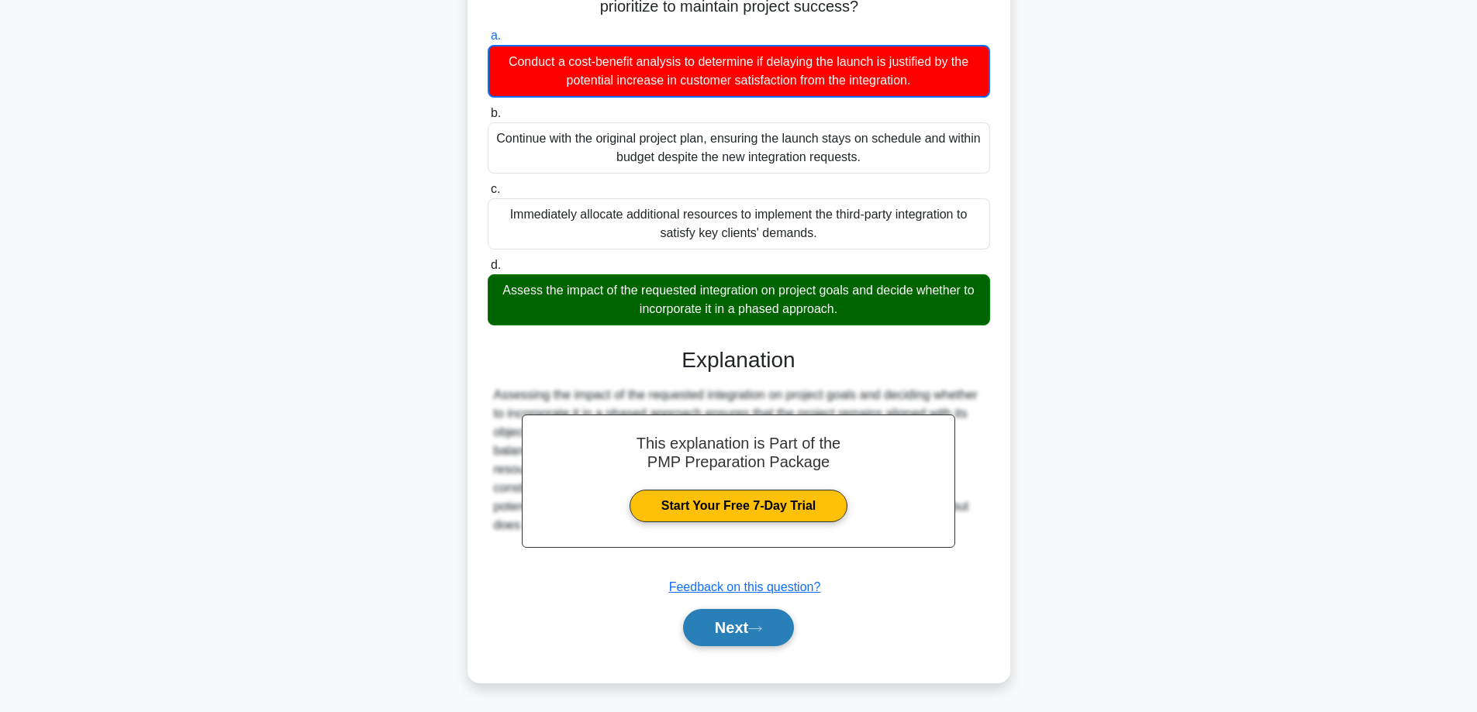
click at [739, 636] on button "Next" at bounding box center [738, 627] width 111 height 37
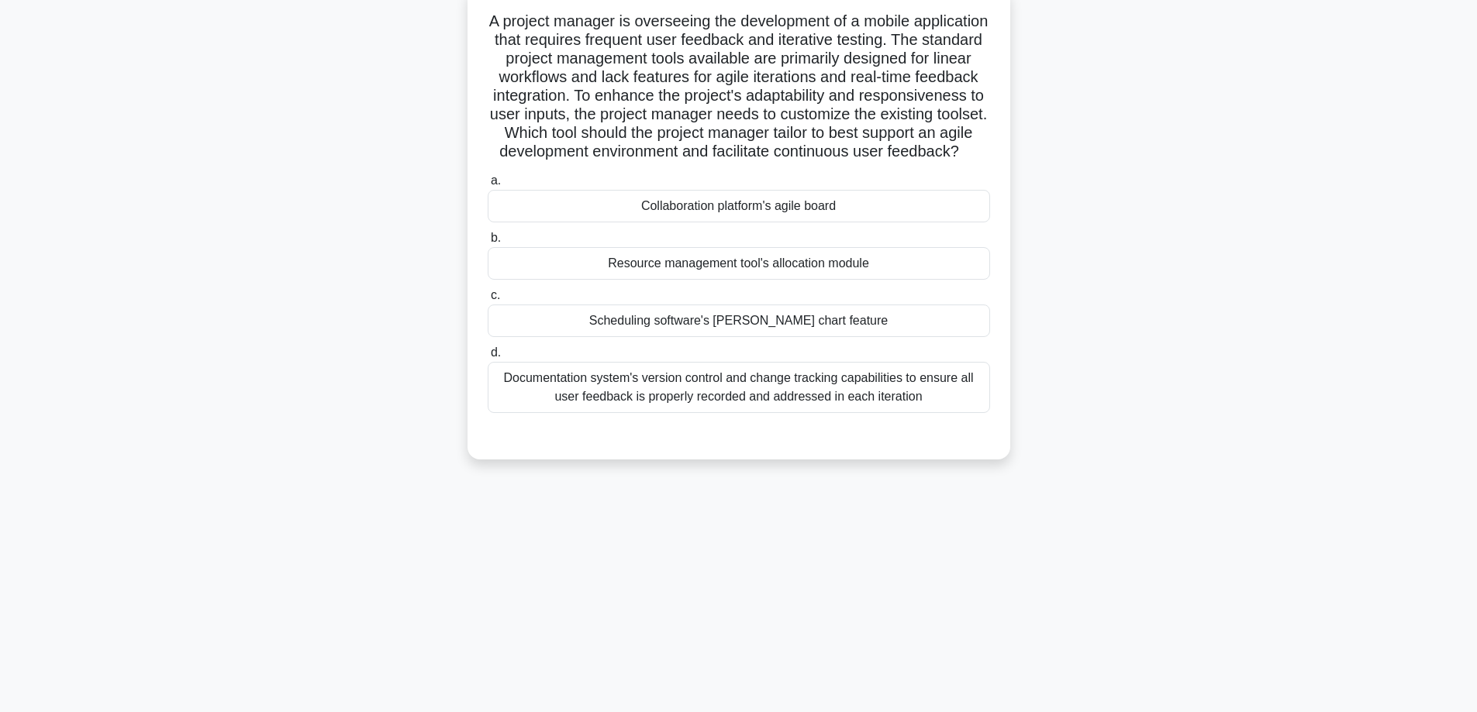
scroll to position [73, 0]
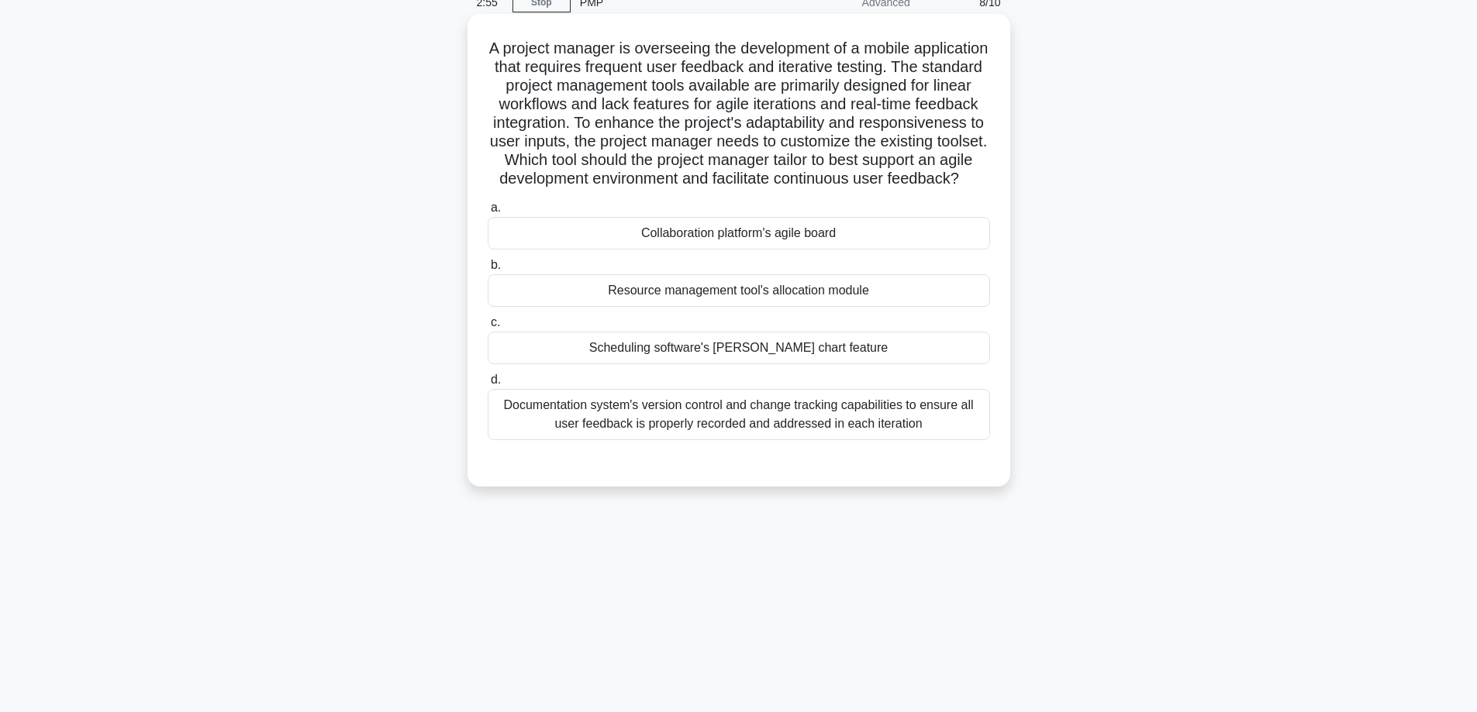
click at [708, 248] on div "Collaboration platform's agile board" at bounding box center [739, 233] width 502 height 33
click at [488, 213] on input "a. Collaboration platform's agile board" at bounding box center [488, 208] width 0 height 10
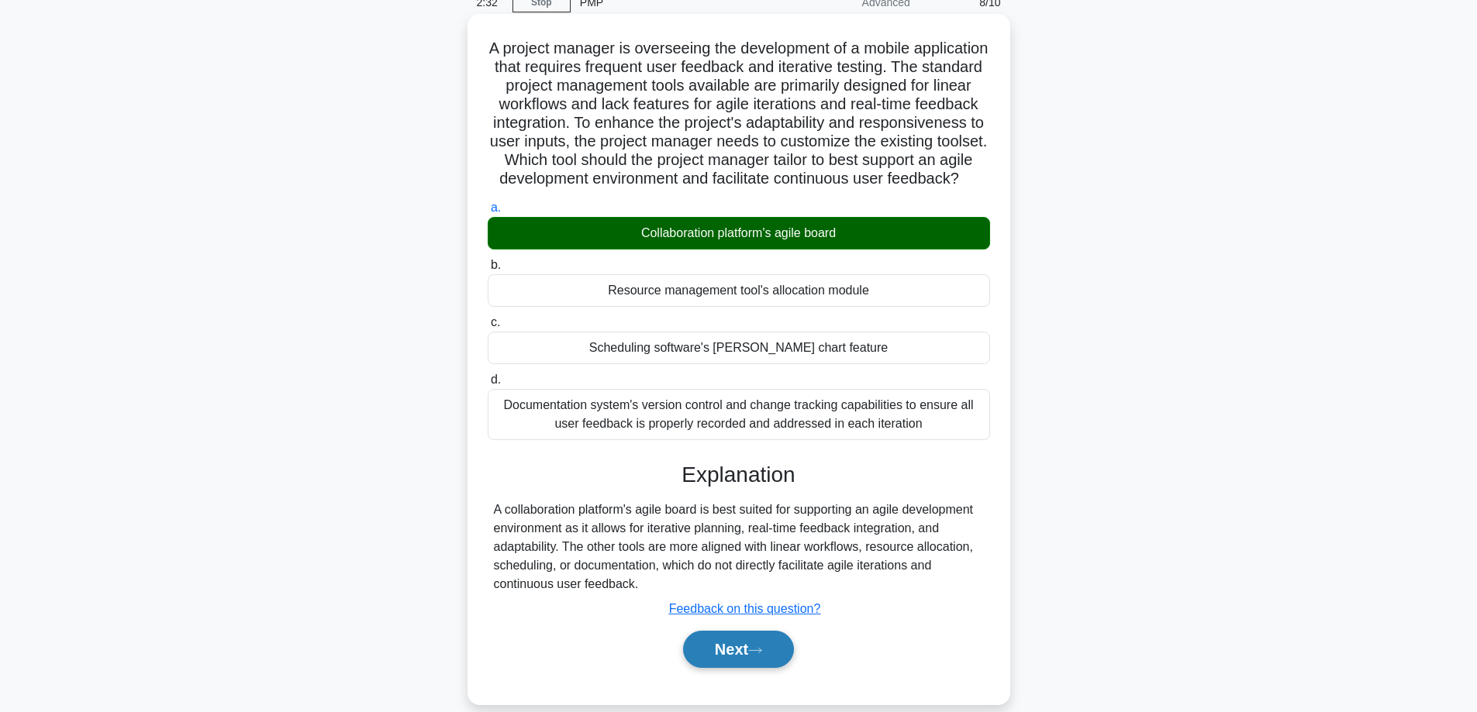
click at [748, 668] on button "Next" at bounding box center [738, 649] width 111 height 37
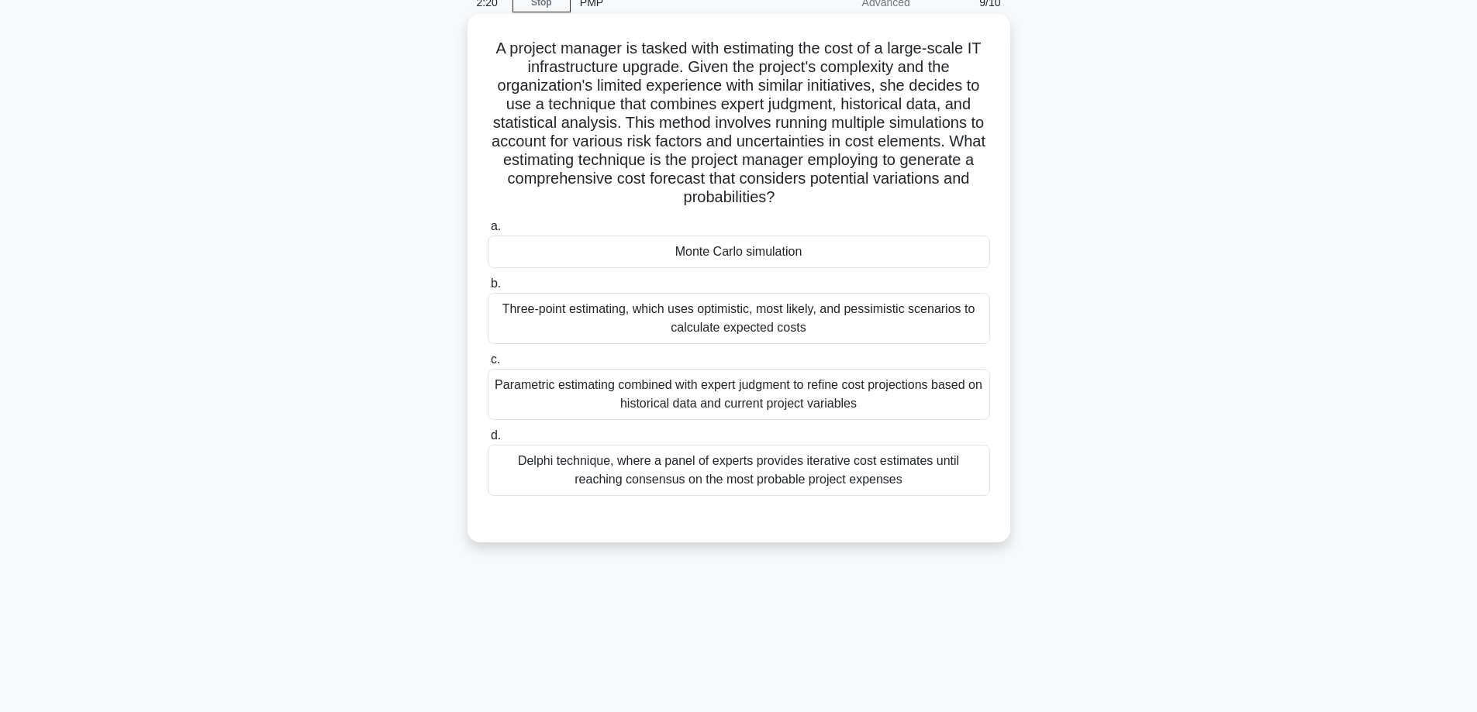
click at [632, 122] on h5 "A project manager is tasked with estimating the cost of a large-scale IT infras…" at bounding box center [738, 123] width 505 height 169
click at [619, 256] on div "Monte Carlo simulation" at bounding box center [739, 252] width 502 height 33
click at [488, 232] on input "a. Monte Carlo simulation" at bounding box center [488, 227] width 0 height 10
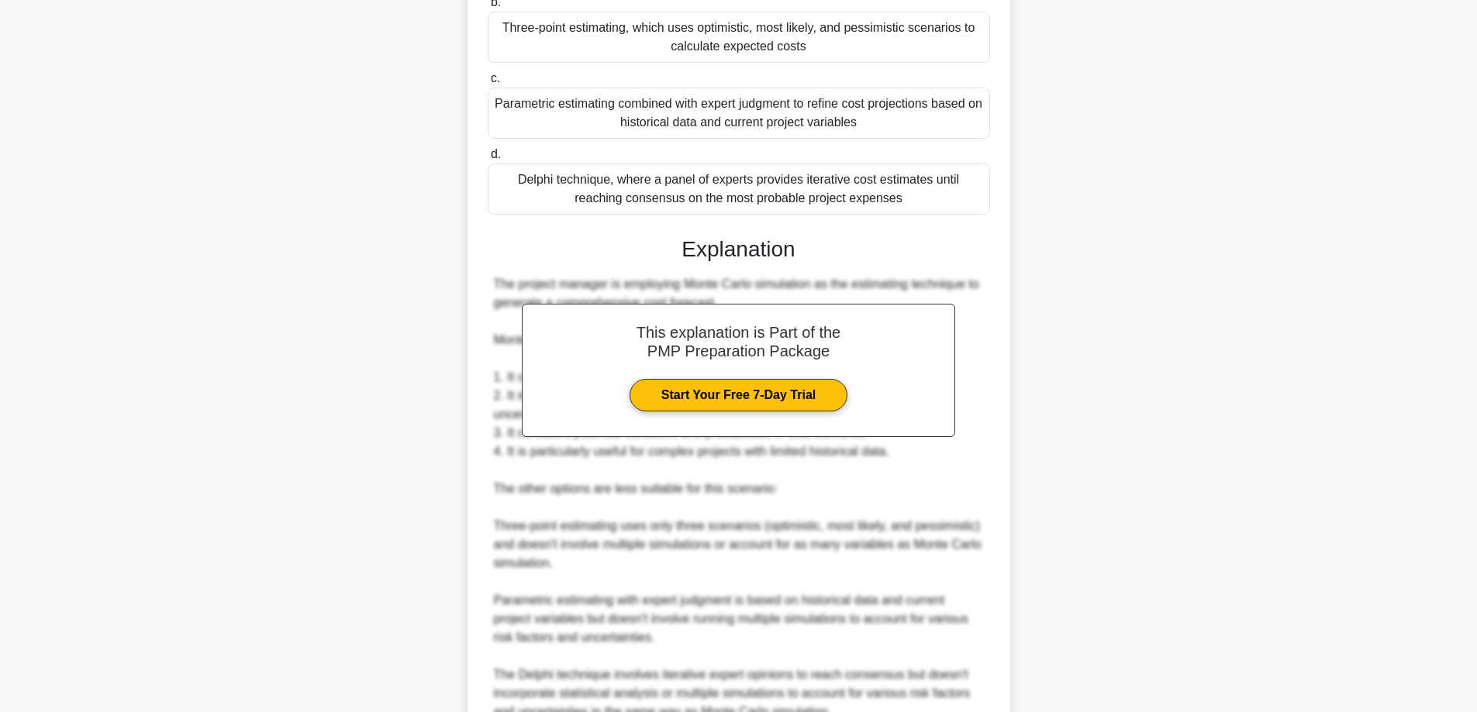
scroll to position [505, 0]
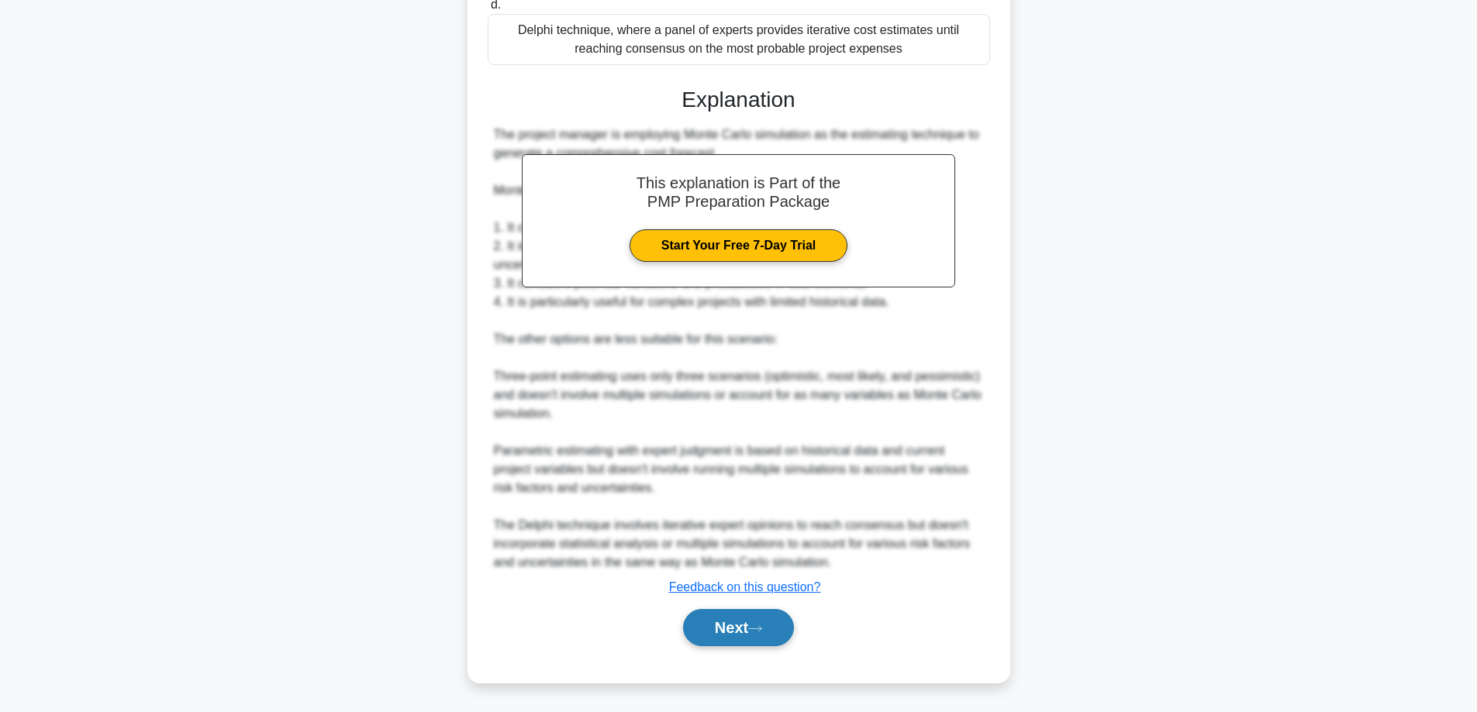
click at [723, 625] on button "Next" at bounding box center [738, 627] width 111 height 37
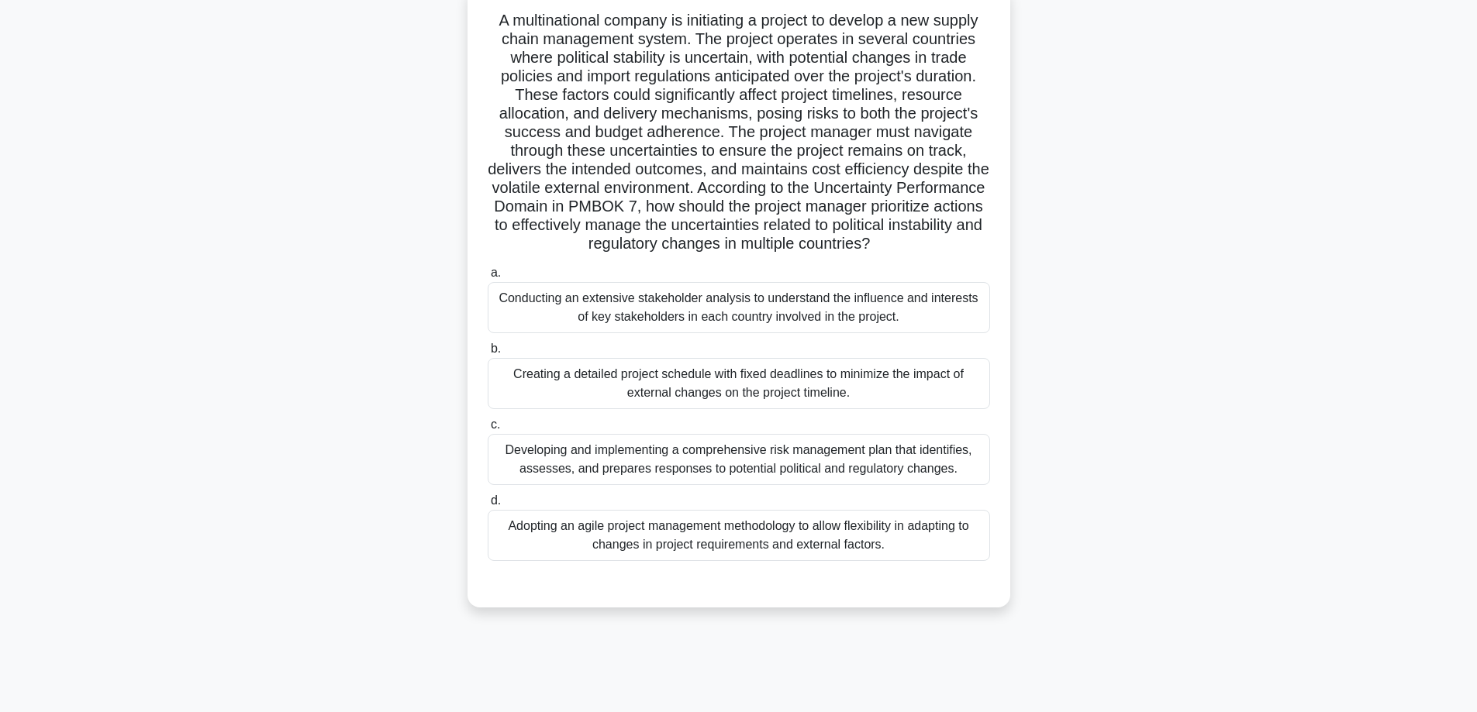
scroll to position [99, 0]
click at [775, 465] on div "Developing and implementing a comprehensive risk management plan that identifie…" at bounding box center [739, 461] width 502 height 51
click at [488, 432] on input "c. Developing and implementing a comprehensive risk management plan that identi…" at bounding box center [488, 427] width 0 height 10
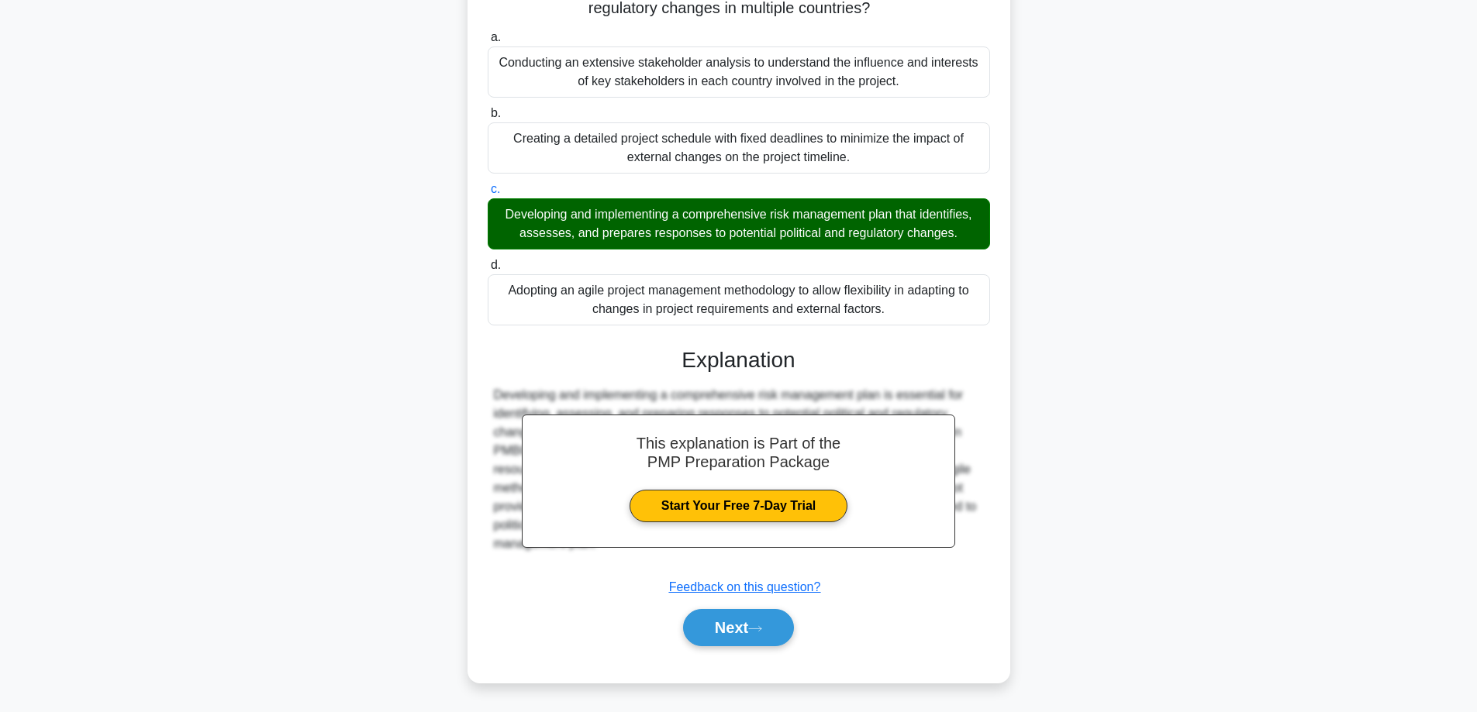
scroll to position [337, 0]
click at [746, 624] on button "Next" at bounding box center [738, 627] width 111 height 37
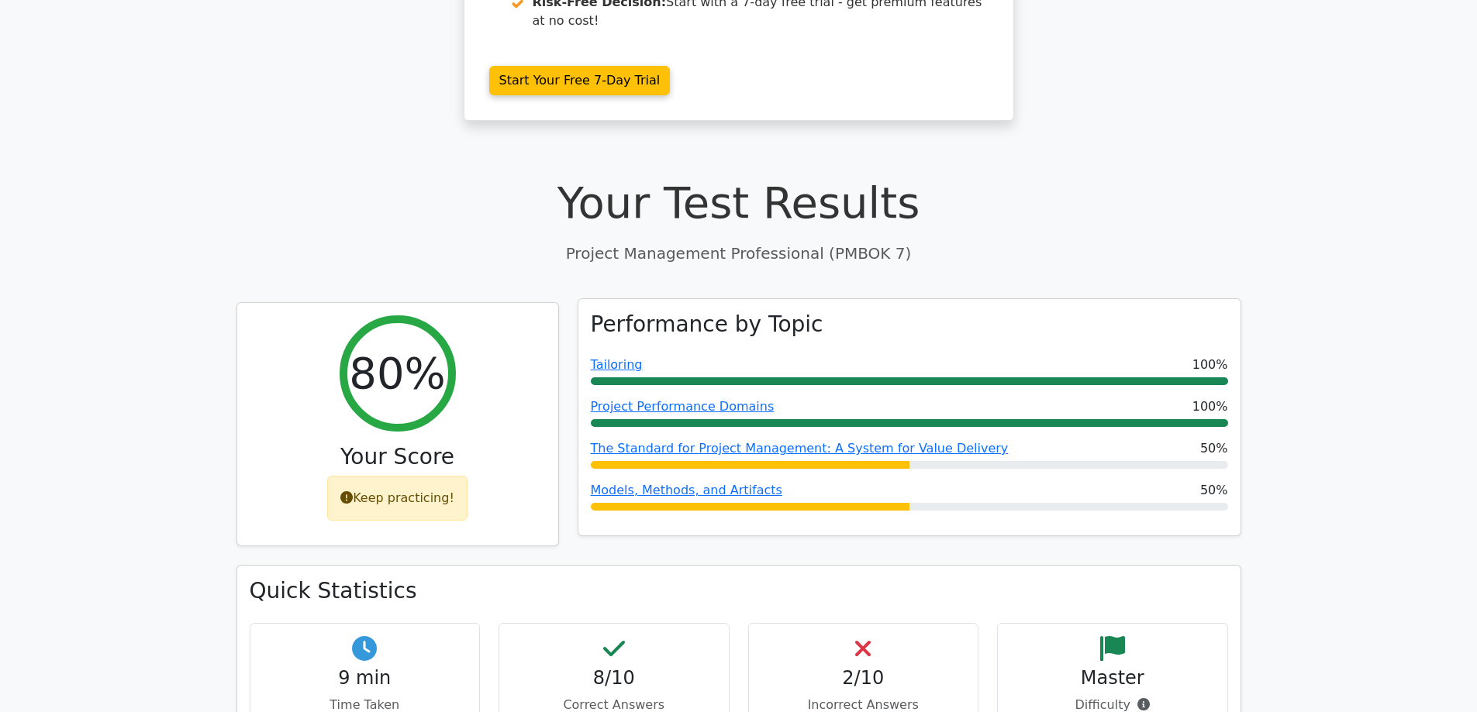
scroll to position [439, 0]
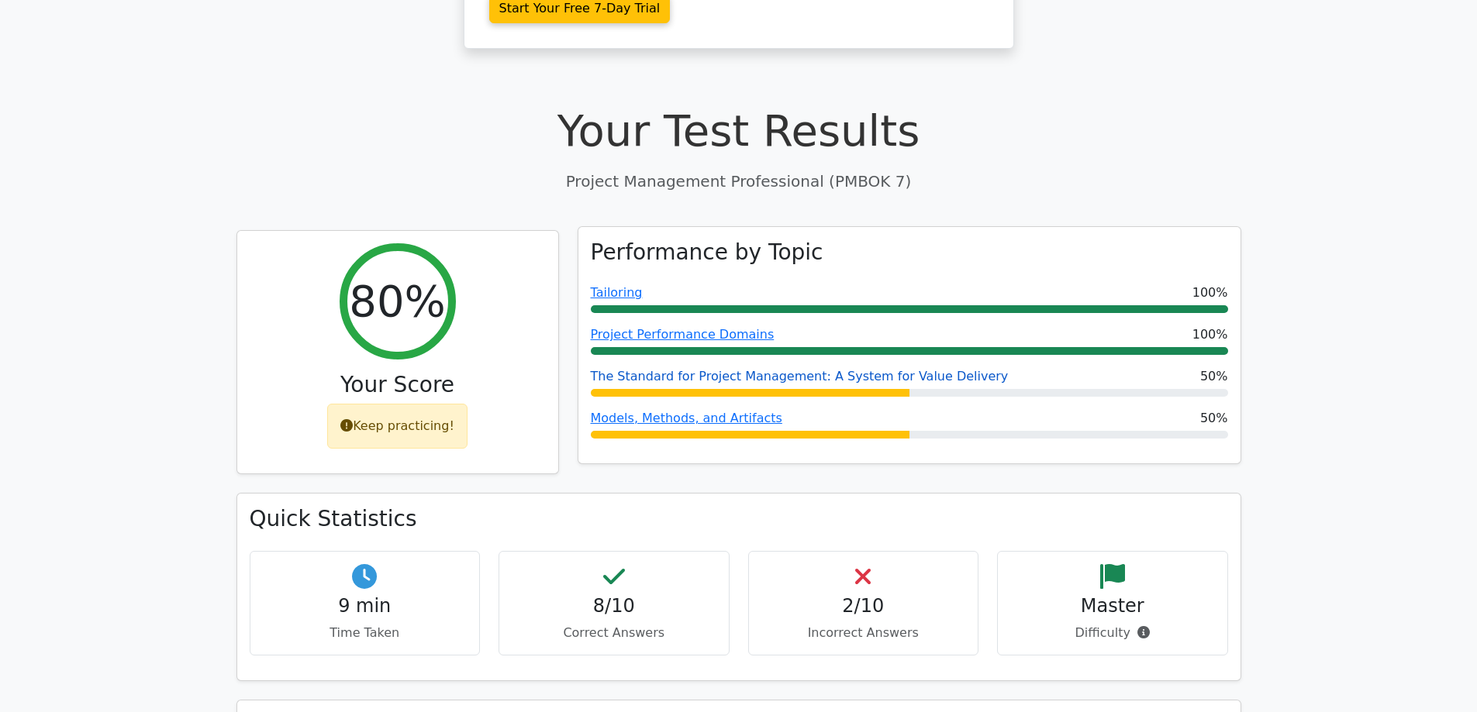
click at [922, 369] on link "The Standard for Project Management: A System for Value Delivery" at bounding box center [800, 376] width 418 height 15
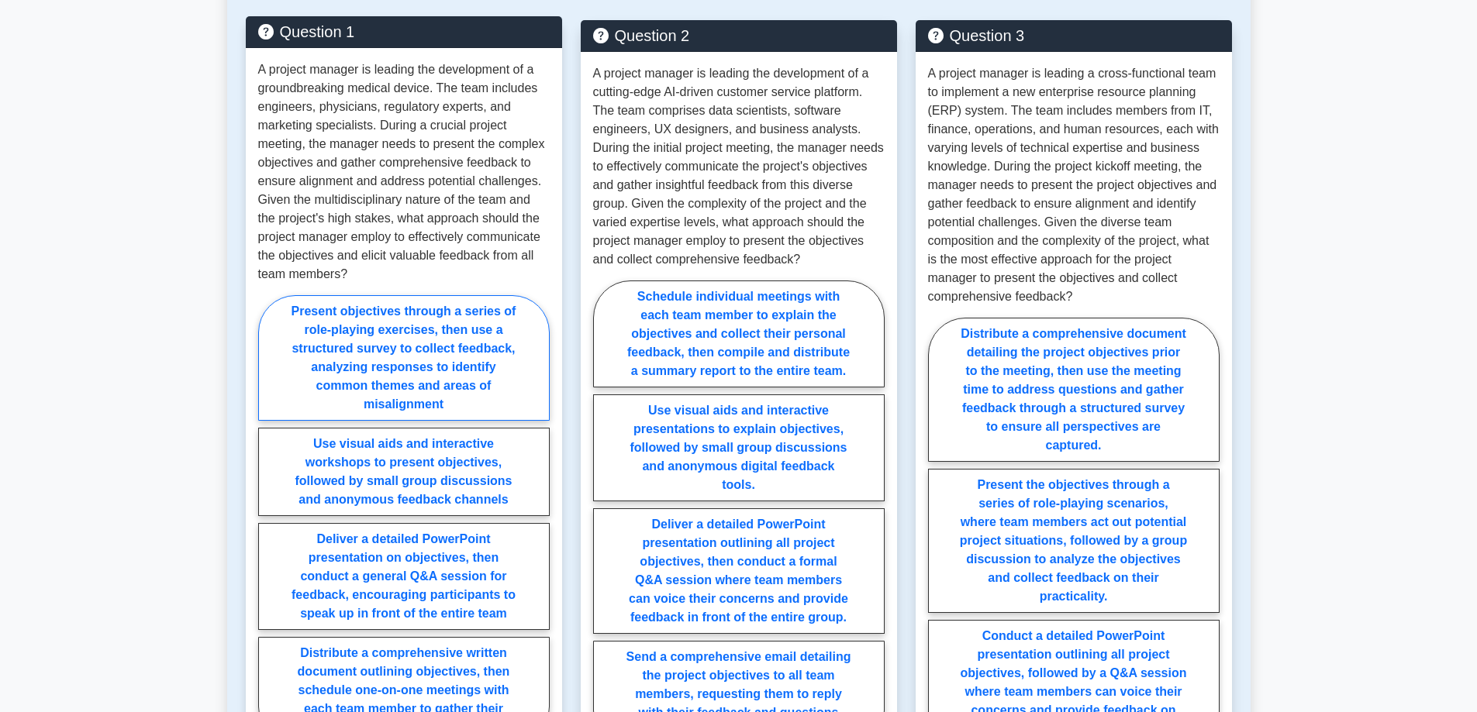
scroll to position [1370, 0]
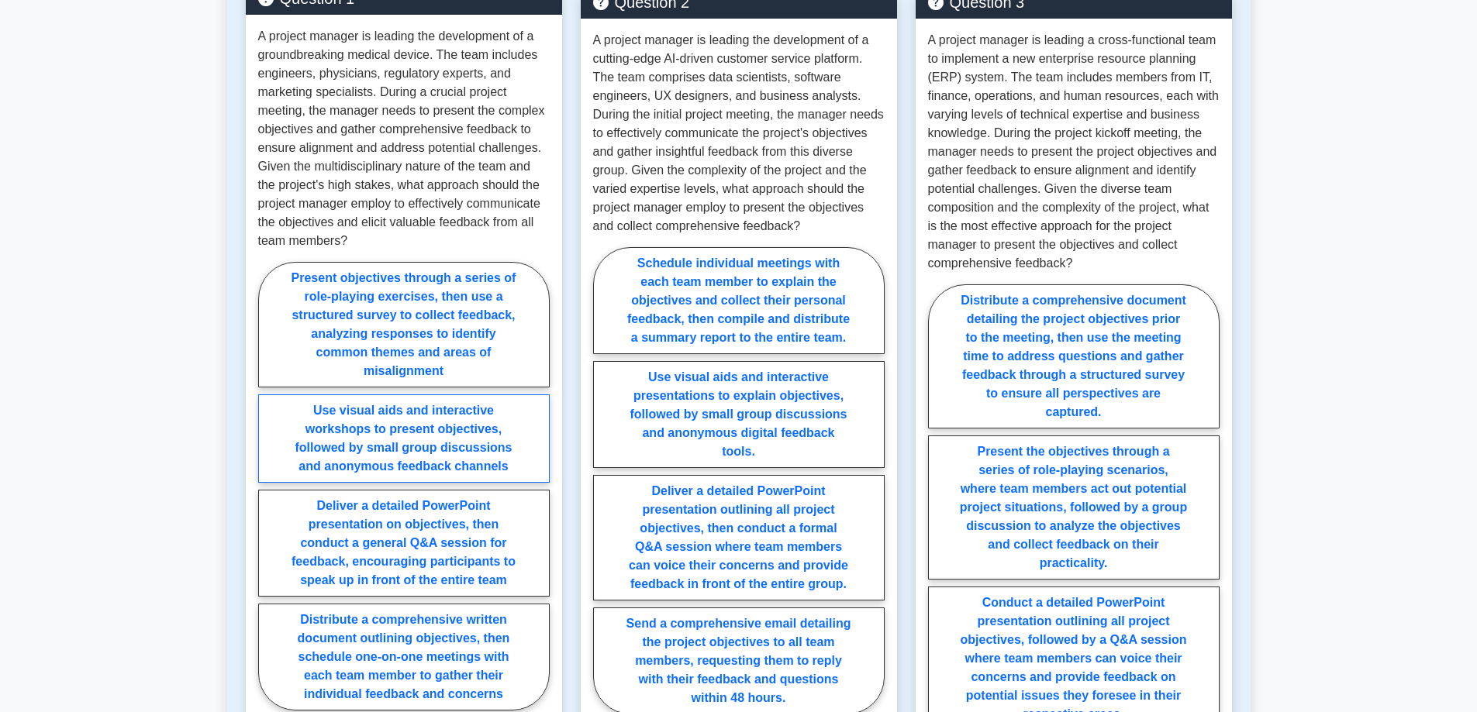
click at [407, 412] on label "Use visual aids and interactive workshops to present objectives, followed by sm…" at bounding box center [403, 439] width 291 height 88
click at [268, 486] on input "Use visual aids and interactive workshops to present objectives, followed by sm…" at bounding box center [263, 491] width 10 height 10
radio input "true"
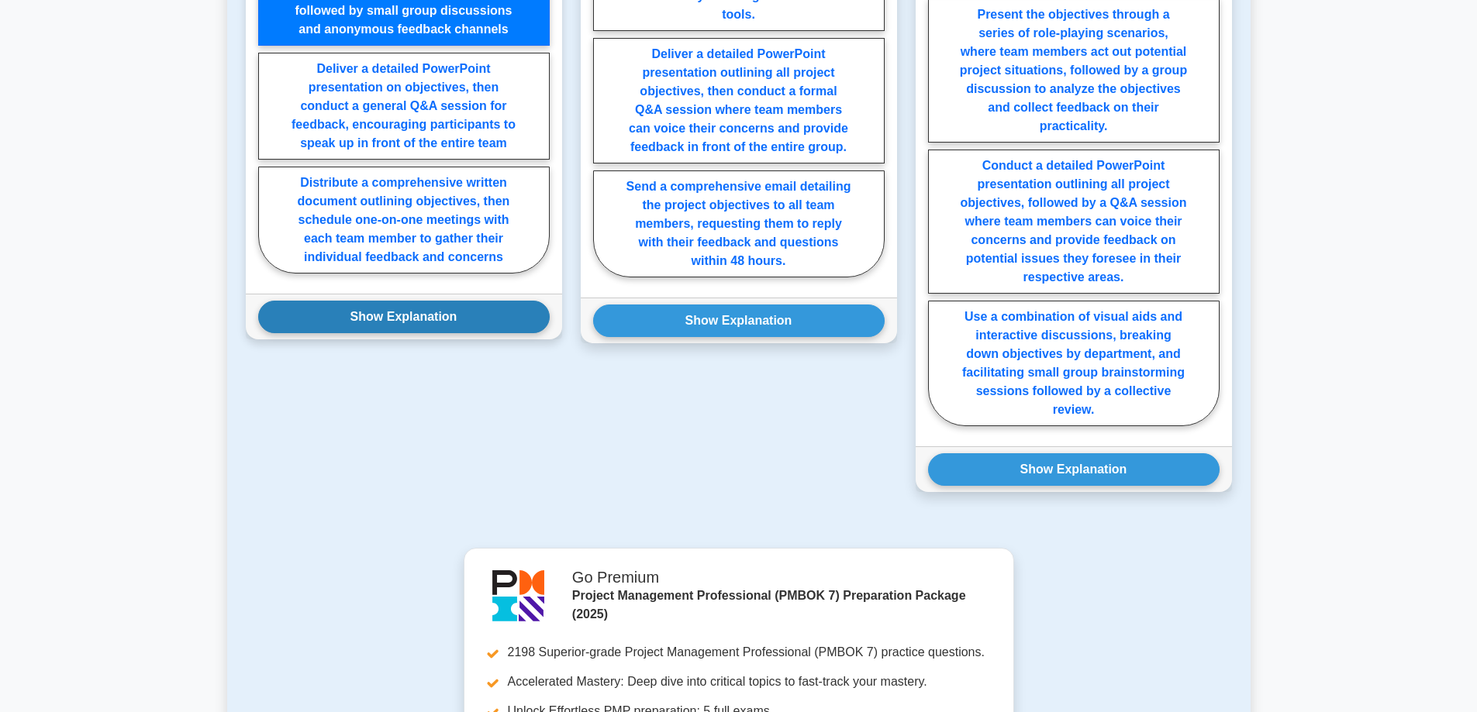
scroll to position [1808, 0]
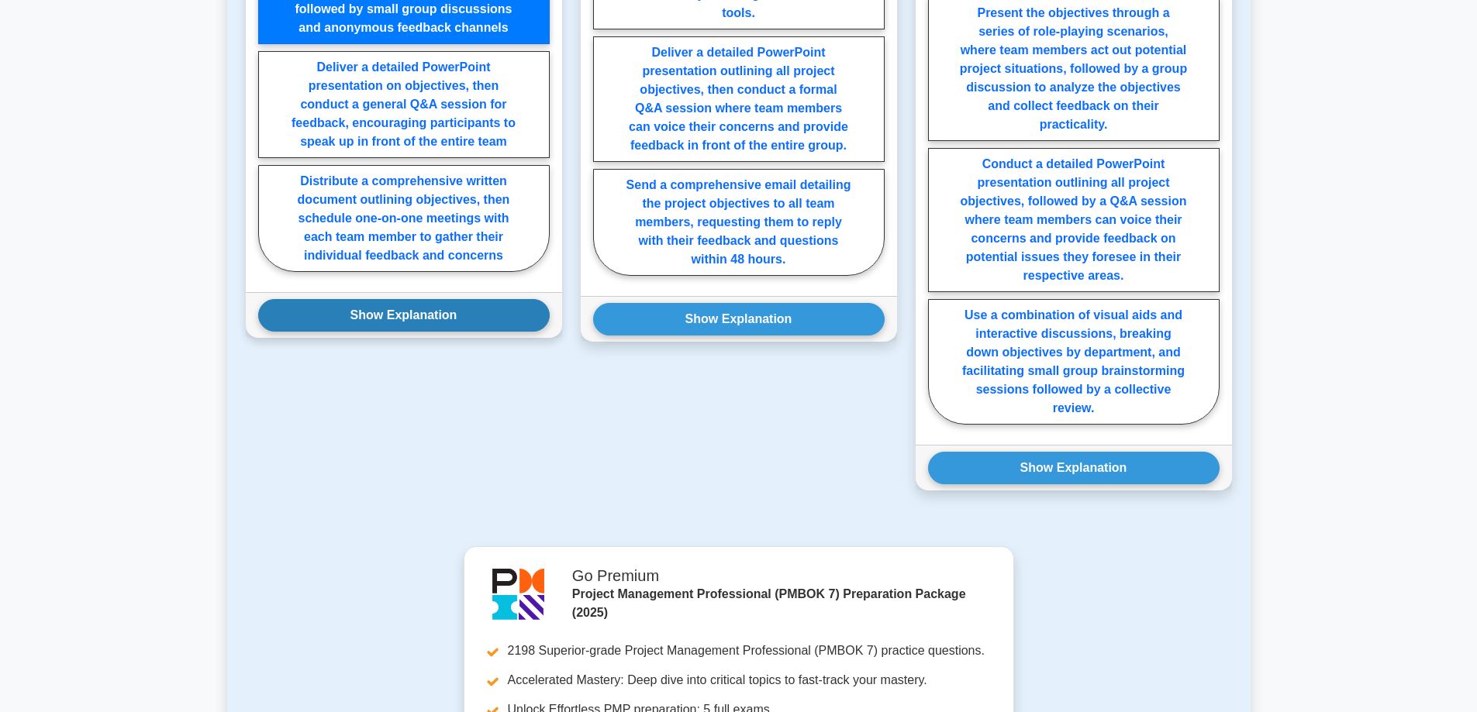
click at [380, 299] on button "Show Explanation" at bounding box center [403, 315] width 291 height 33
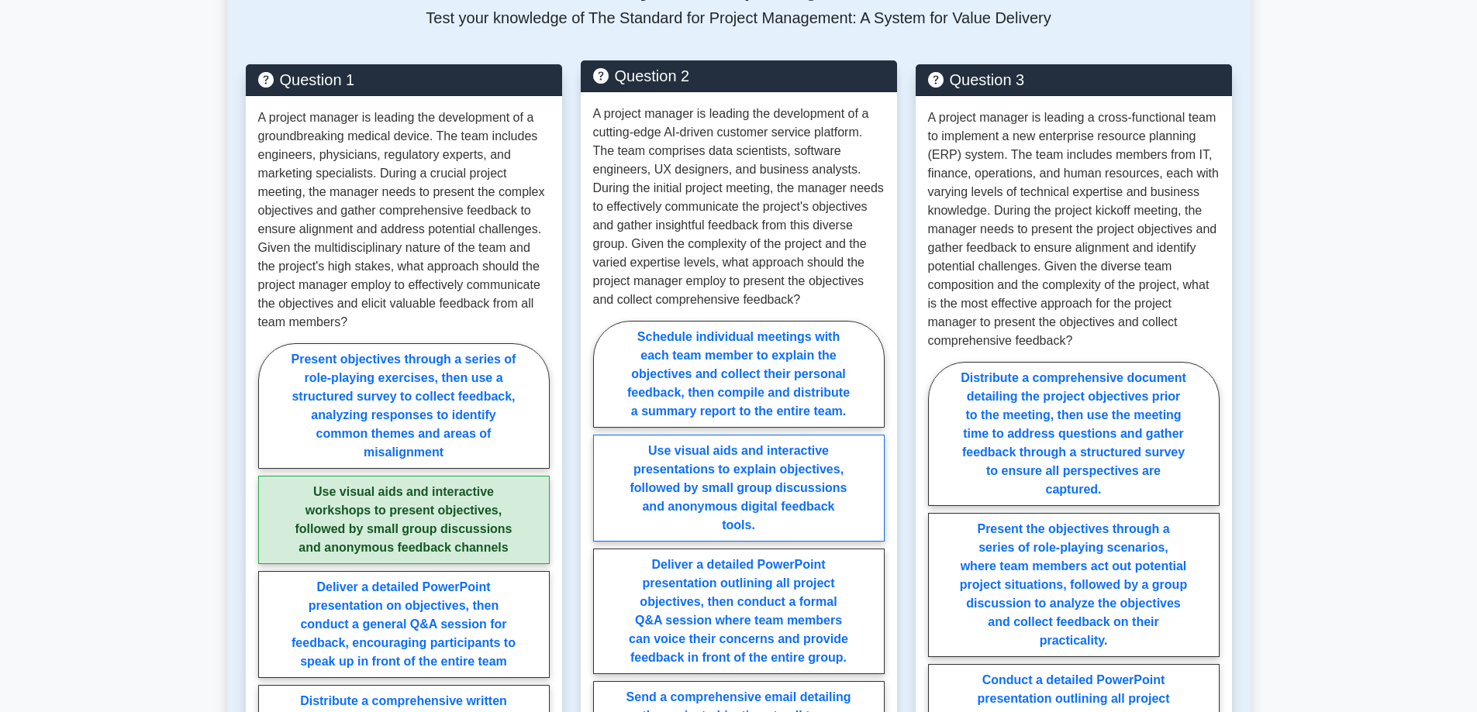
scroll to position [1343, 0]
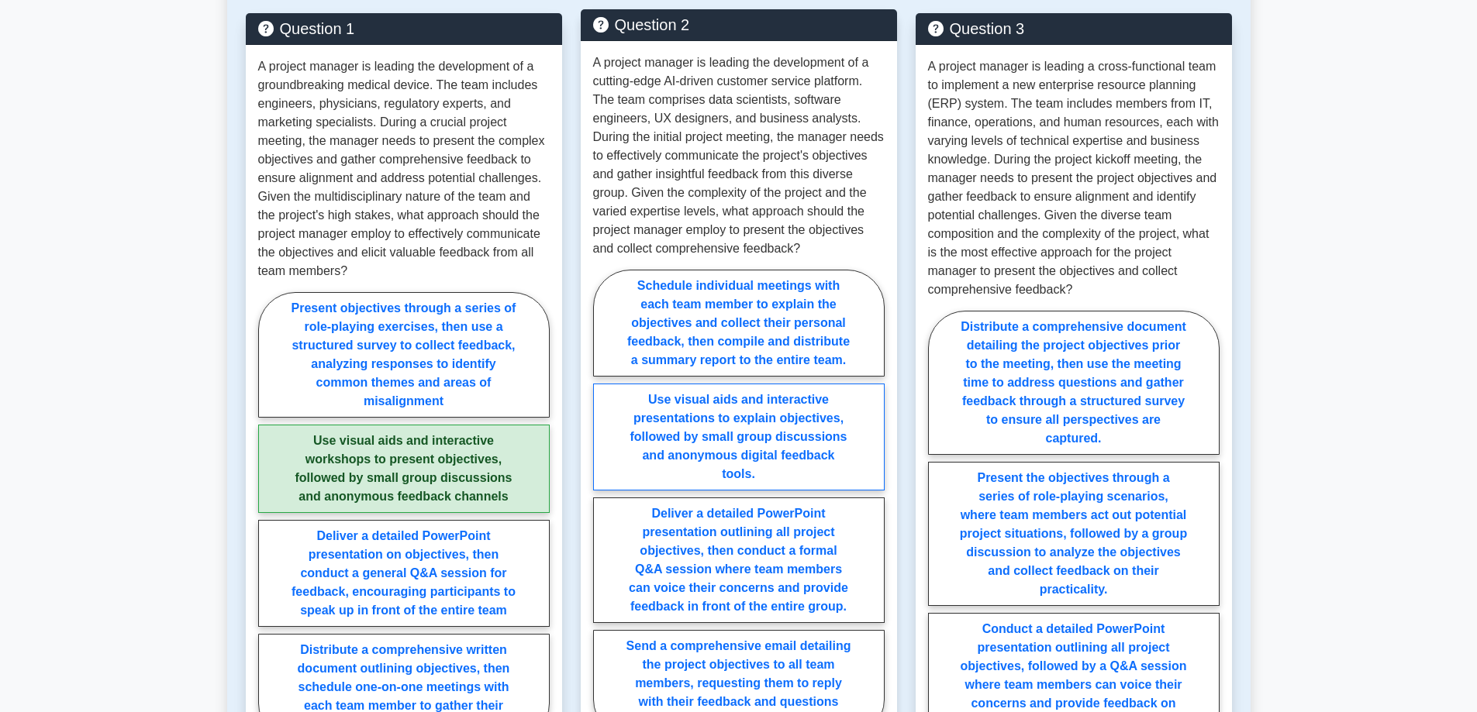
click at [757, 412] on label "Use visual aids and interactive presentations to explain objectives, followed b…" at bounding box center [738, 437] width 291 height 107
click at [603, 503] on input "Use visual aids and interactive presentations to explain objectives, followed b…" at bounding box center [598, 508] width 10 height 10
radio input "true"
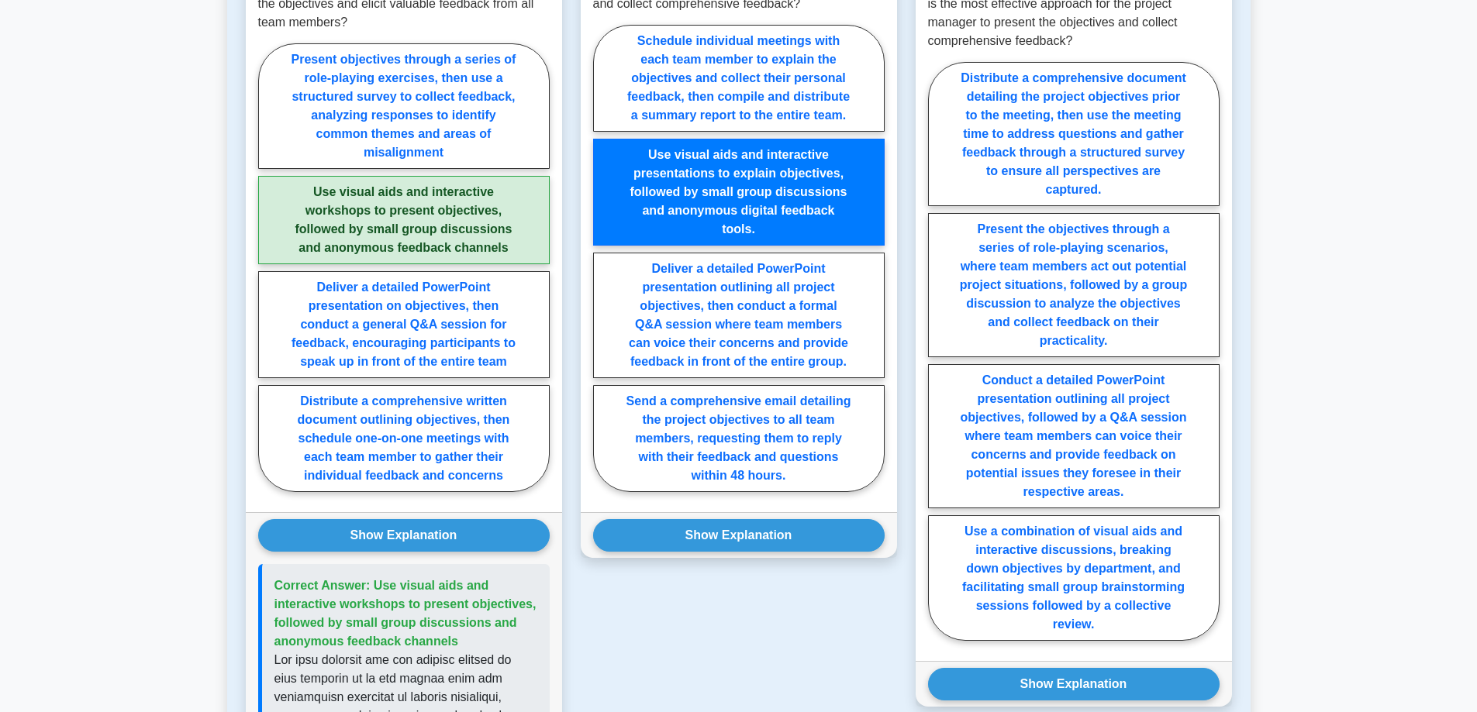
scroll to position [1628, 0]
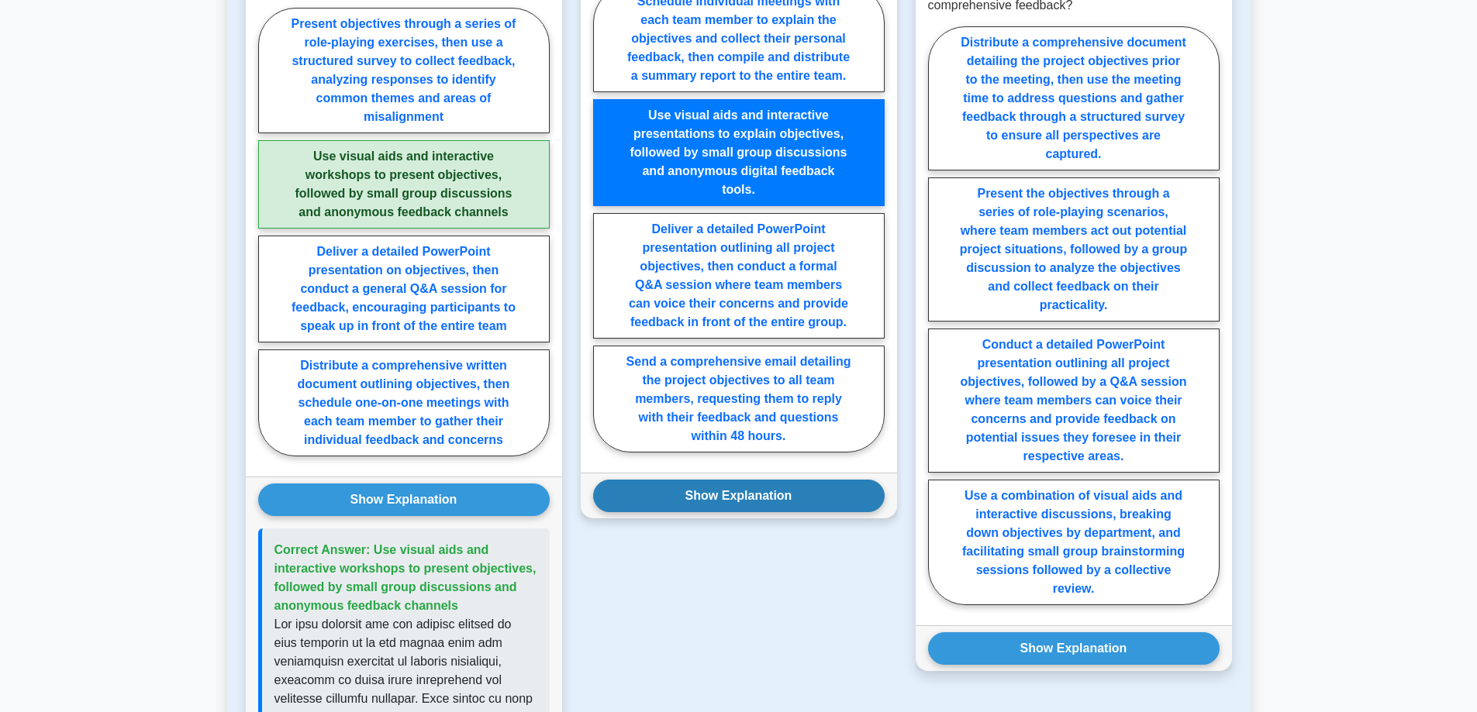
click at [795, 480] on button "Show Explanation" at bounding box center [738, 496] width 291 height 33
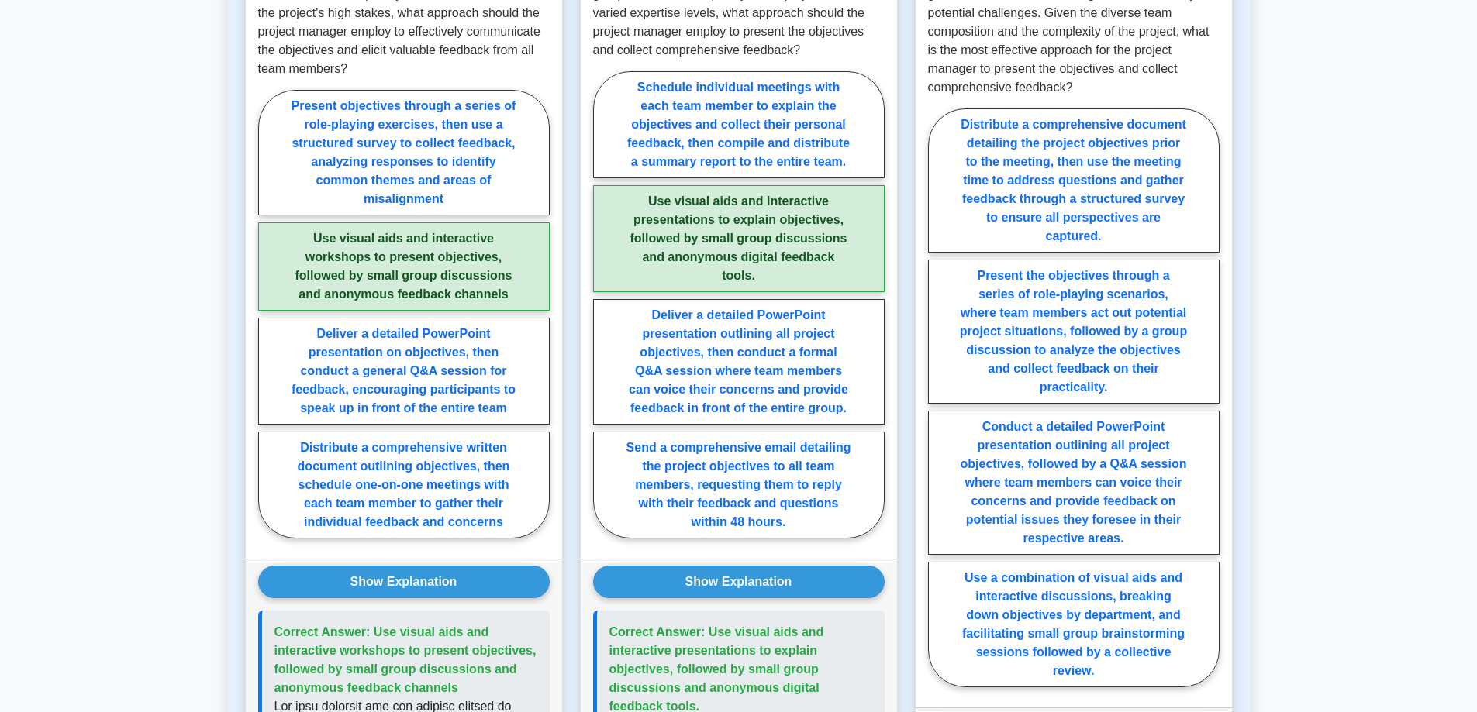
scroll to position [1550, 0]
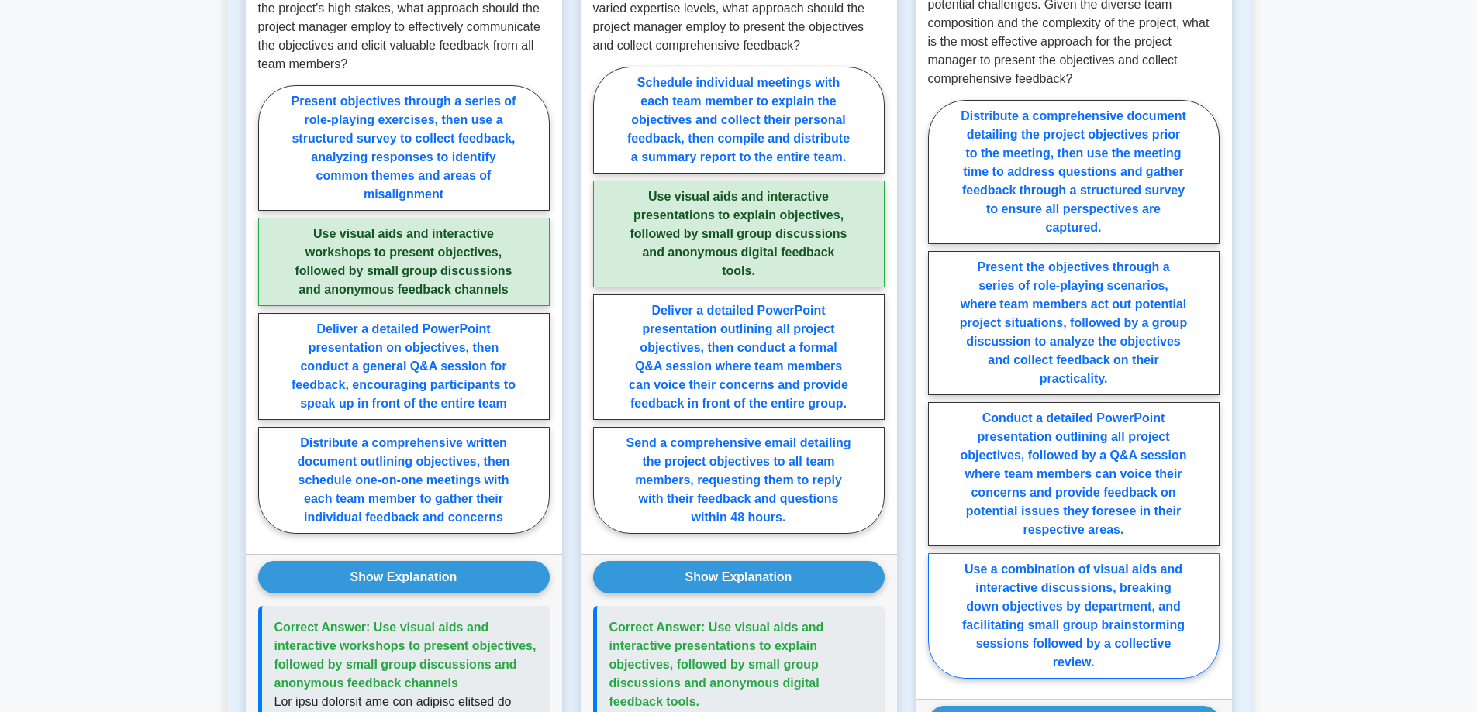
click at [1129, 583] on label "Use a combination of visual aids and interactive discussions, breaking down obj…" at bounding box center [1073, 616] width 291 height 126
click at [938, 399] on input "Use a combination of visual aids and interactive discussions, breaking down obj…" at bounding box center [933, 394] width 10 height 10
radio input "true"
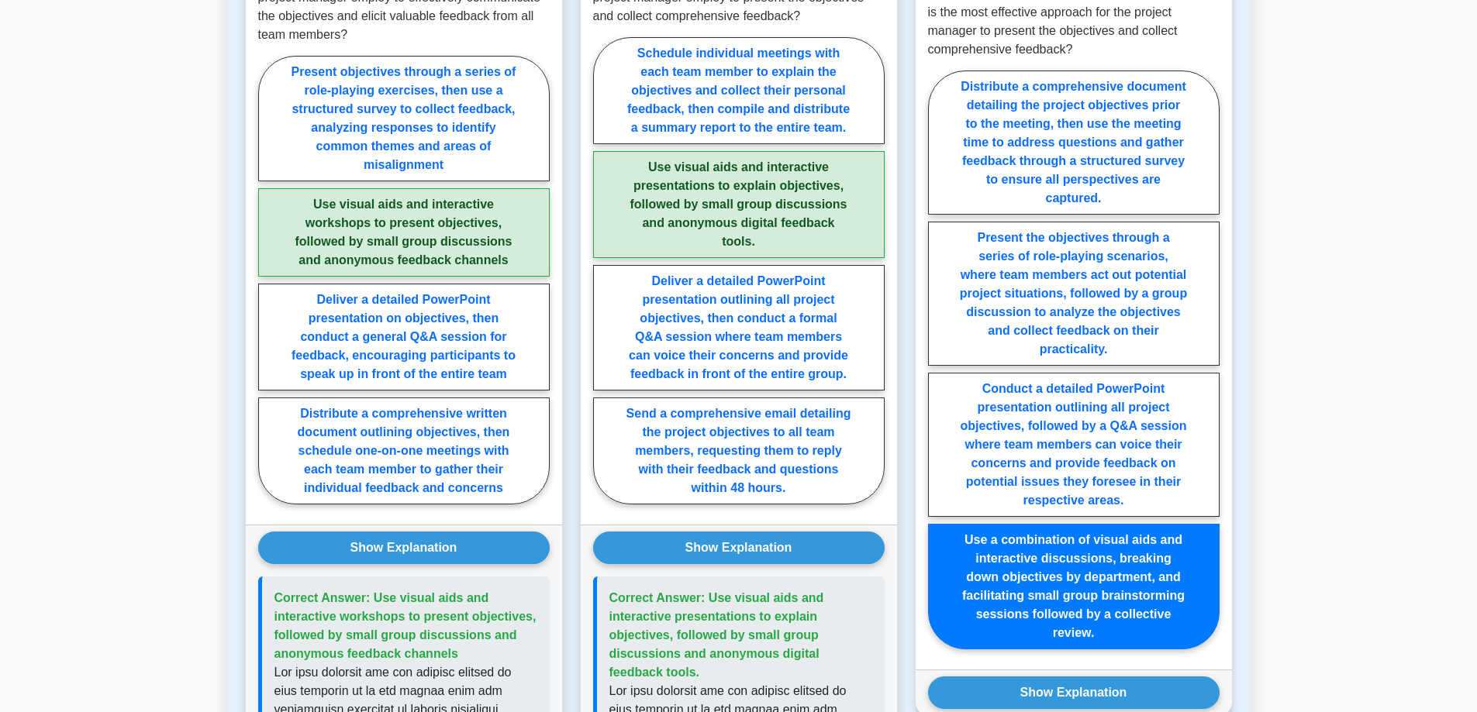
scroll to position [1602, 0]
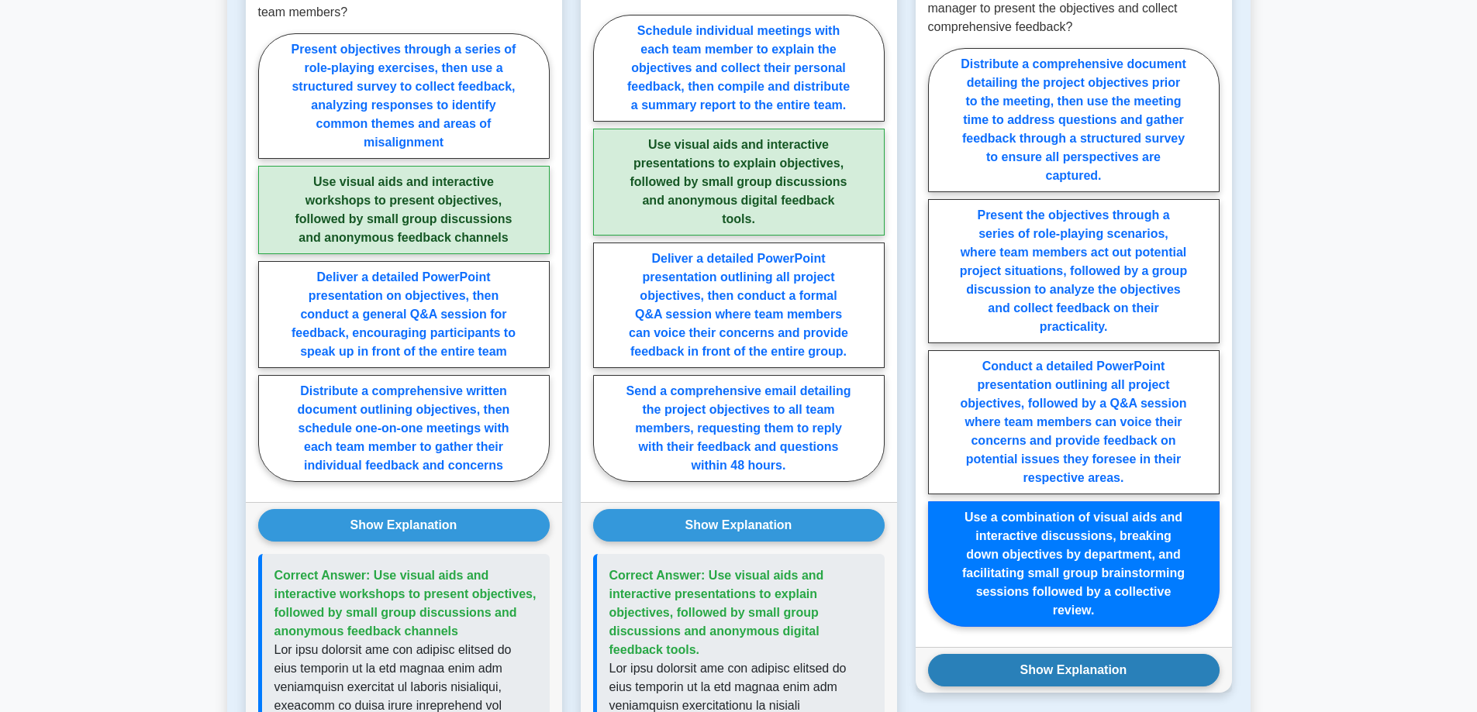
click at [1132, 654] on button "Show Explanation" at bounding box center [1073, 670] width 291 height 33
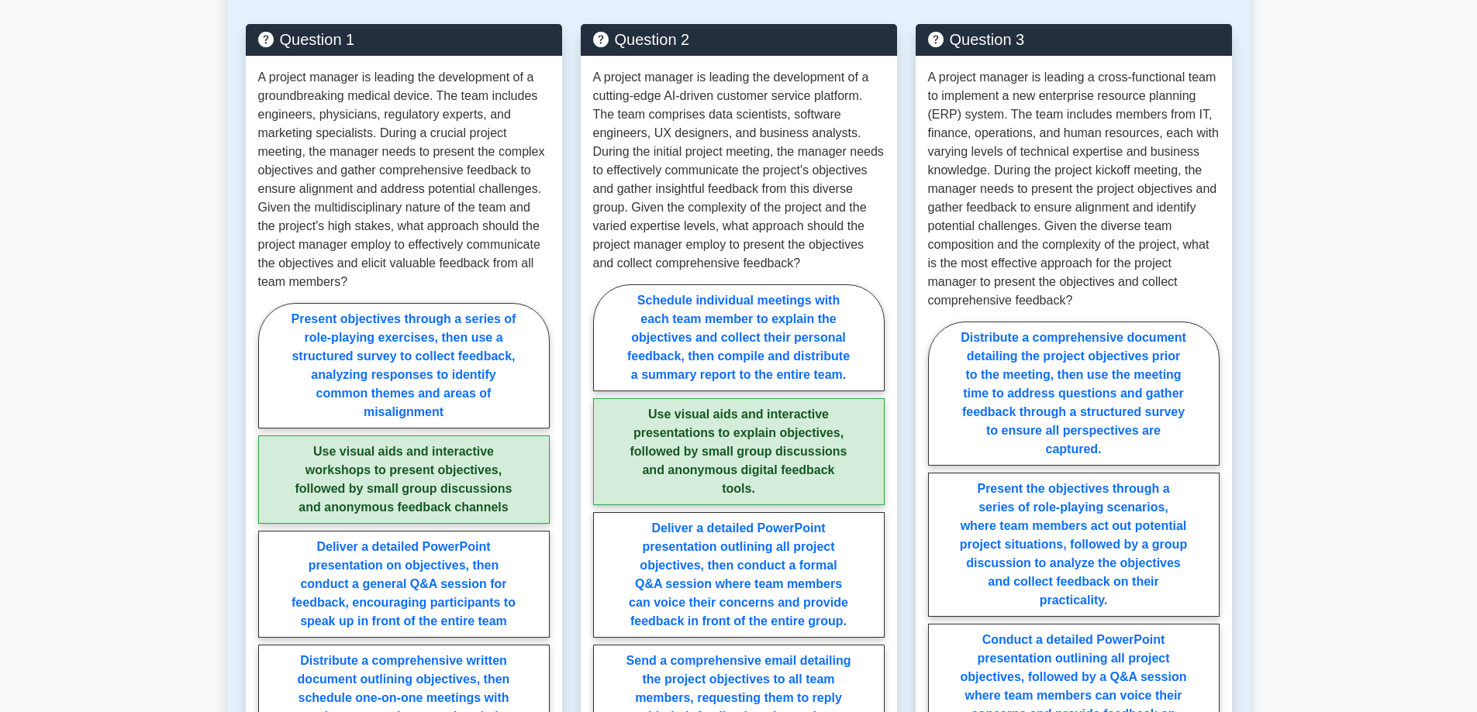
scroll to position [1266, 0]
